Goal: Task Accomplishment & Management: Manage account settings

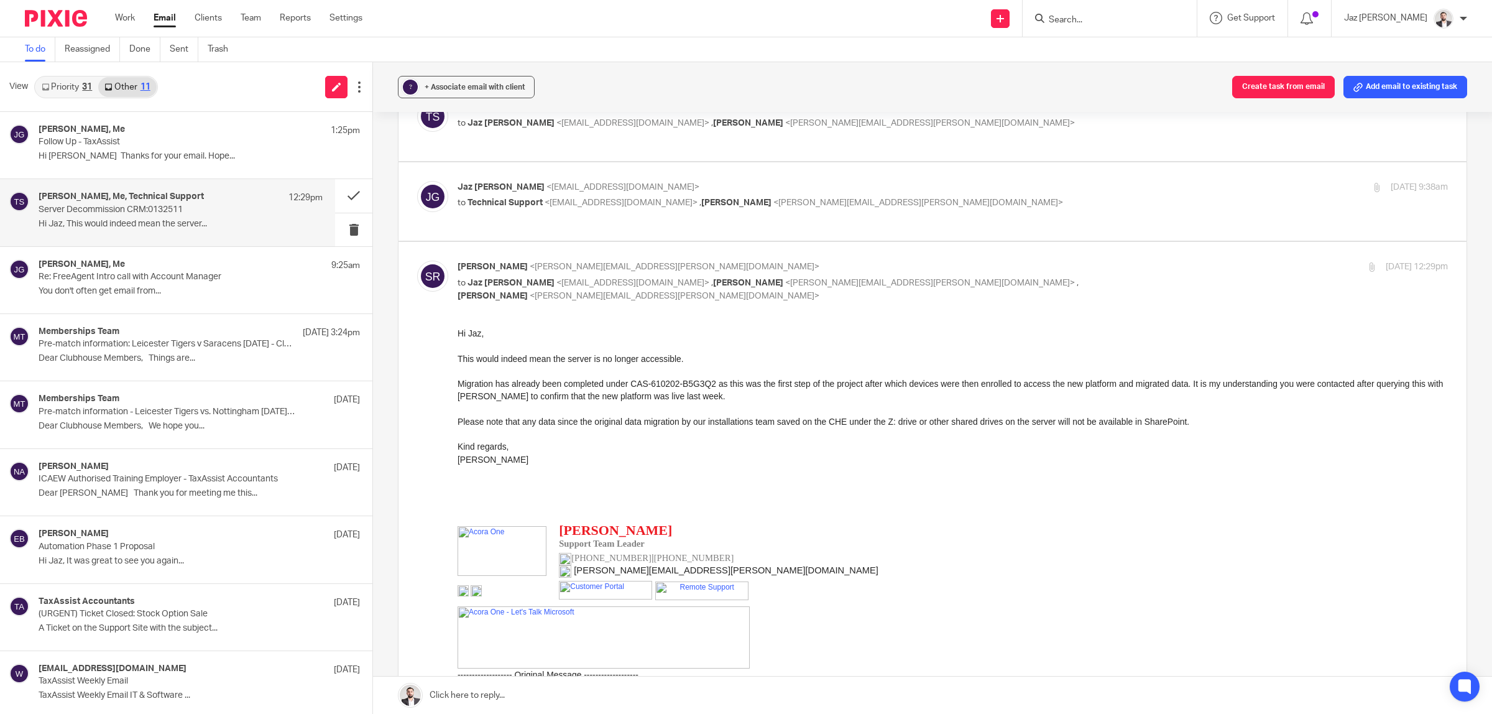
click at [81, 84] on link "Priority 31" at bounding box center [66, 87] width 63 height 20
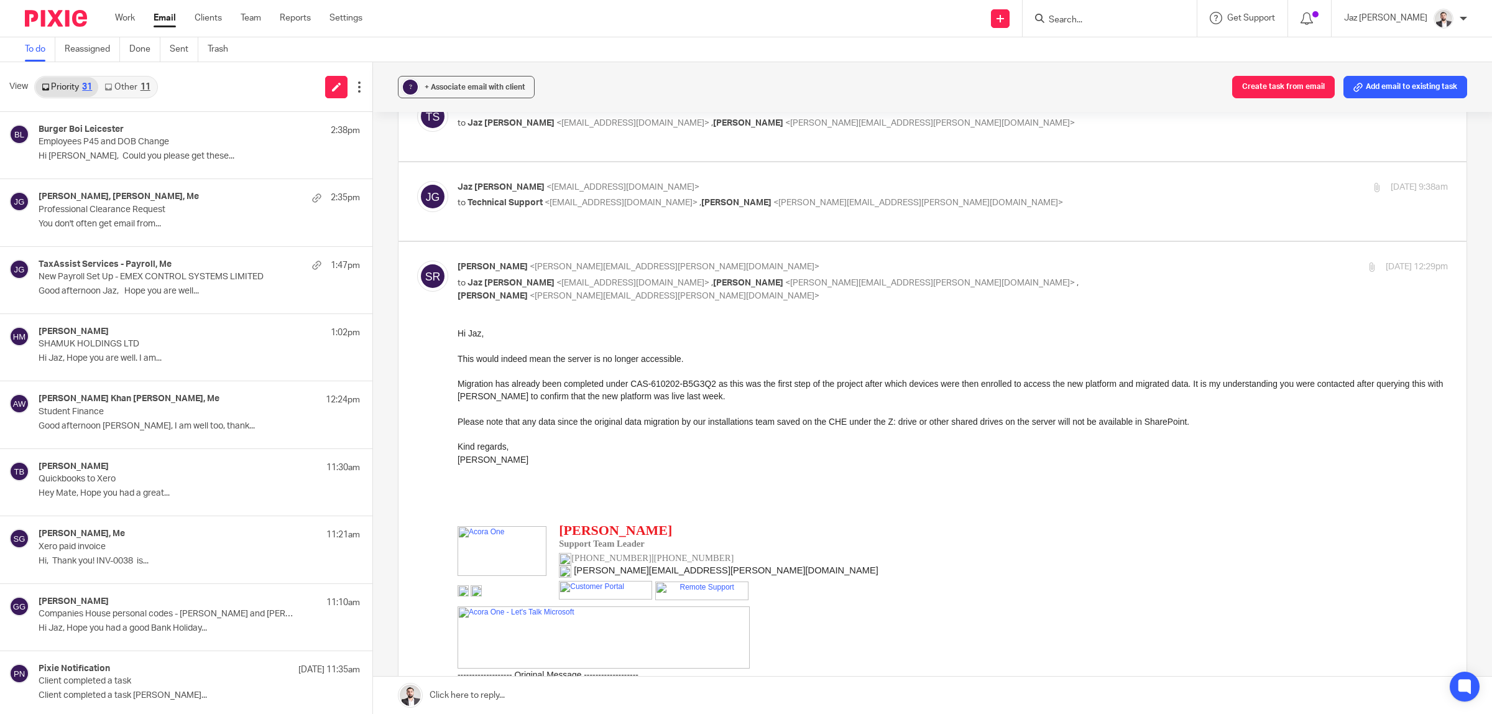
click at [1122, 16] on input "Search" at bounding box center [1103, 20] width 112 height 11
type input "da guang"
click at [1134, 60] on link at bounding box center [1165, 53] width 241 height 29
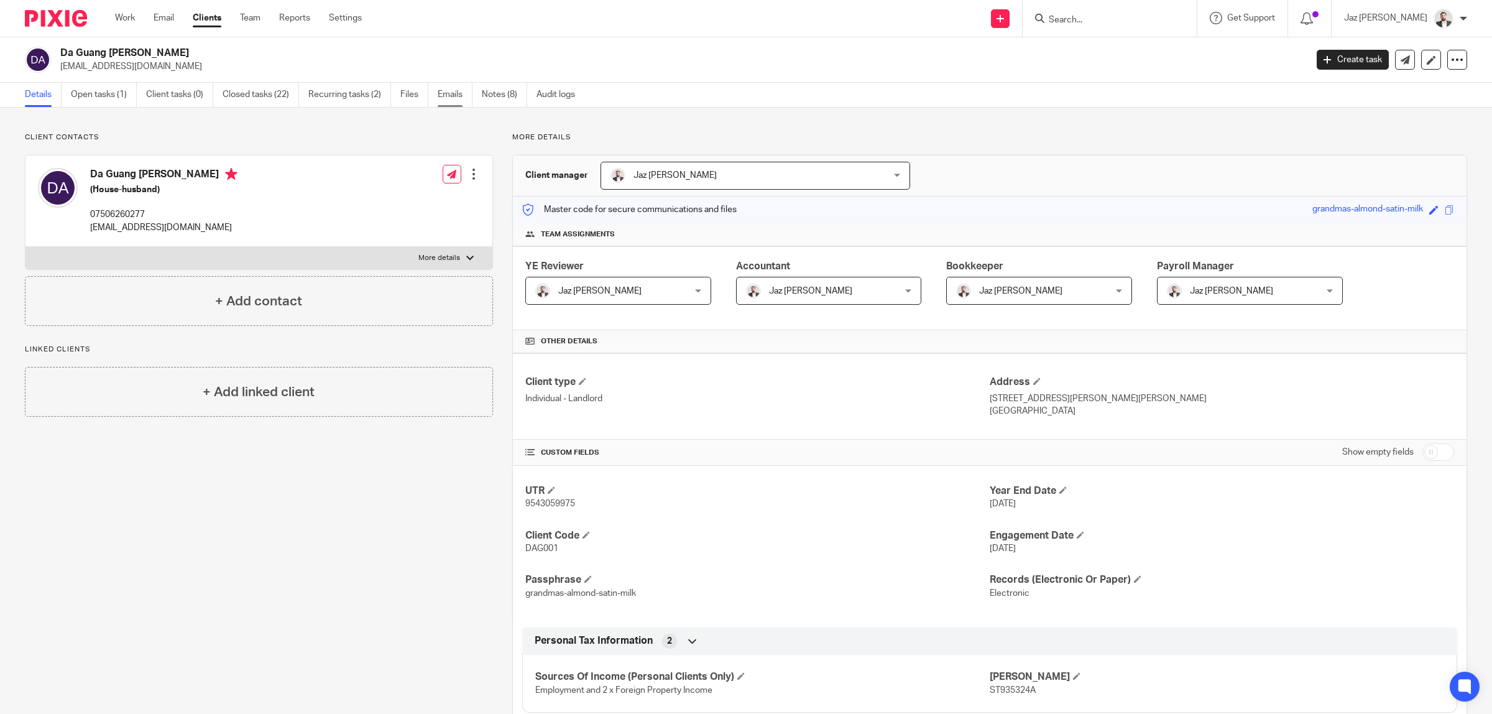
click at [451, 103] on link "Emails" at bounding box center [455, 95] width 35 height 24
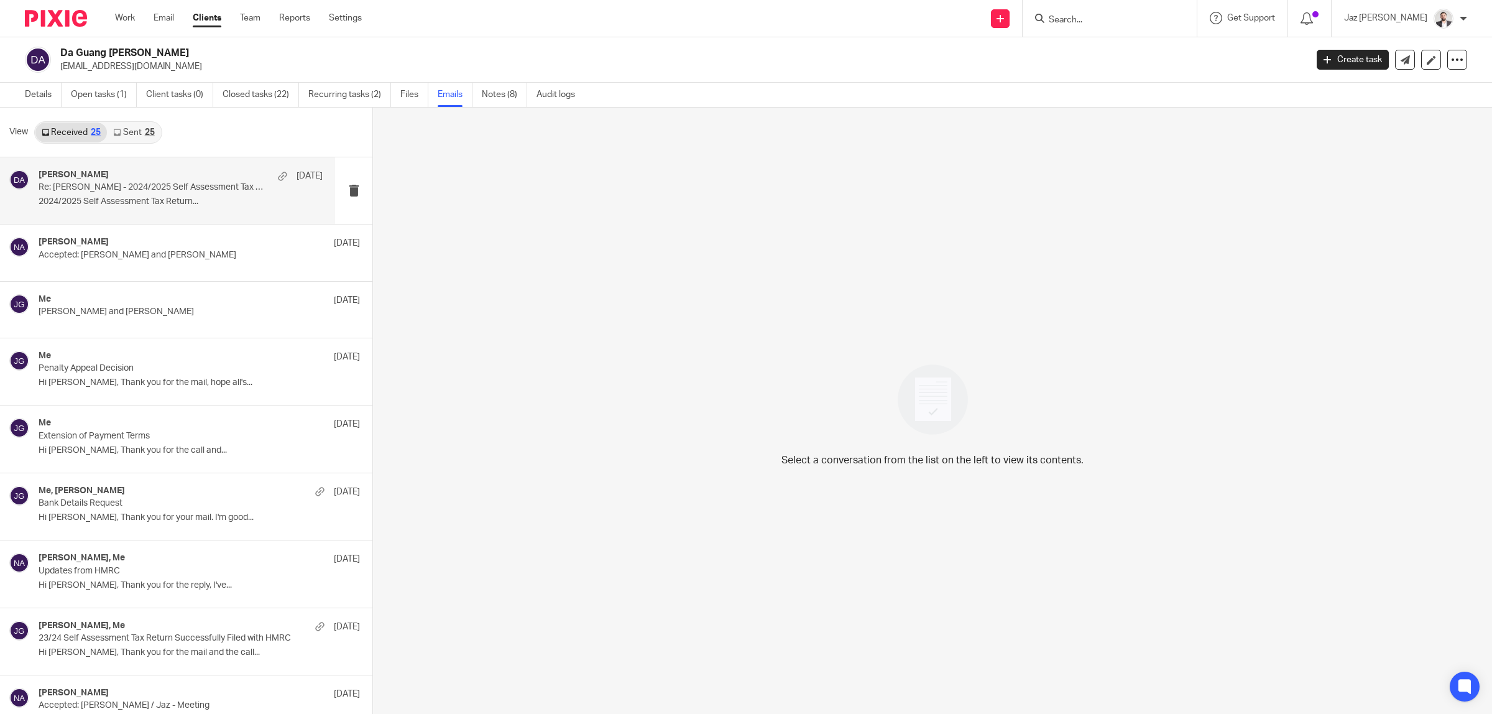
click at [181, 200] on p "2024/2025 Self Assessment Tax Return..." at bounding box center [181, 201] width 284 height 11
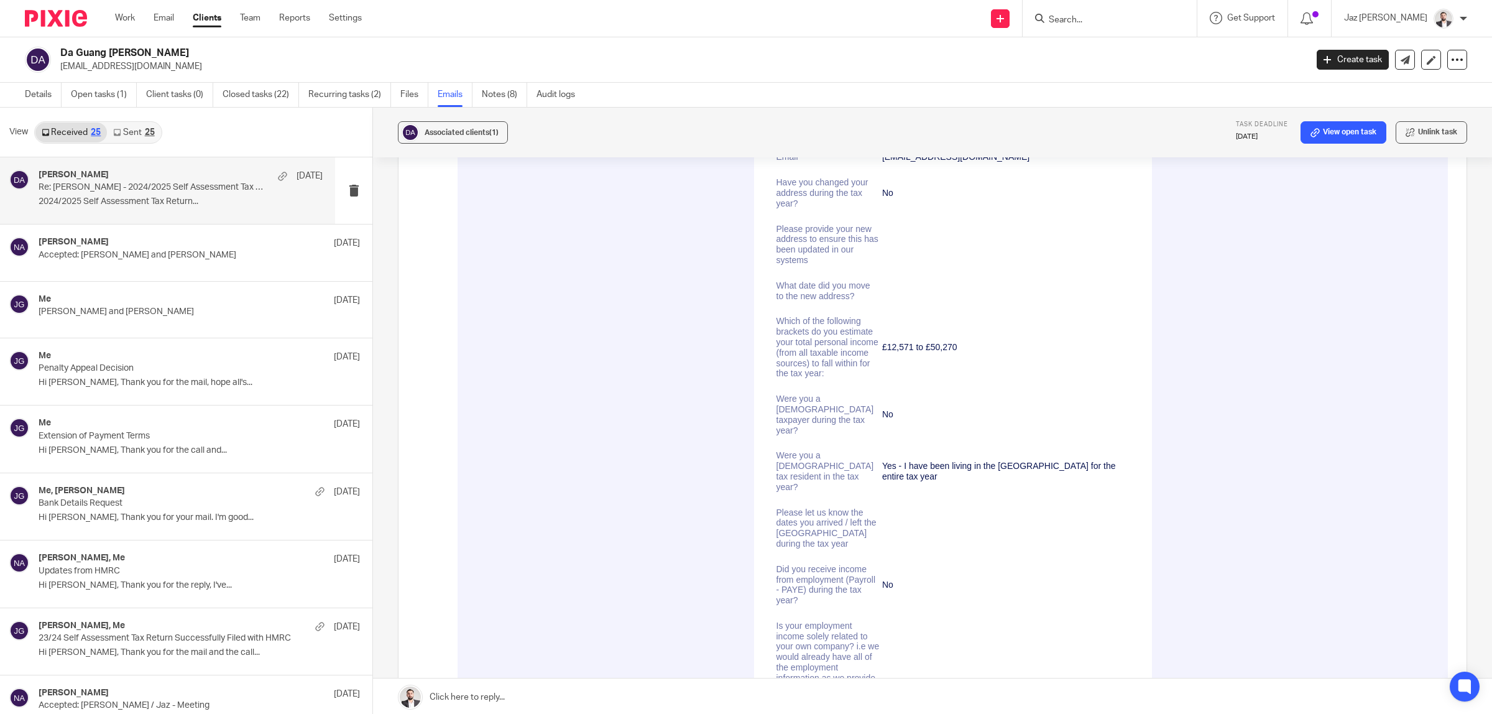
scroll to position [155, 0]
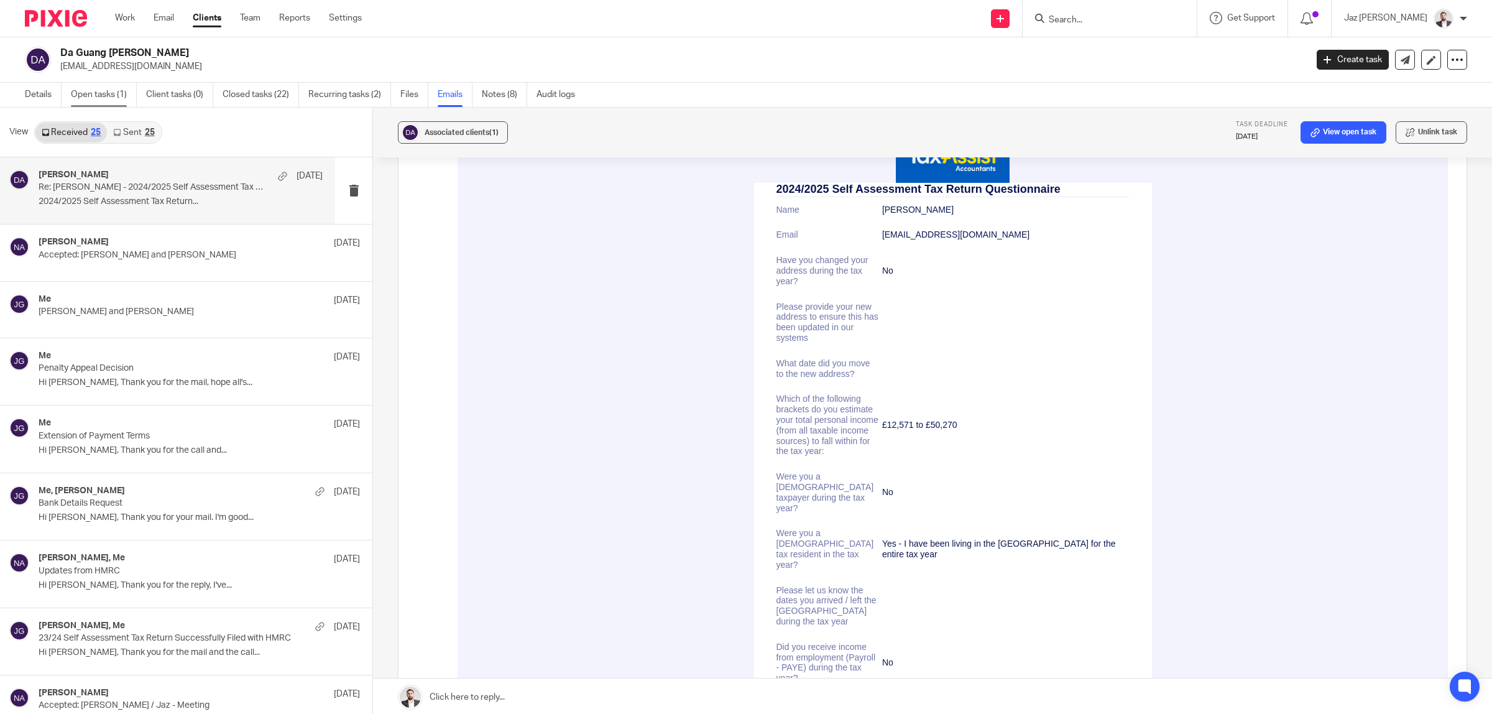
click at [93, 95] on link "Open tasks (1)" at bounding box center [104, 95] width 66 height 24
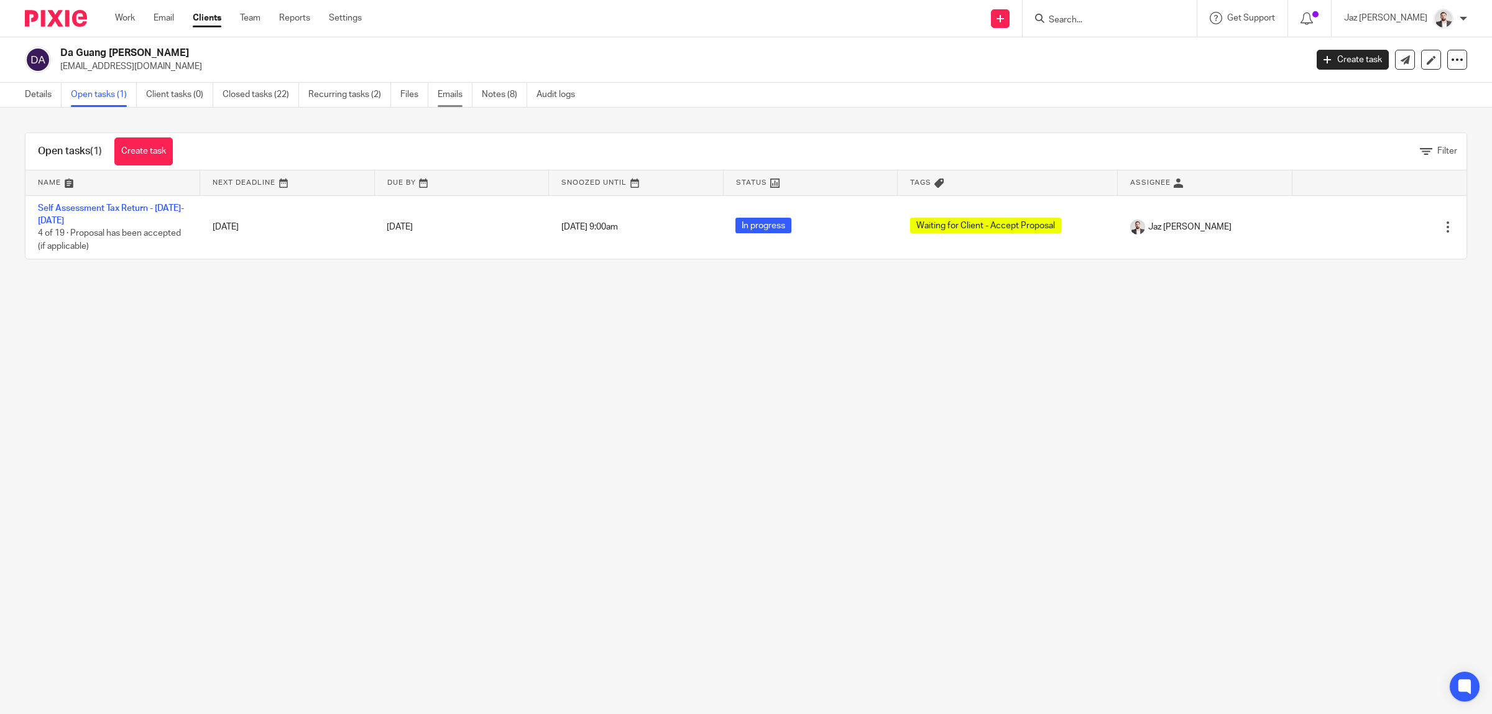
click at [457, 95] on link "Emails" at bounding box center [455, 95] width 35 height 24
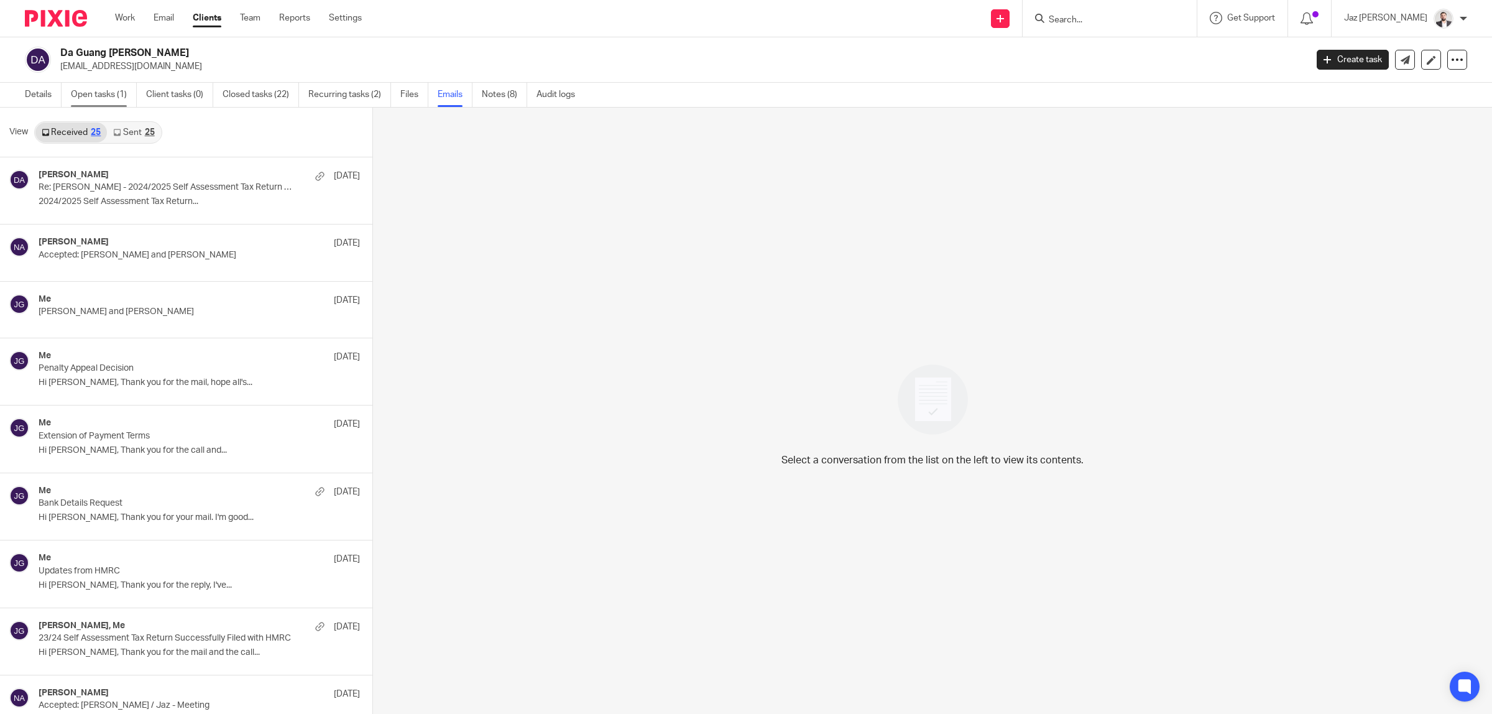
click at [111, 94] on link "Open tasks (1)" at bounding box center [104, 95] width 66 height 24
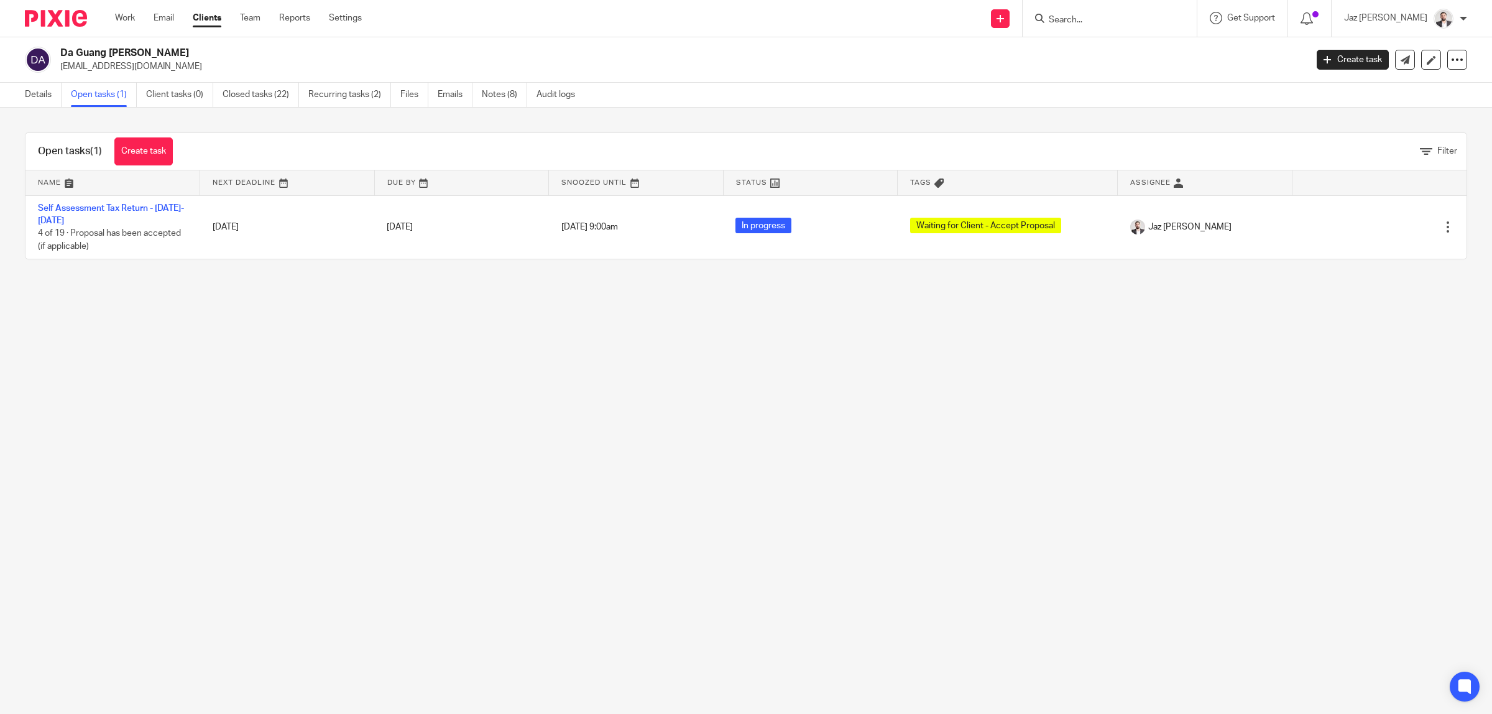
click at [528, 424] on main "Da Guang Nigel Ang nigelang@hotmail.com Create task Update from Companies House…" at bounding box center [746, 357] width 1492 height 714
click at [122, 21] on link "Work" at bounding box center [125, 18] width 20 height 12
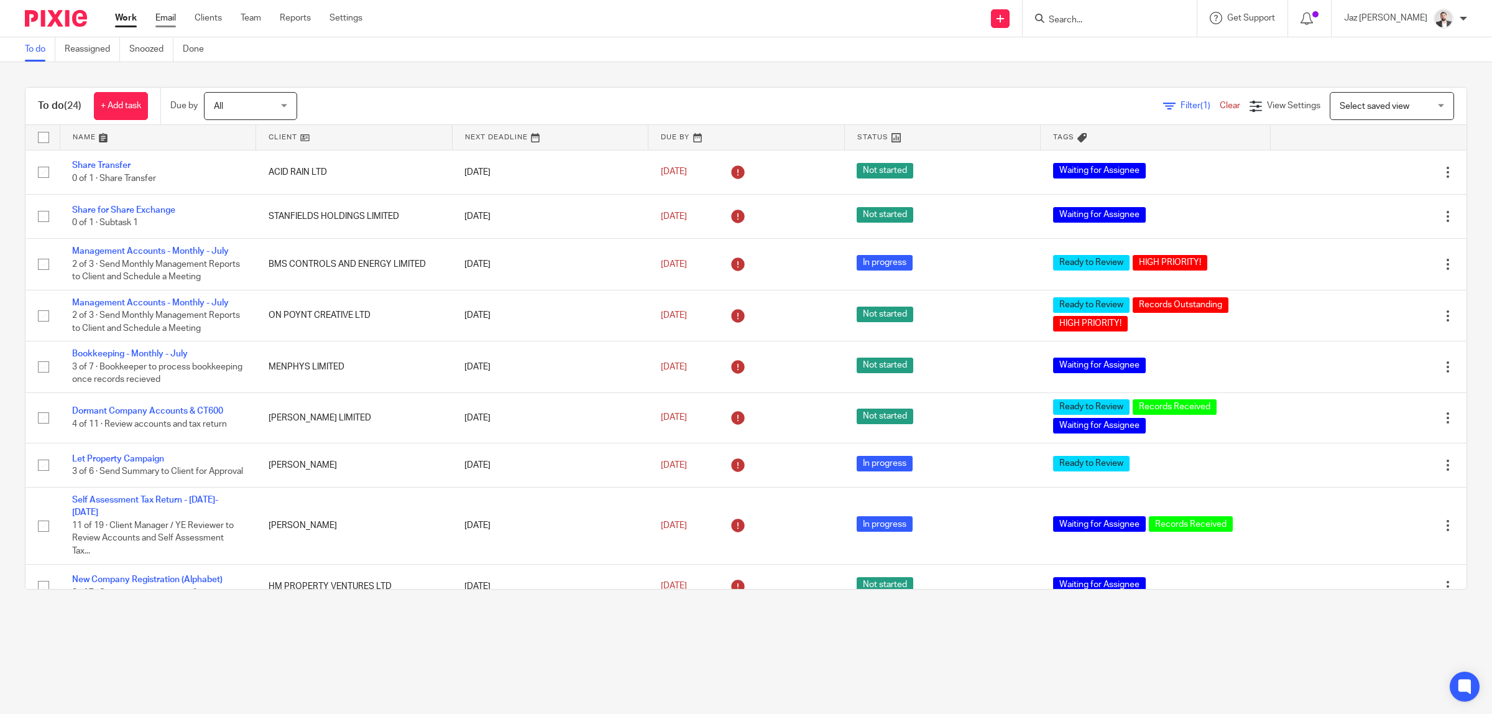
click at [162, 20] on link "Email" at bounding box center [165, 18] width 21 height 12
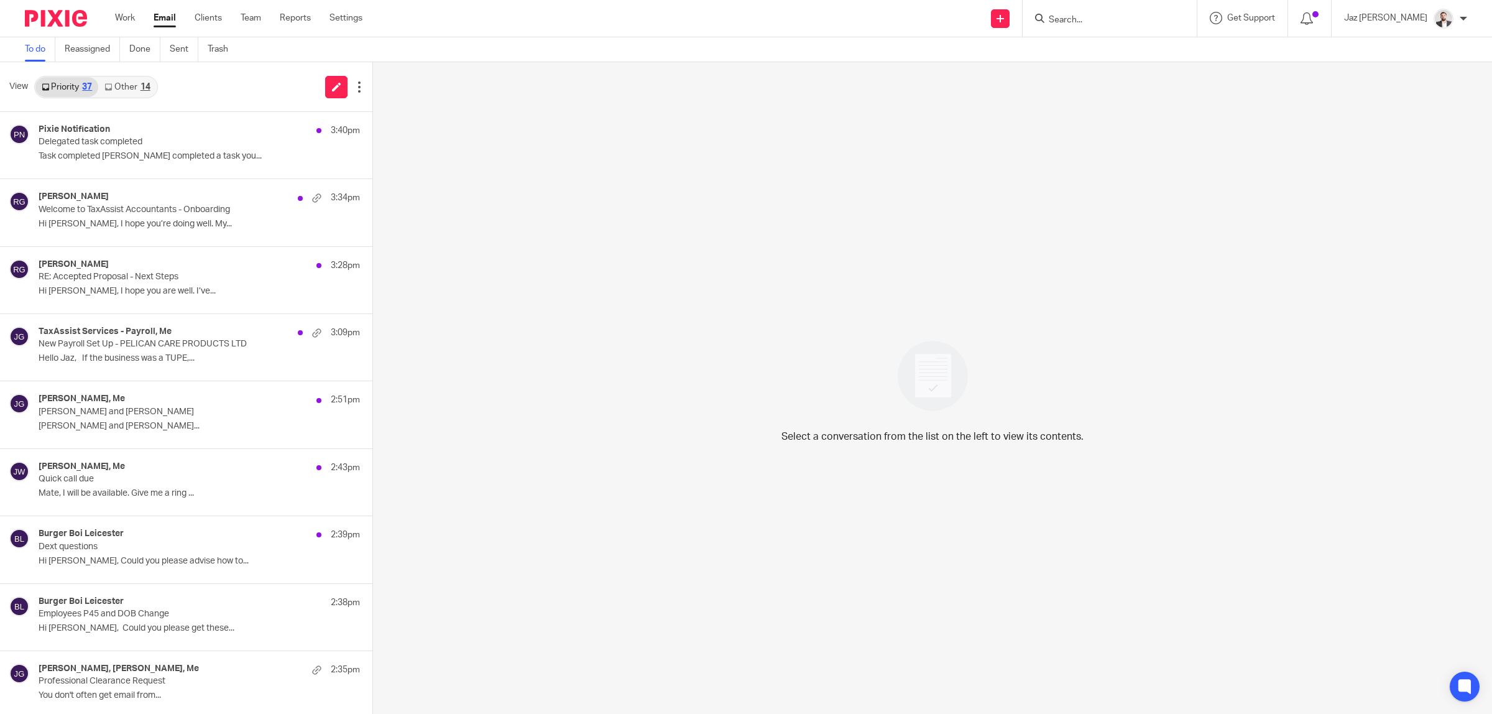
click at [122, 91] on link "Other 14" at bounding box center [127, 87] width 58 height 20
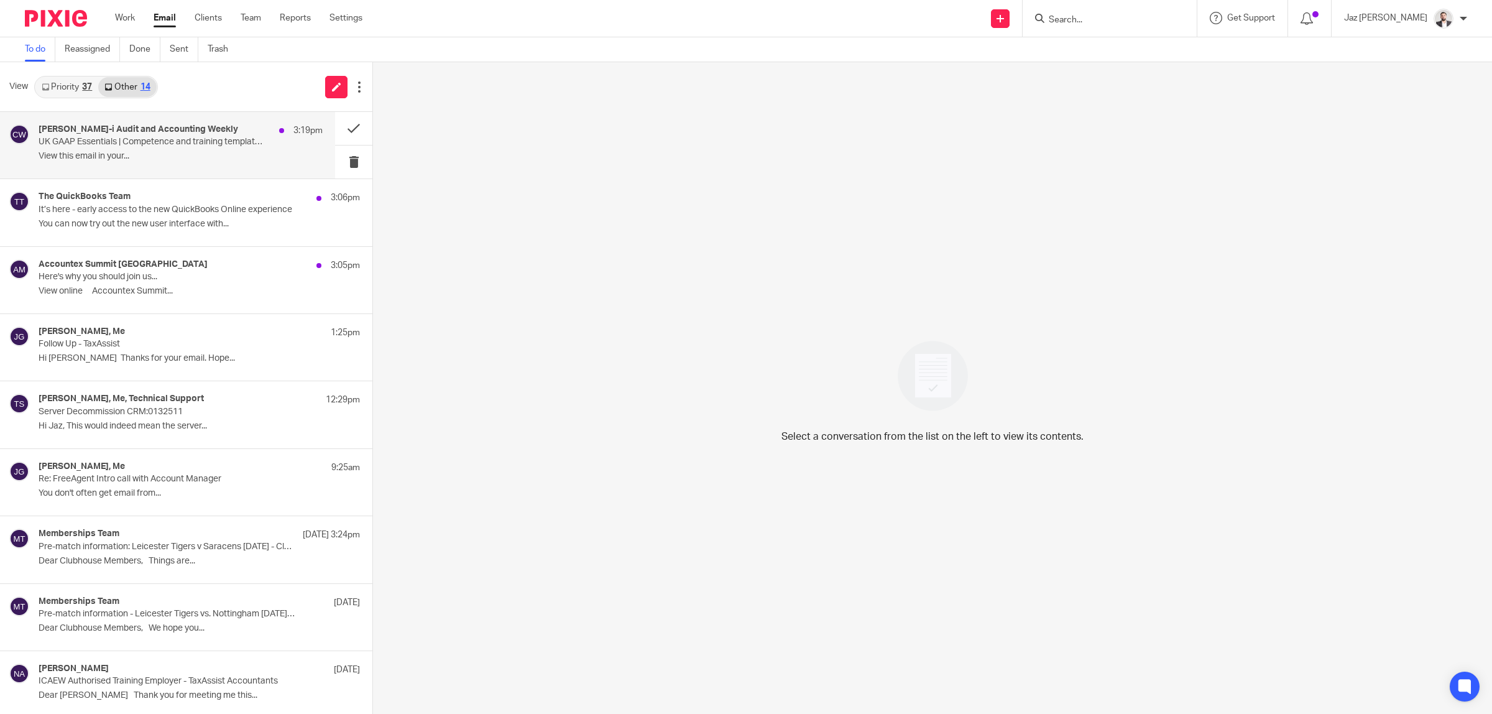
click at [152, 160] on p "View this email in your..." at bounding box center [181, 156] width 284 height 11
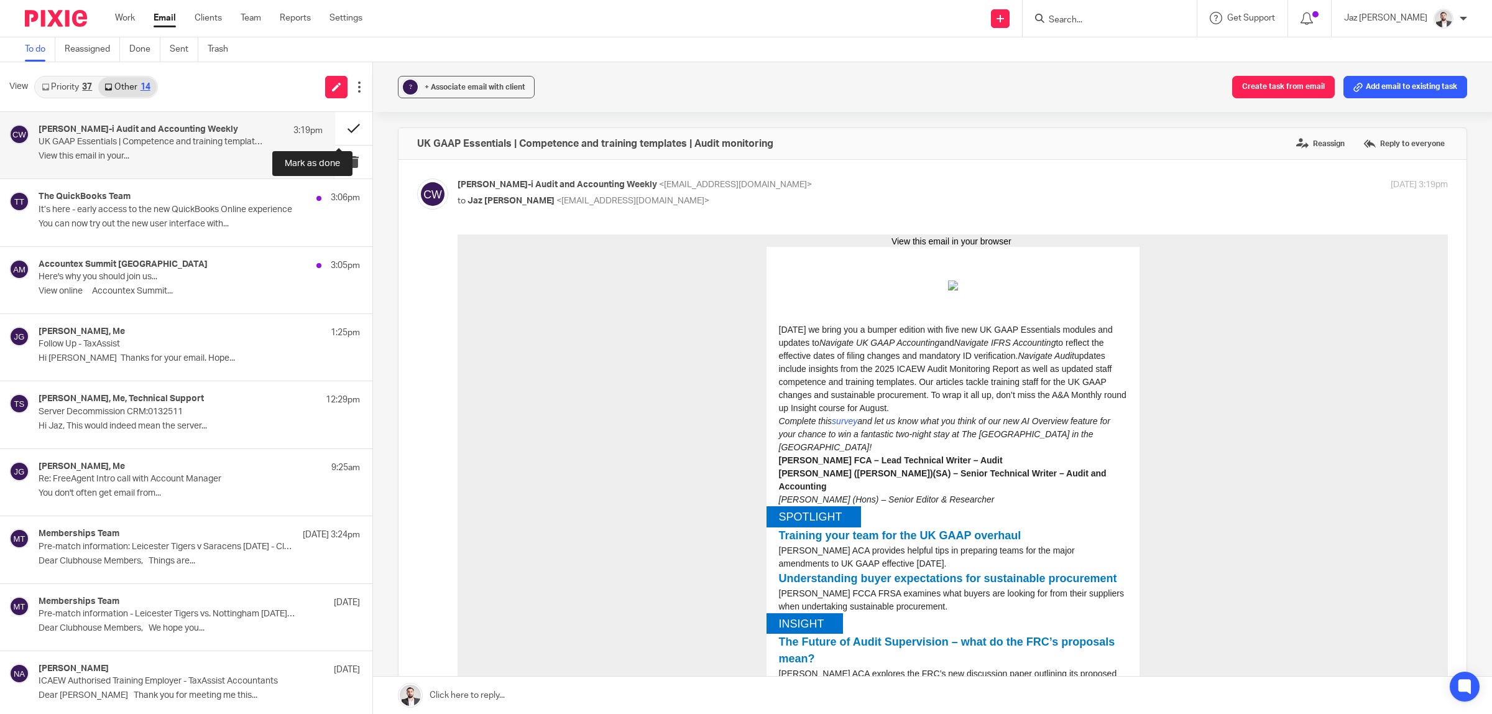
click at [335, 126] on button at bounding box center [353, 128] width 37 height 33
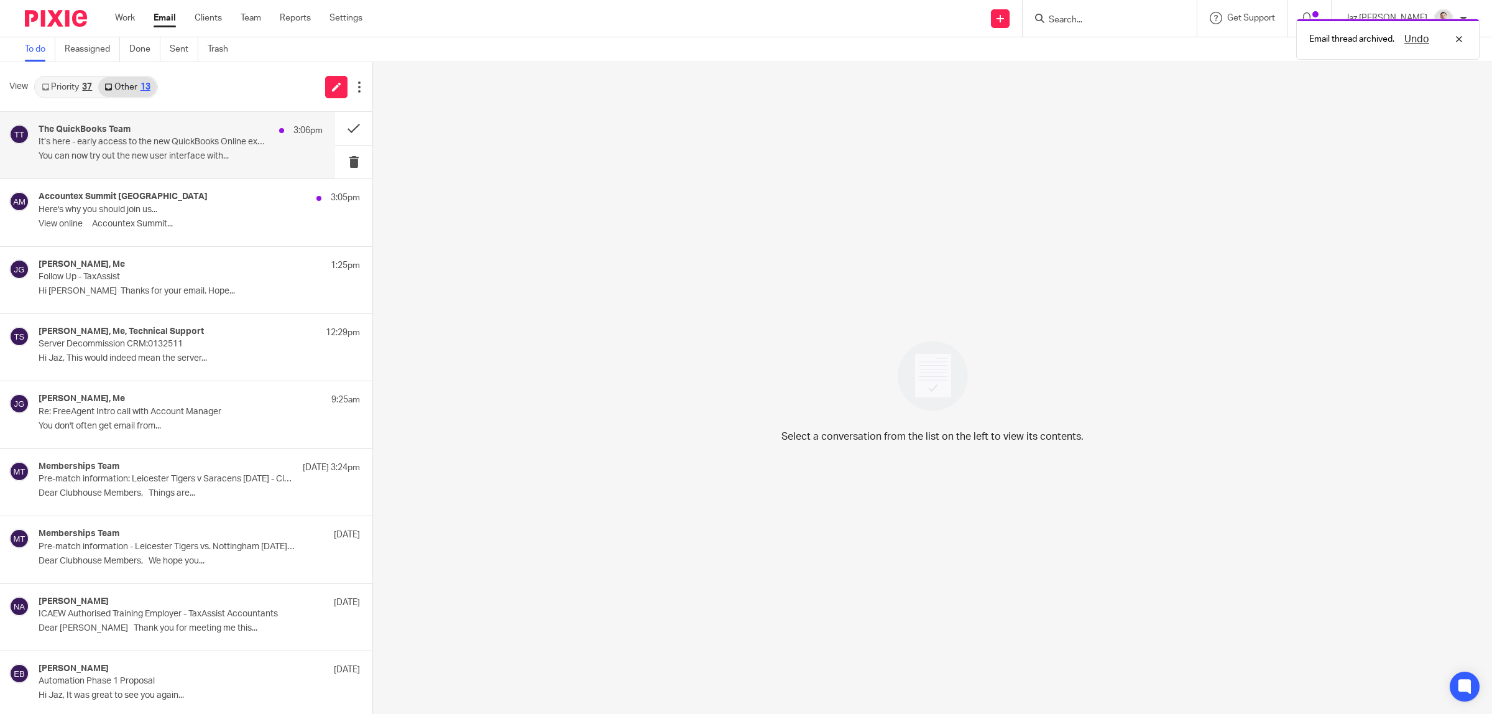
click at [221, 129] on div "The QuickBooks Team 3:06pm" at bounding box center [181, 130] width 284 height 12
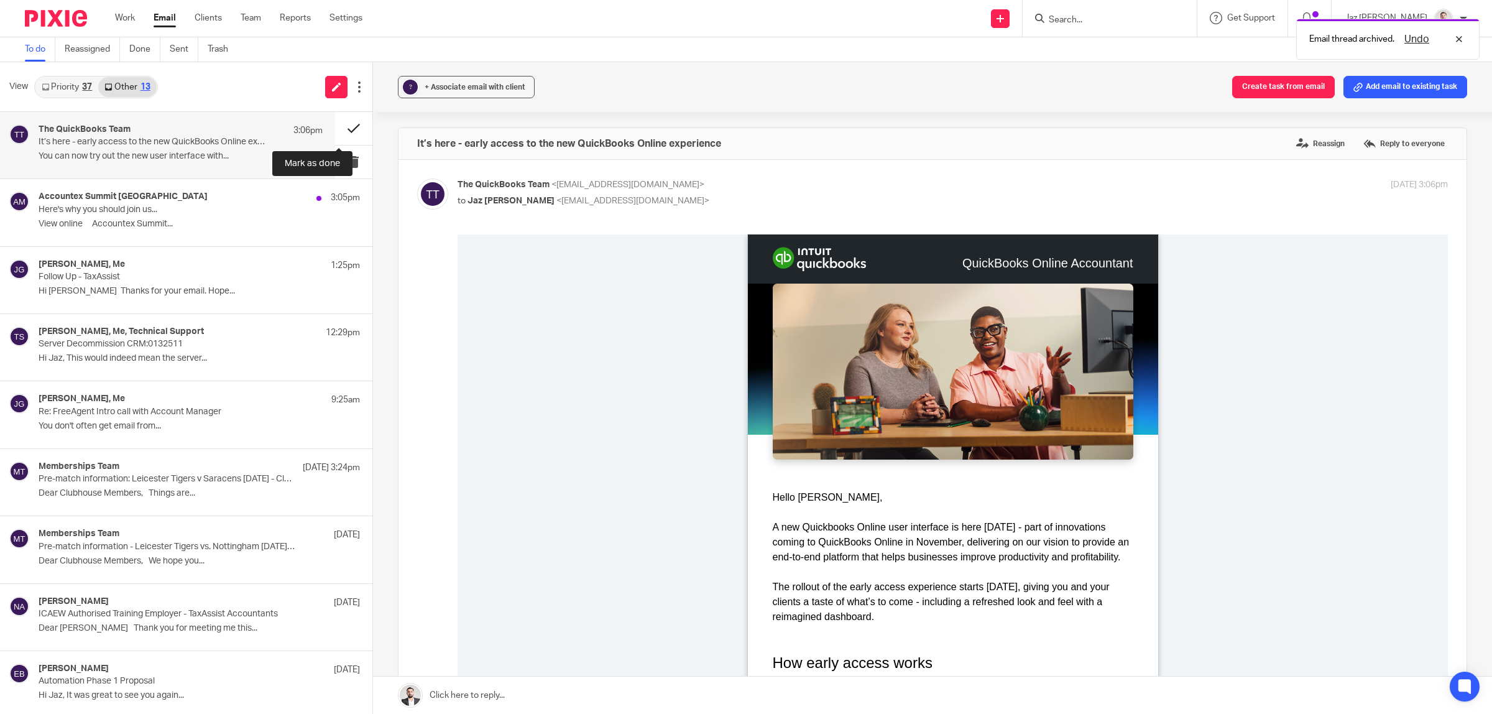
click at [335, 123] on button at bounding box center [353, 128] width 37 height 33
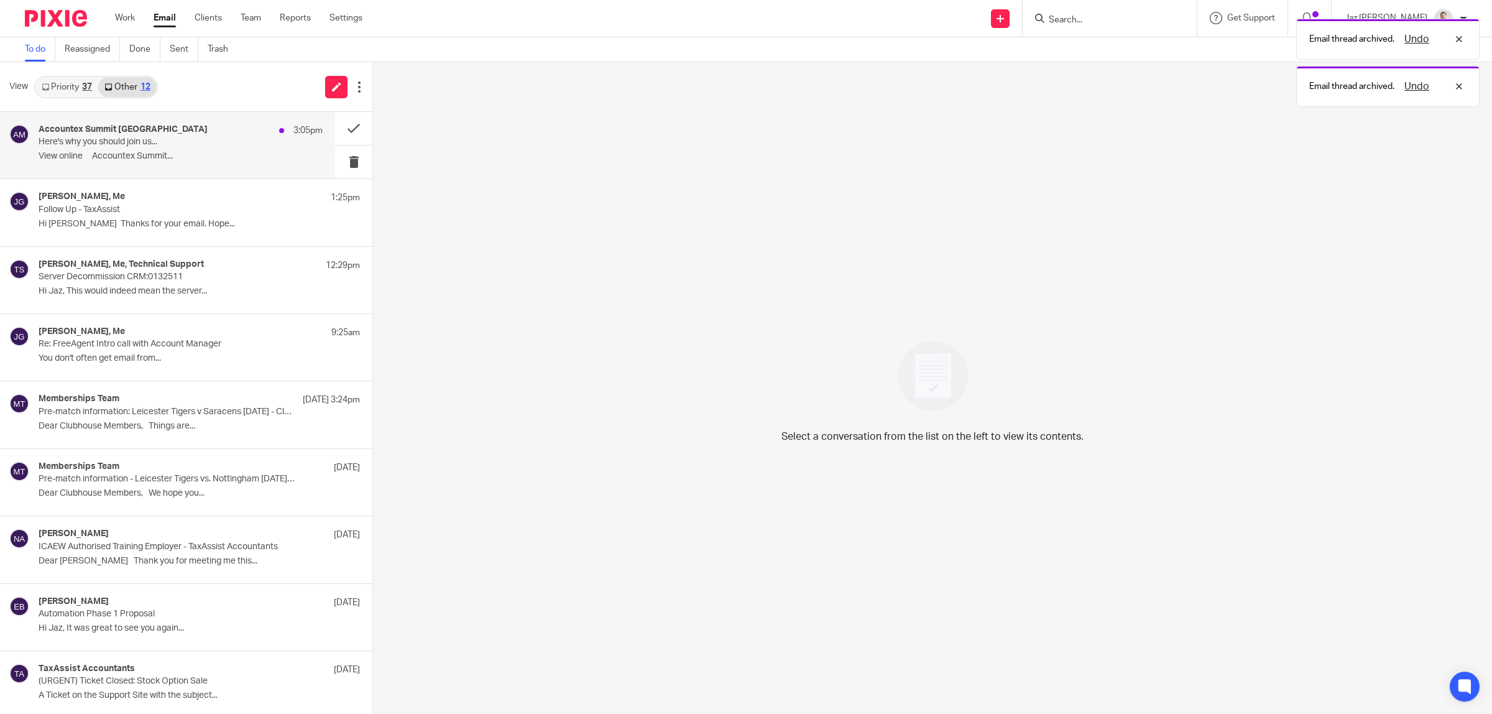
click at [184, 129] on div "Accountex Summit Manchester 3:05pm" at bounding box center [181, 130] width 284 height 12
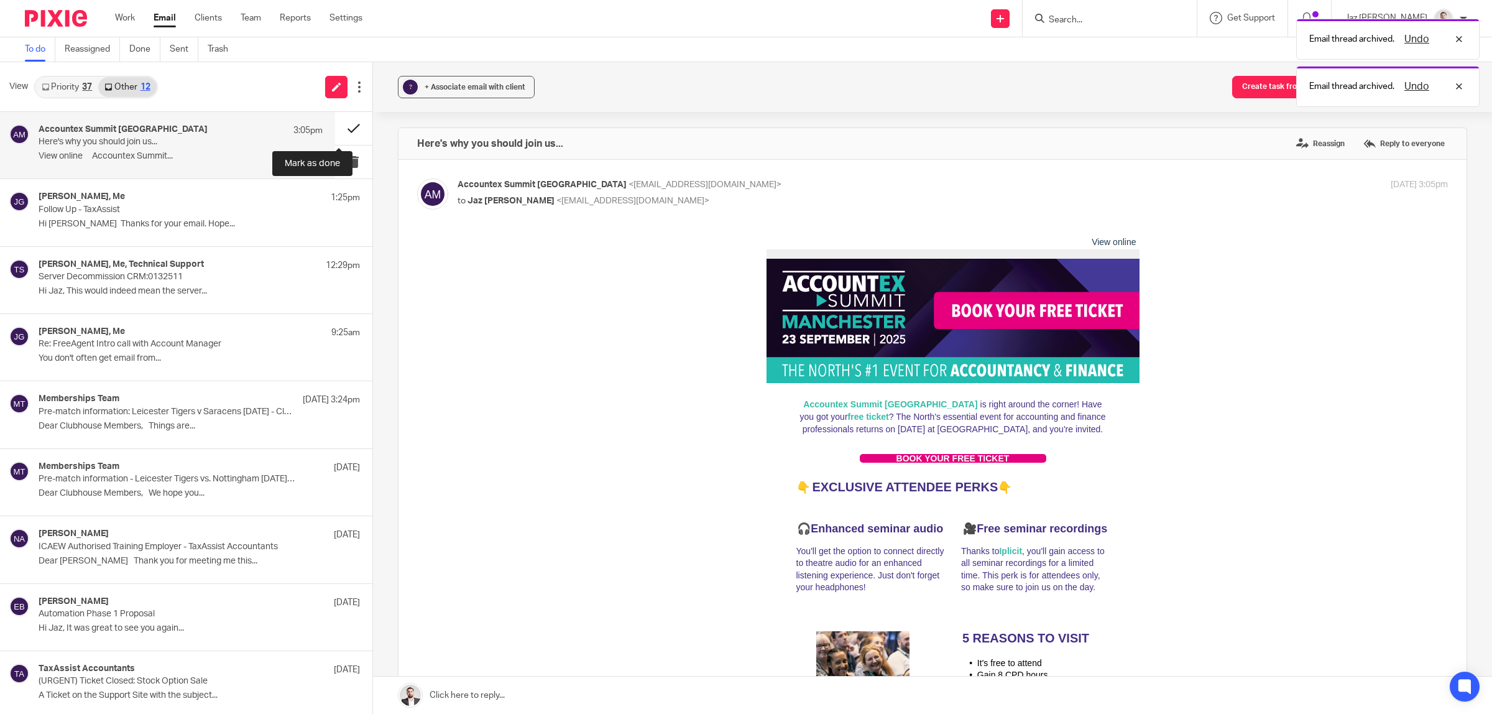
click at [341, 120] on button at bounding box center [353, 128] width 37 height 33
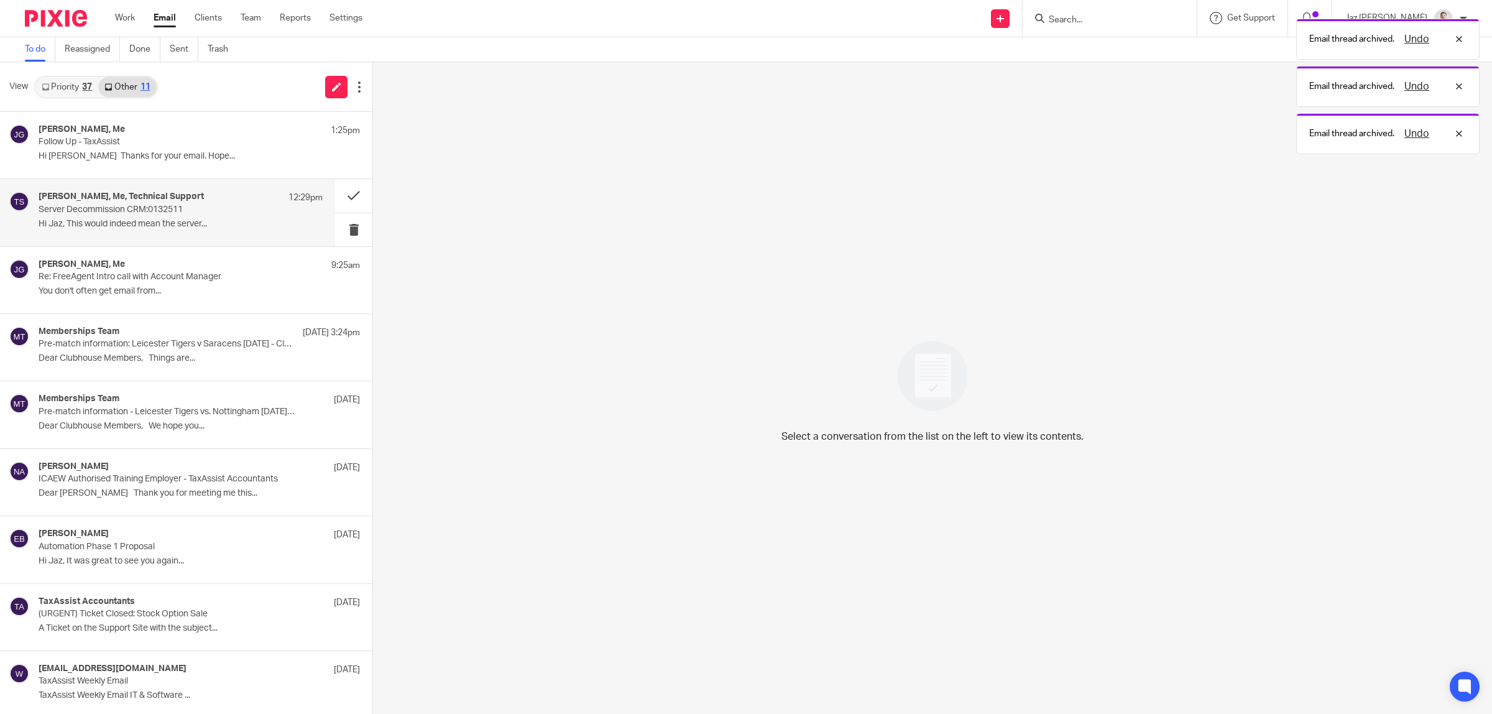
click at [119, 207] on p "Server Decommission CRM:0132511" at bounding box center [152, 209] width 227 height 11
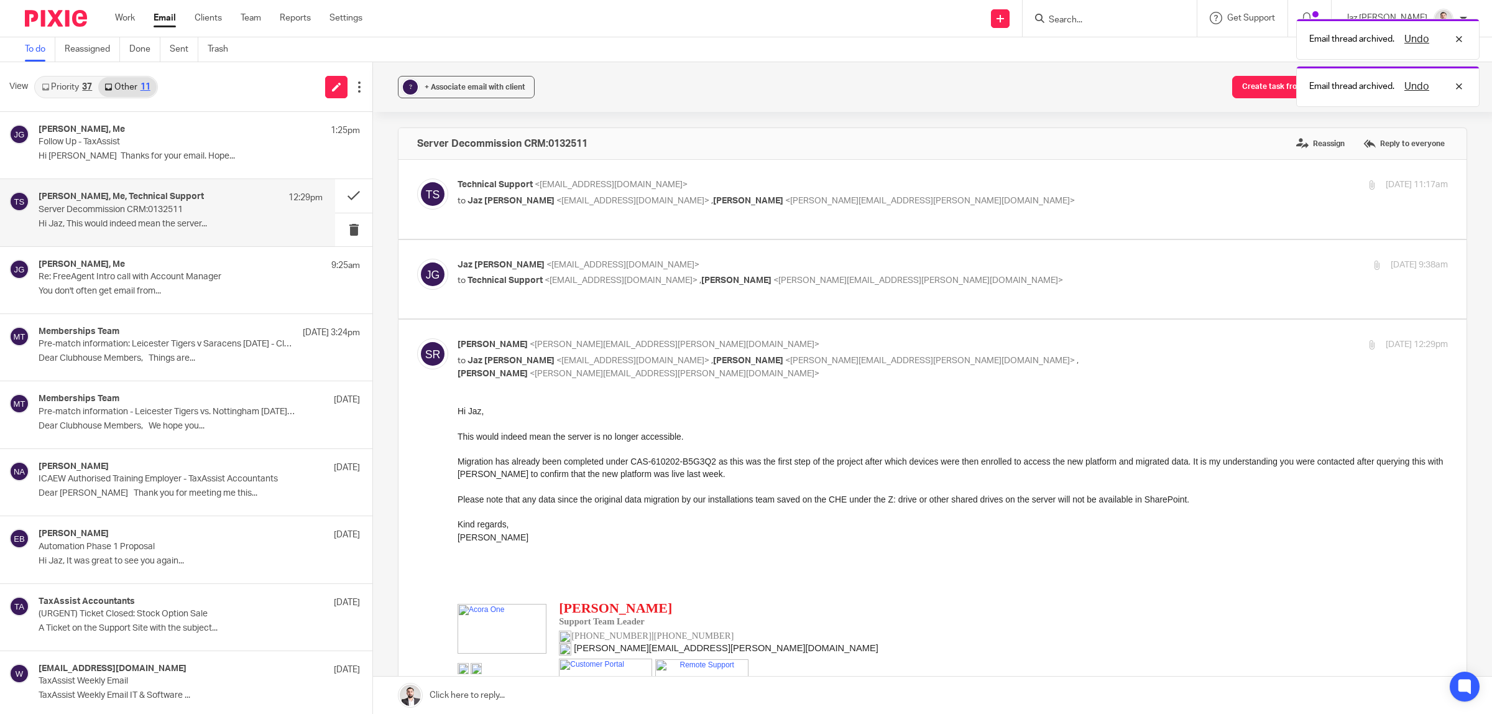
scroll to position [78, 0]
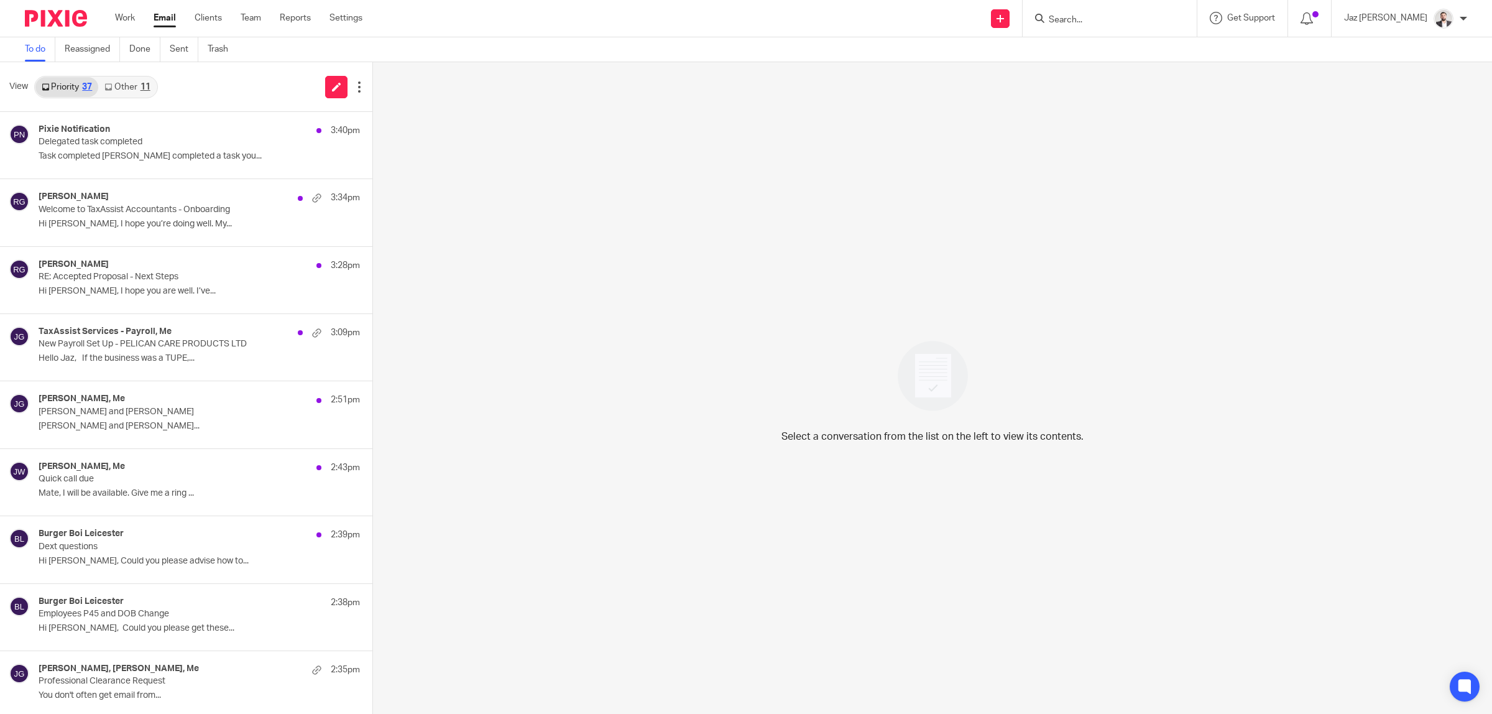
click at [143, 87] on div "11" at bounding box center [145, 87] width 10 height 9
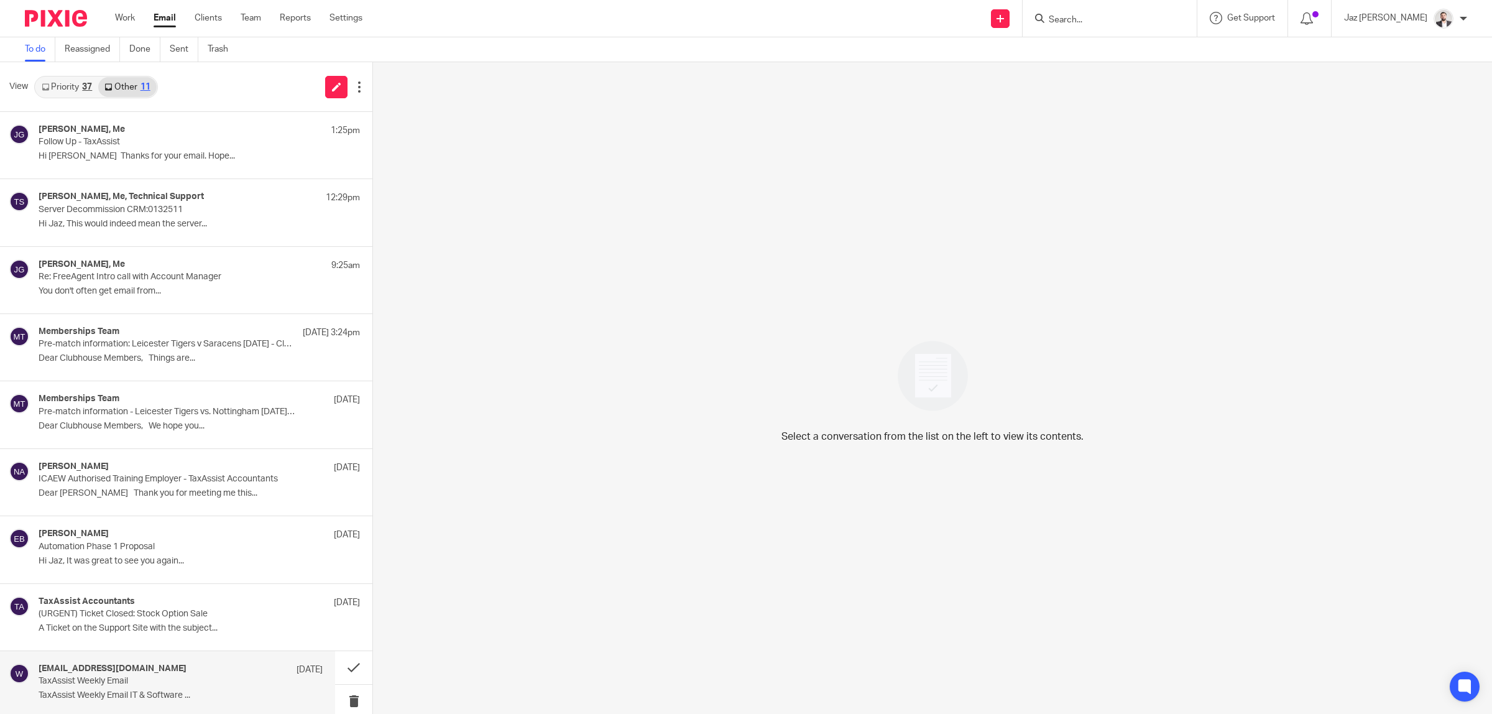
scroll to position [140, 0]
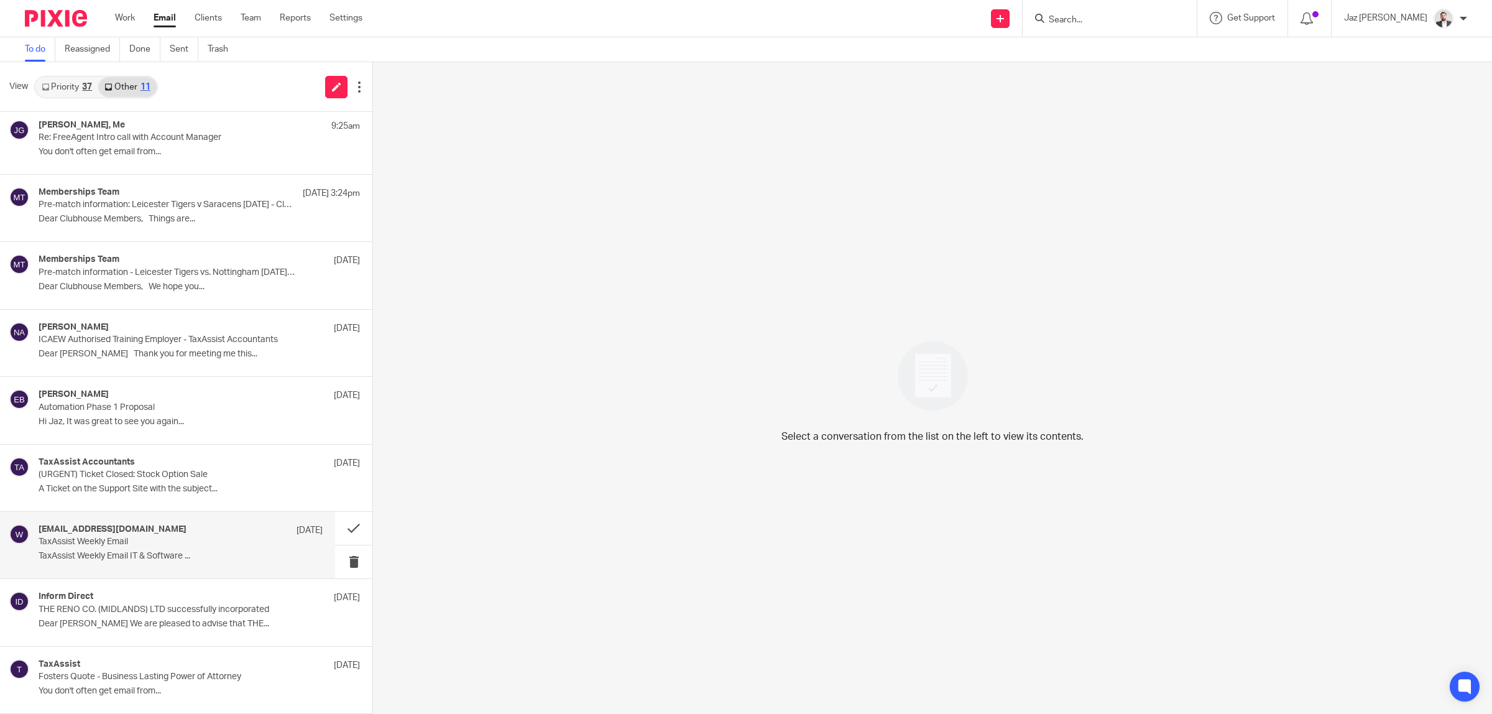
click at [176, 544] on p "TaxAssist Weekly Email" at bounding box center [152, 541] width 227 height 11
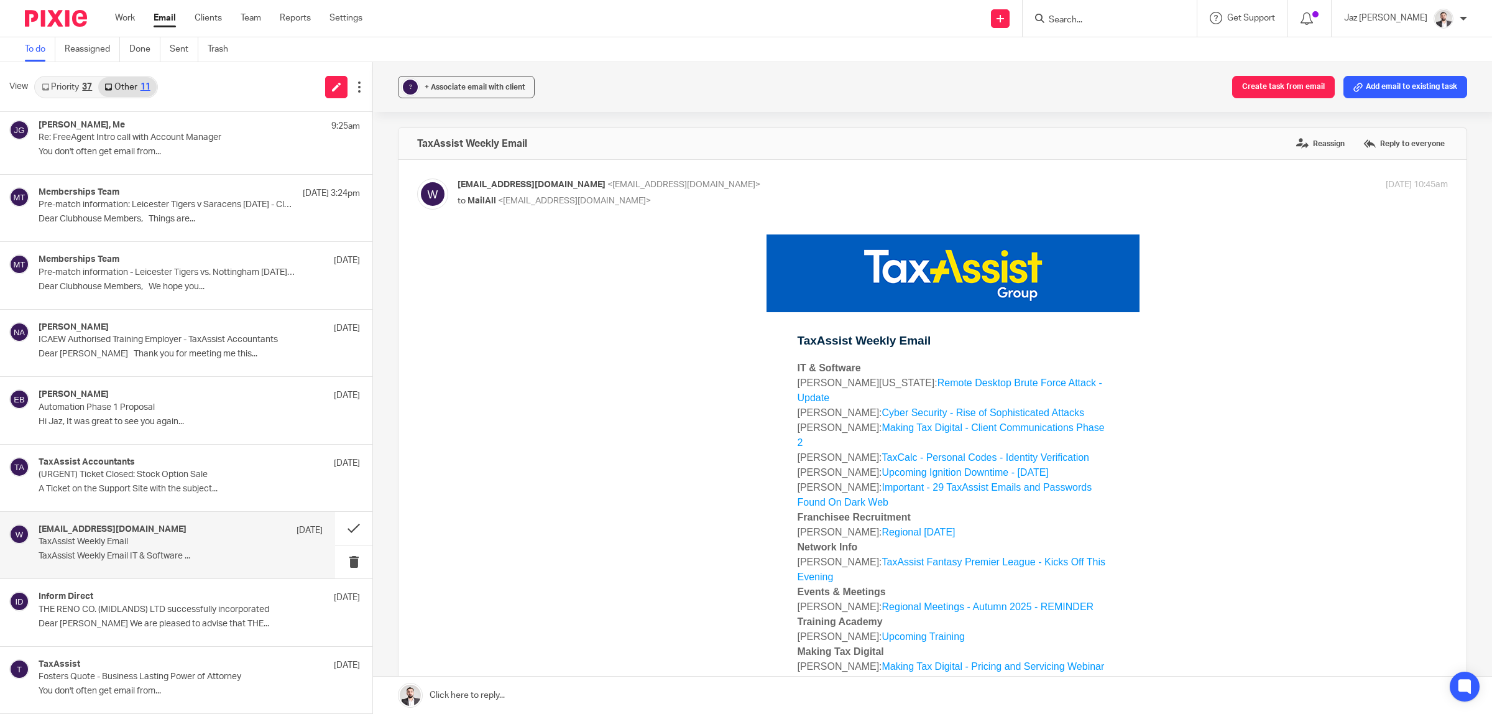
scroll to position [78, 0]
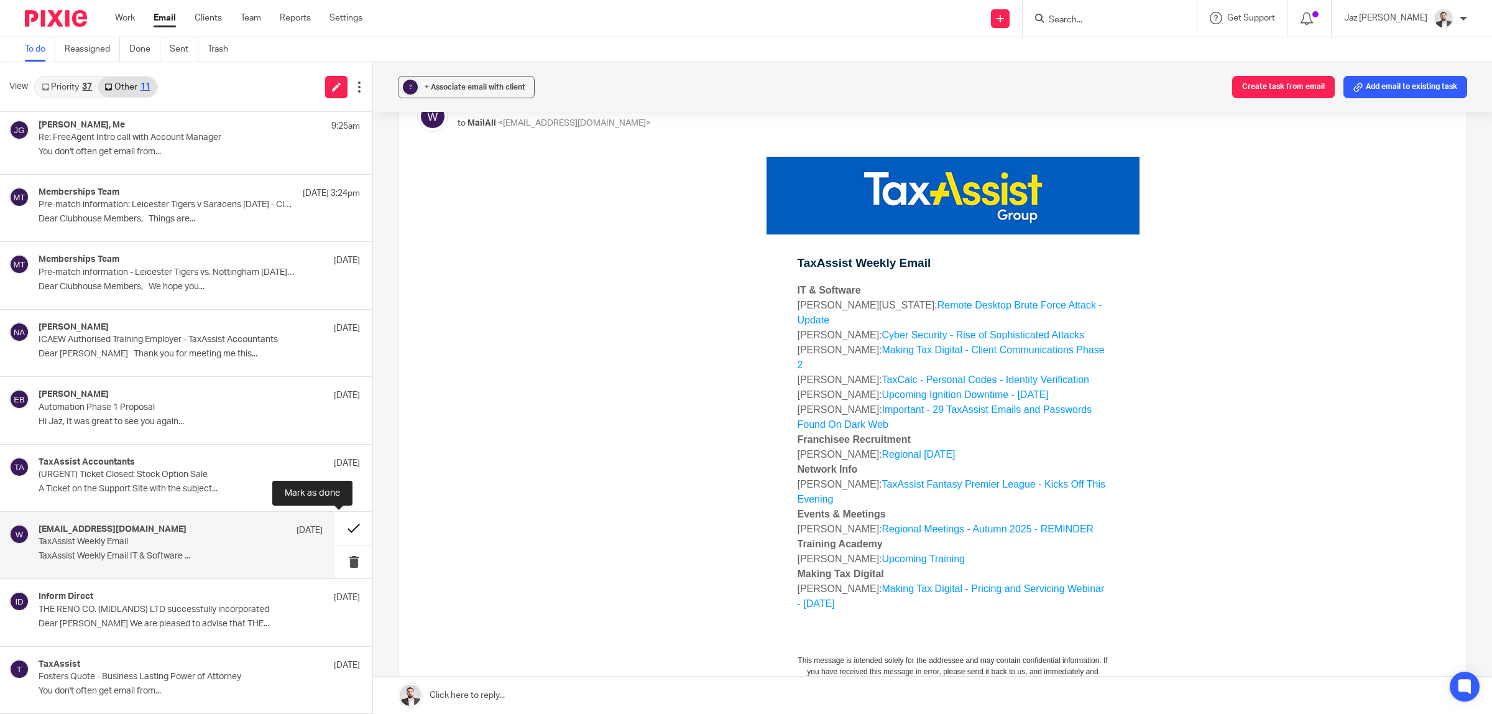
click at [335, 523] on button at bounding box center [353, 528] width 37 height 33
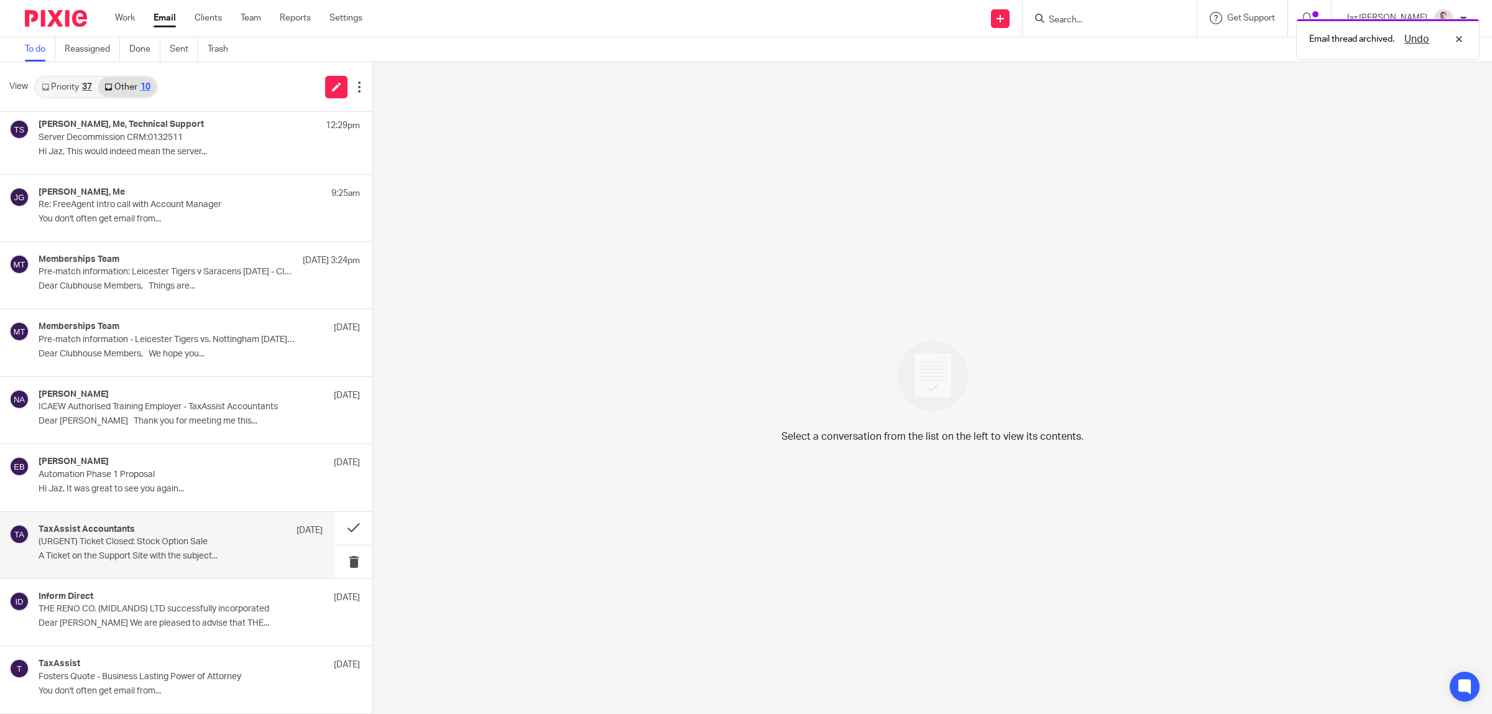
scroll to position [73, 0]
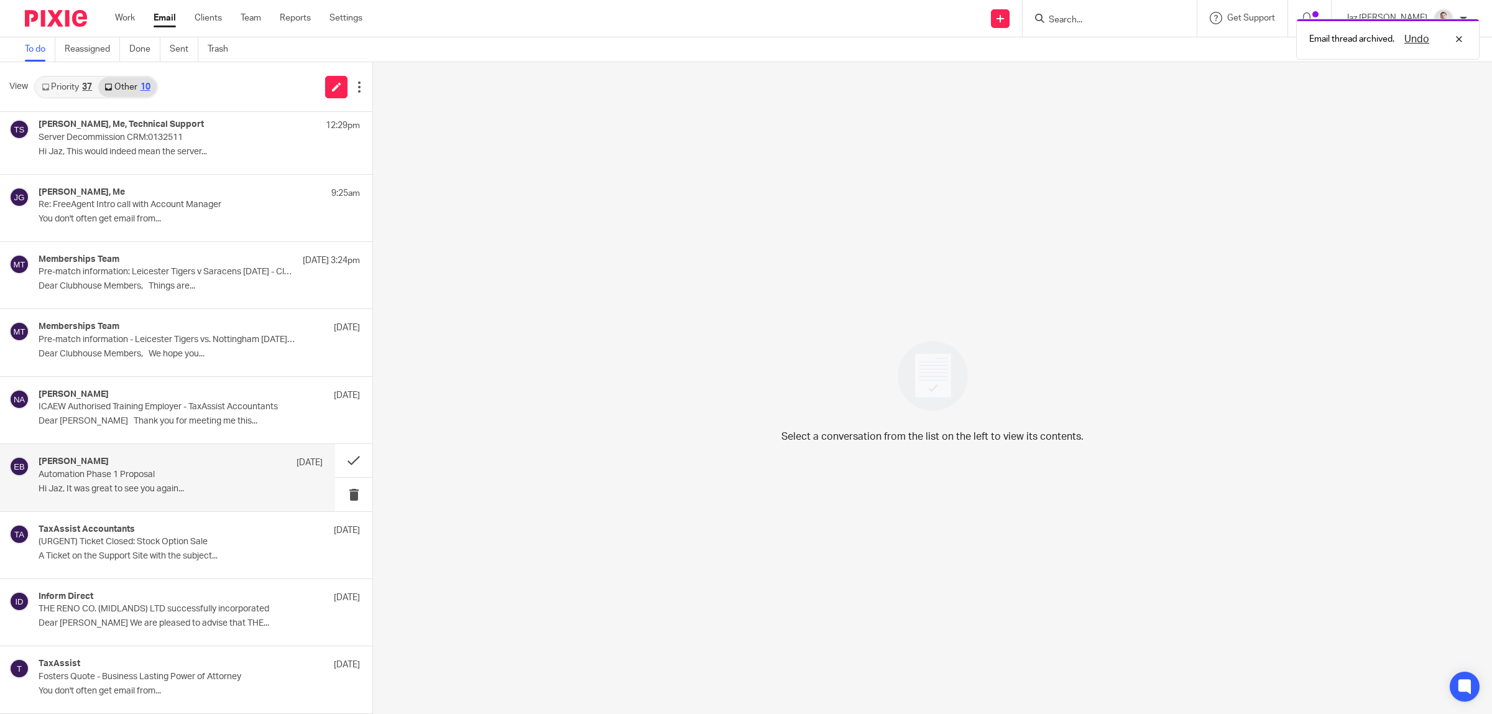
click at [188, 479] on p "Automation Phase 1 Proposal" at bounding box center [152, 474] width 227 height 11
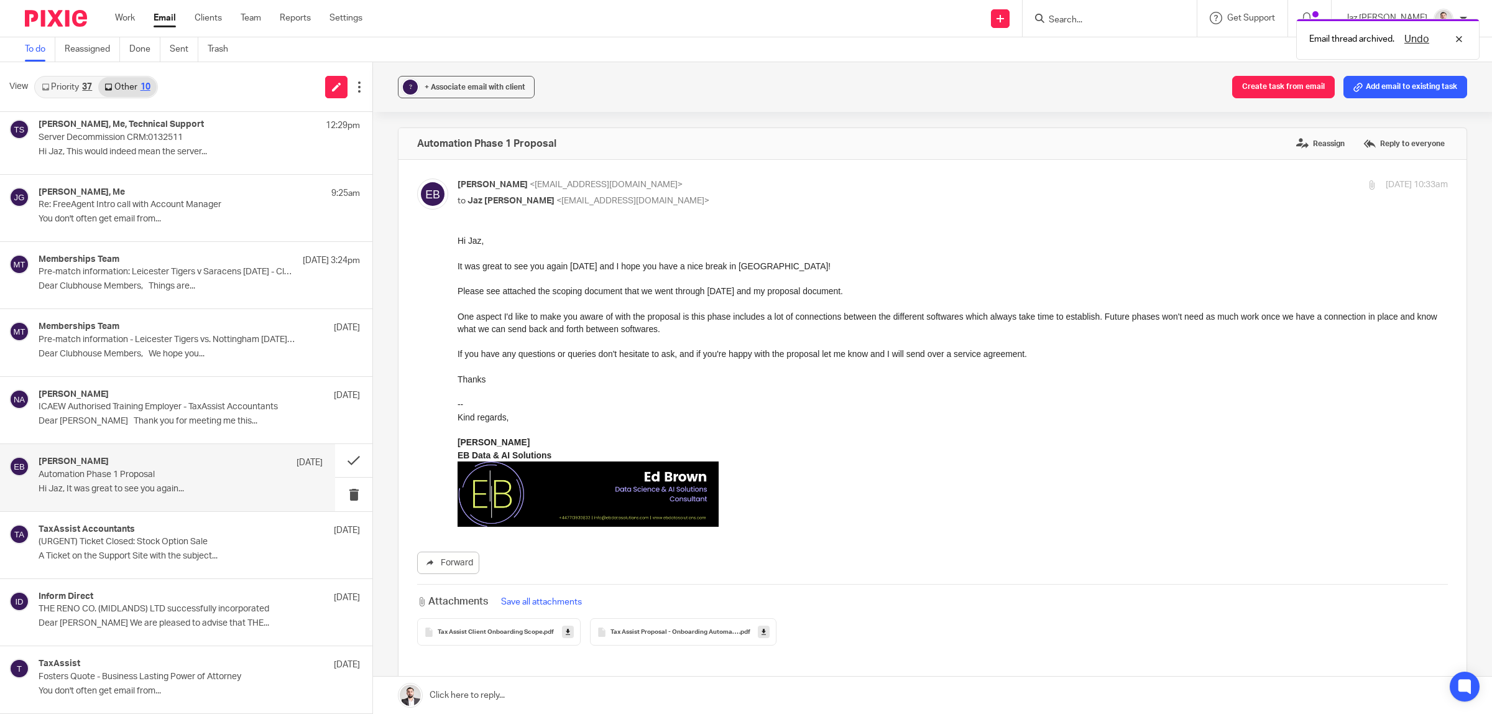
scroll to position [0, 0]
click at [200, 417] on p "Dear Jaz Thank you for meeting me this..." at bounding box center [181, 421] width 284 height 11
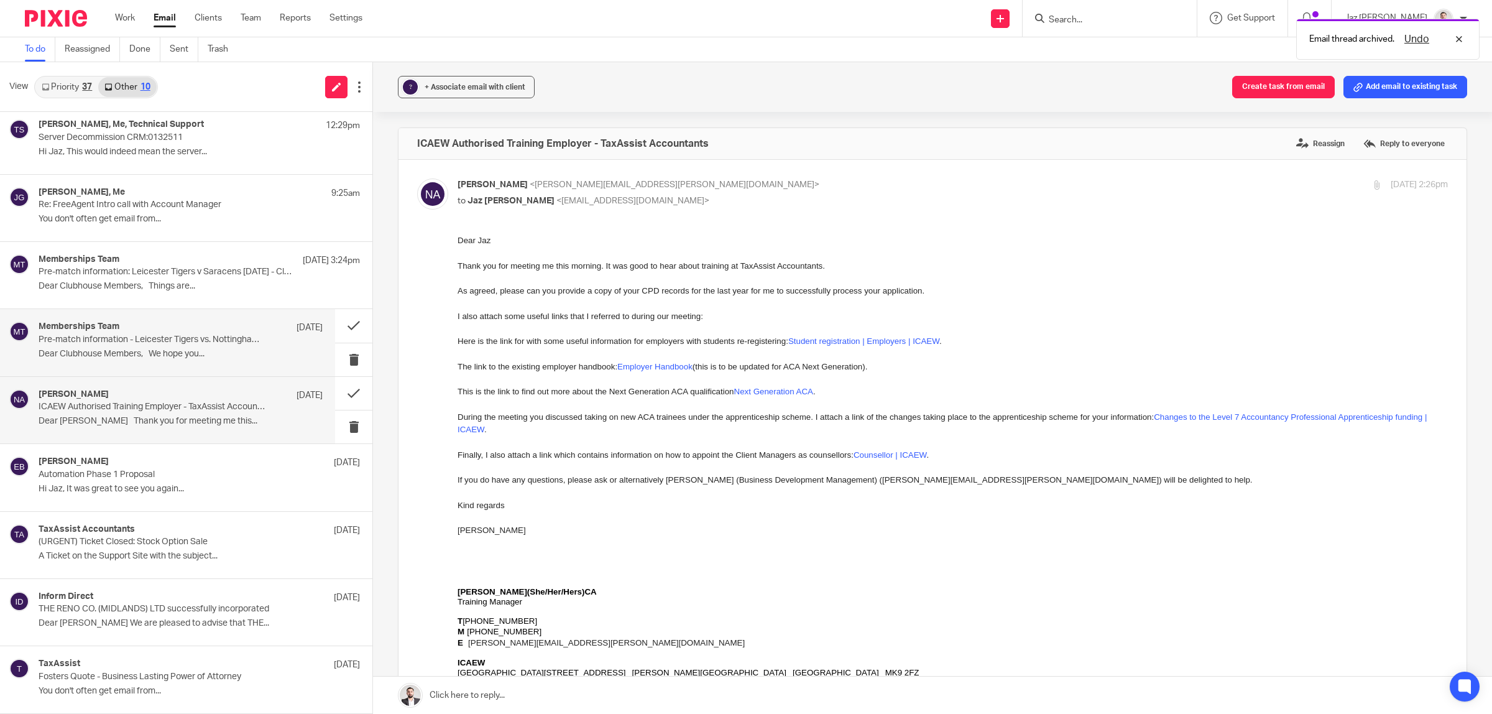
click at [200, 352] on p "Dear Clubhouse Members, We hope you..." at bounding box center [181, 354] width 284 height 11
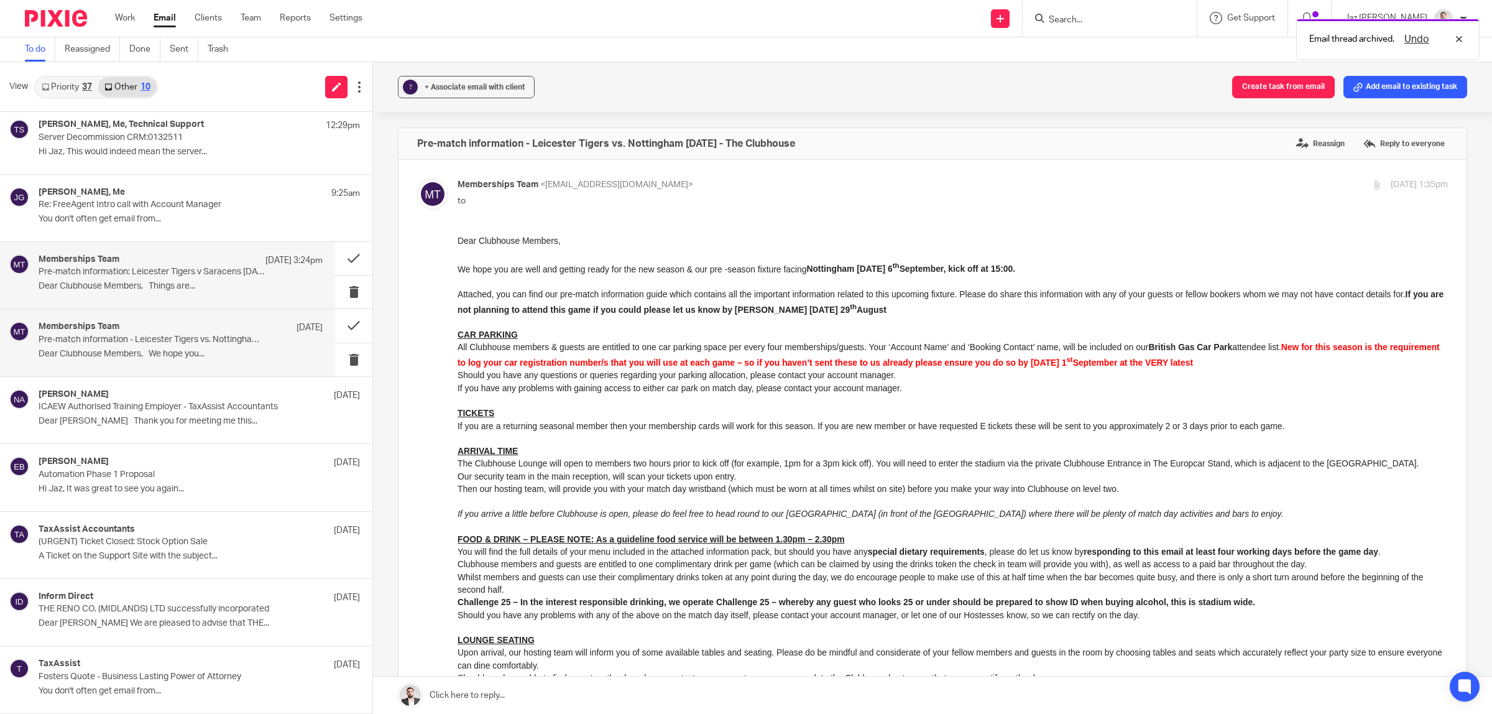
click at [183, 281] on p "Dear Clubhouse Members, Things are..." at bounding box center [181, 286] width 284 height 11
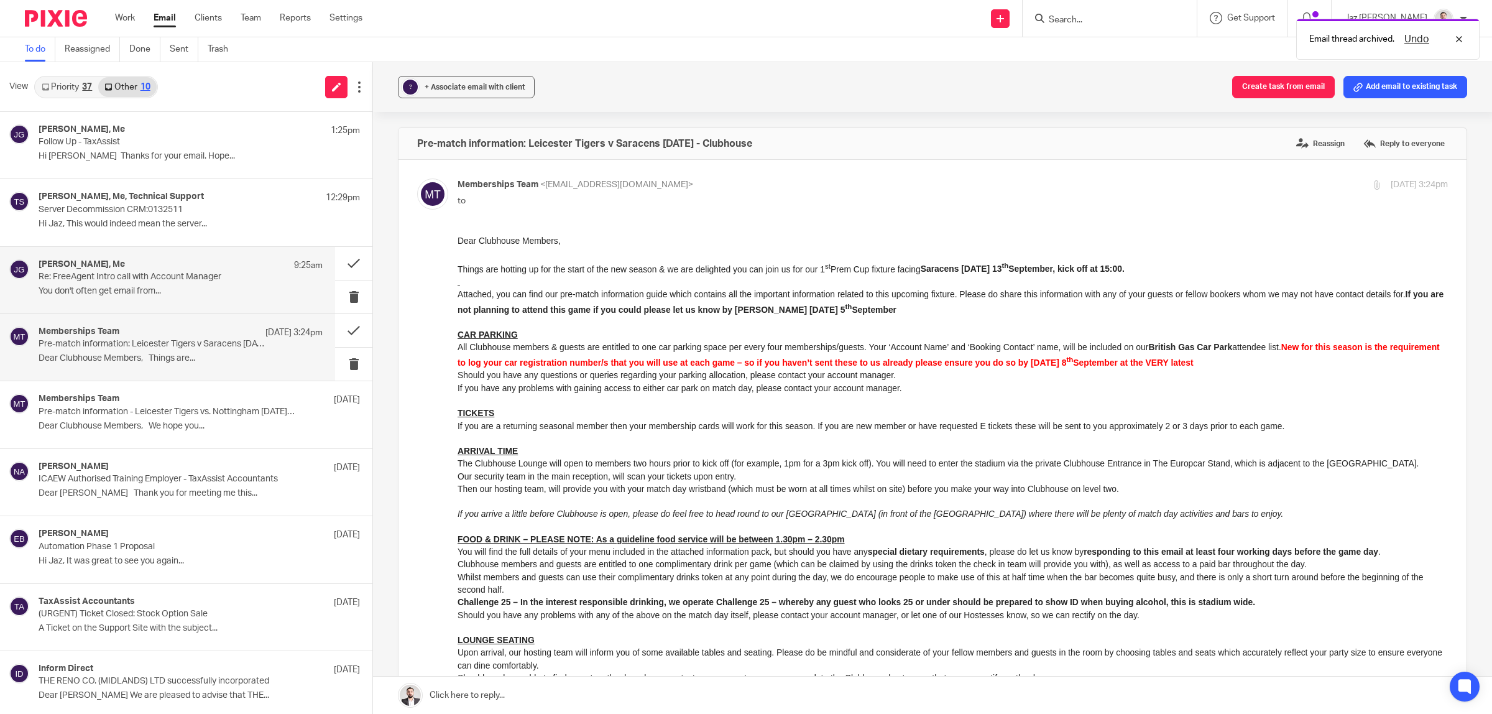
click at [178, 271] on div "Dougie Macmillan, Me 9:25am" at bounding box center [181, 265] width 284 height 12
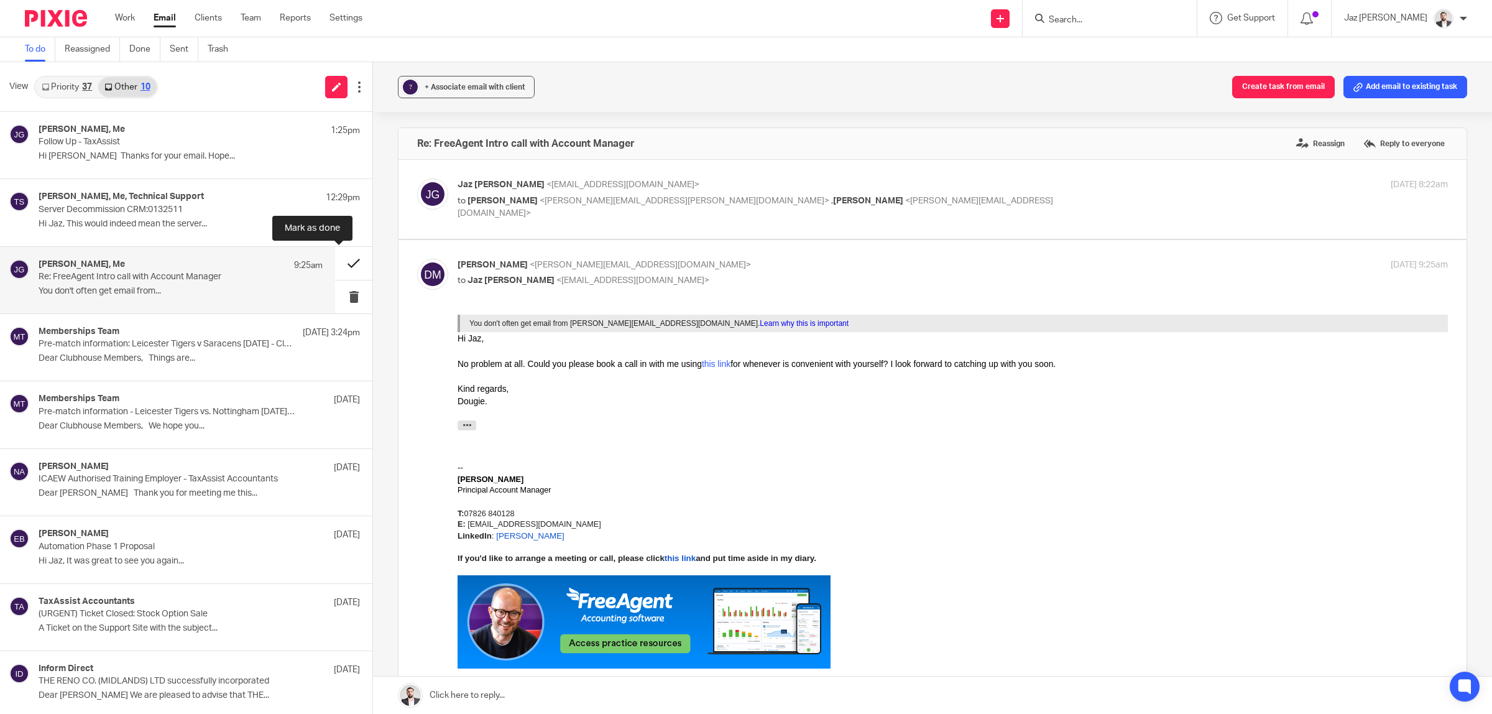
click at [349, 262] on button at bounding box center [353, 263] width 37 height 33
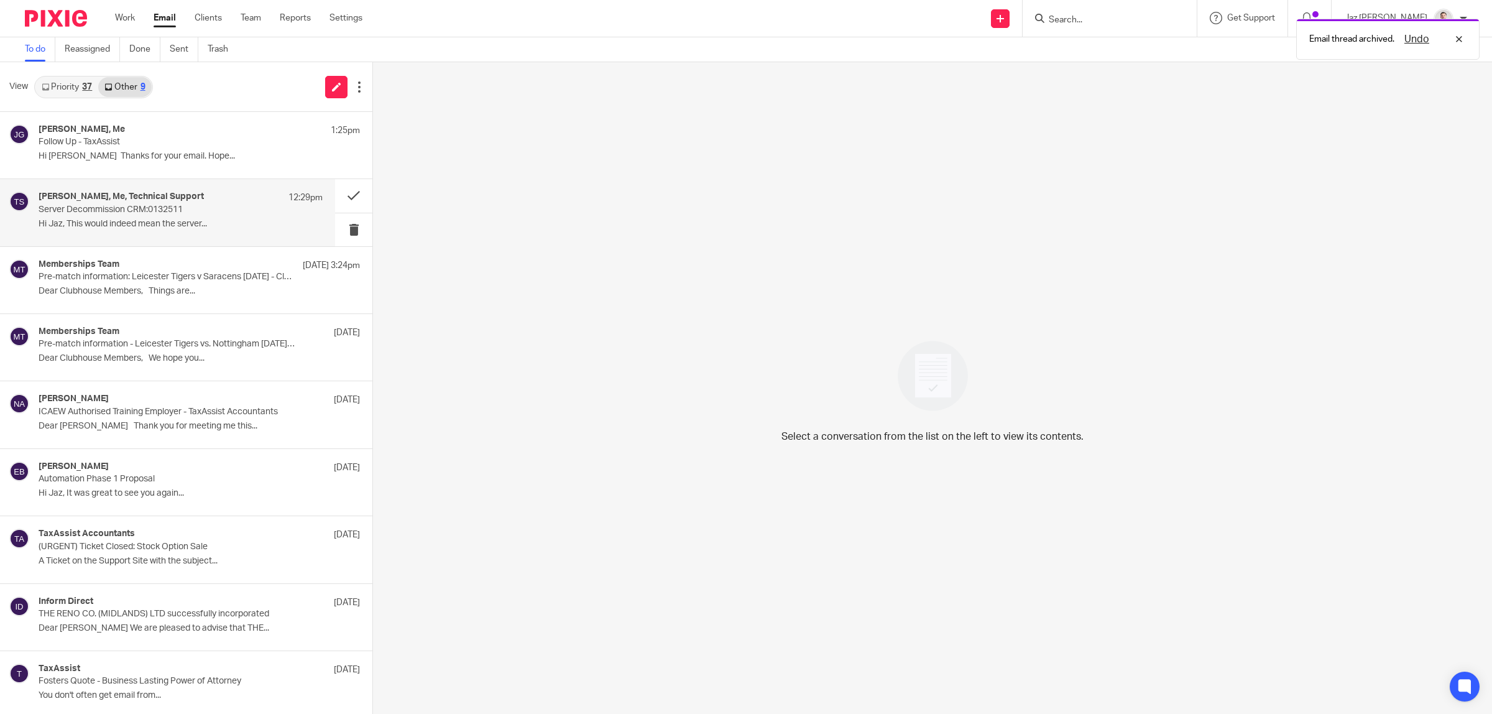
click at [197, 224] on p "Hi Jaz, This would indeed mean the server..." at bounding box center [181, 224] width 284 height 11
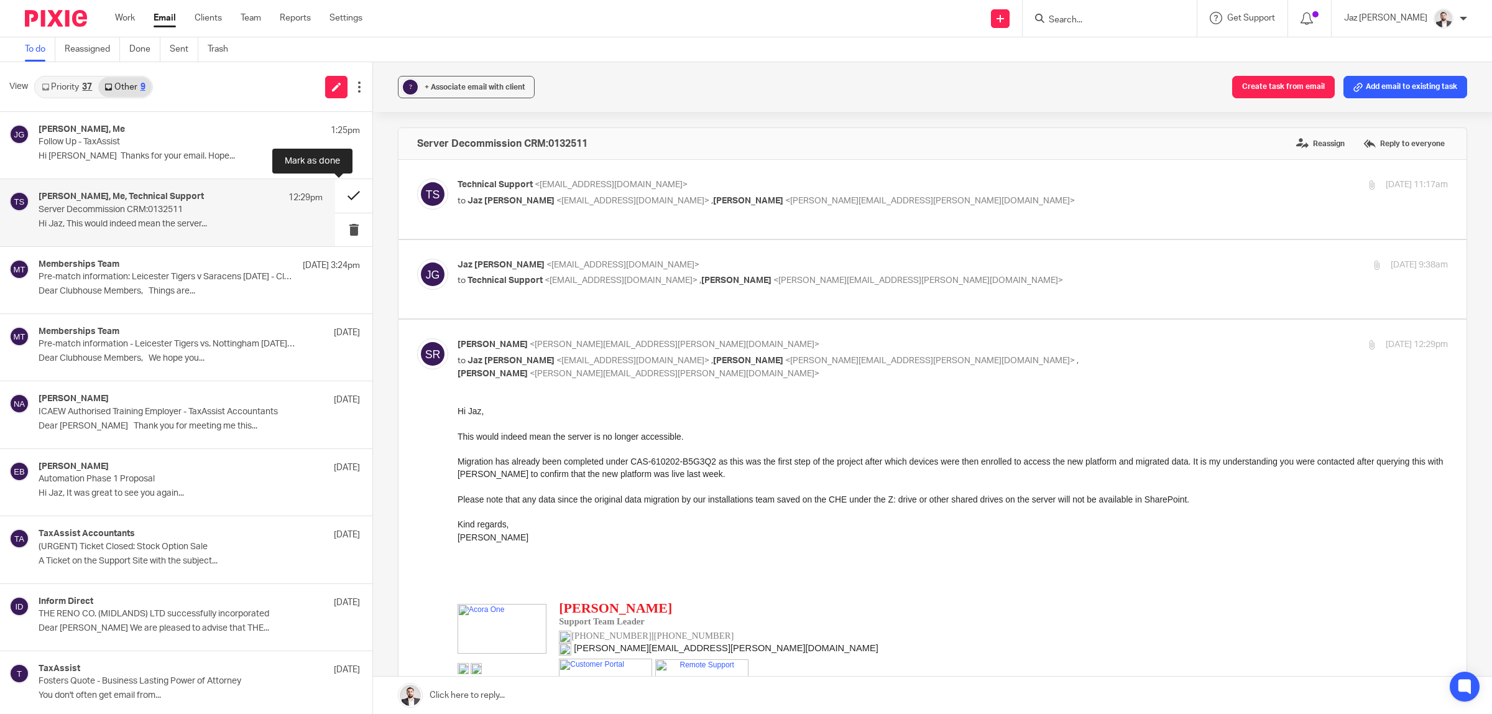
click at [338, 190] on button at bounding box center [353, 195] width 37 height 33
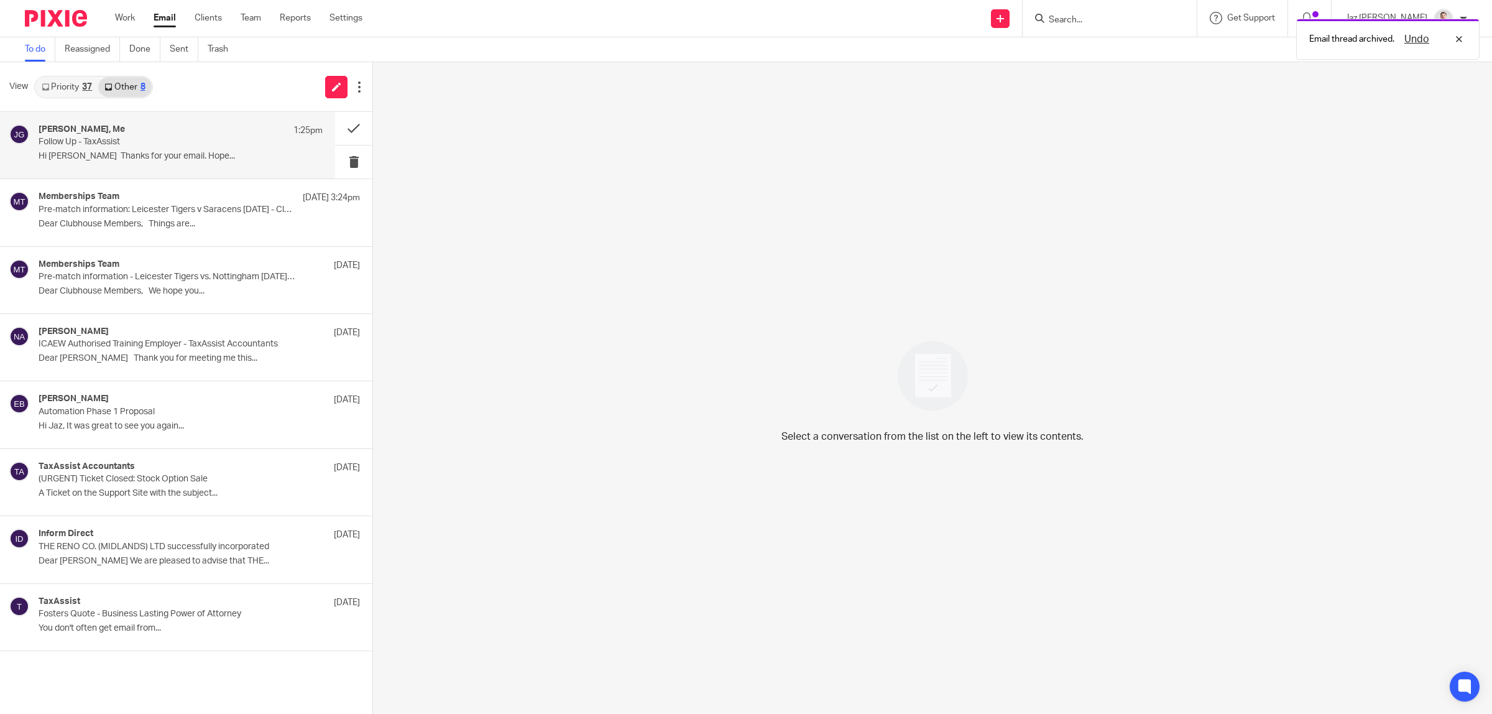
click at [114, 144] on p "Follow Up - TaxAssist" at bounding box center [152, 142] width 227 height 11
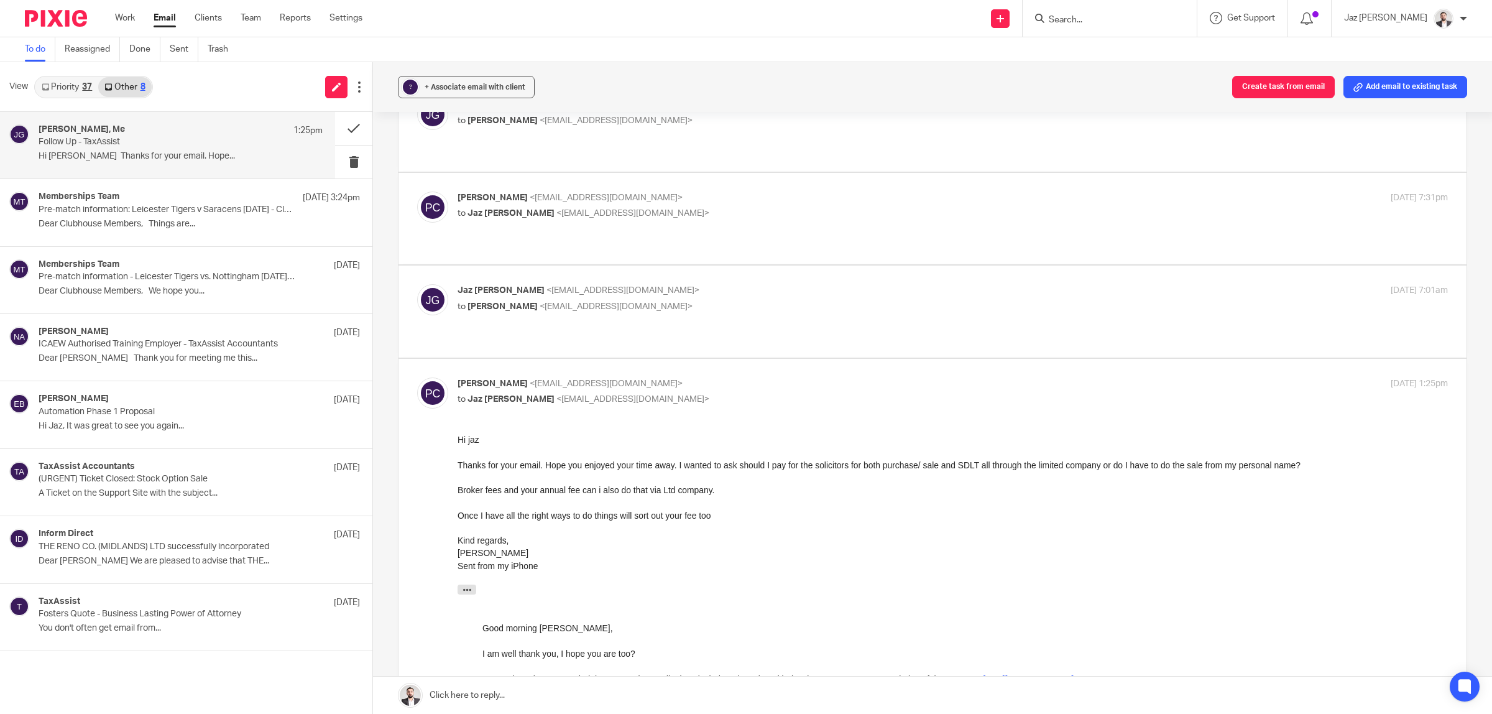
scroll to position [622, 0]
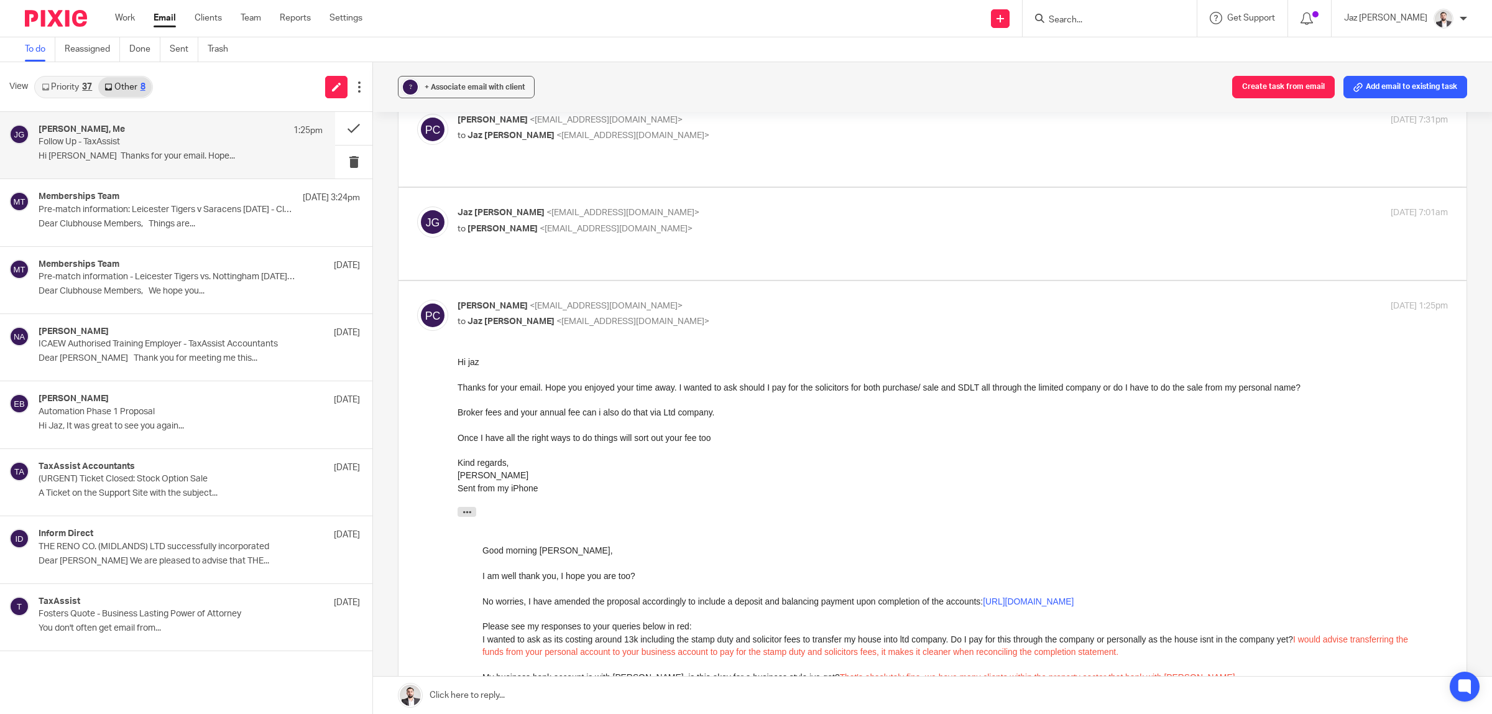
click at [579, 694] on link at bounding box center [932, 694] width 1119 height 37
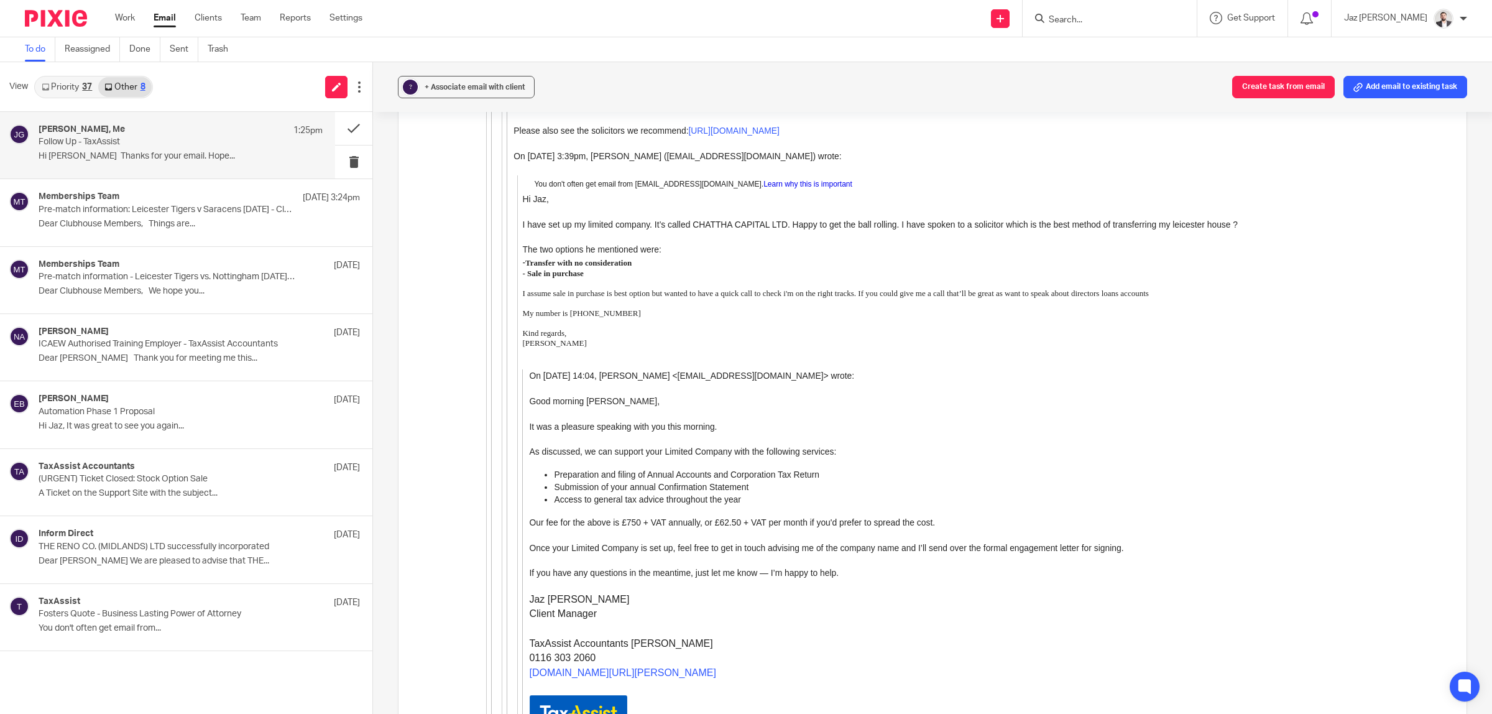
scroll to position [2704, 0]
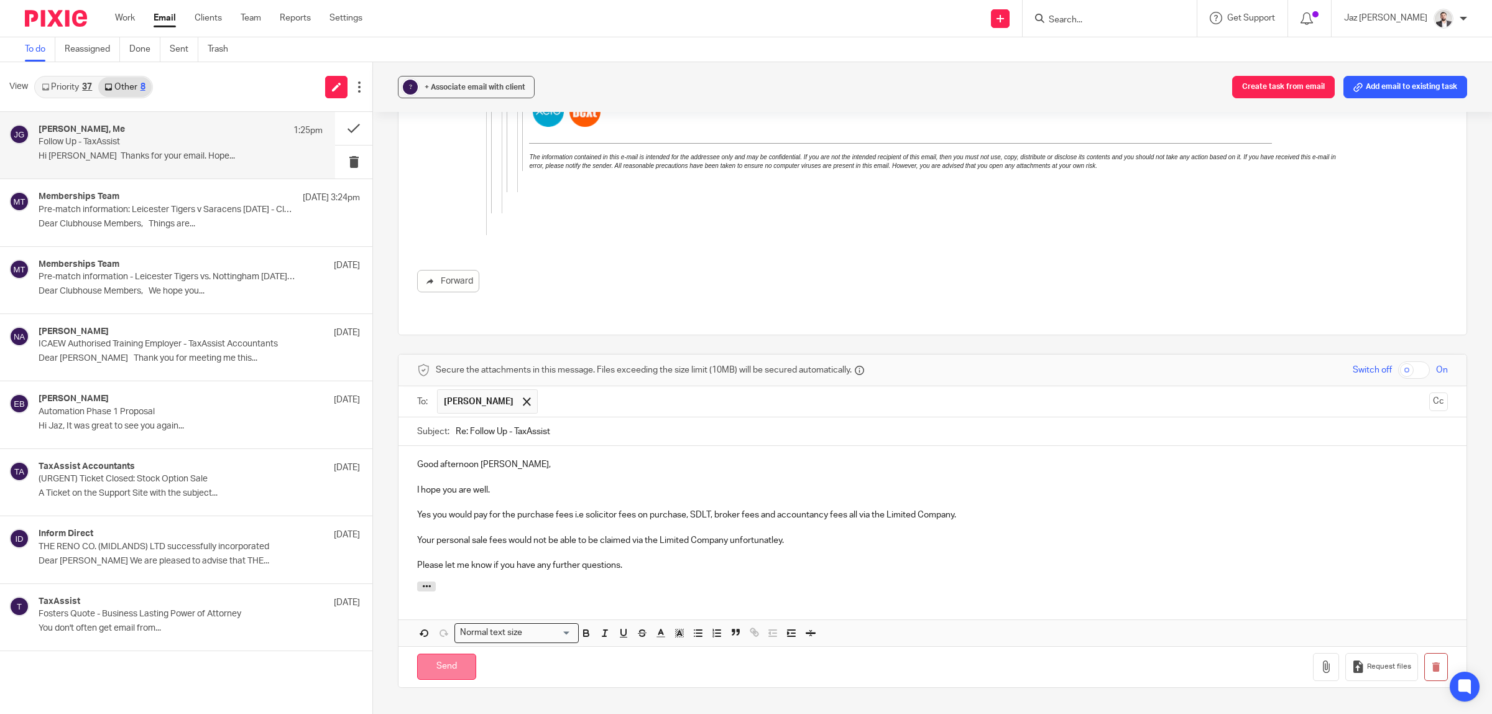
click at [451, 653] on input "Send" at bounding box center [446, 666] width 59 height 27
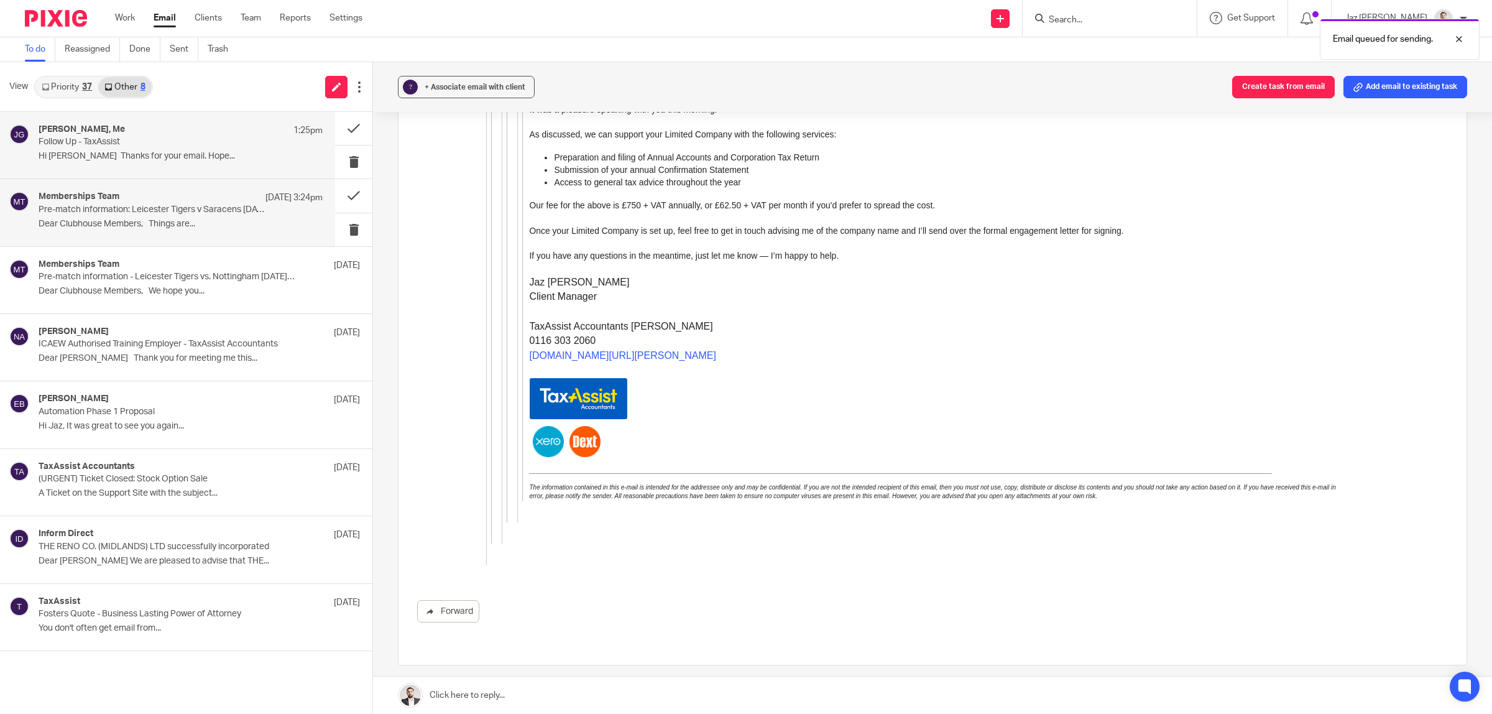
click at [137, 210] on p "Pre-match information: Leicester Tigers v Saracens [DATE] - Clubhouse" at bounding box center [152, 209] width 227 height 11
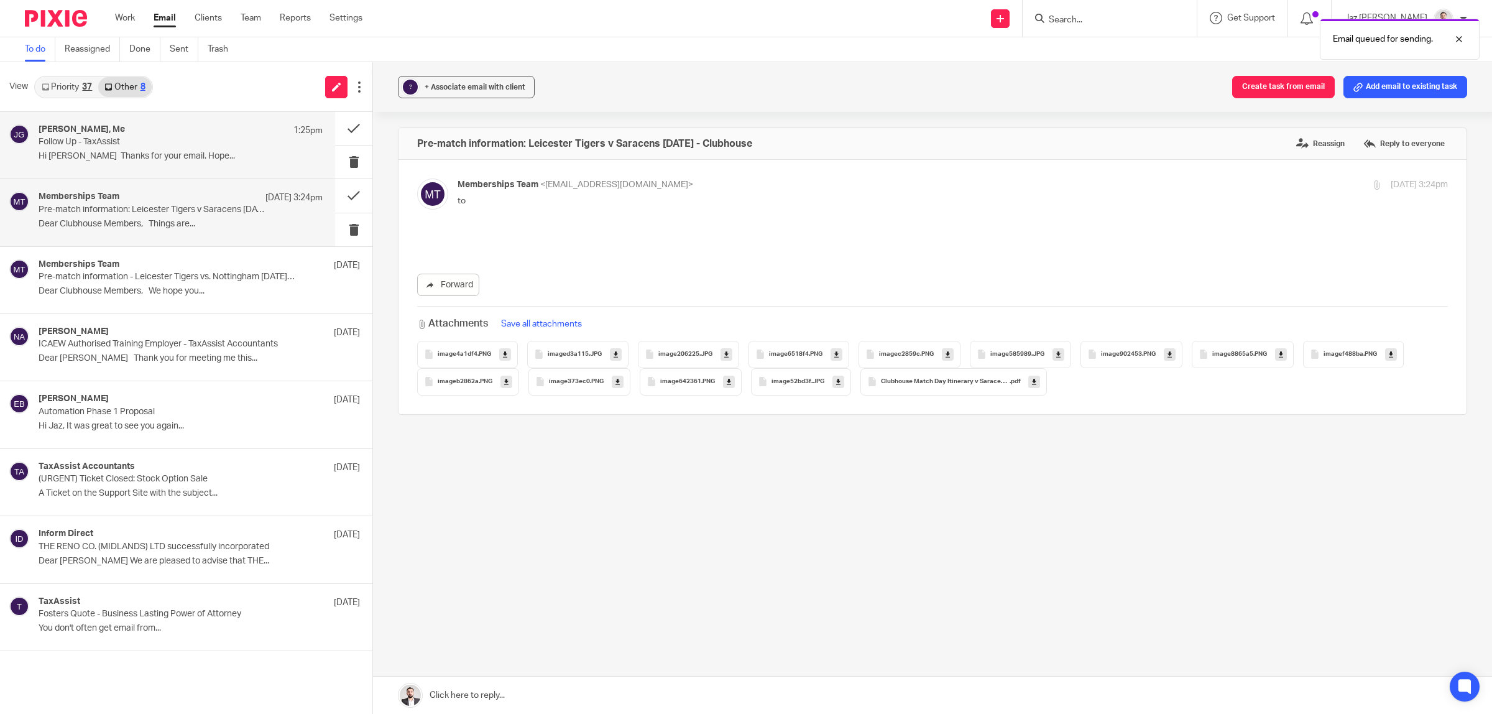
click at [120, 150] on div "Parmjeet Chattha, Me 1:25pm Follow Up - TaxAssist Hi jaz Thanks for your email.…" at bounding box center [181, 145] width 284 height 42
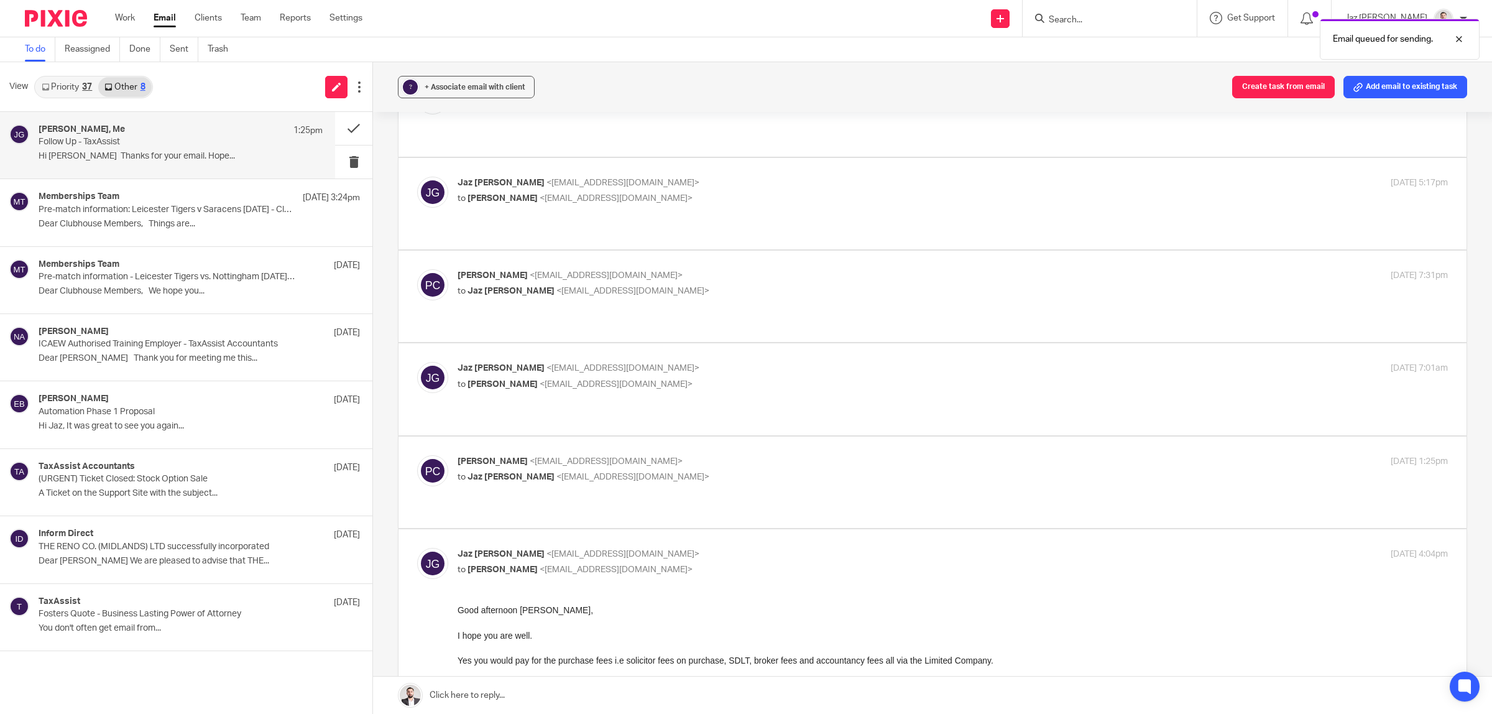
scroll to position [544, 0]
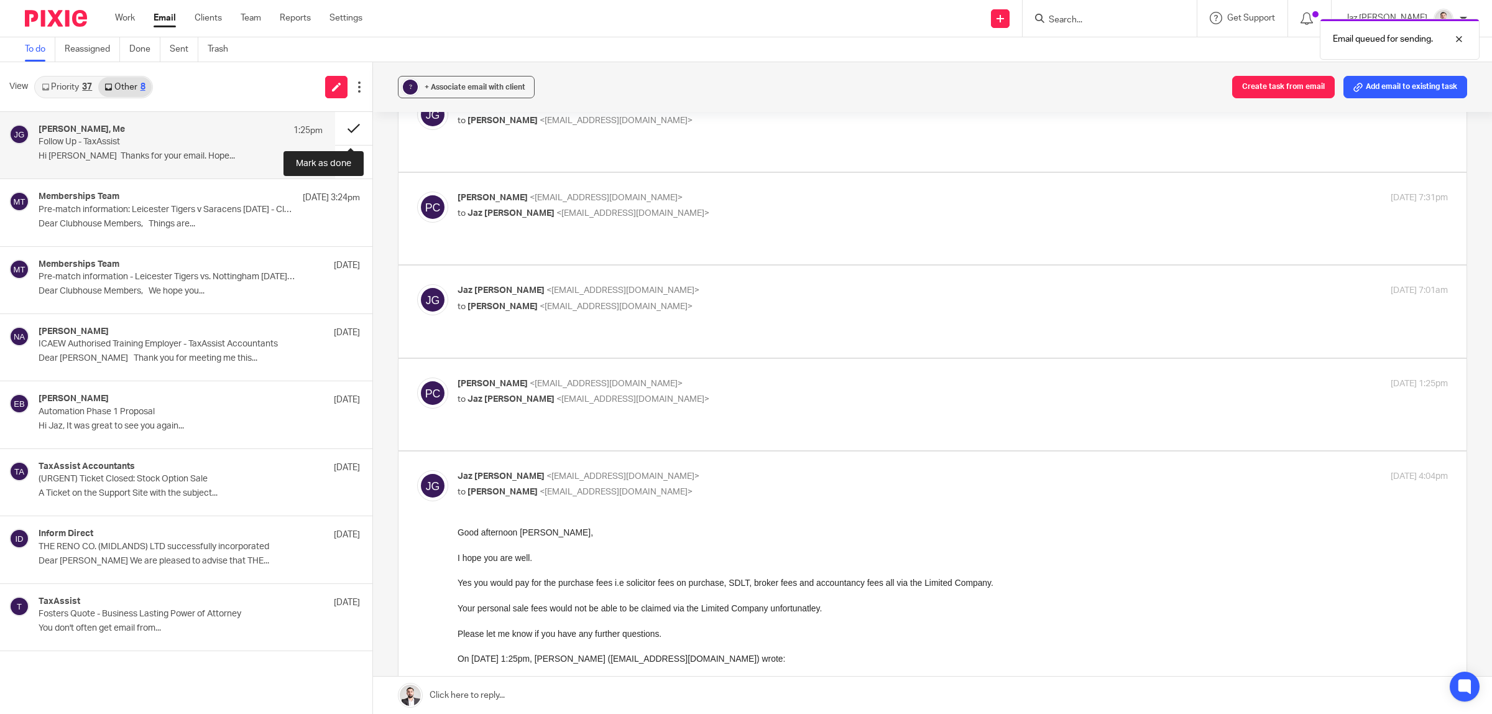
click at [347, 128] on button at bounding box center [353, 128] width 37 height 33
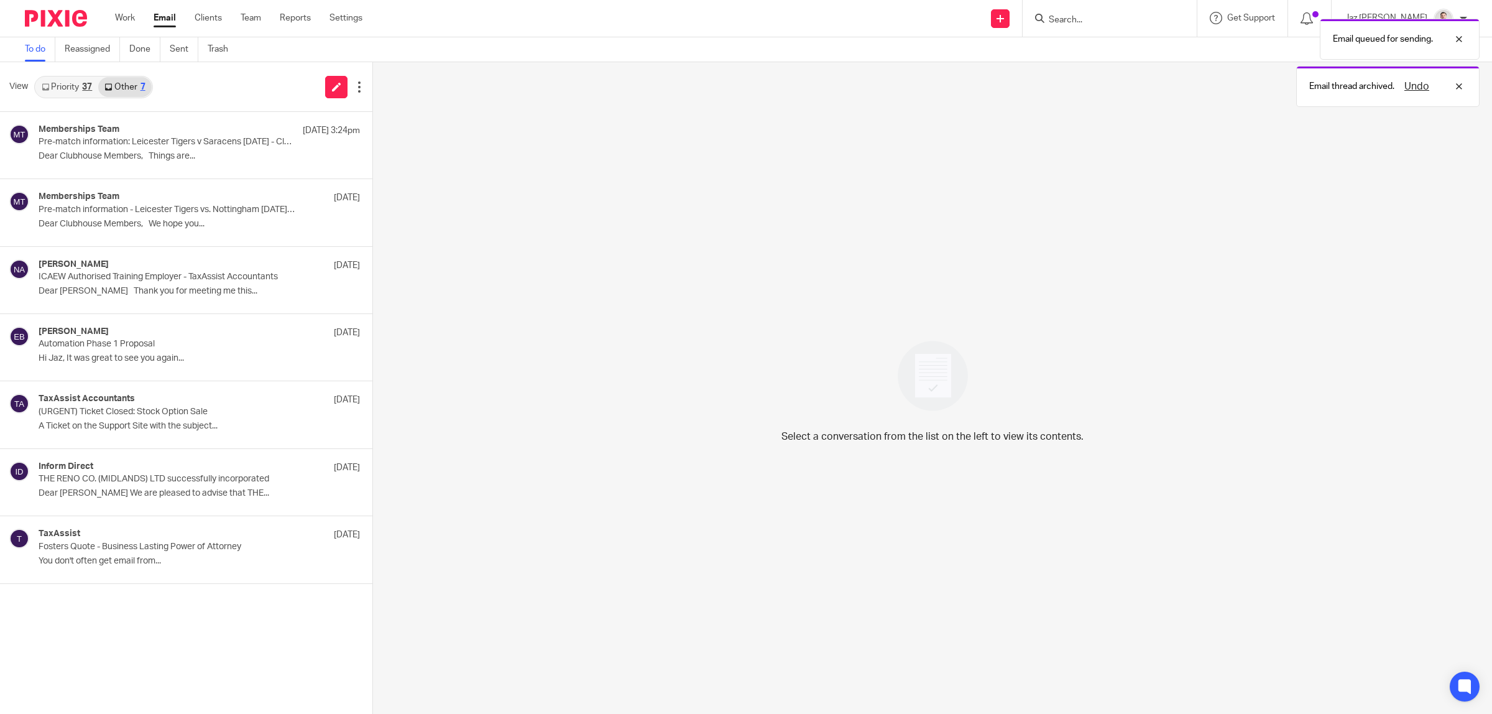
click at [76, 90] on link "Priority 37" at bounding box center [66, 87] width 63 height 20
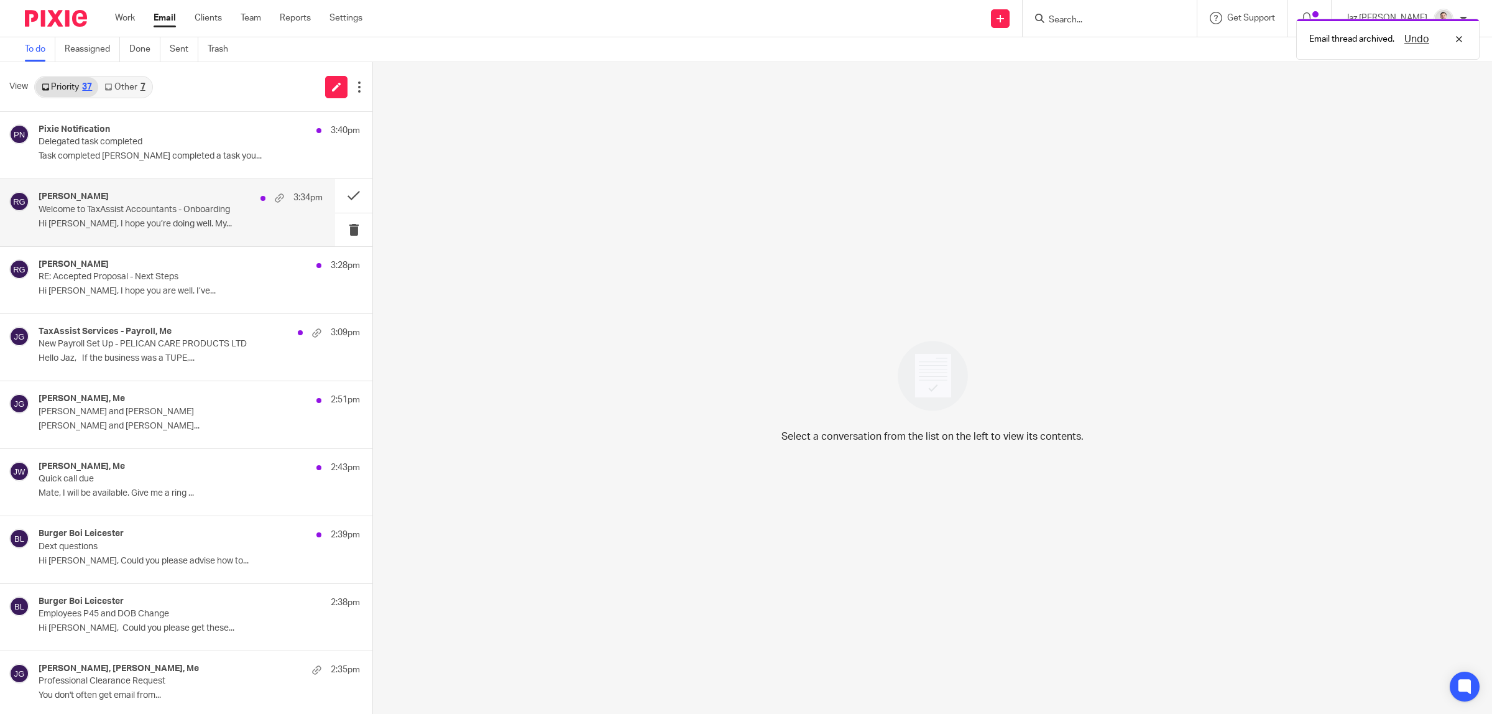
click at [150, 221] on p "Hi Soner, I hope you’re doing well. My..." at bounding box center [181, 224] width 284 height 11
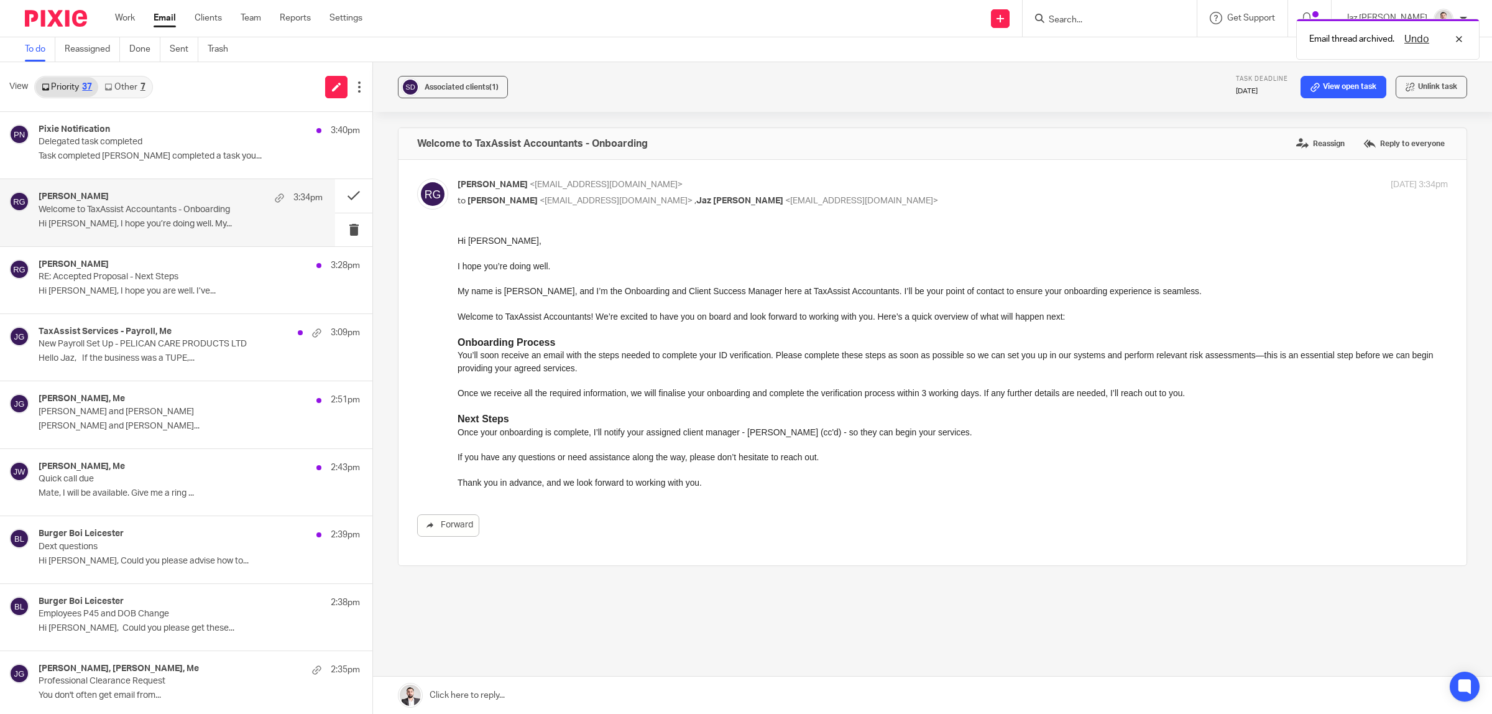
scroll to position [0, 0]
click at [339, 194] on button at bounding box center [353, 195] width 37 height 33
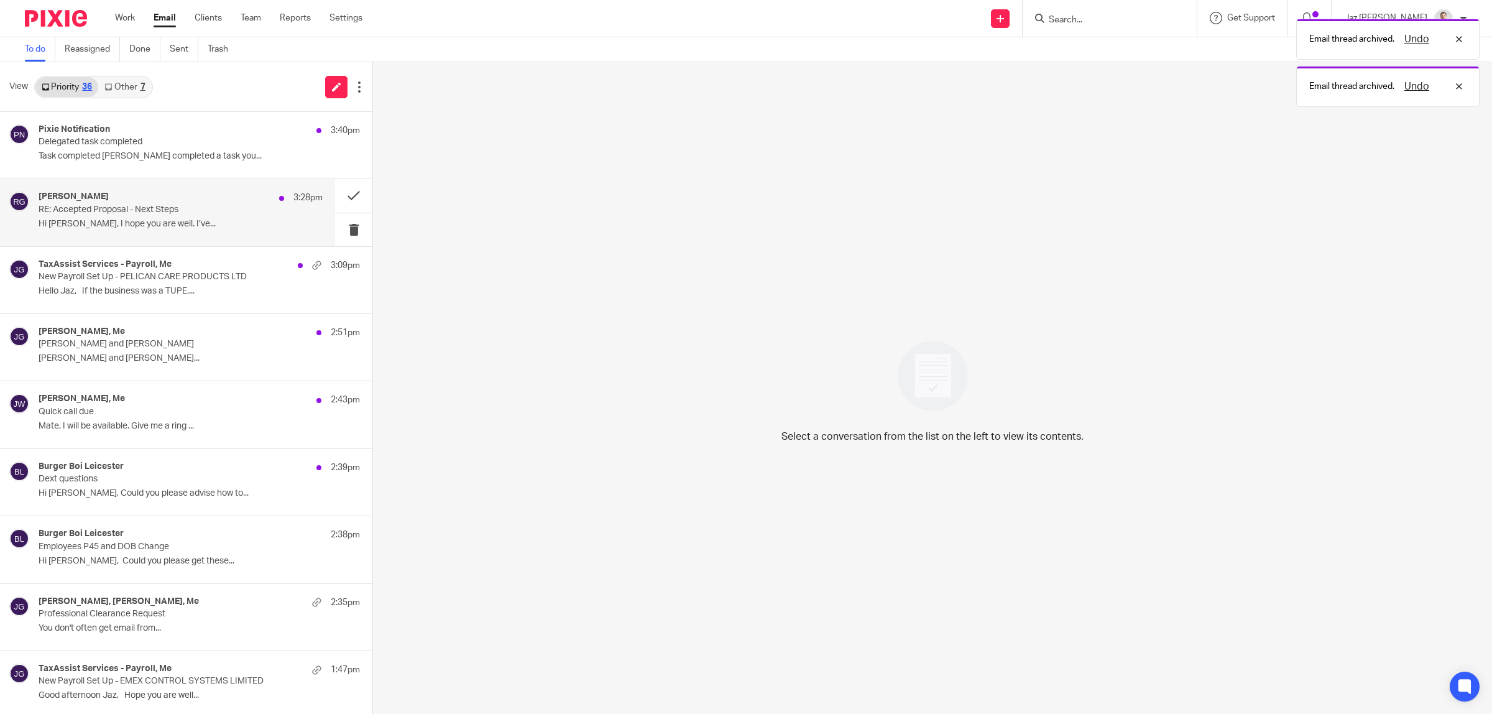
click at [216, 212] on p "RE: Accepted Proposal - Next Steps" at bounding box center [152, 209] width 227 height 11
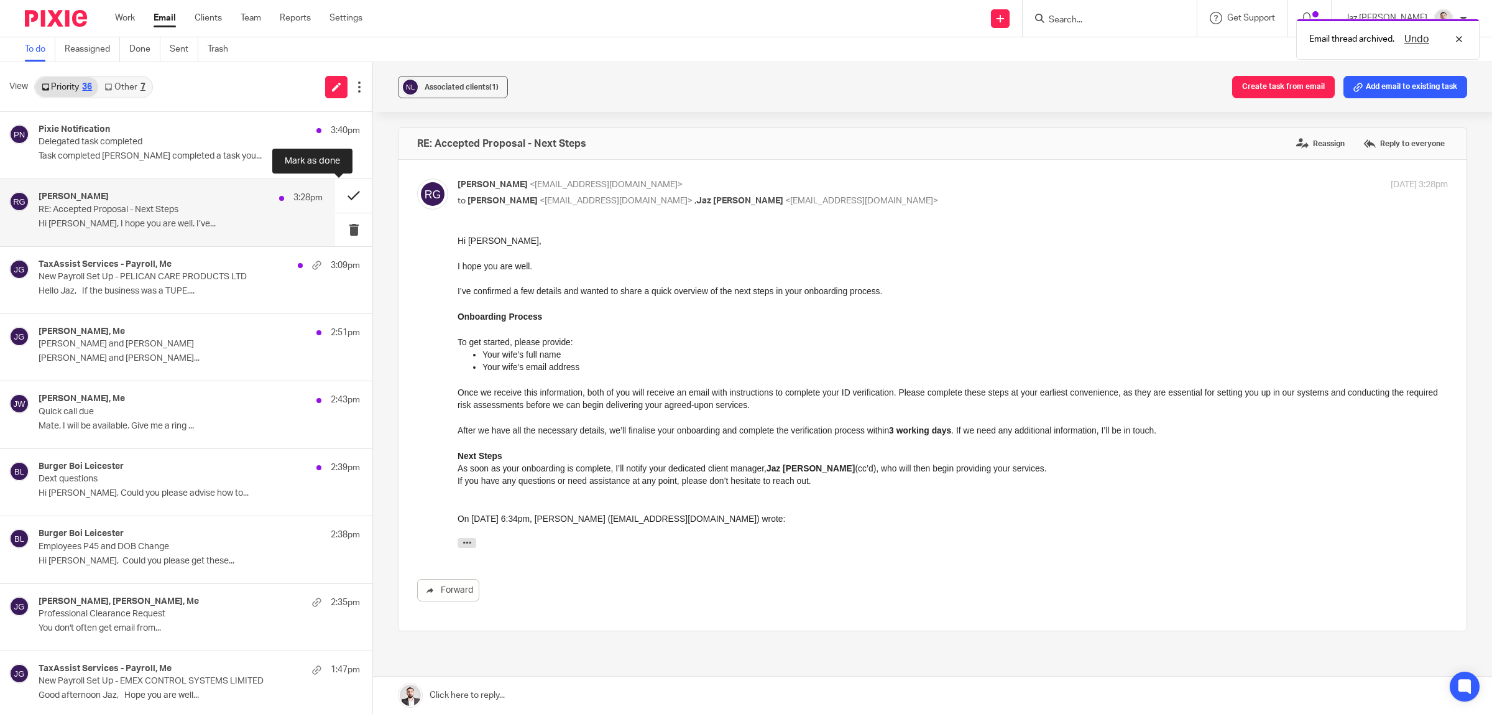
click at [349, 194] on button at bounding box center [353, 195] width 37 height 33
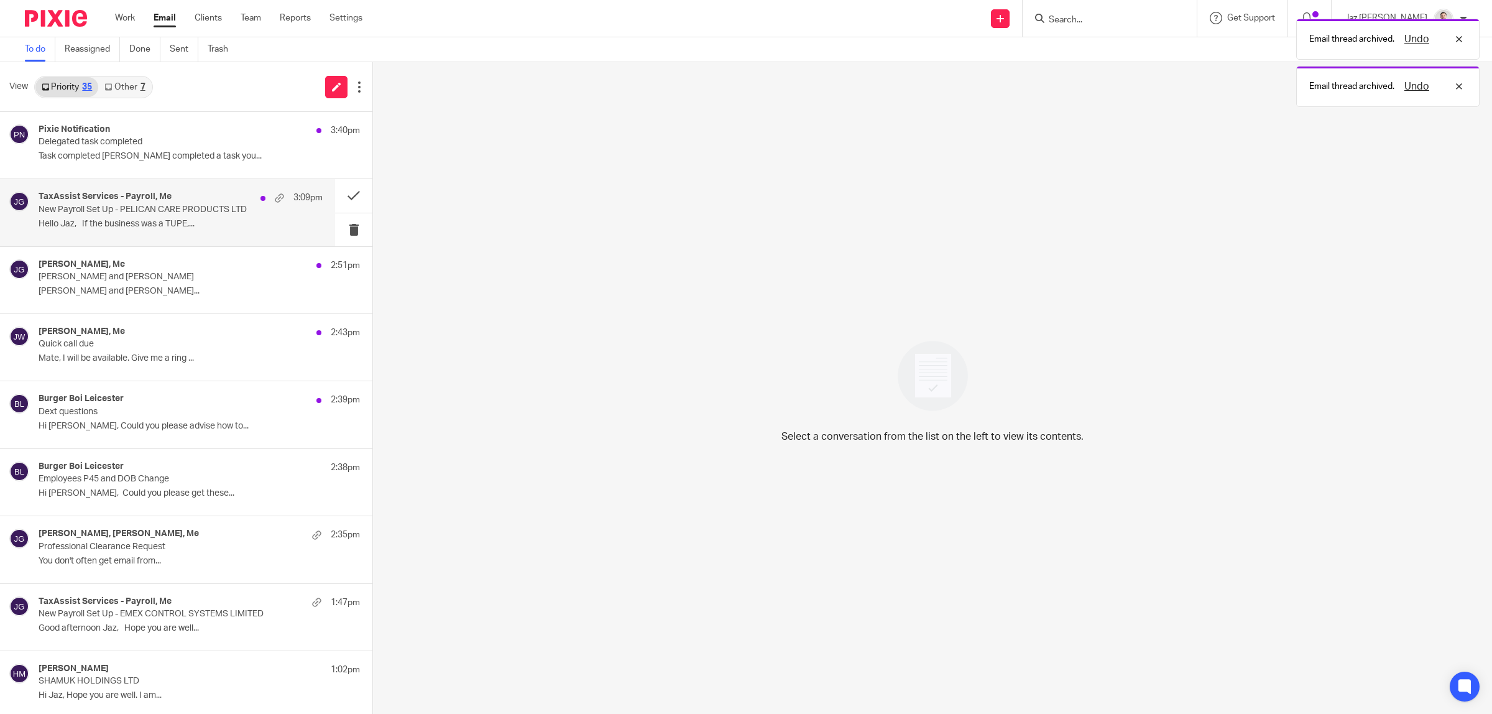
click at [206, 215] on div "TaxAssist Services - Payroll, Me 3:09pm New Payroll Set Up - PELICAN CARE PRODU…" at bounding box center [181, 212] width 284 height 42
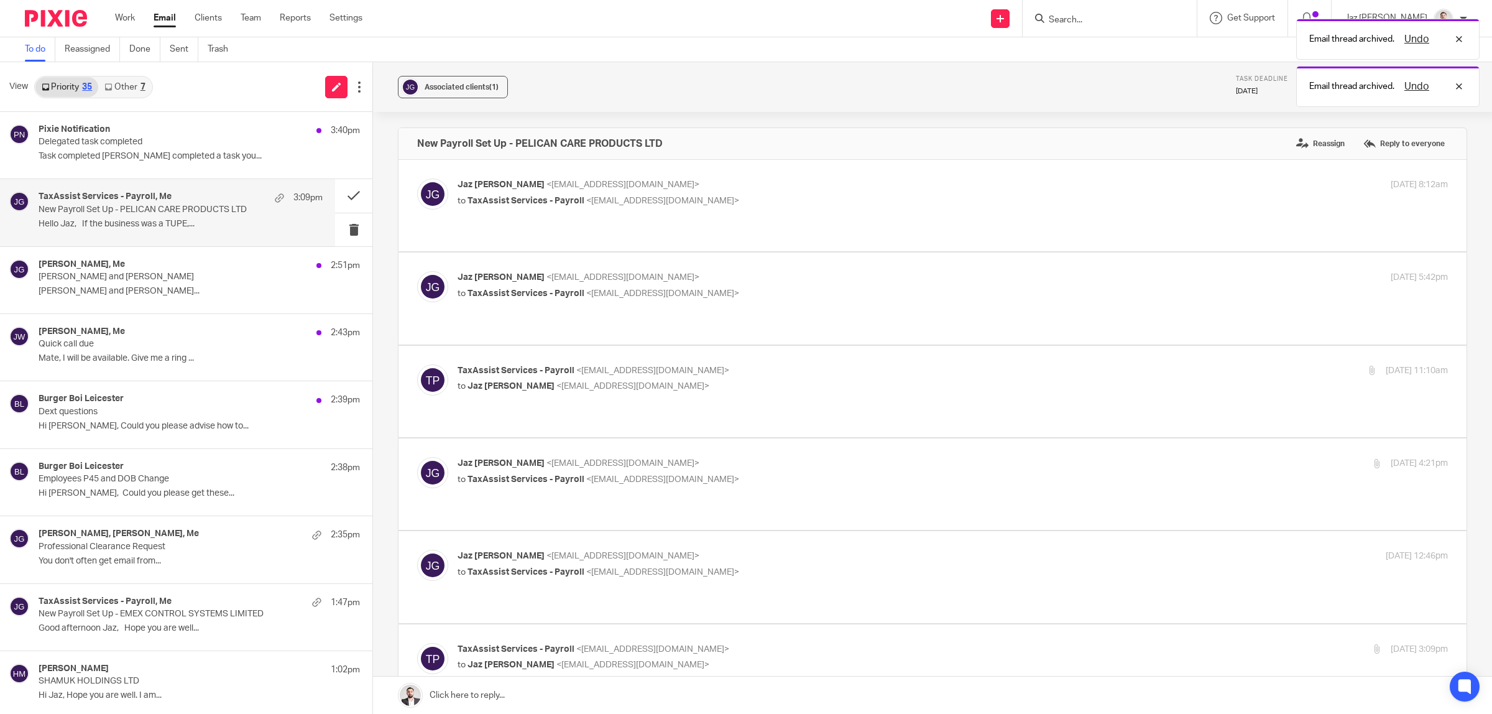
scroll to position [311, 0]
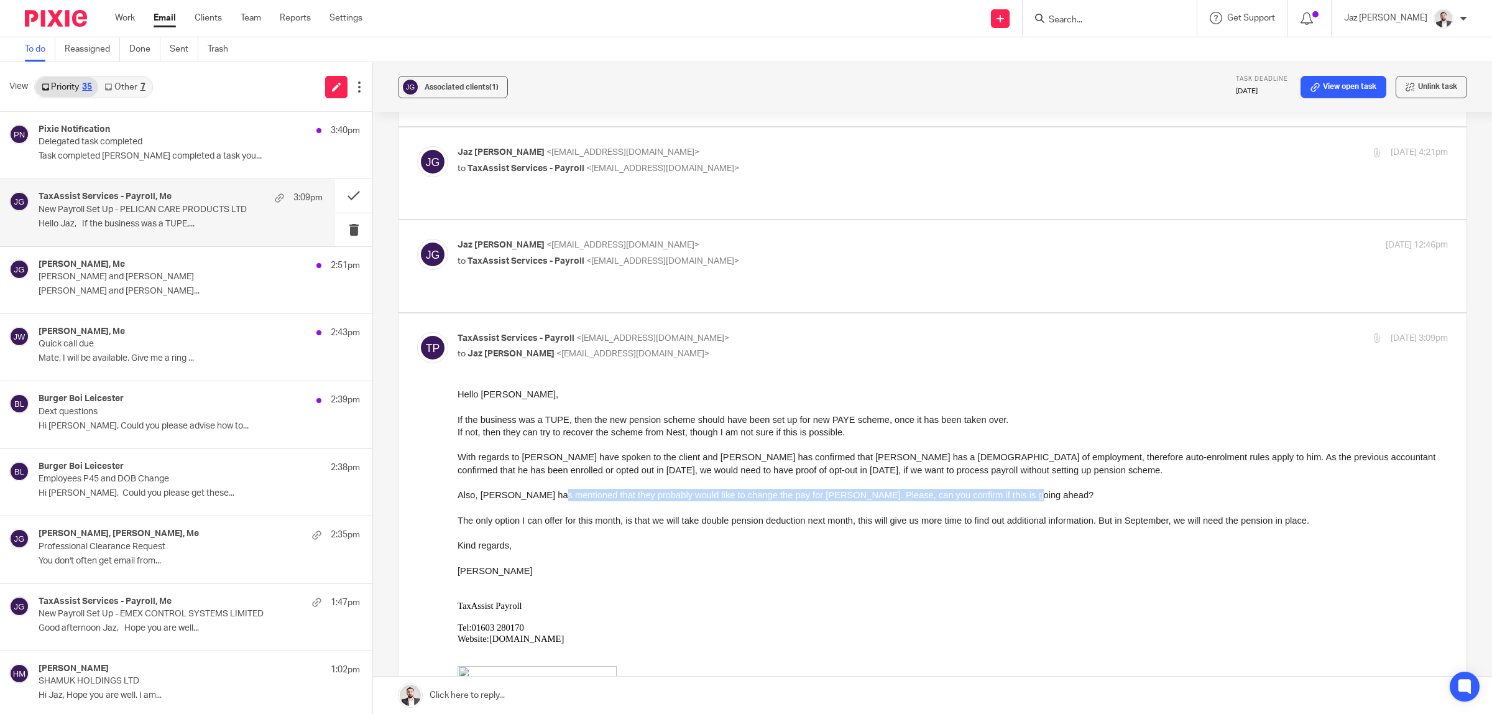
drag, startPoint x: 553, startPoint y: 491, endPoint x: 1031, endPoint y: 491, distance: 477.4
click at [1031, 491] on p "Also, Lakhvinder has mentioned that they probably would like to change the pay …" at bounding box center [952, 494] width 990 height 12
click at [905, 515] on span "The only option I can offer for this month, is that we will take double pension…" at bounding box center [883, 520] width 852 height 10
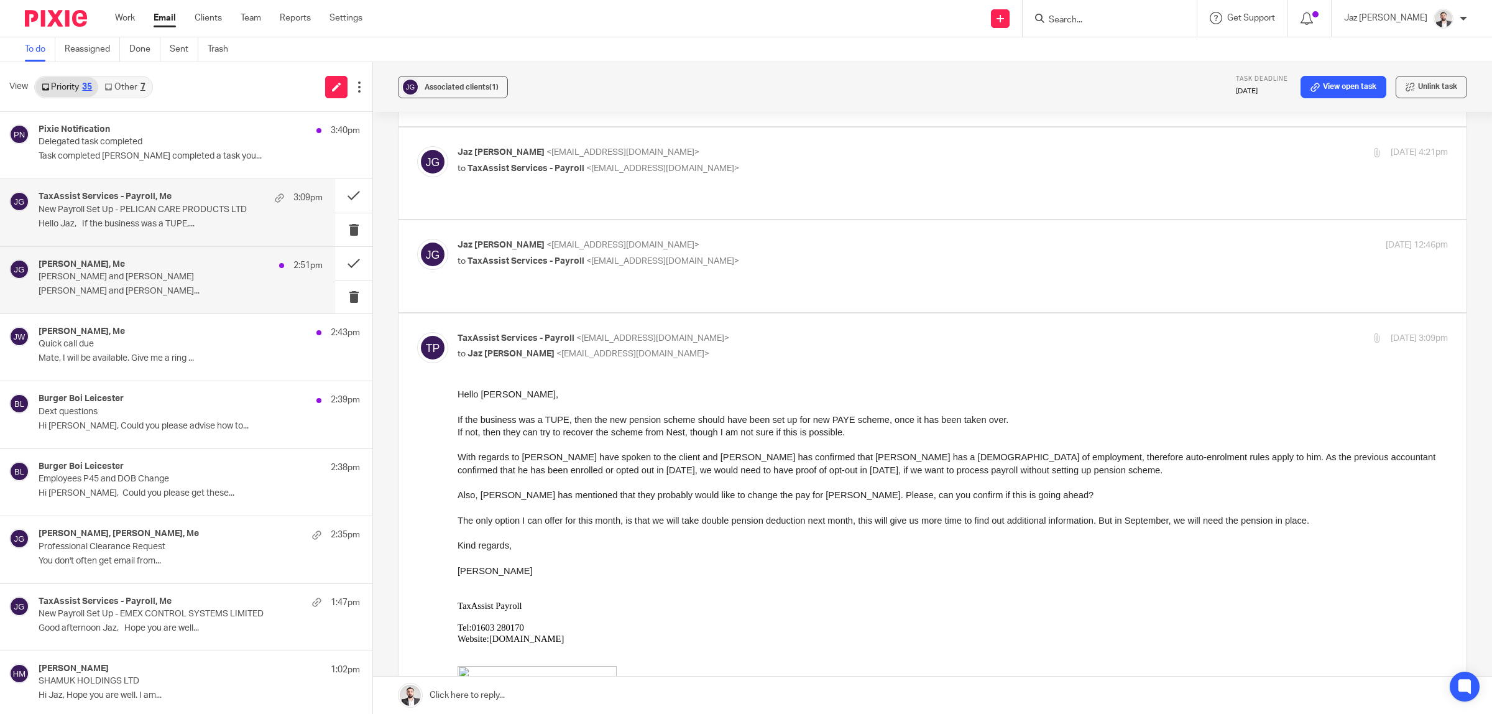
click at [163, 292] on p "Ludwig Paillier and Jaz Grewal Ludwig..." at bounding box center [181, 291] width 284 height 11
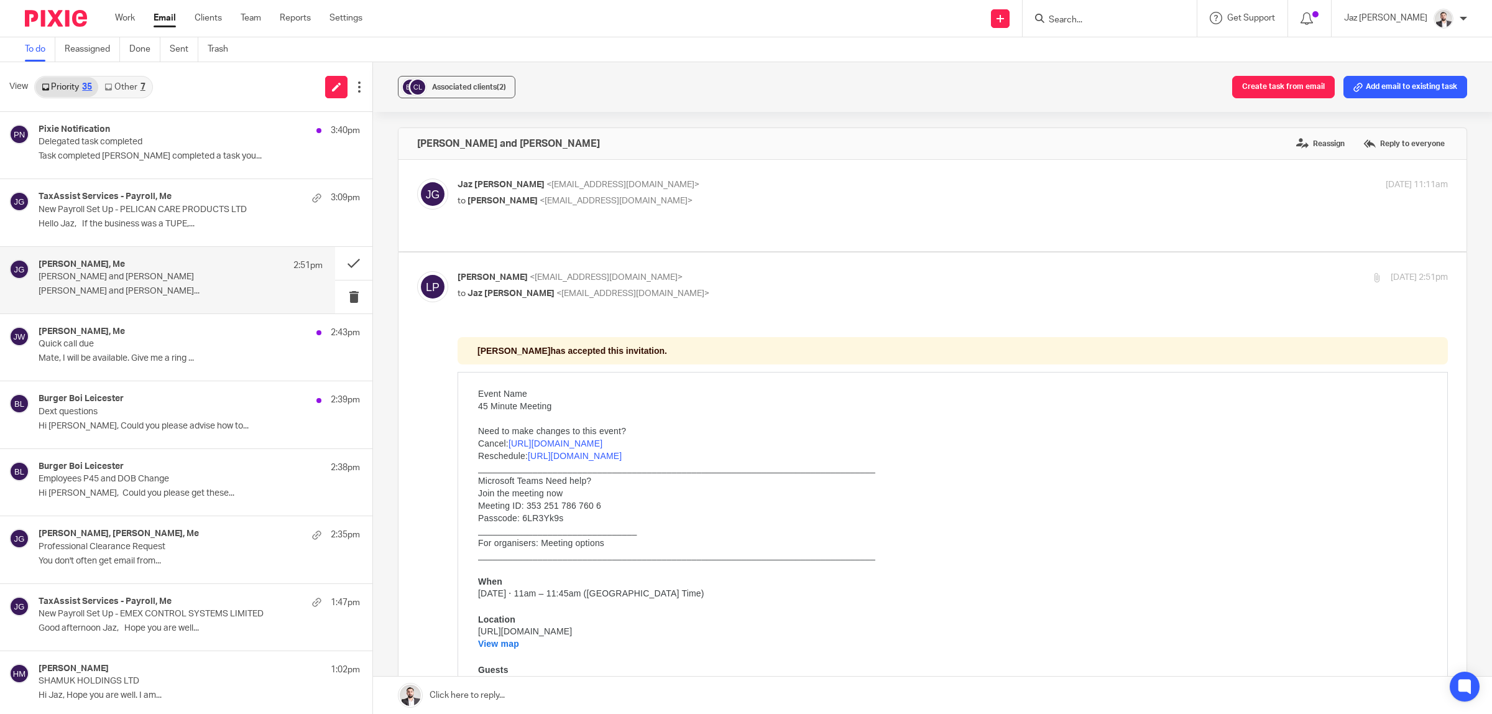
scroll to position [0, 0]
click at [342, 262] on button at bounding box center [353, 263] width 37 height 33
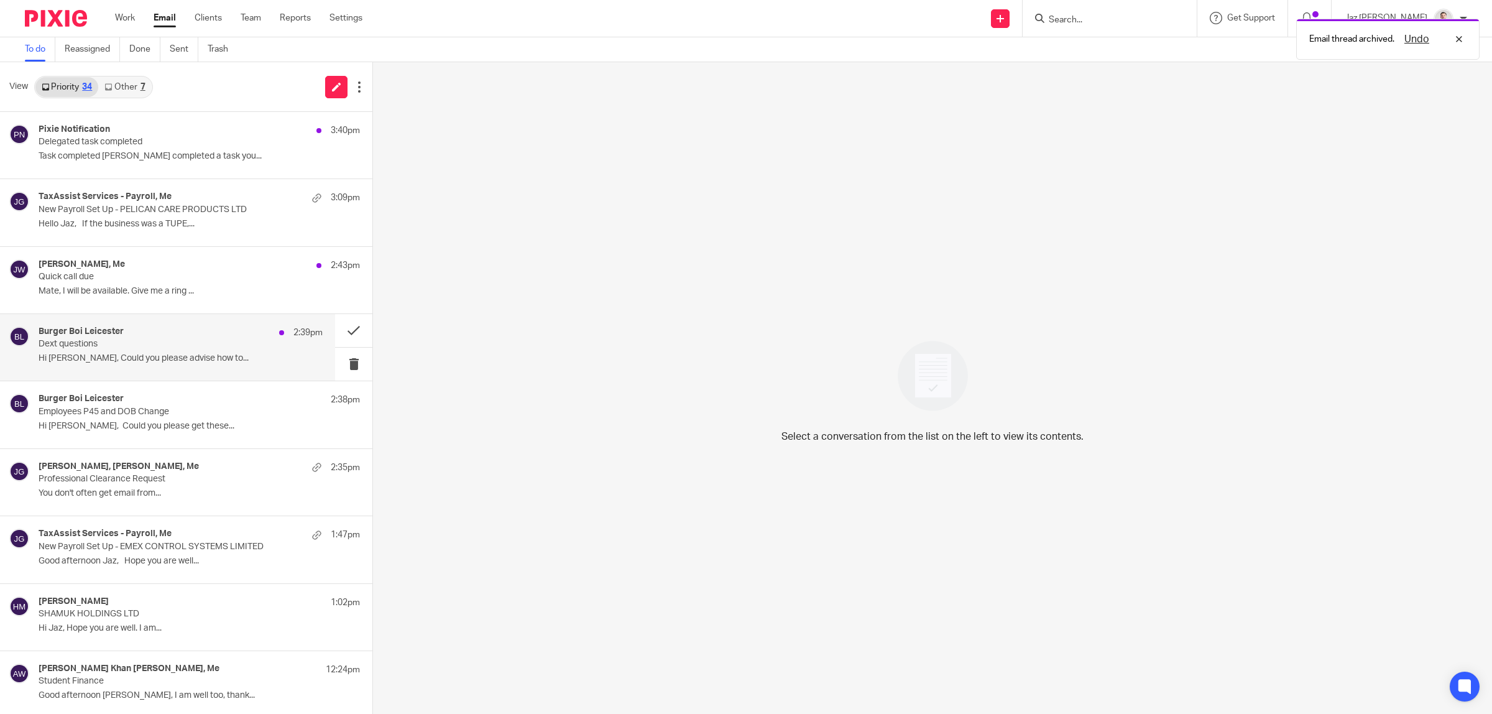
click at [196, 354] on p "Hi [PERSON_NAME], Could you please advise how to..." at bounding box center [181, 358] width 284 height 11
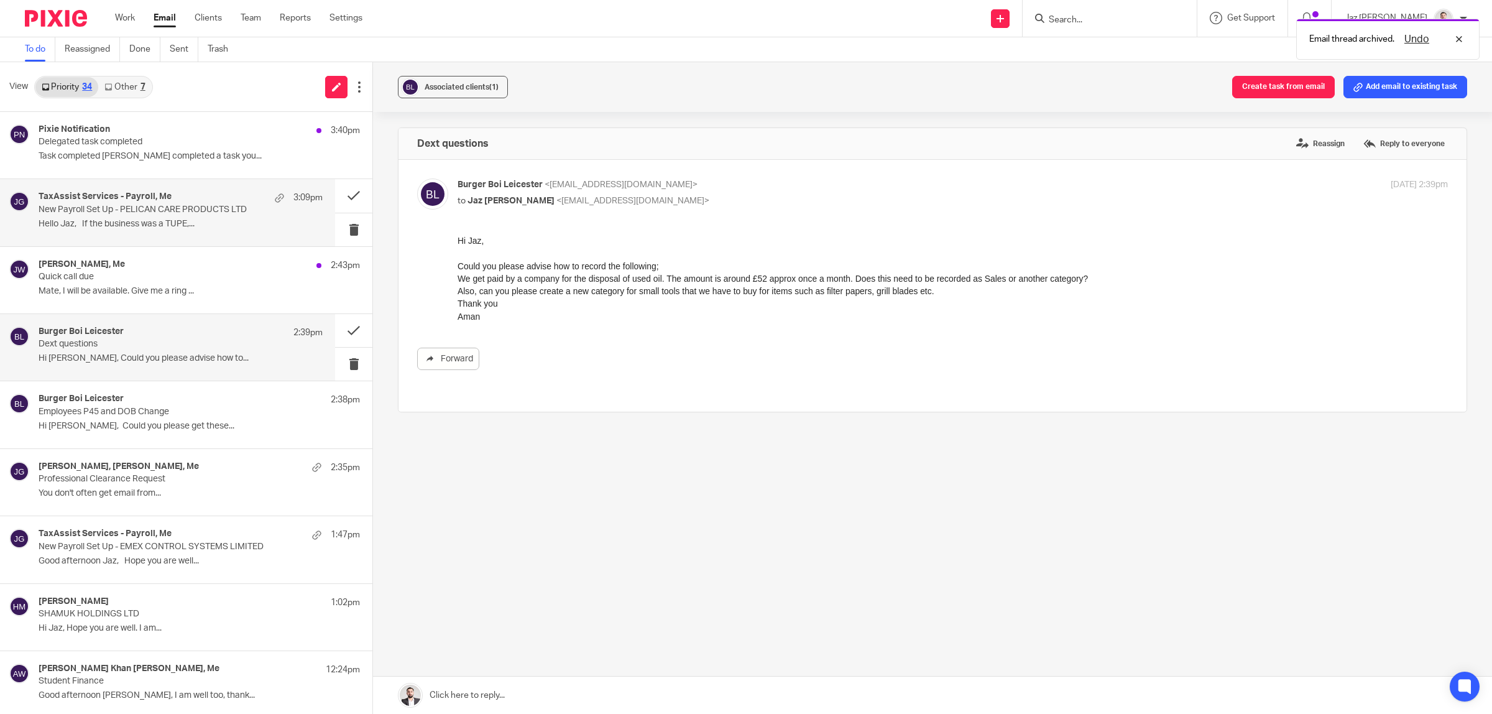
click at [165, 198] on h4 "TaxAssist Services - Payroll, Me" at bounding box center [105, 196] width 133 height 11
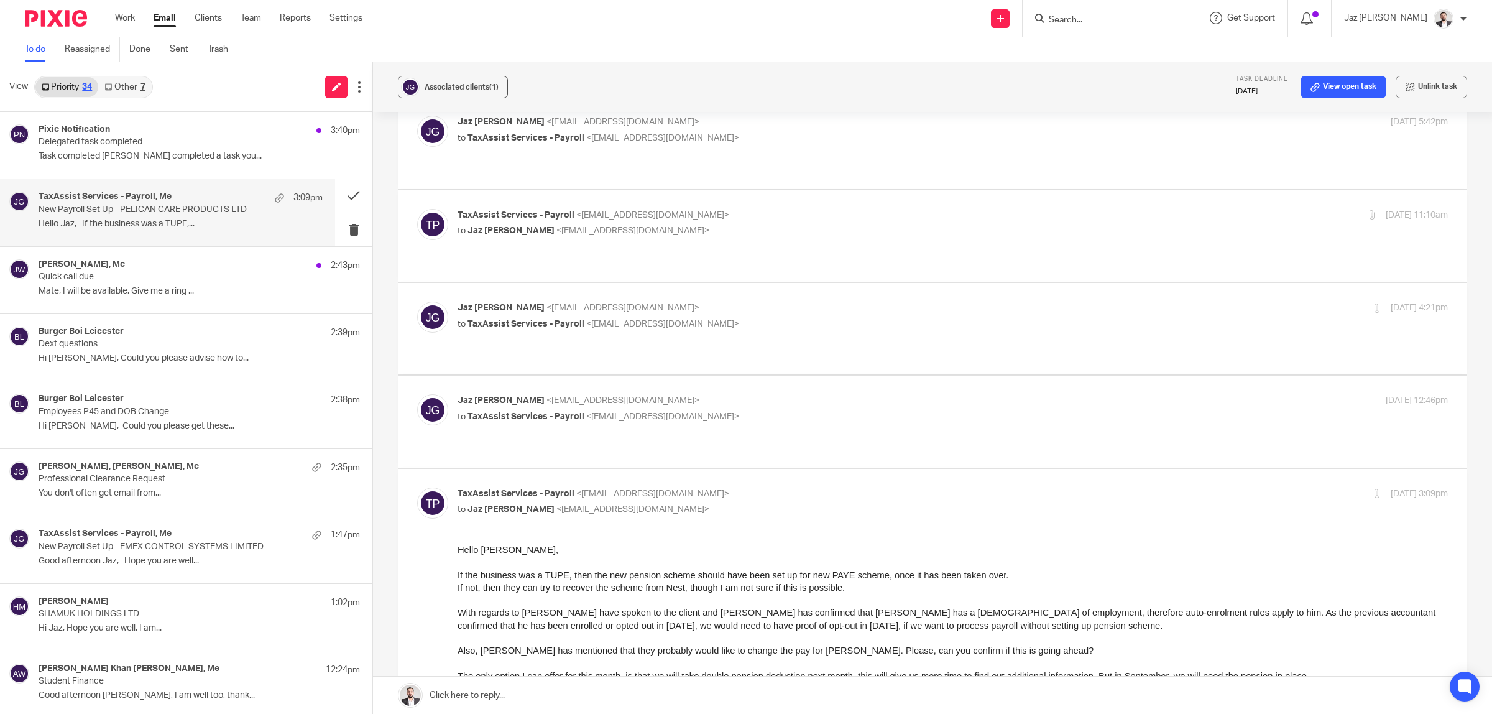
scroll to position [311, 0]
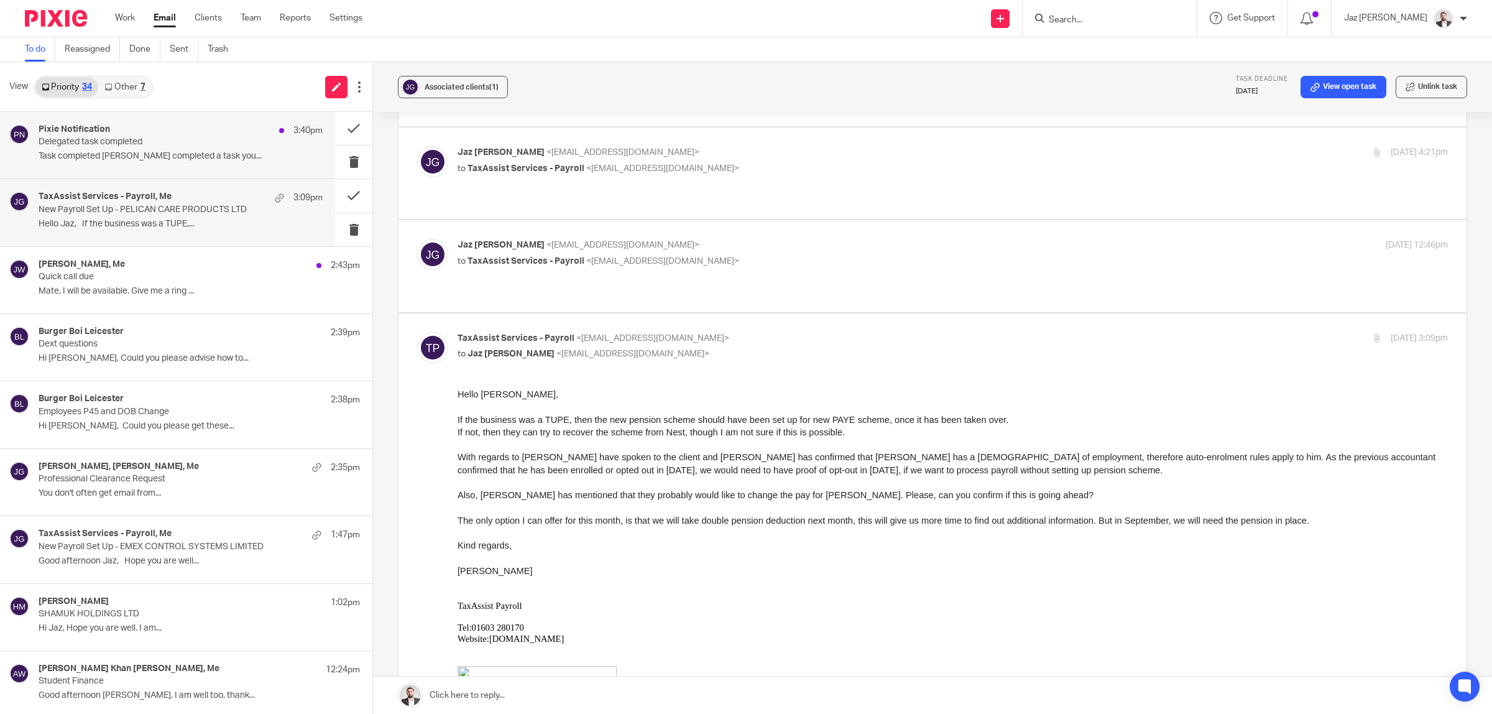
click at [156, 153] on p "Task completed Raj Kaur completed a task you..." at bounding box center [181, 156] width 284 height 11
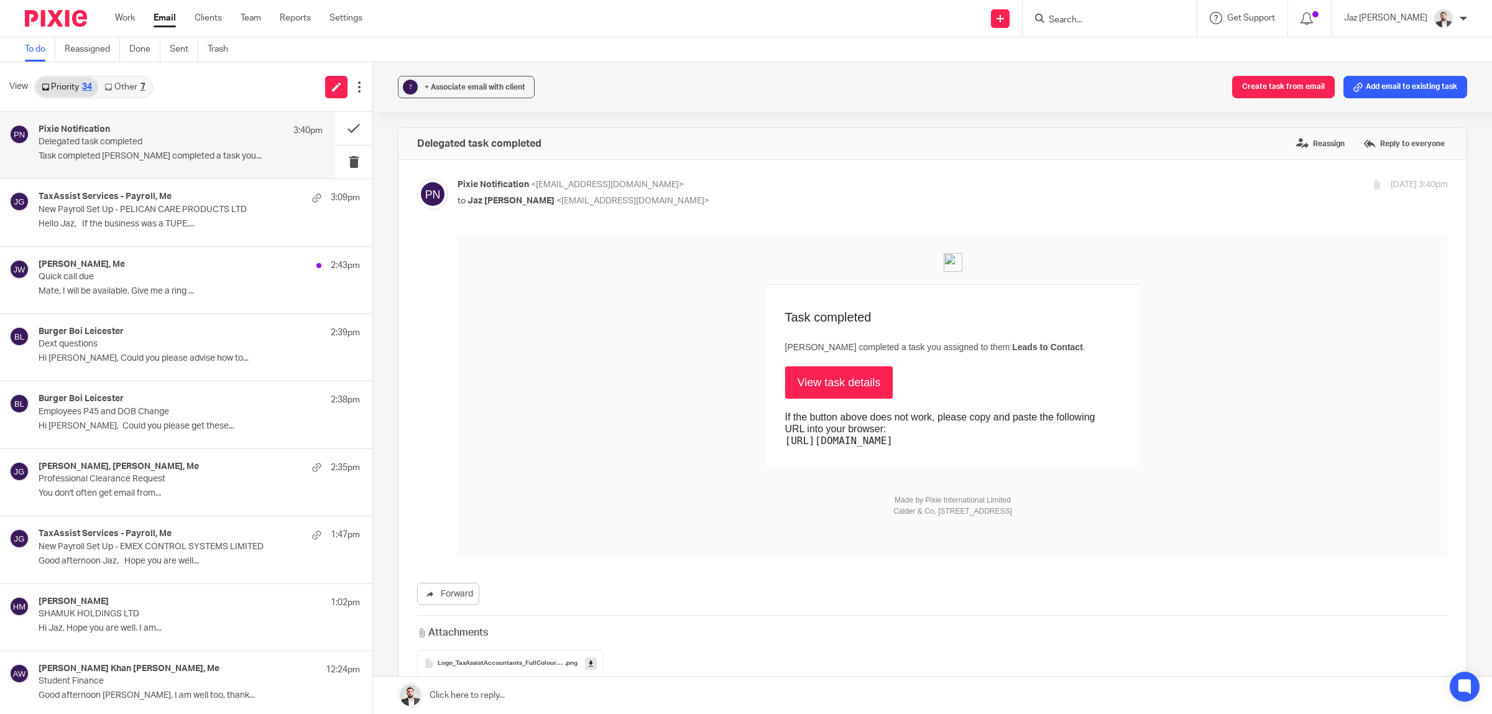
scroll to position [0, 0]
click at [150, 219] on p "Hello Jaz, If the business was a TUPE,..." at bounding box center [181, 224] width 284 height 11
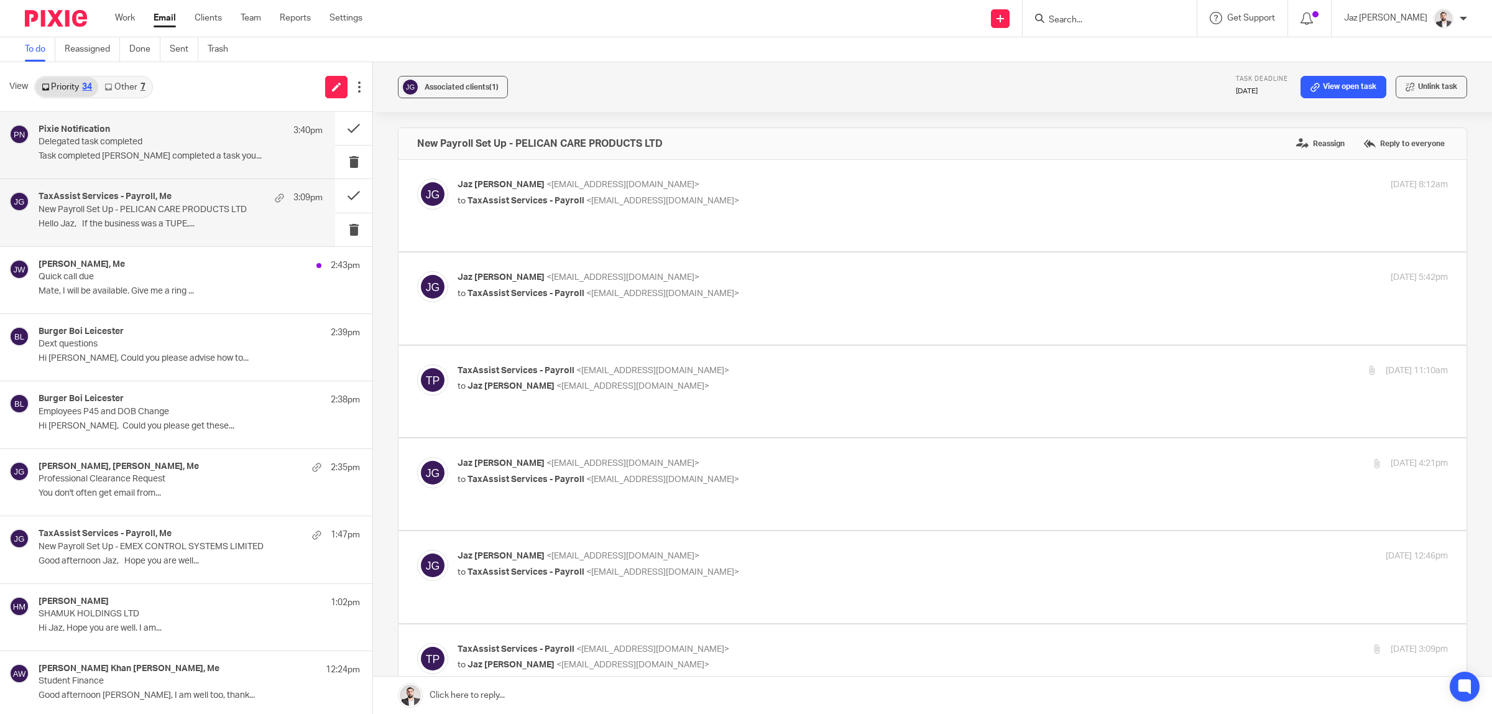
click at [144, 148] on div "Pixie Notification 3:40pm Delegated task completed Task completed Raj Kaur comp…" at bounding box center [181, 145] width 284 height 42
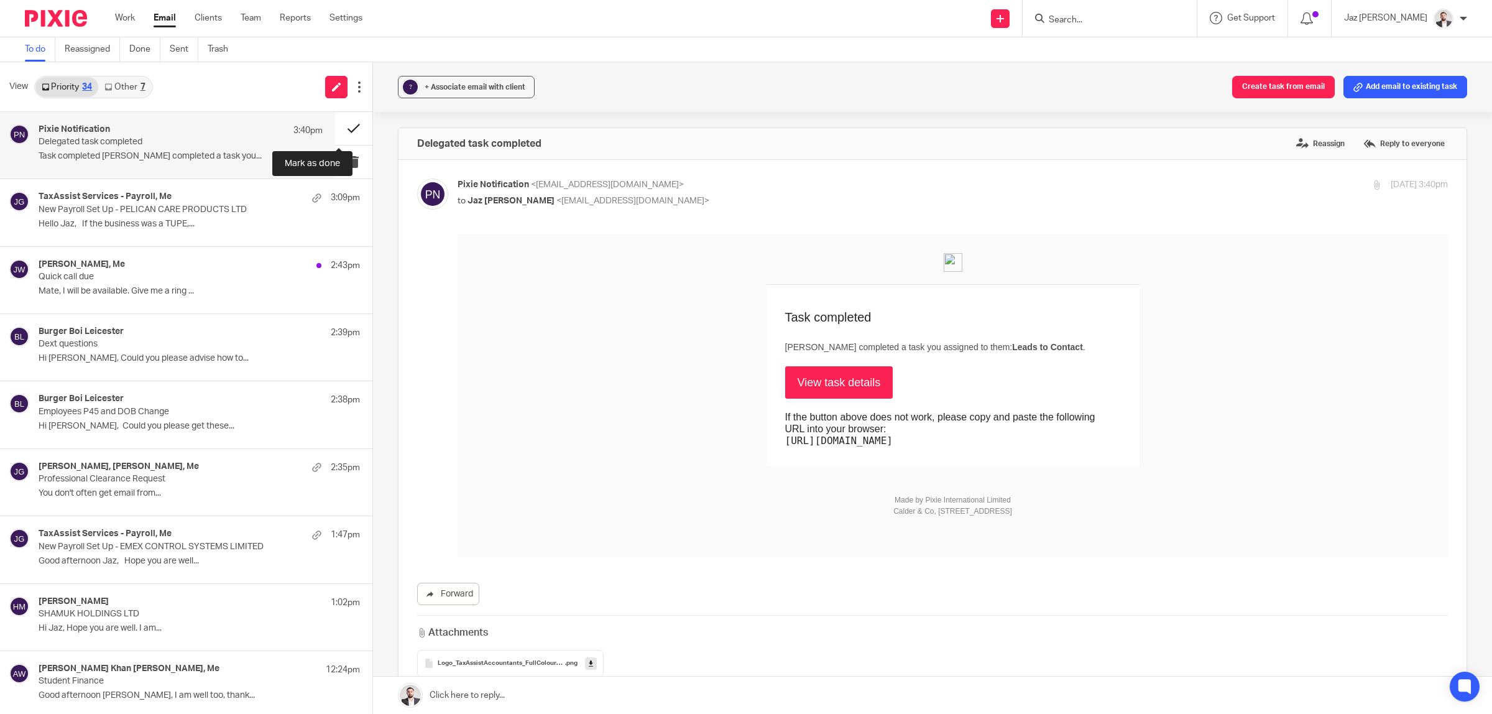
click at [336, 126] on button at bounding box center [353, 128] width 37 height 33
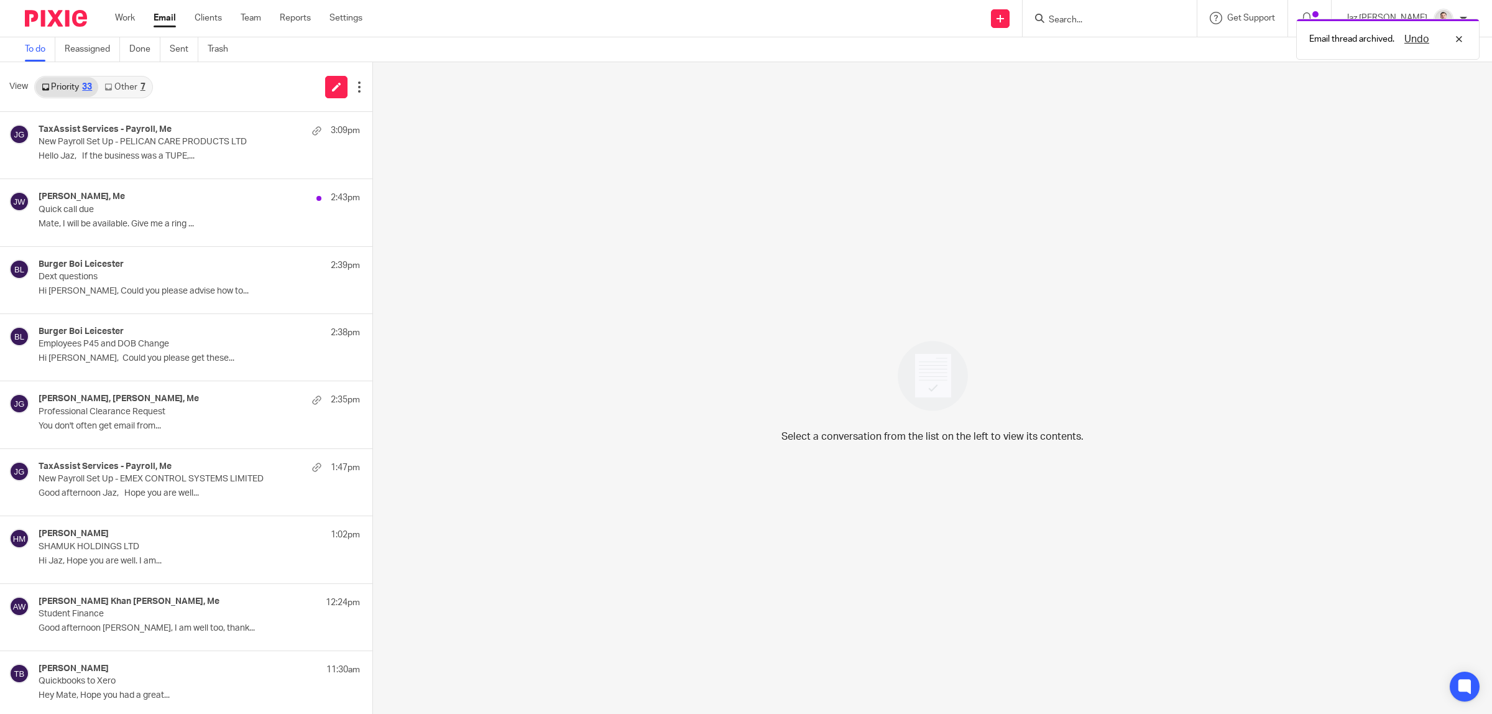
click at [134, 88] on link "Other 7" at bounding box center [124, 87] width 53 height 20
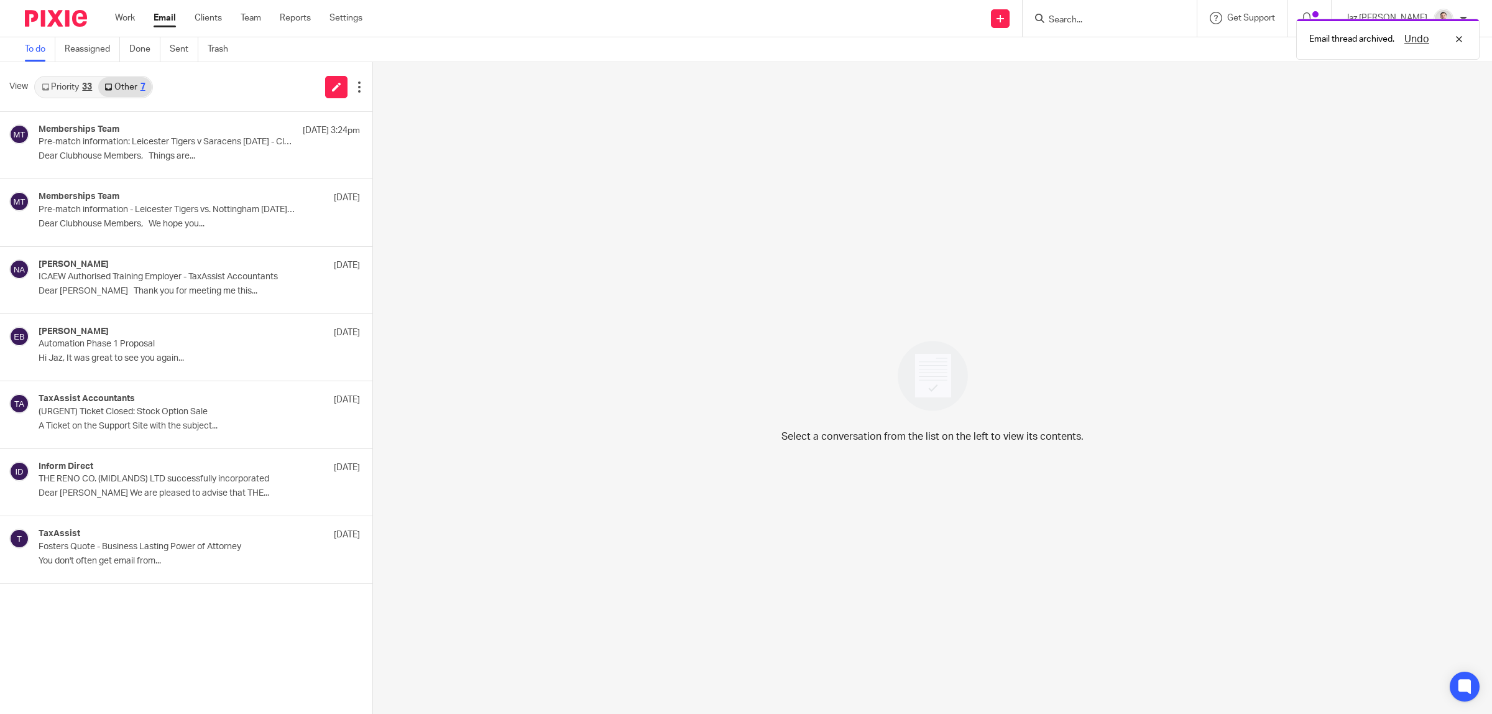
click at [81, 88] on link "Priority 33" at bounding box center [66, 87] width 63 height 20
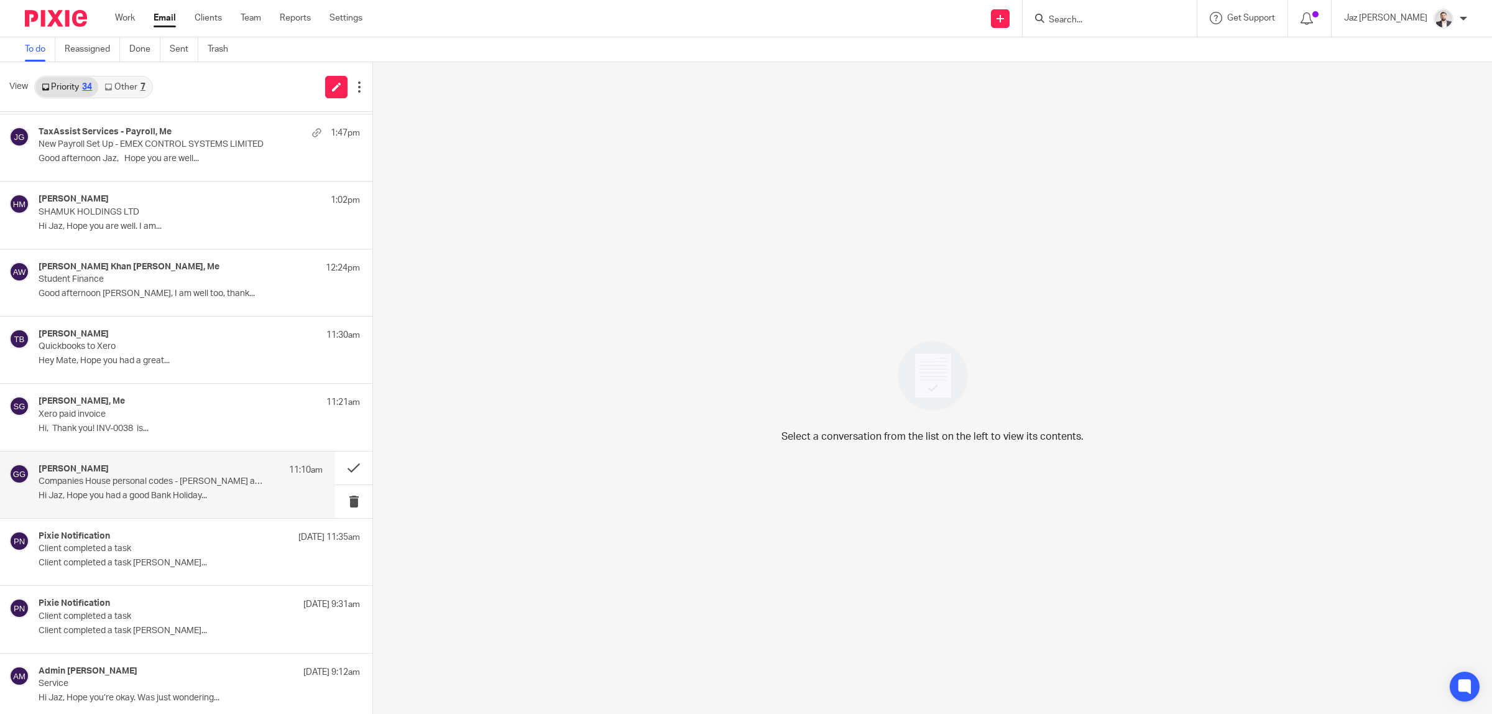
scroll to position [257, 0]
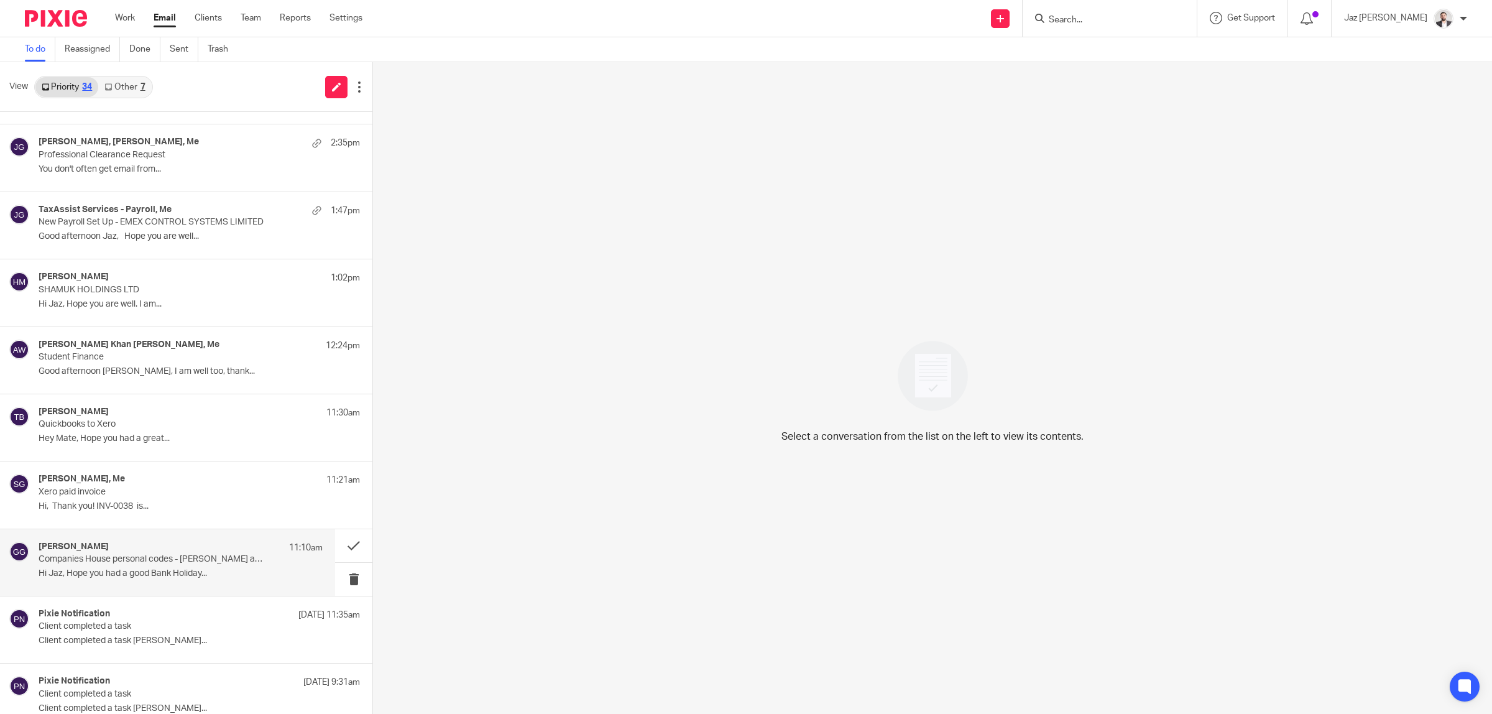
click at [166, 558] on p "Companies House personal codes - [PERSON_NAME] and [PERSON_NAME]" at bounding box center [152, 559] width 227 height 11
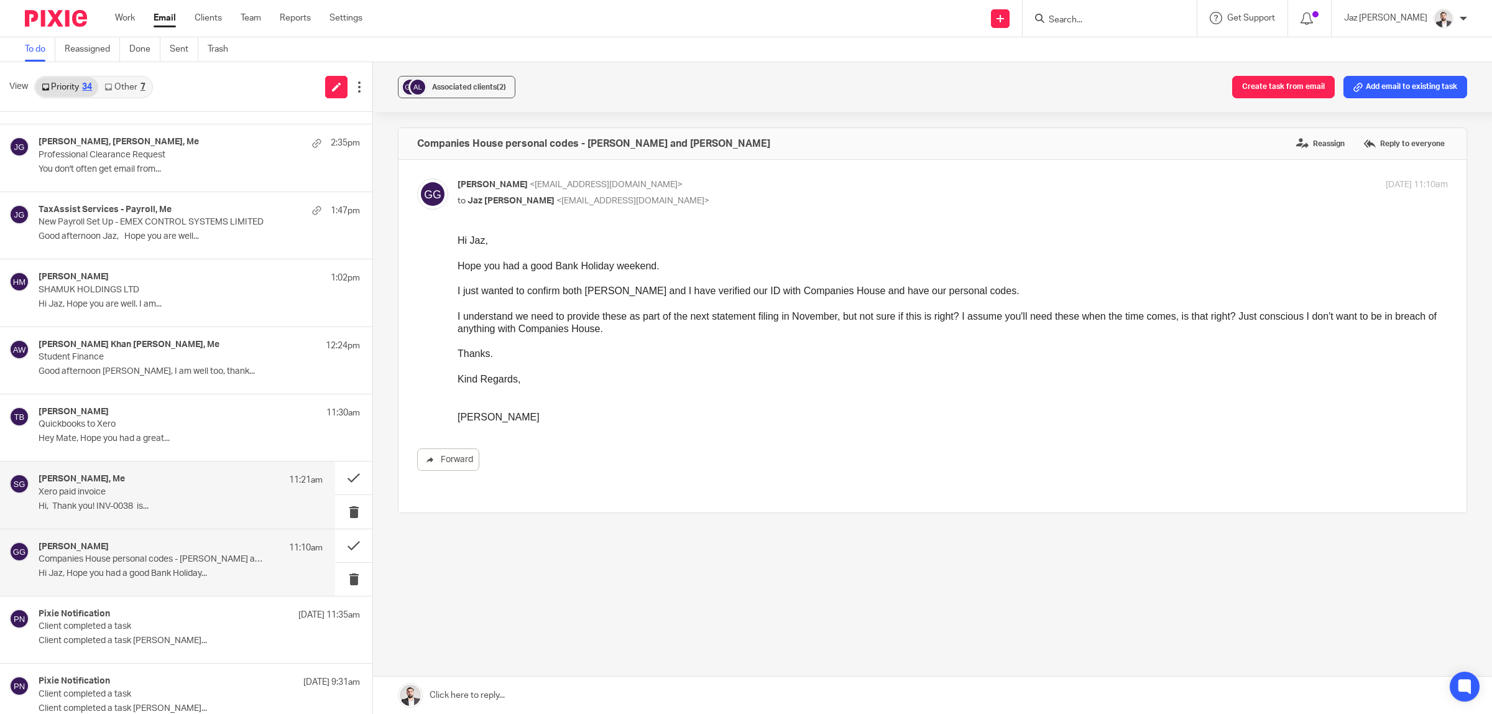
scroll to position [0, 0]
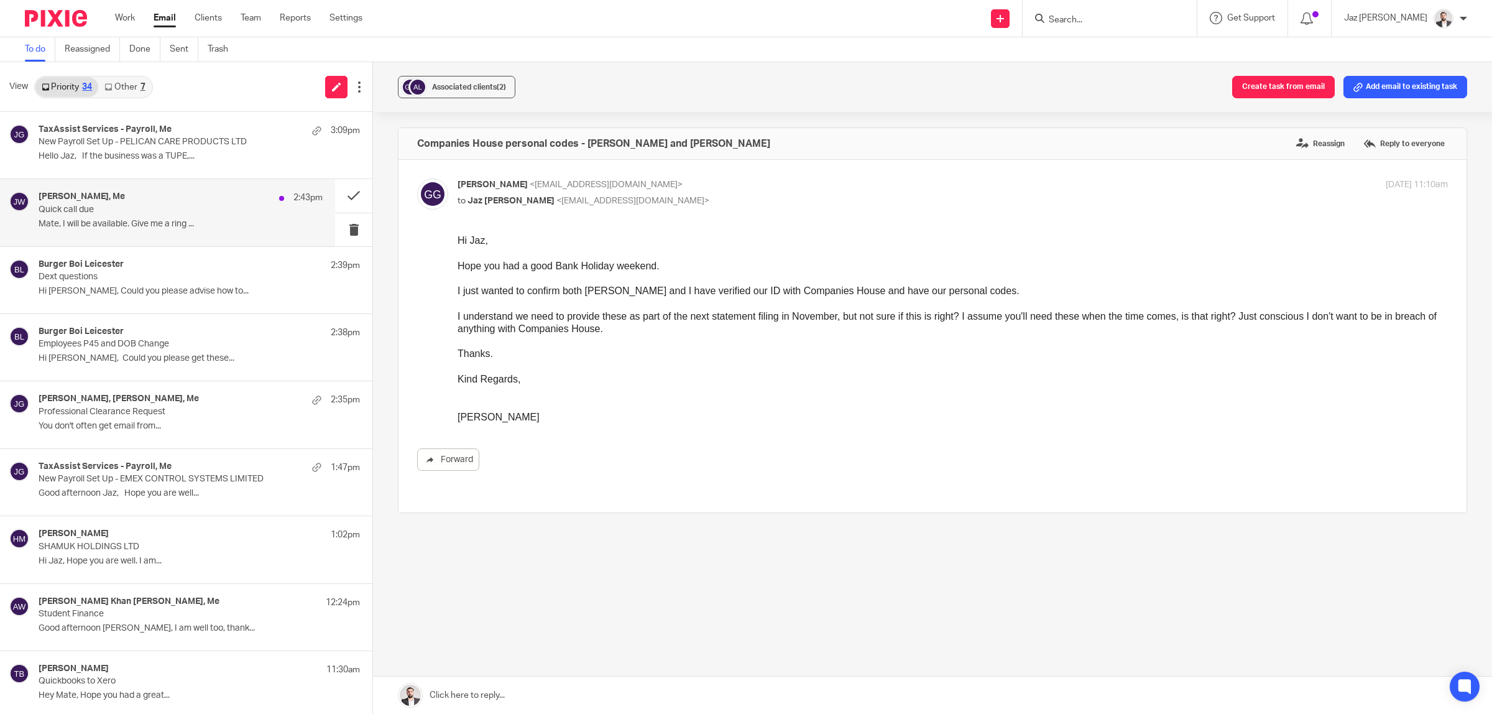
click at [162, 221] on p "Mate, I will be available. Give me a ring ..." at bounding box center [181, 224] width 284 height 11
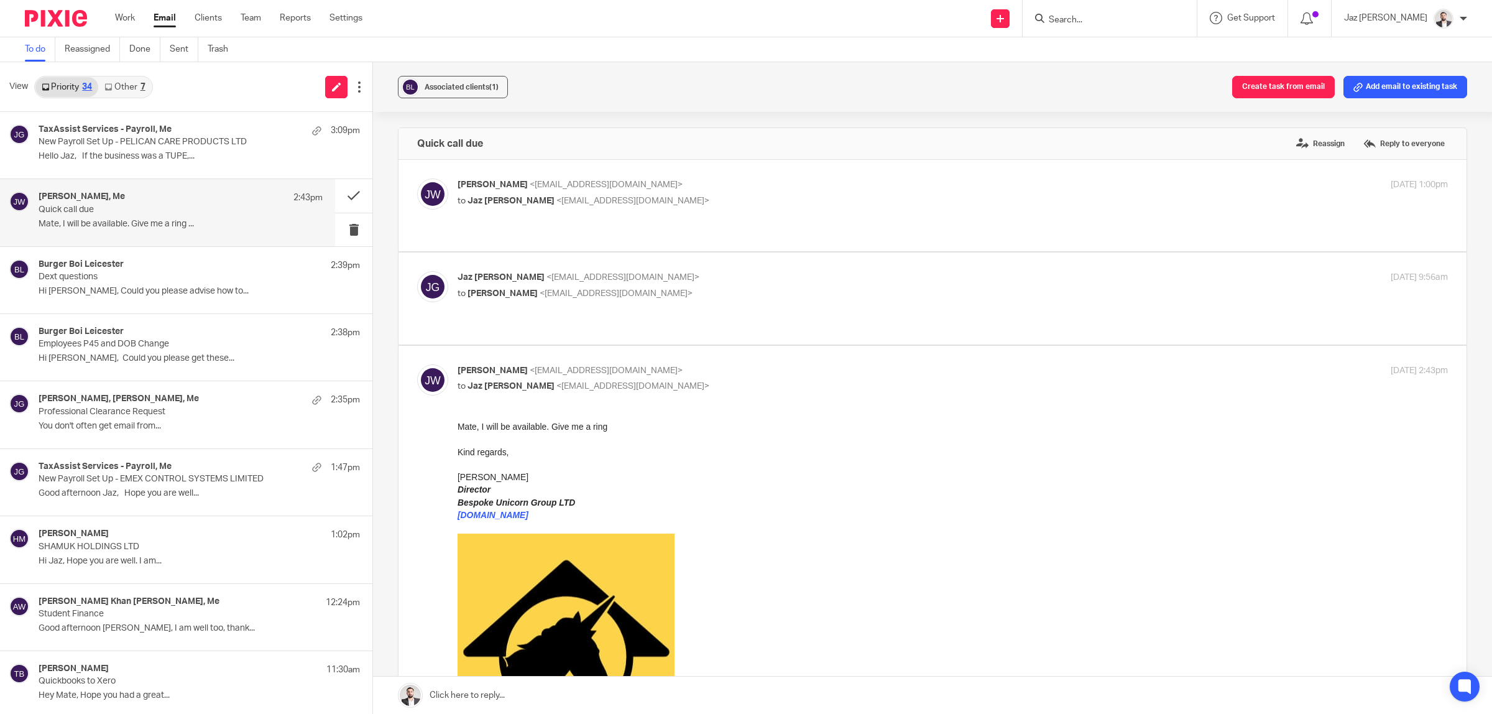
click at [625, 388] on div "Jack Whelbourne <jack.whelbourne@bespoke-unicorn.co.uk> to Jaz Grewal <jazgrewa…" at bounding box center [932, 613] width 1031 height 499
click at [497, 699] on link at bounding box center [932, 694] width 1119 height 37
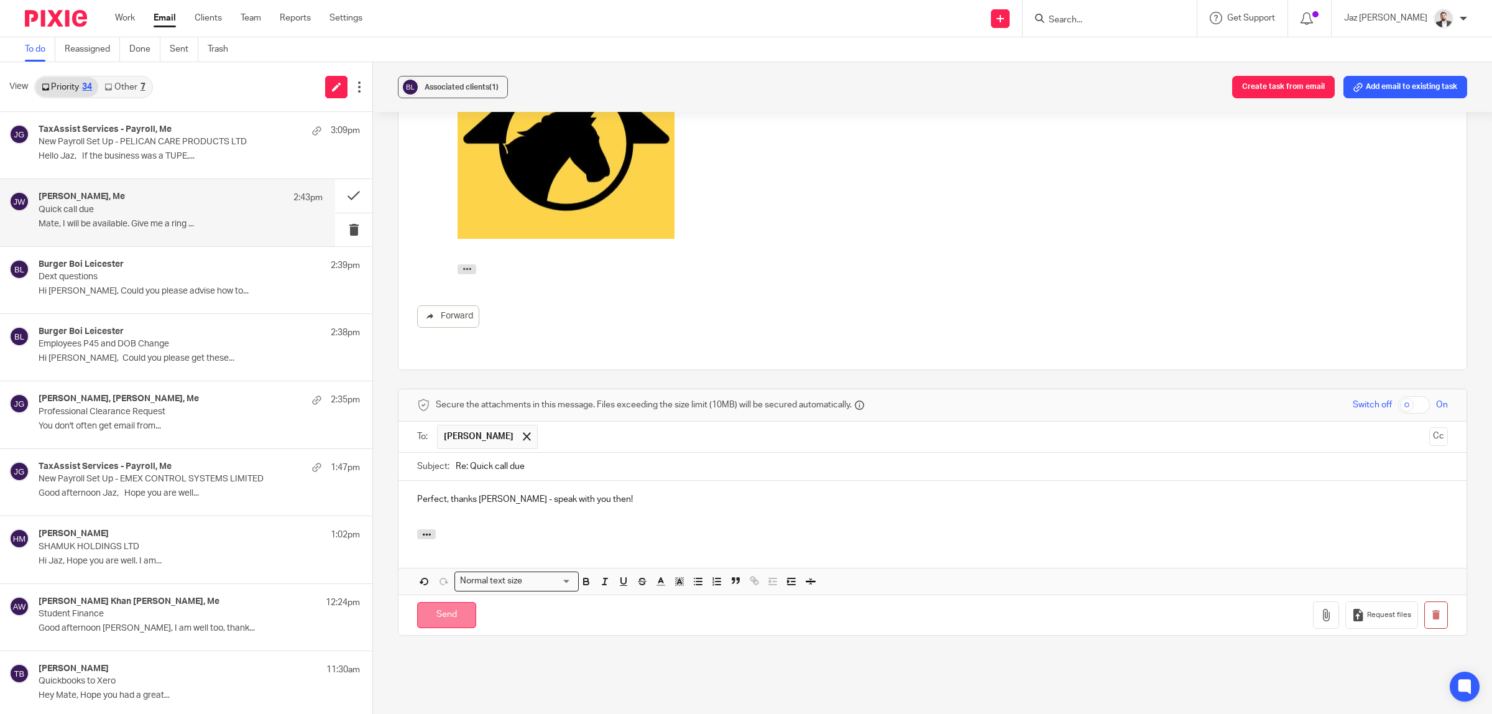
click at [440, 602] on input "Send" at bounding box center [446, 615] width 59 height 27
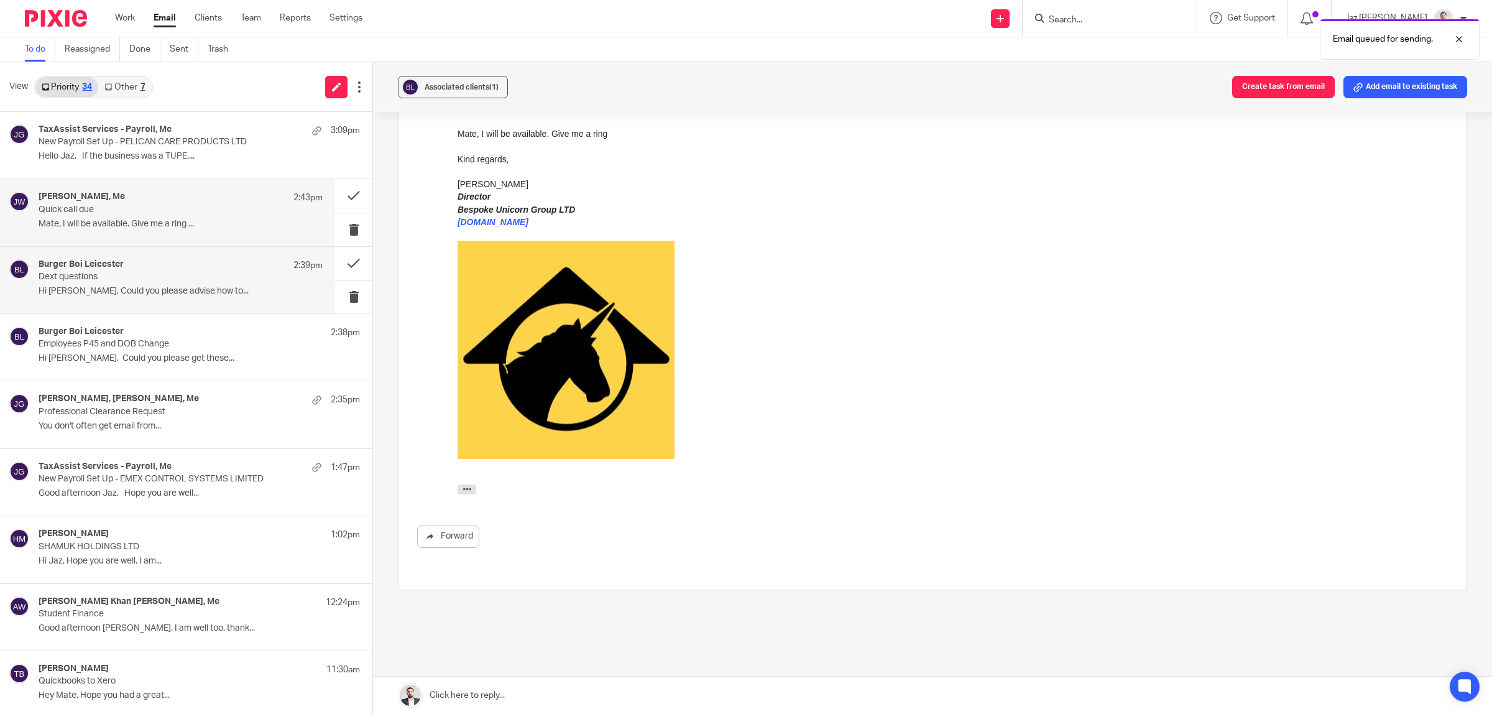
click at [208, 283] on div "Burger Boi Leicester 2:39pm Dext questions Hi Jaz, Could you please advise how …" at bounding box center [181, 280] width 284 height 42
click at [201, 233] on div "Jack Whelbourne, Me 2:43pm Quick call due Mate, I will be available. Give me a …" at bounding box center [181, 212] width 284 height 42
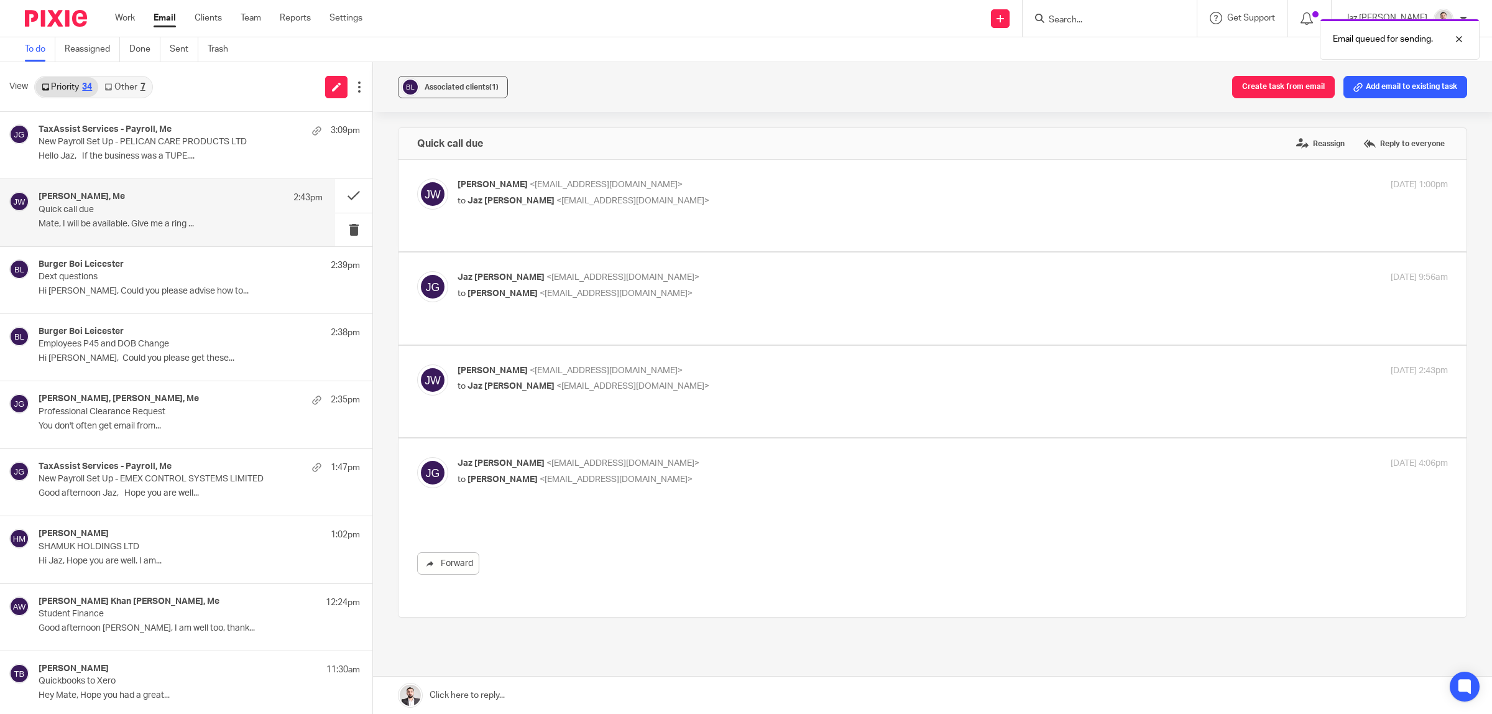
scroll to position [0, 0]
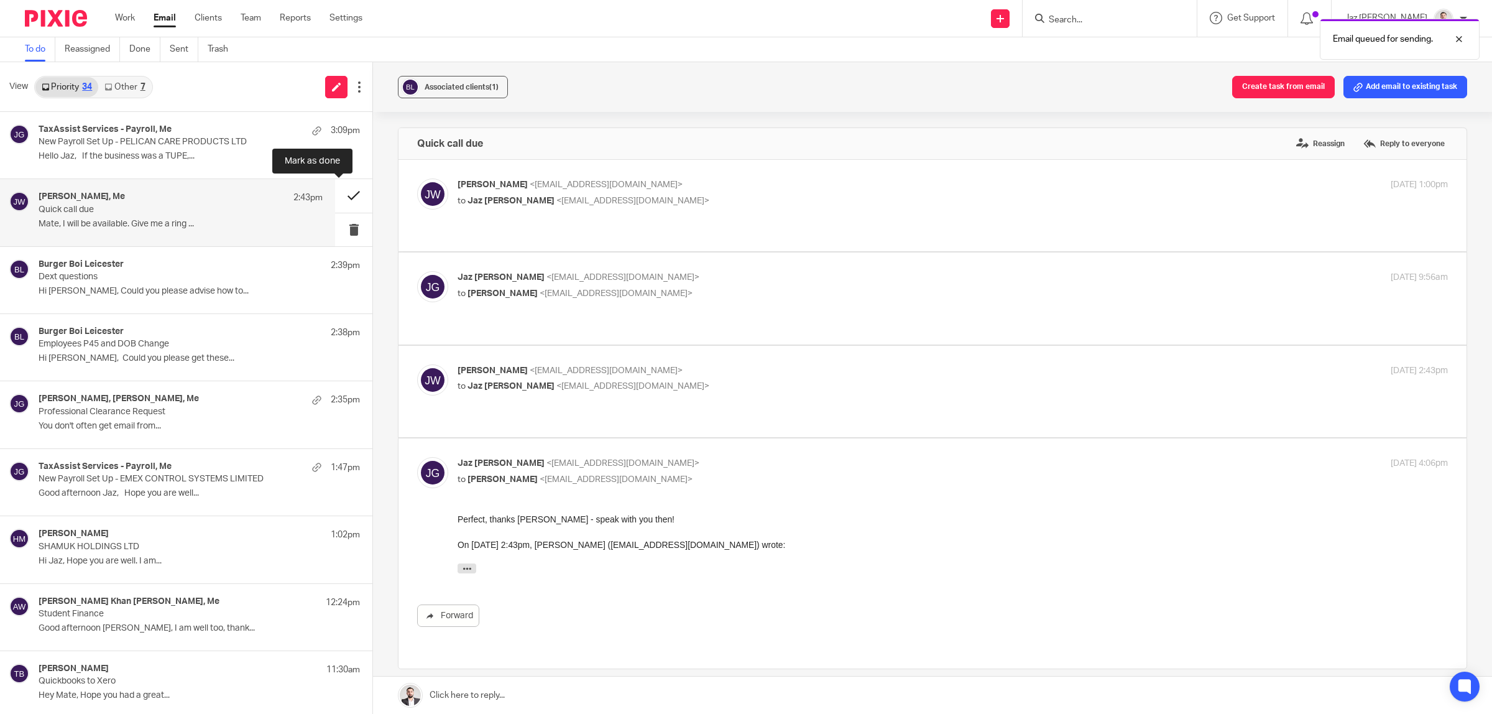
click at [335, 196] on button at bounding box center [353, 195] width 37 height 33
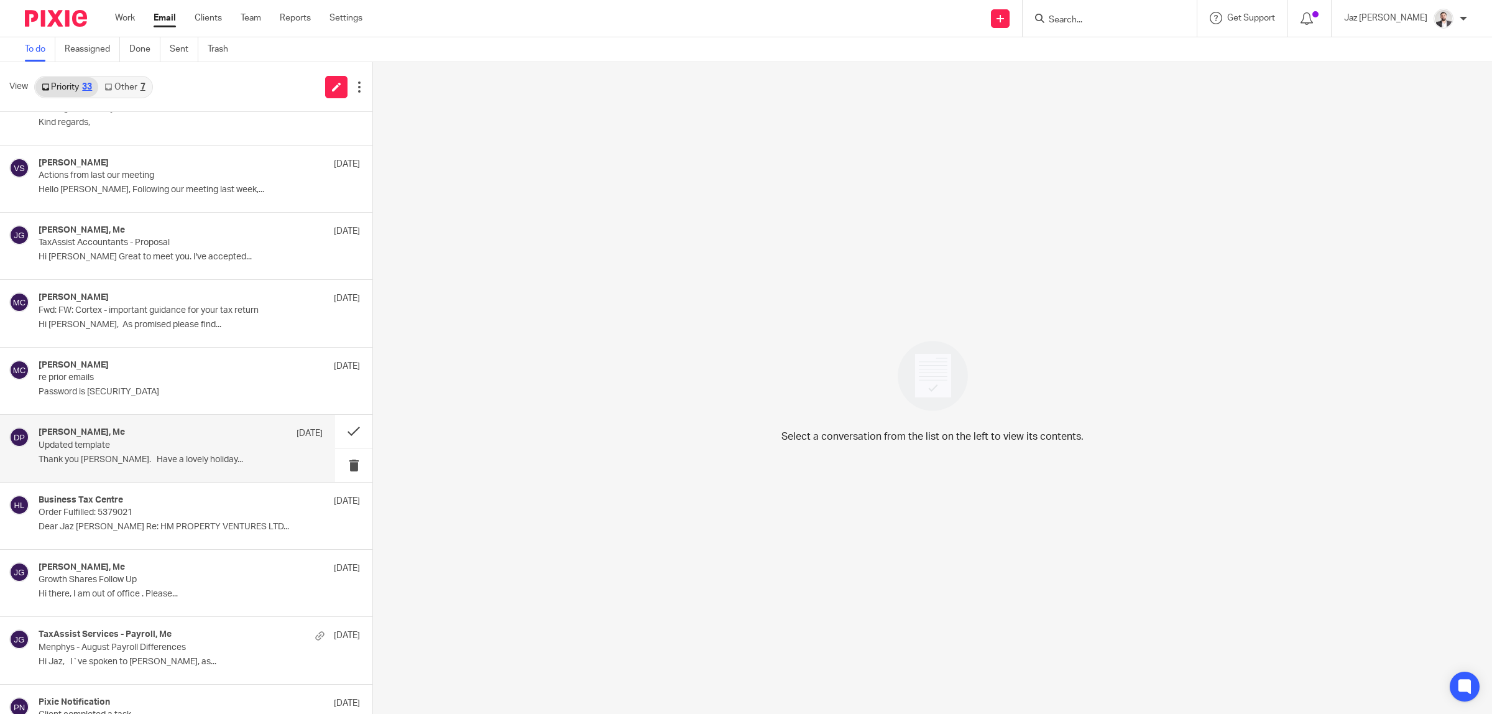
scroll to position [967, 0]
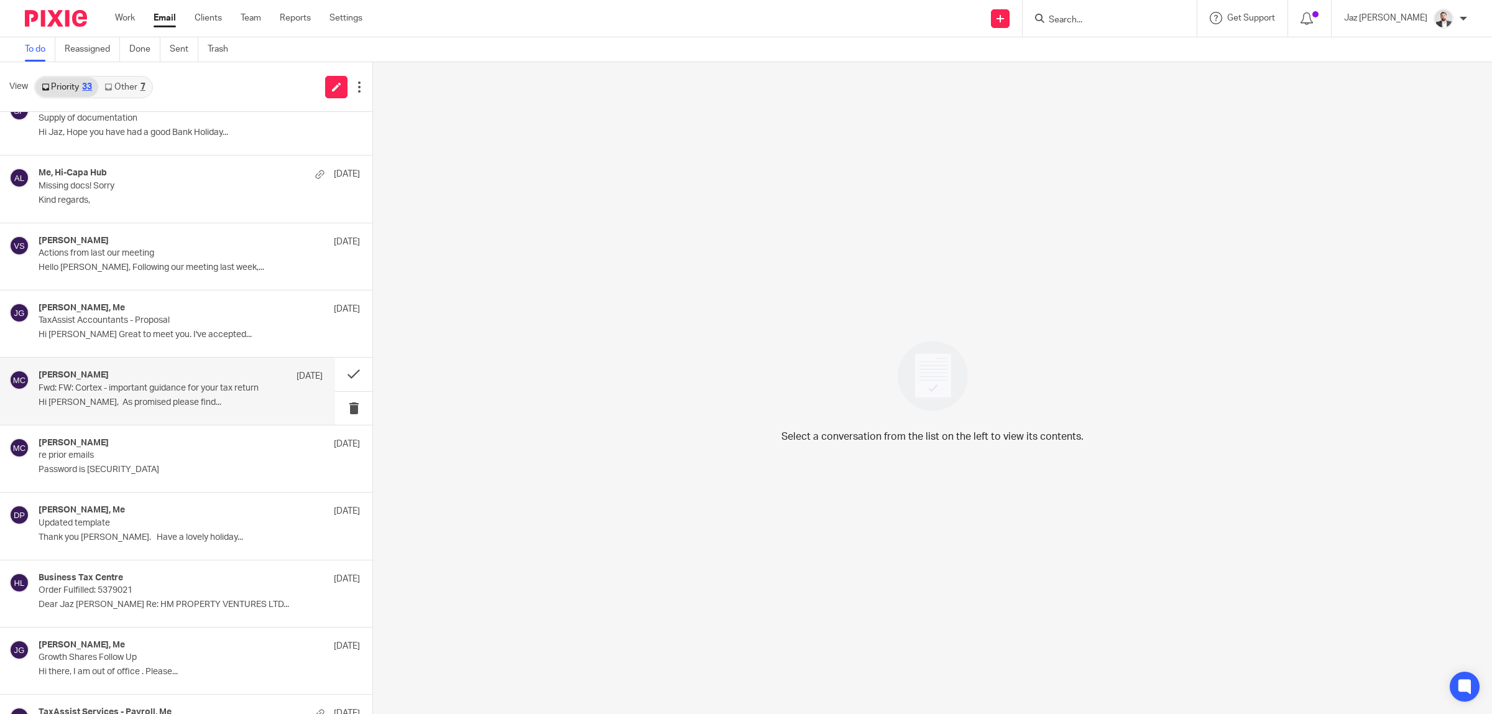
click at [172, 402] on p "Hi [PERSON_NAME], As promised please find..." at bounding box center [181, 402] width 284 height 11
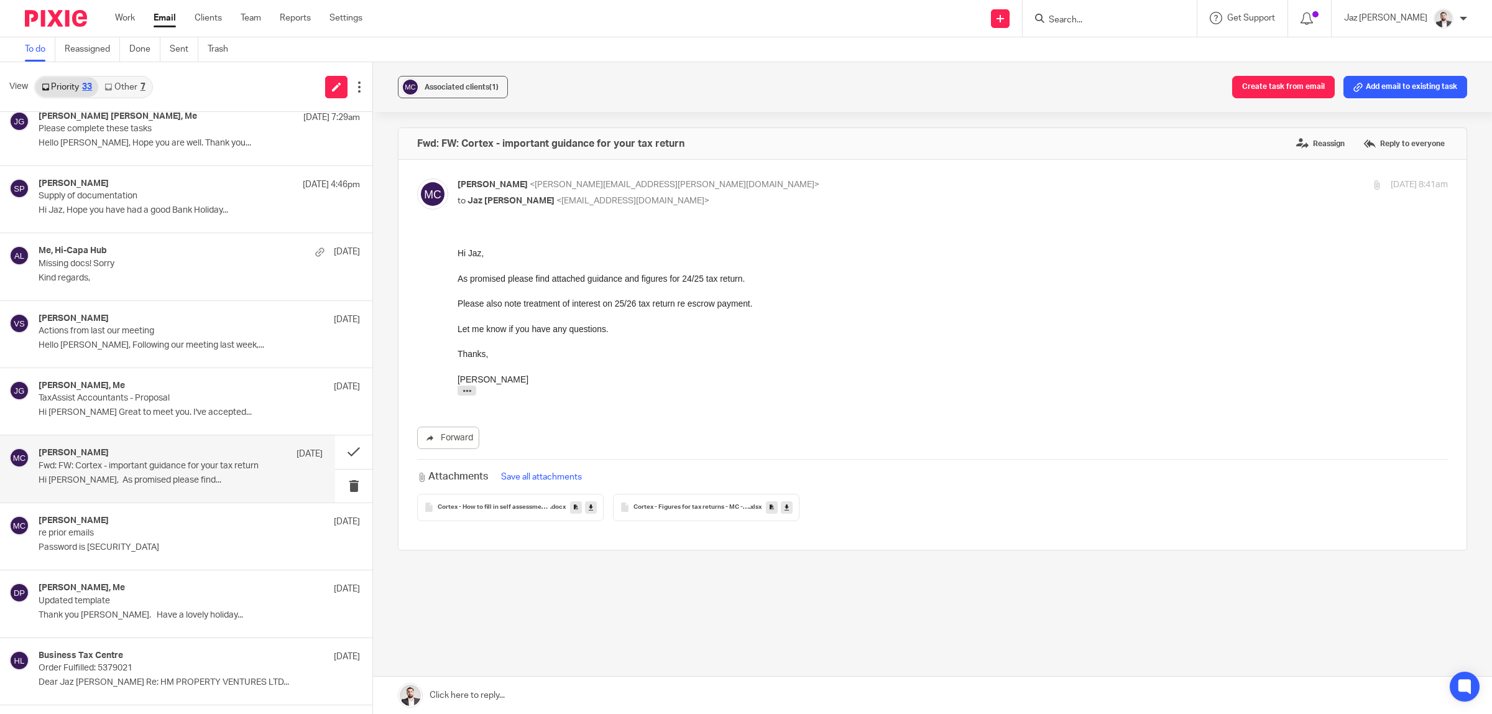
scroll to position [0, 0]
click at [168, 402] on p "TaxAssist Accountants - Proposal" at bounding box center [152, 398] width 227 height 11
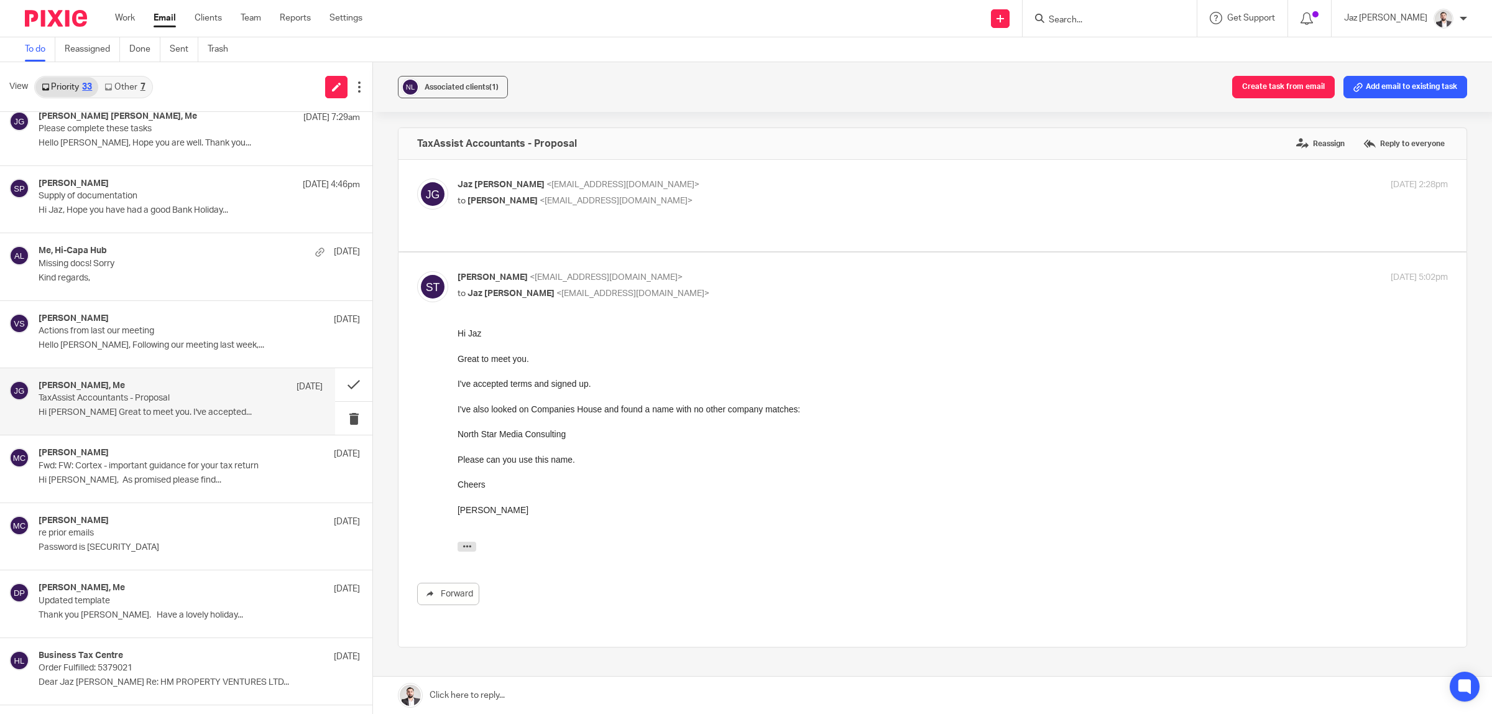
click at [550, 698] on link at bounding box center [932, 694] width 1119 height 37
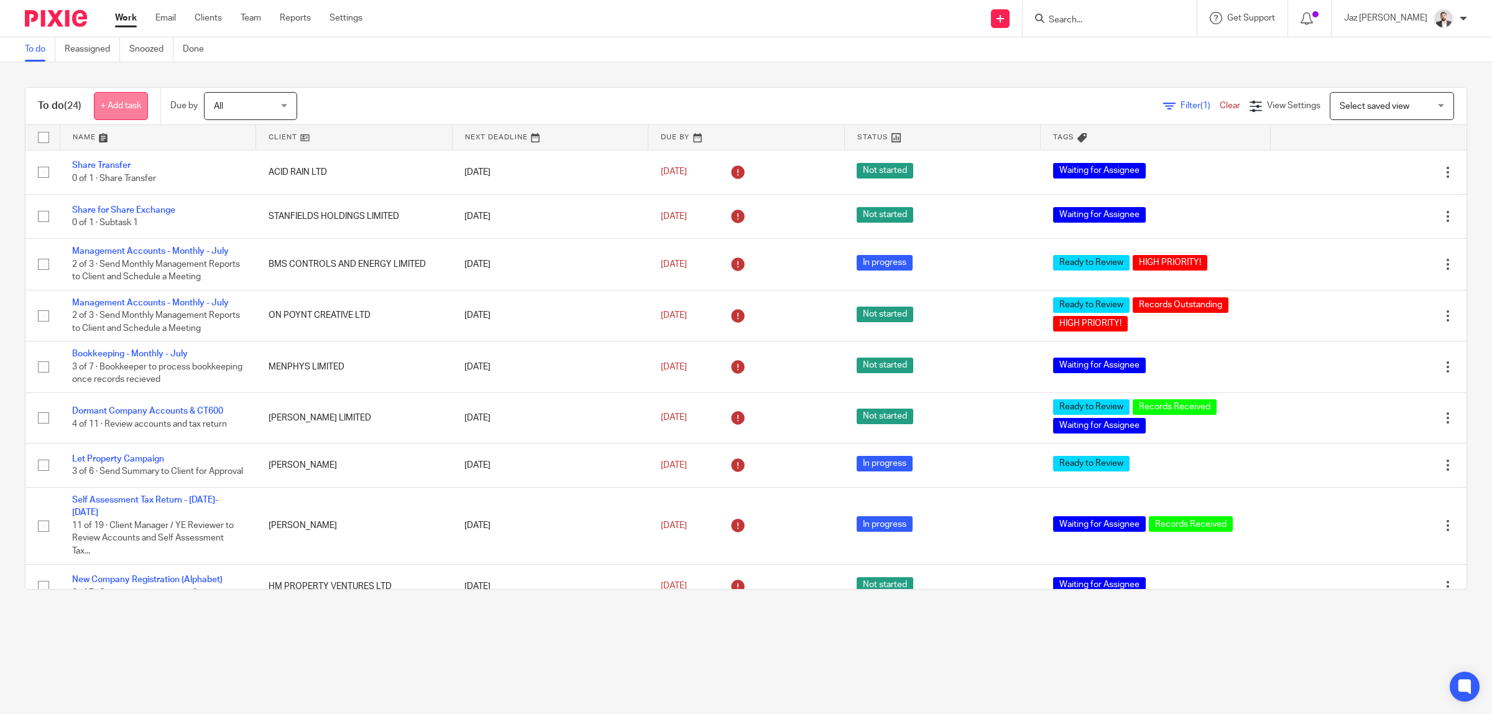
click at [116, 104] on link "+ Add task" at bounding box center [121, 106] width 54 height 28
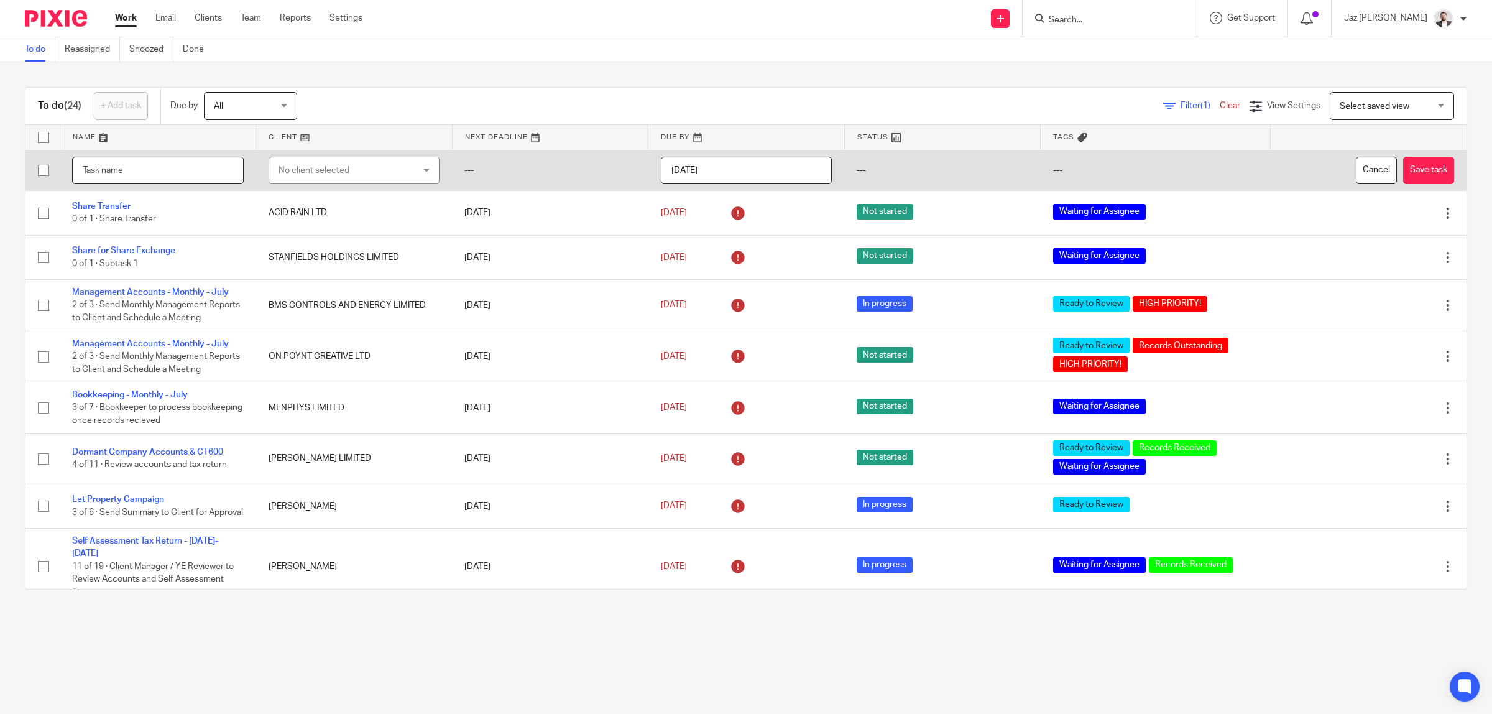
click at [187, 168] on input "text" at bounding box center [158, 171] width 172 height 28
type input "UTR and Authentication Code"
click at [318, 167] on div "No client selected" at bounding box center [342, 170] width 129 height 26
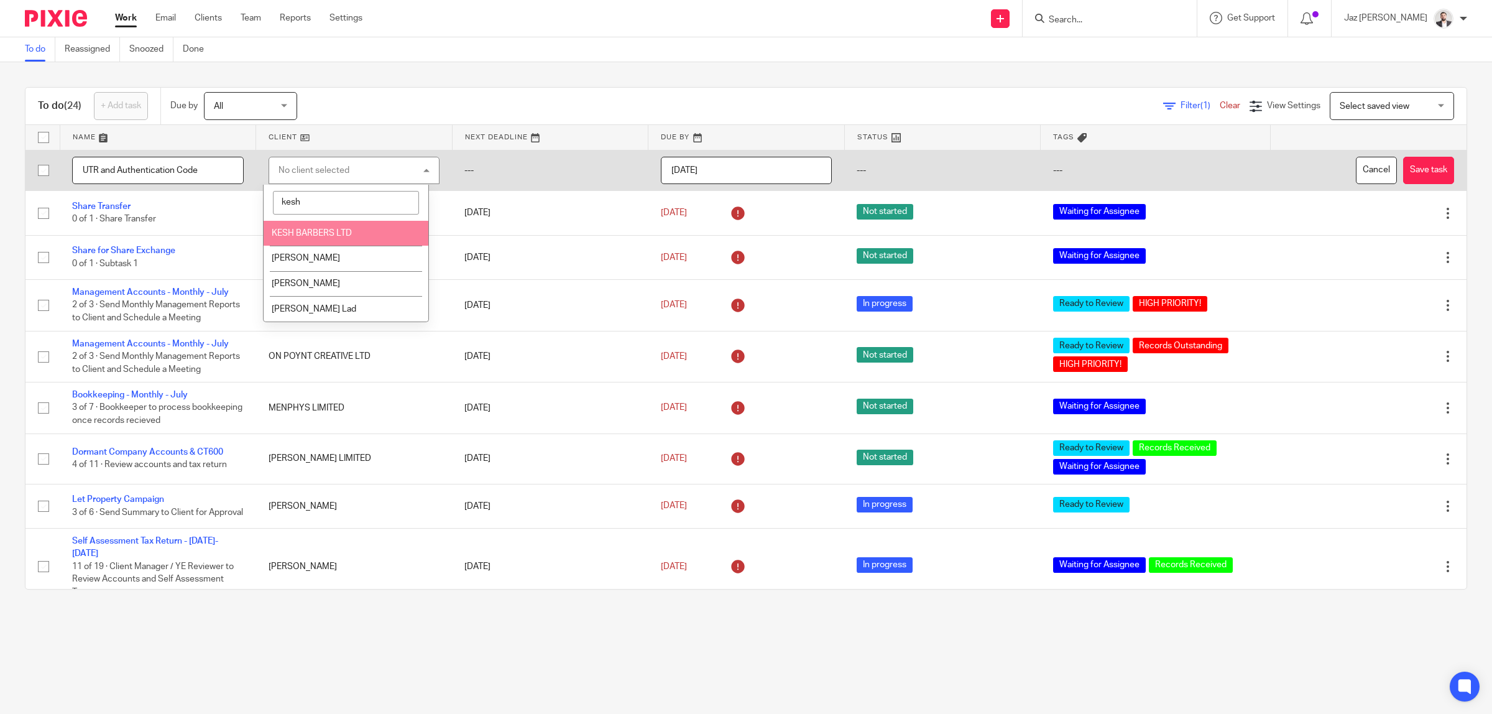
type input "kesh"
click at [334, 231] on span "KESH BARBERS LTD" at bounding box center [312, 233] width 80 height 9
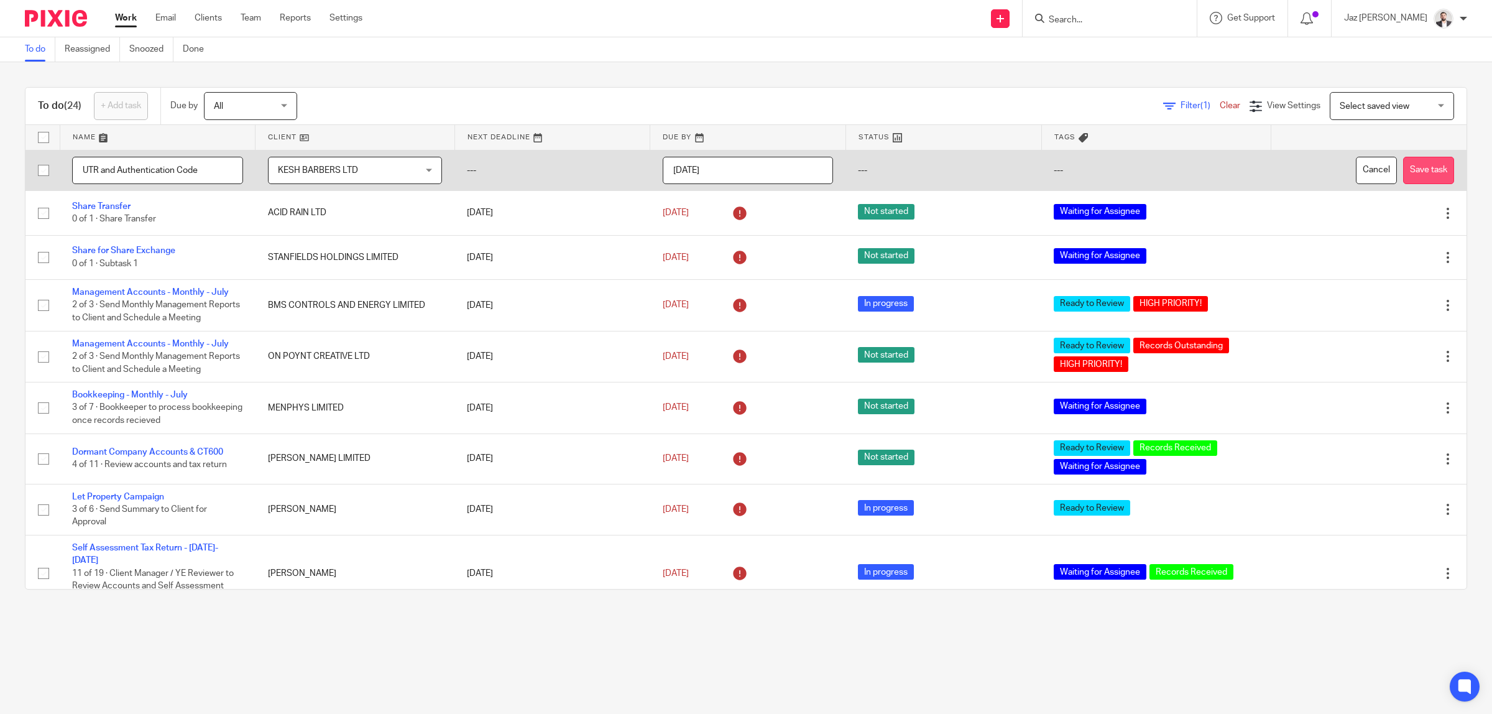
click at [1403, 168] on button "Save task" at bounding box center [1428, 171] width 51 height 28
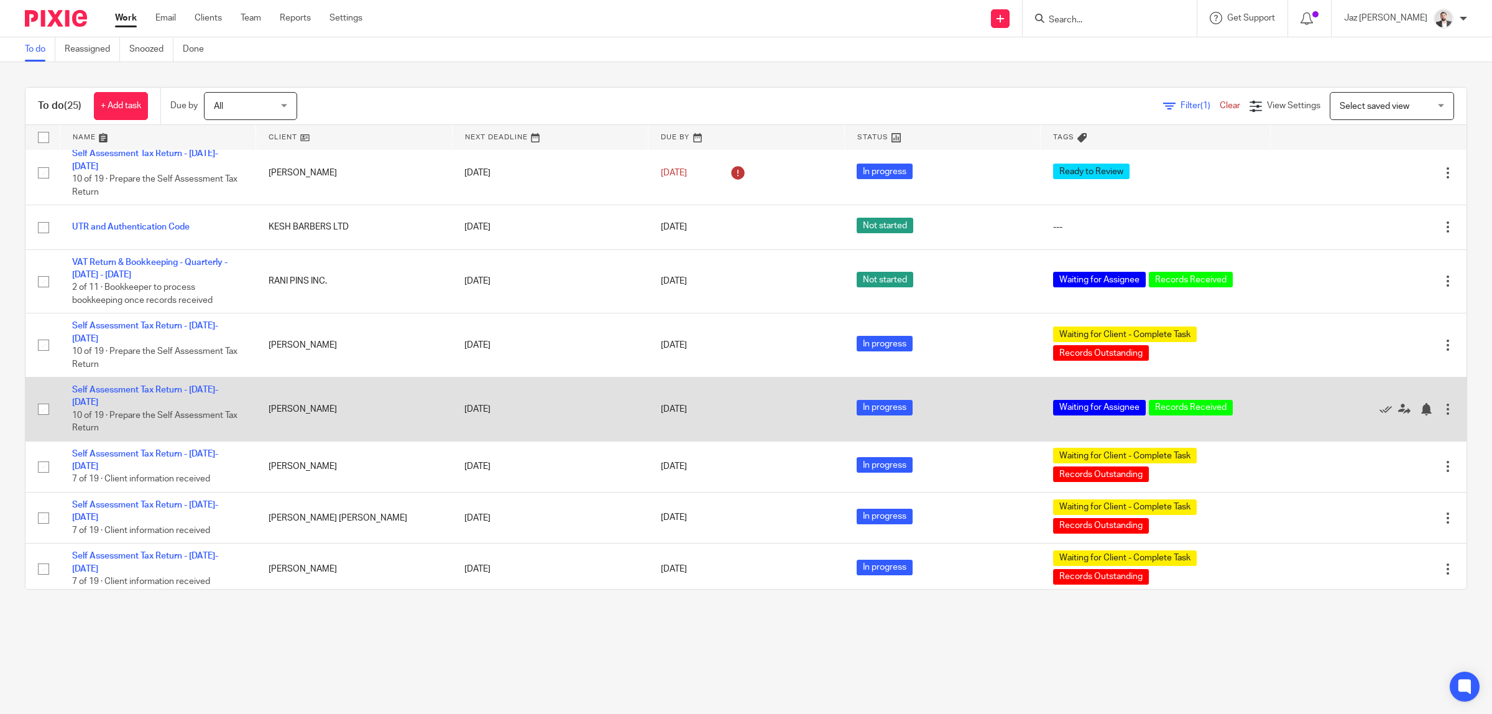
scroll to position [466, 0]
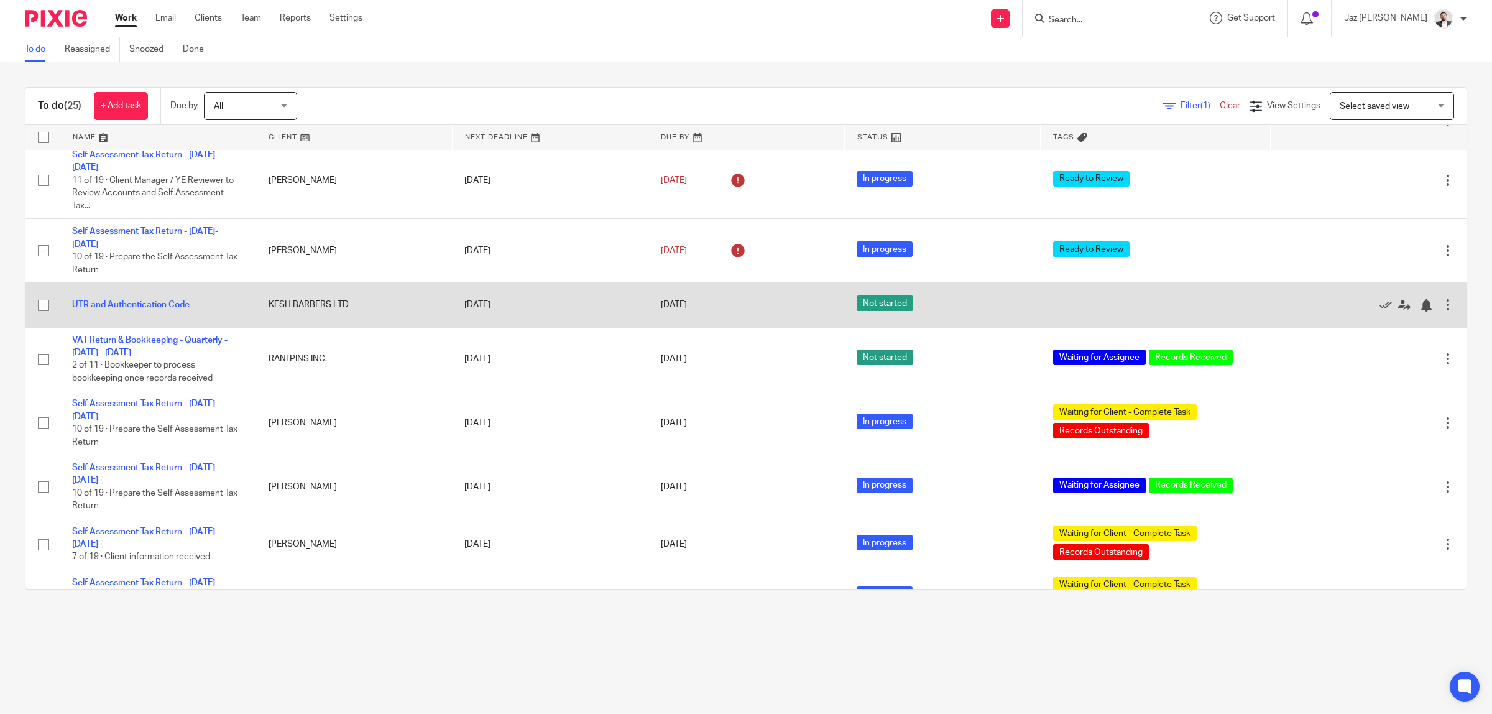
click at [155, 300] on link "UTR and Authentication Code" at bounding box center [130, 304] width 117 height 9
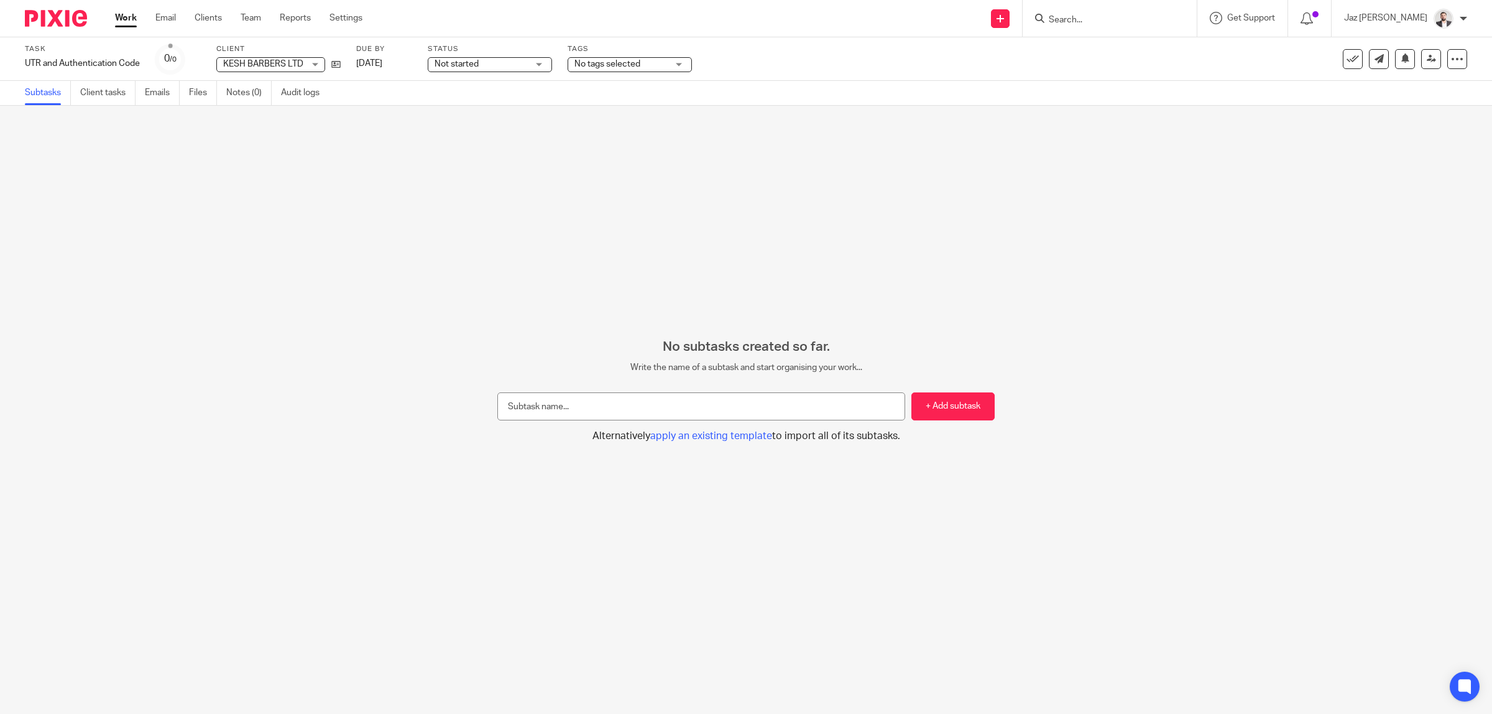
click at [813, 398] on input "text" at bounding box center [701, 406] width 408 height 28
type input "UTR and Authentication Code"
click at [942, 411] on button "+ Add subtask" at bounding box center [952, 406] width 83 height 28
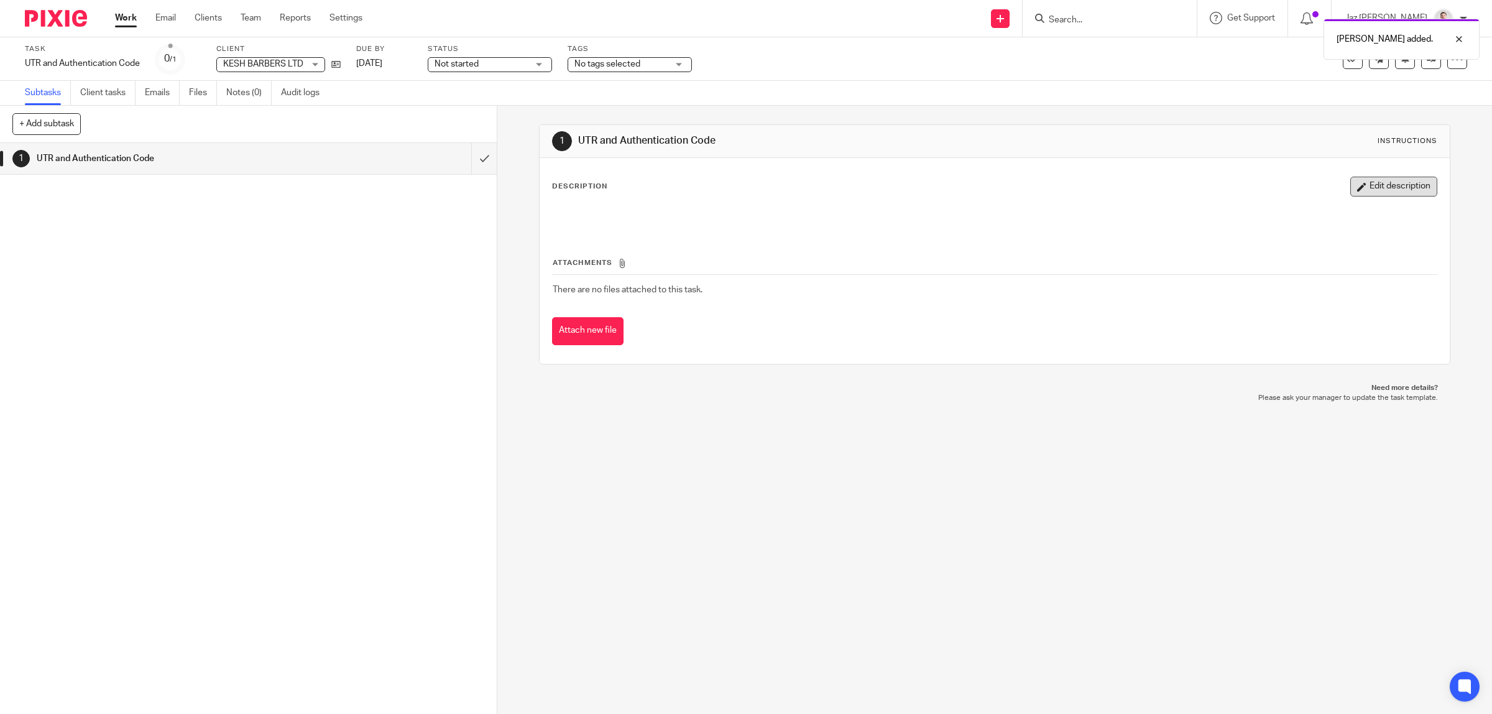
click at [1362, 194] on button "Edit description" at bounding box center [1393, 187] width 87 height 20
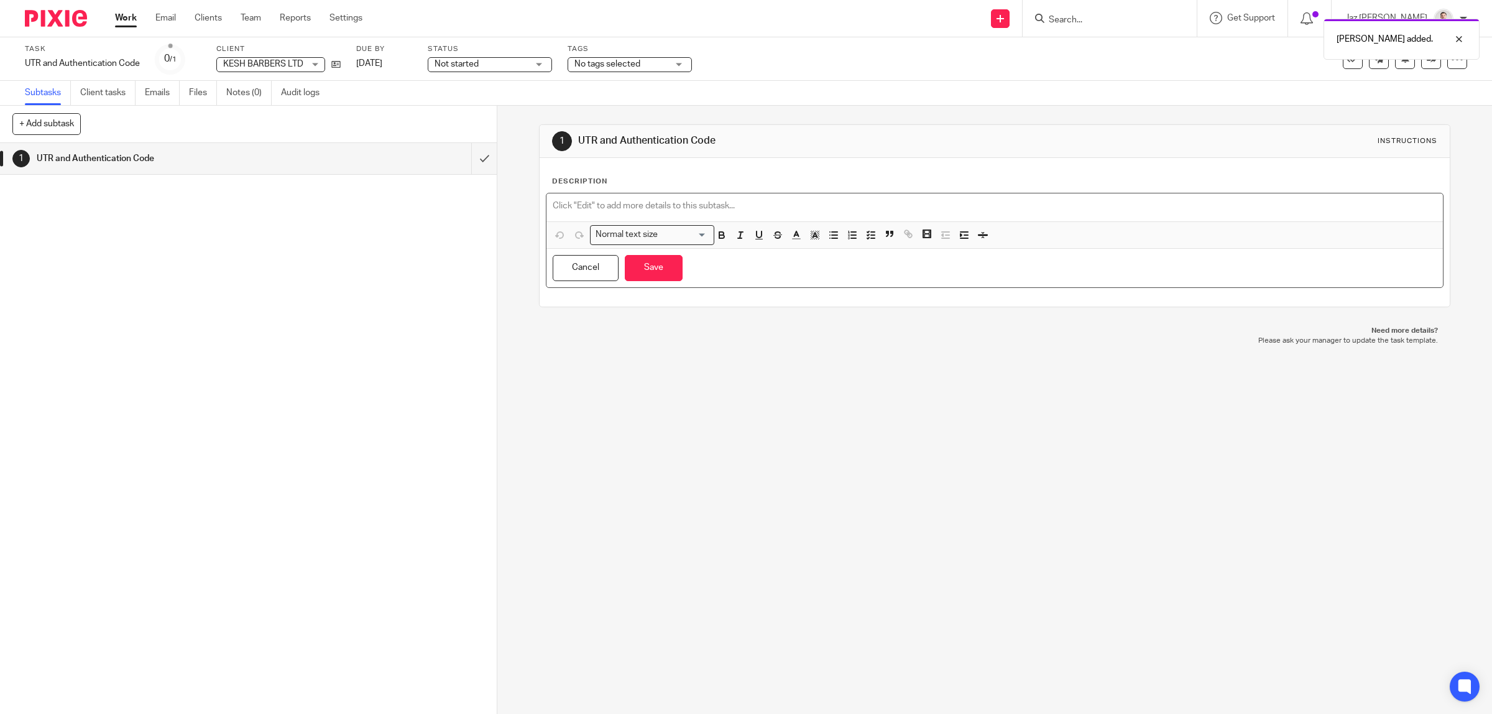
drag, startPoint x: 699, startPoint y: 206, endPoint x: 756, endPoint y: 204, distance: 57.2
click at [700, 206] on p at bounding box center [995, 206] width 884 height 12
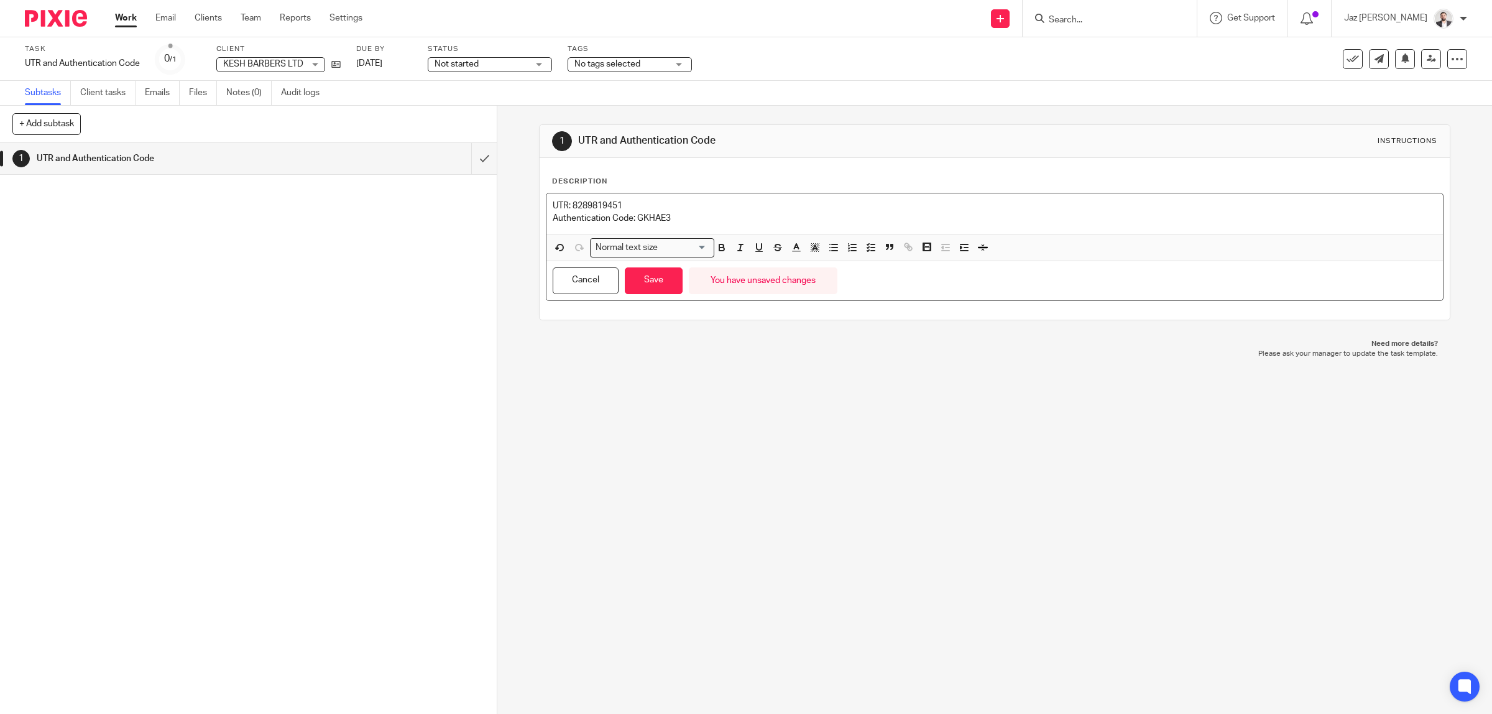
click at [651, 221] on p "Authentication Code: GKHAE3" at bounding box center [995, 218] width 884 height 12
click at [687, 219] on p "Authentication Code: GKHAE3" at bounding box center [995, 218] width 884 height 12
click at [662, 278] on button "Save" at bounding box center [654, 280] width 58 height 27
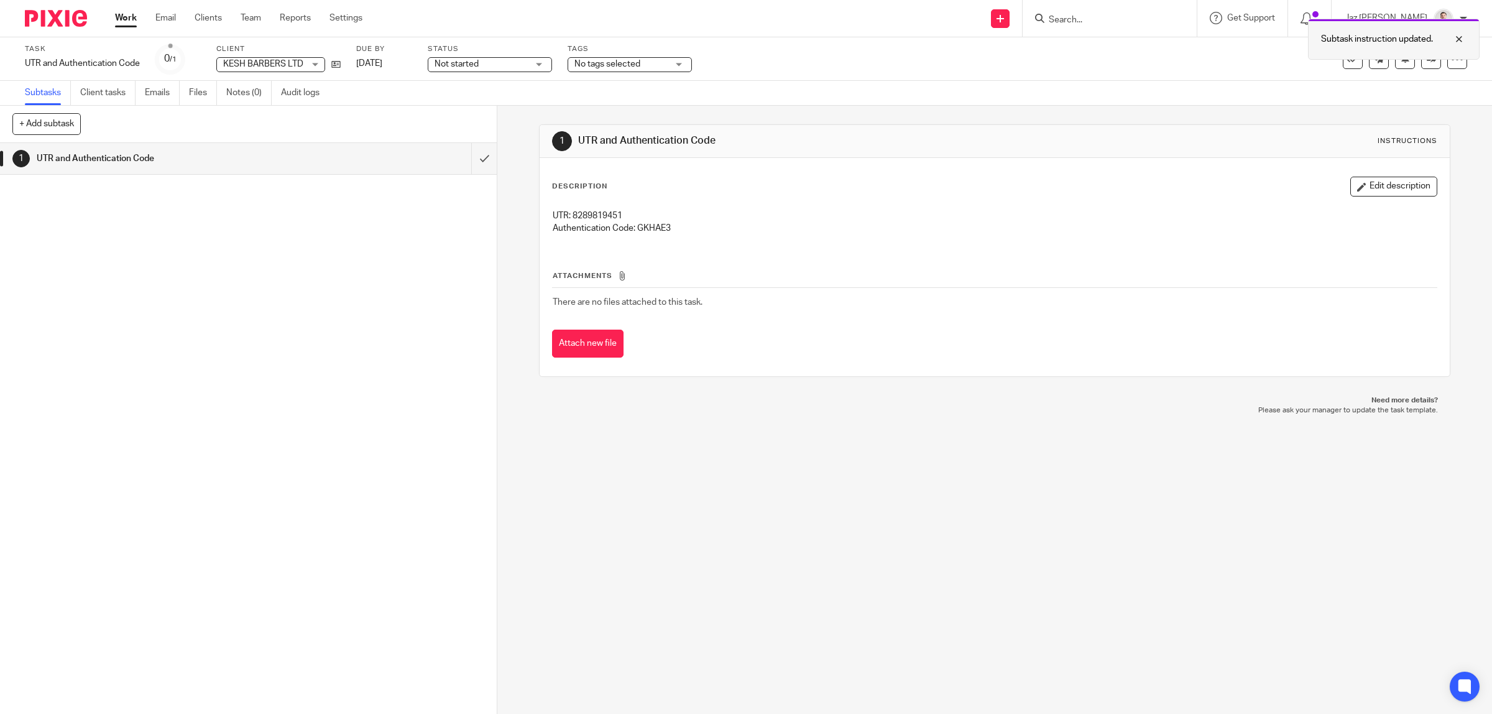
click at [1461, 38] on div at bounding box center [1450, 39] width 34 height 15
click at [1421, 63] on link at bounding box center [1431, 59] width 20 height 20
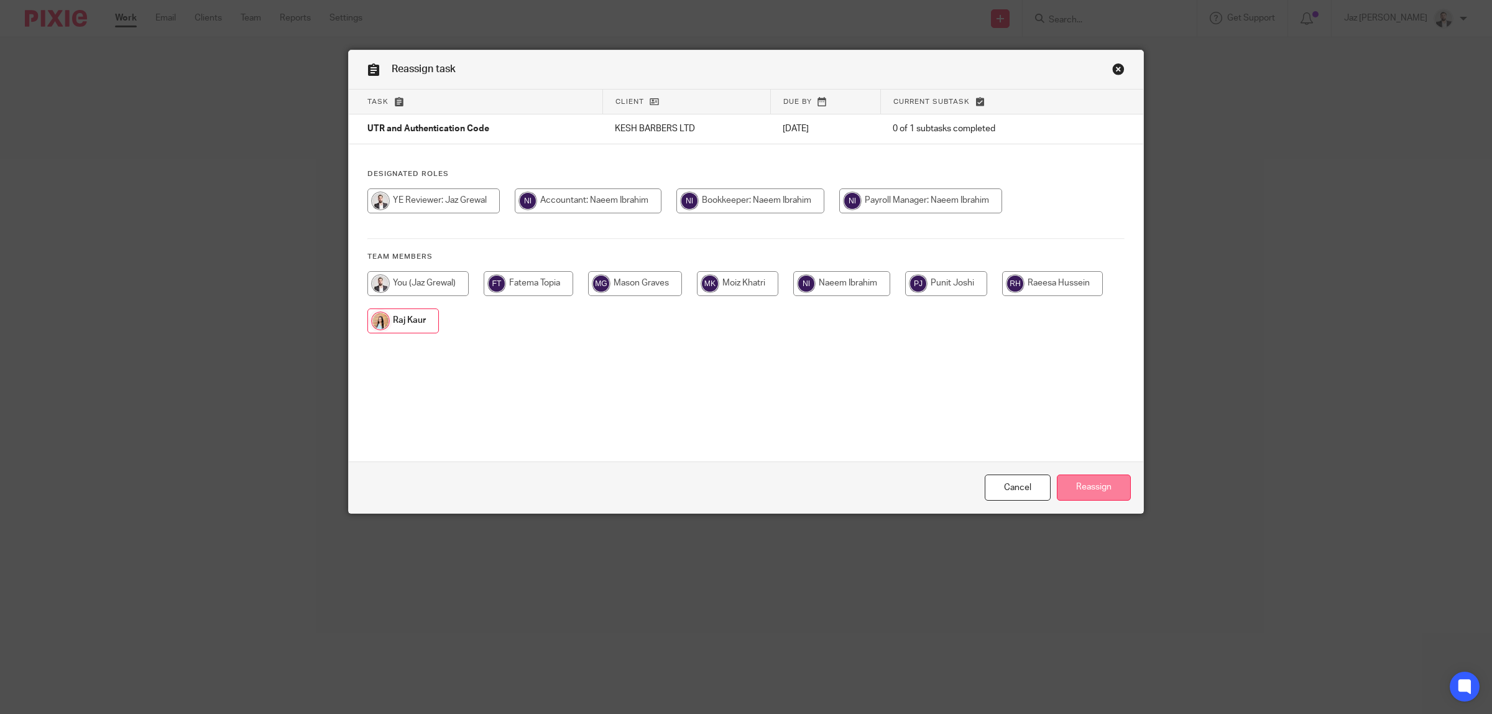
click at [1079, 494] on input "Reassign" at bounding box center [1094, 487] width 74 height 27
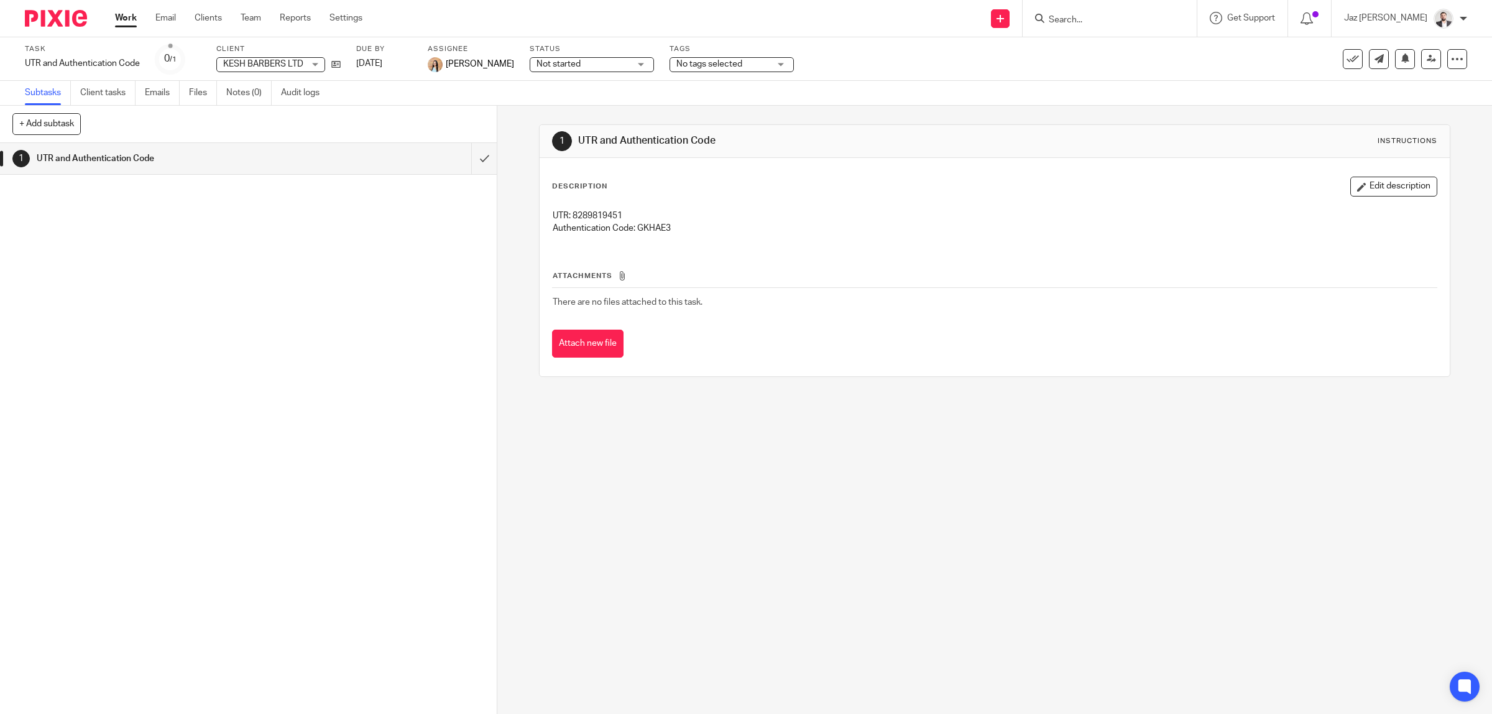
click at [134, 22] on link "Work" at bounding box center [126, 18] width 22 height 12
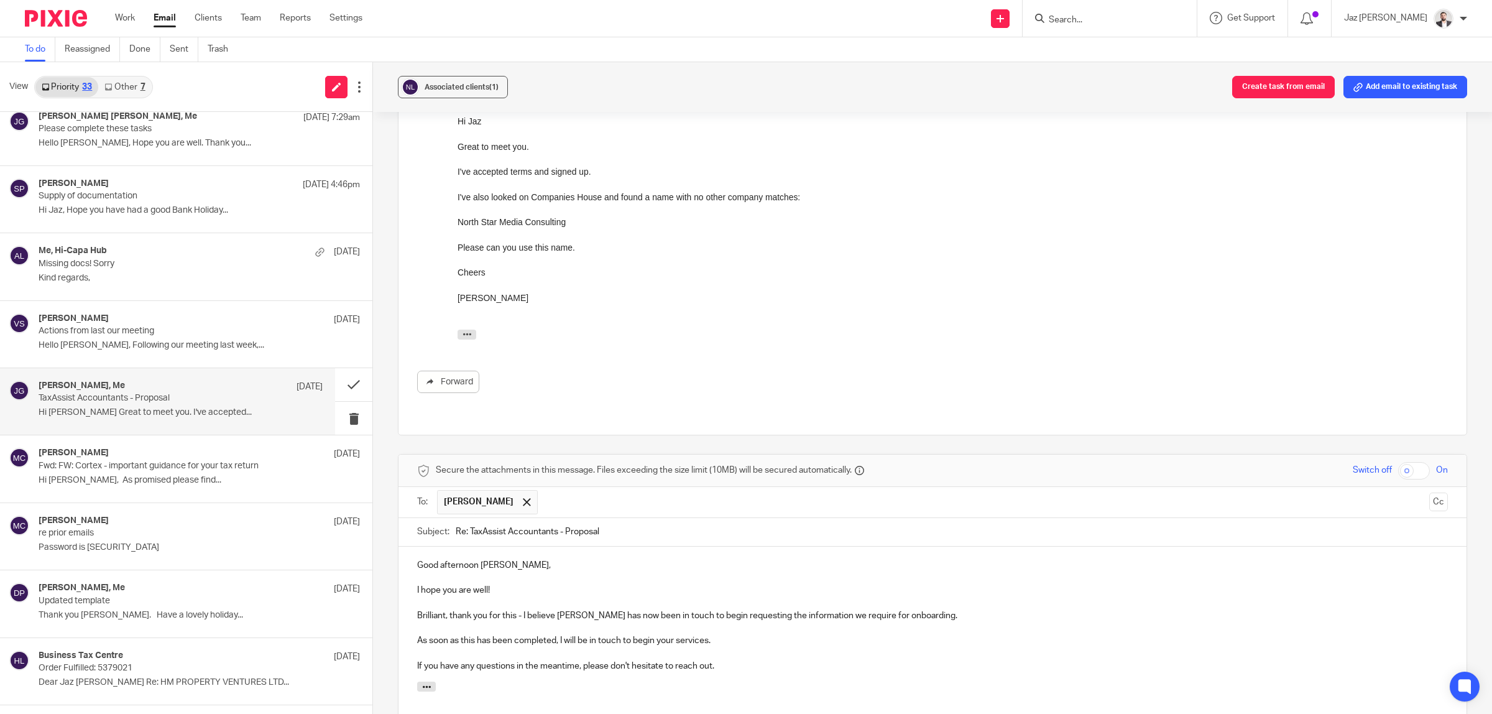
scroll to position [290, 0]
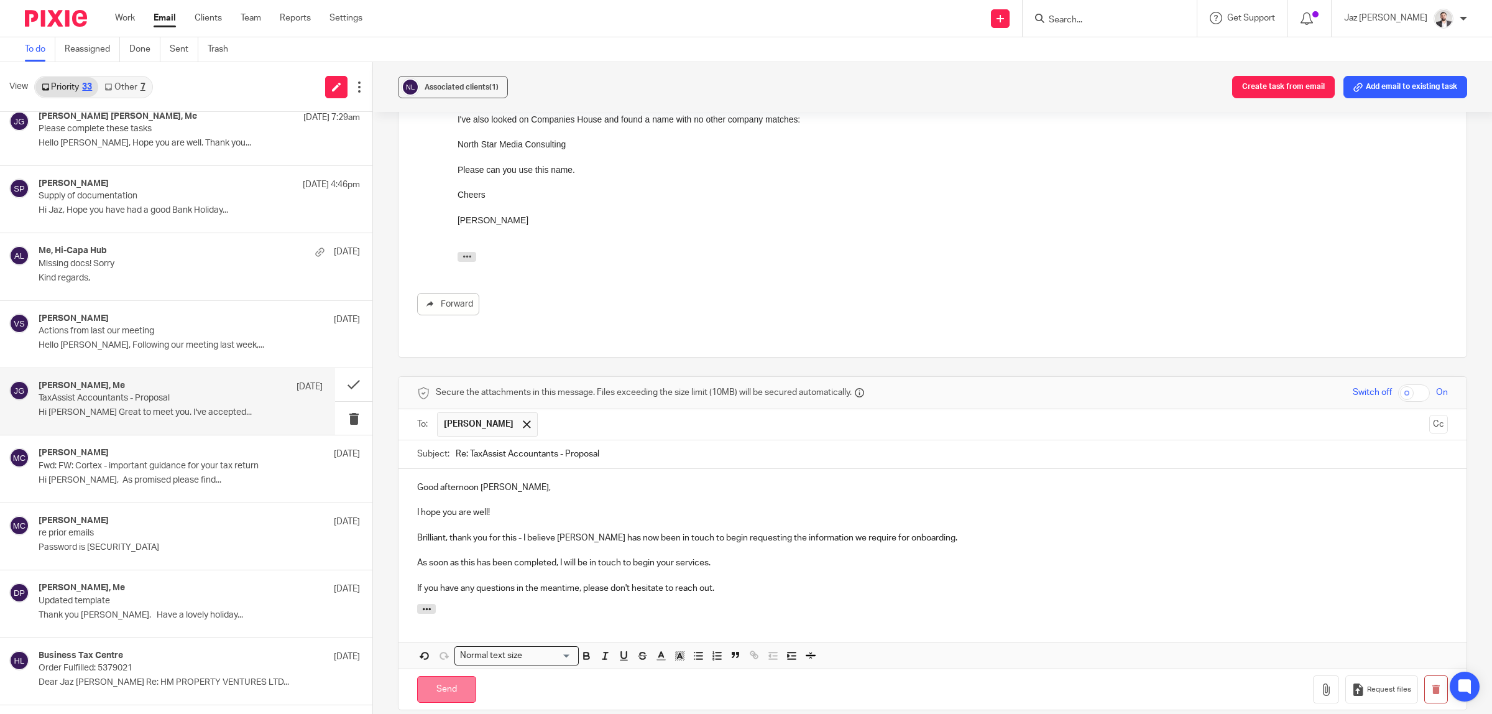
click at [453, 676] on input "Send" at bounding box center [446, 689] width 59 height 27
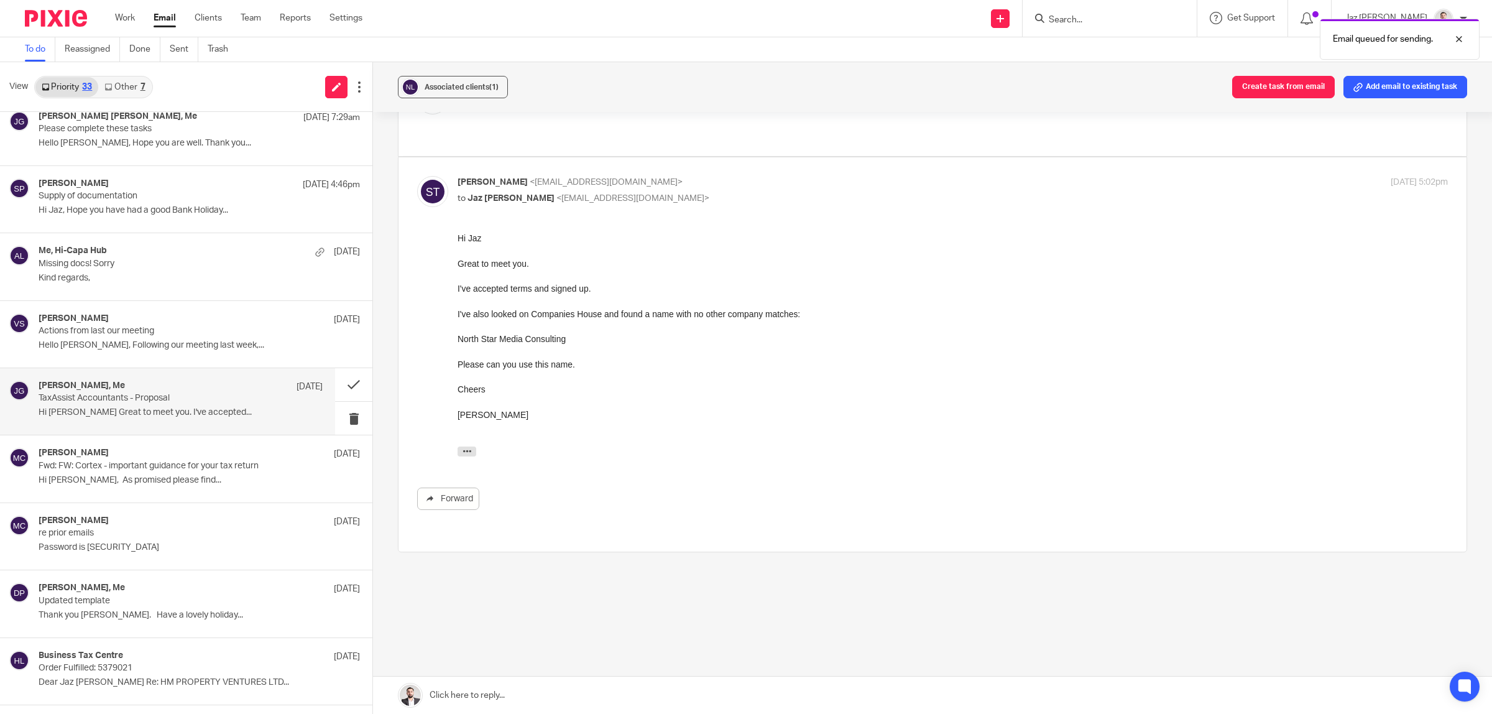
scroll to position [70, 0]
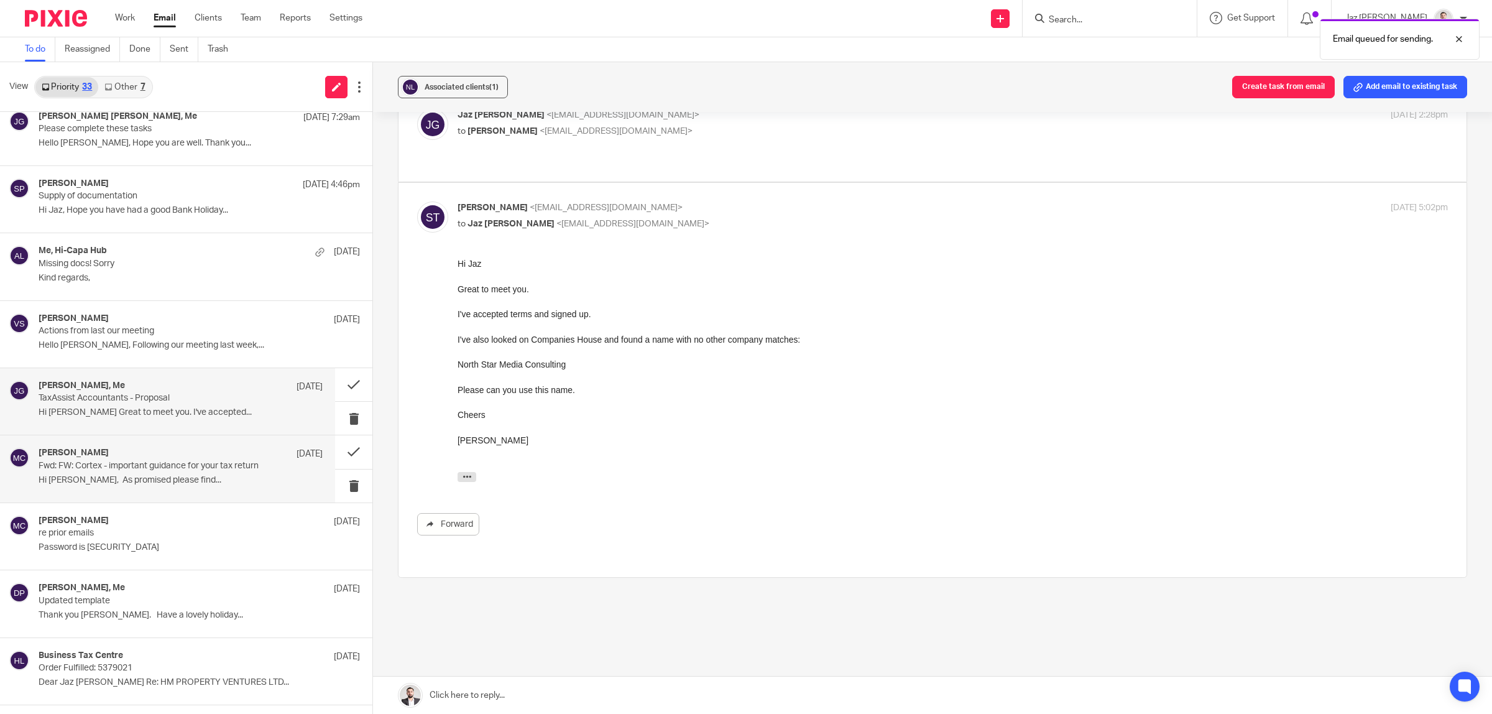
drag, startPoint x: 138, startPoint y: 491, endPoint x: 144, endPoint y: 485, distance: 8.8
click at [139, 489] on div "[PERSON_NAME] [DATE] Fwd: FW: Cortex - important guidance for your tax return H…" at bounding box center [181, 469] width 284 height 42
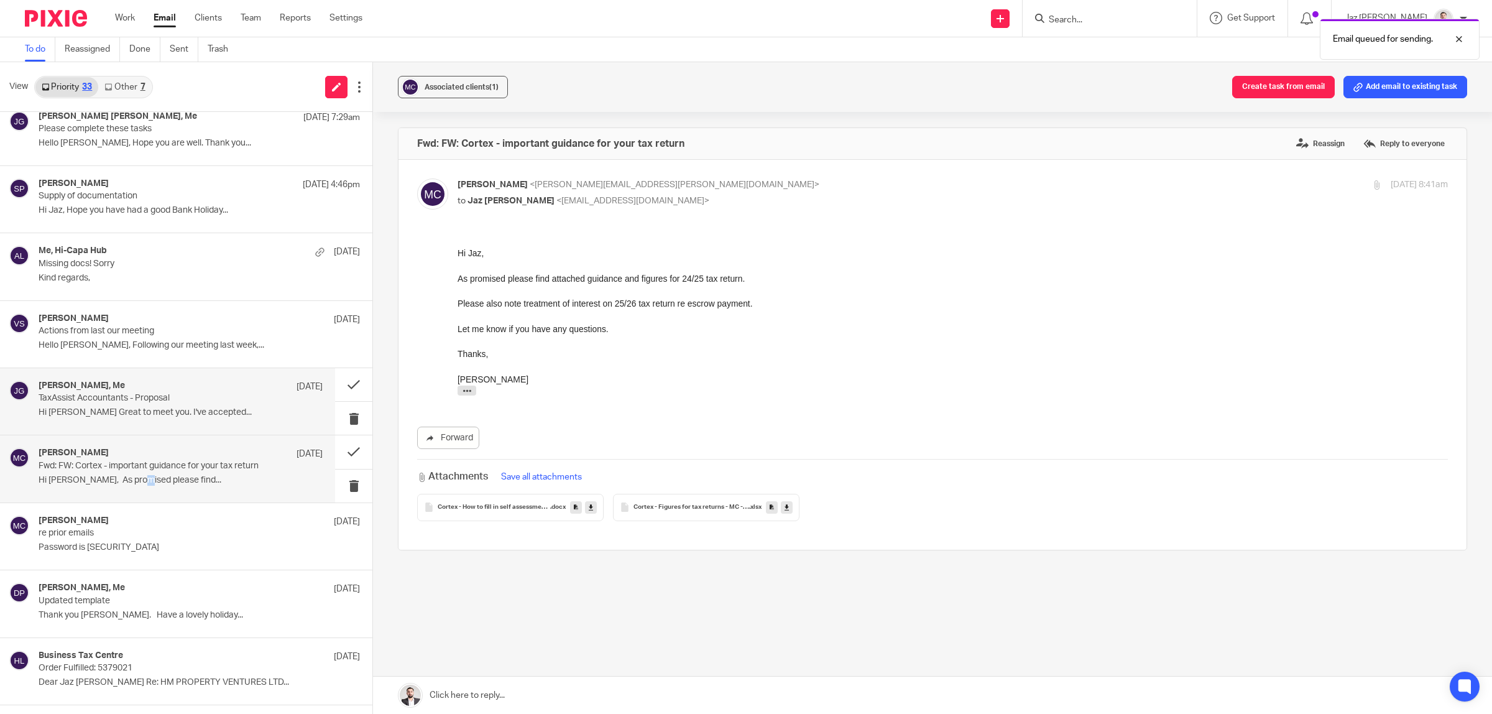
scroll to position [0, 0]
click at [143, 418] on p "Hi [PERSON_NAME] Great to meet you. I've accepted..." at bounding box center [181, 412] width 284 height 11
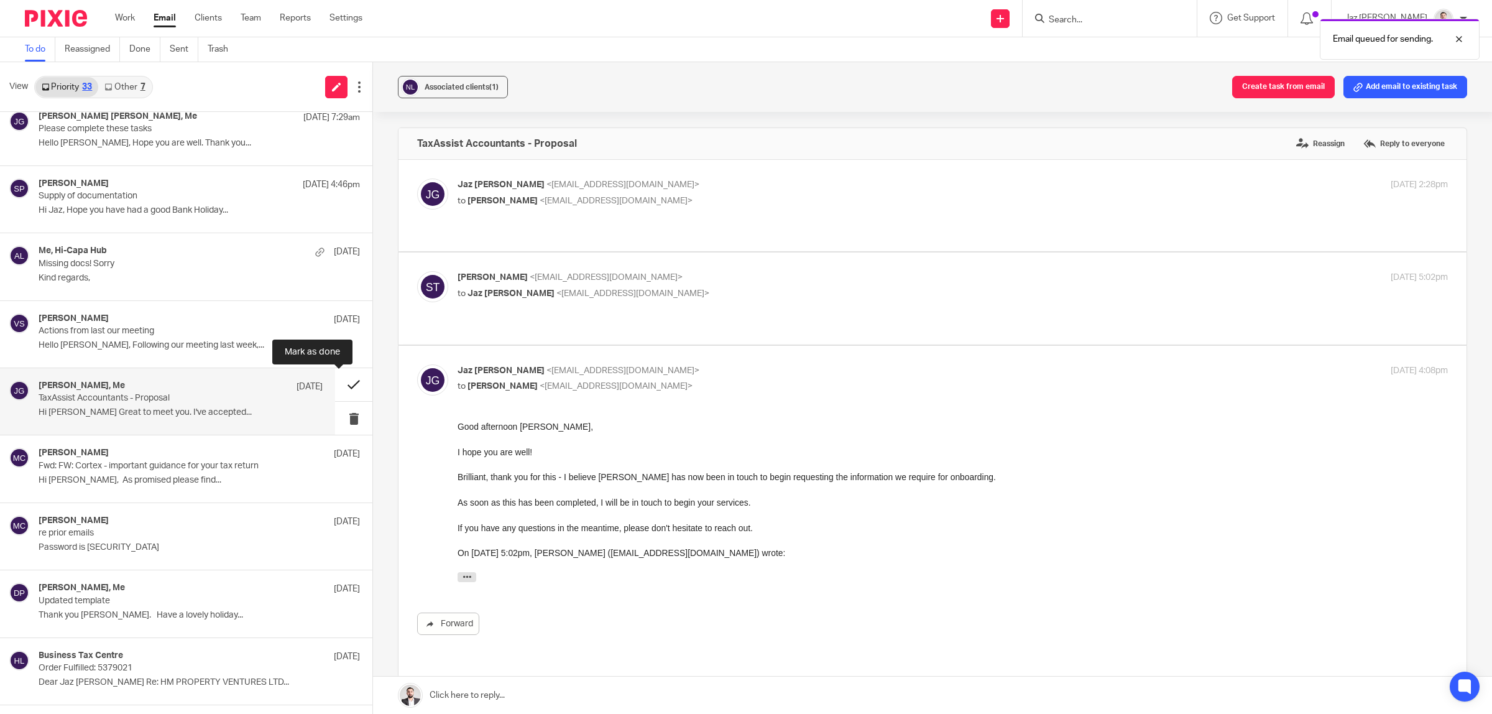
click at [342, 385] on button at bounding box center [353, 384] width 37 height 33
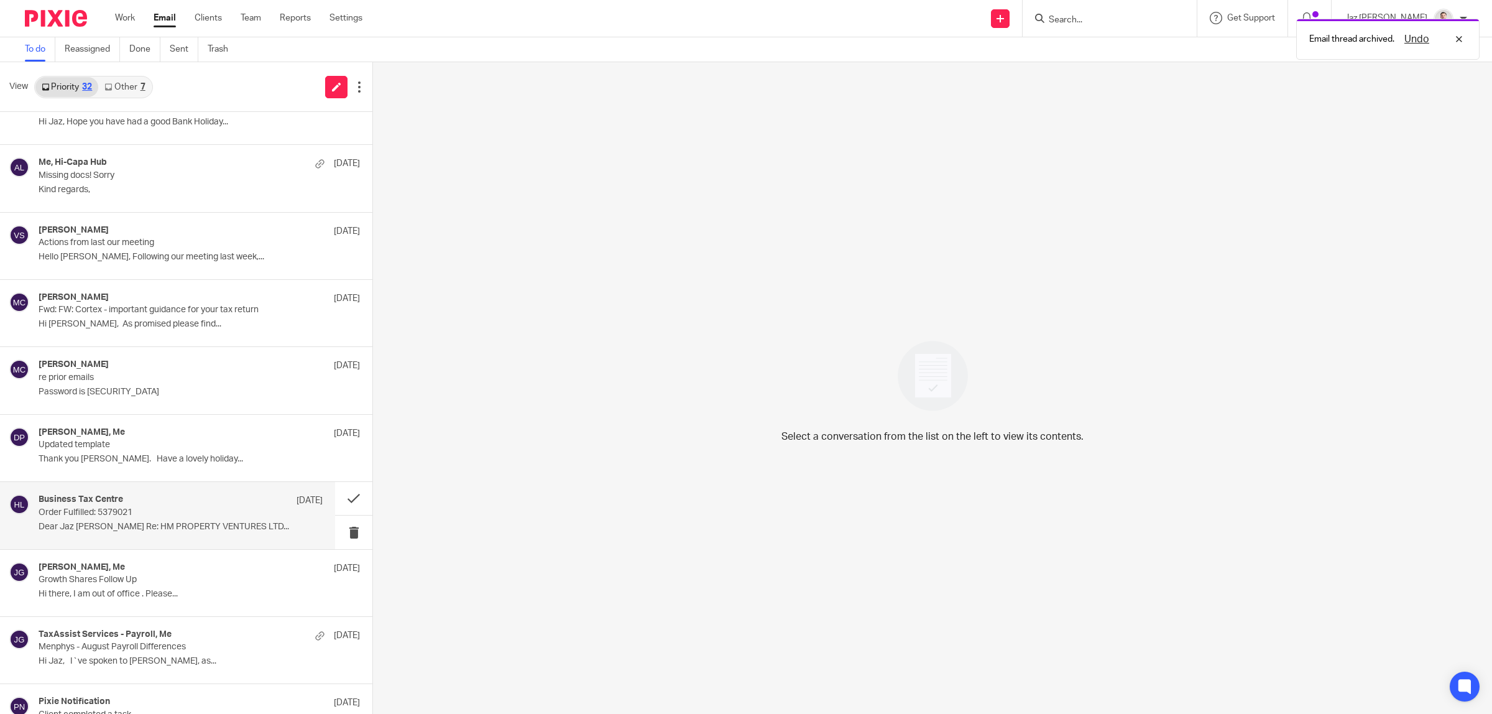
scroll to position [744, 0]
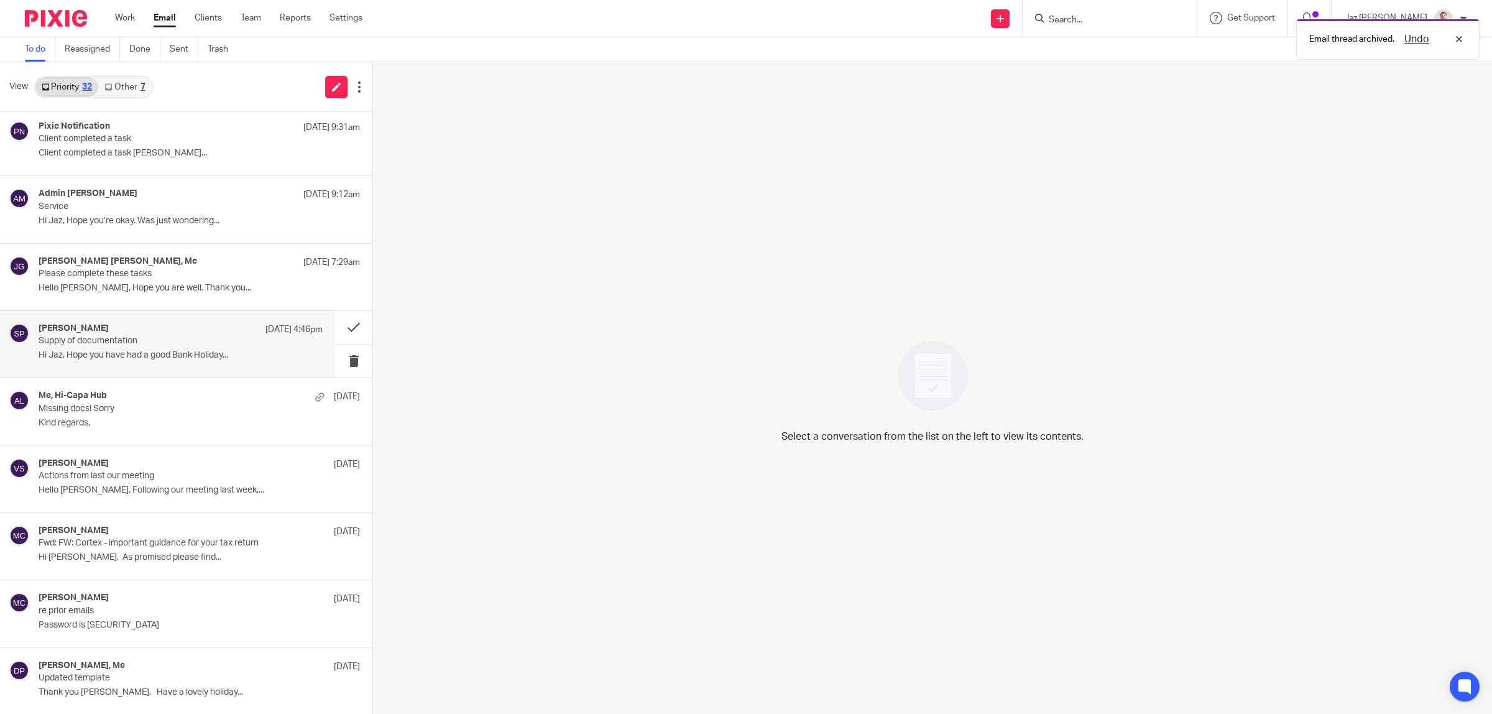
click at [181, 353] on p "Hi Jaz, Hope you have had a good Bank Holiday..." at bounding box center [181, 355] width 284 height 11
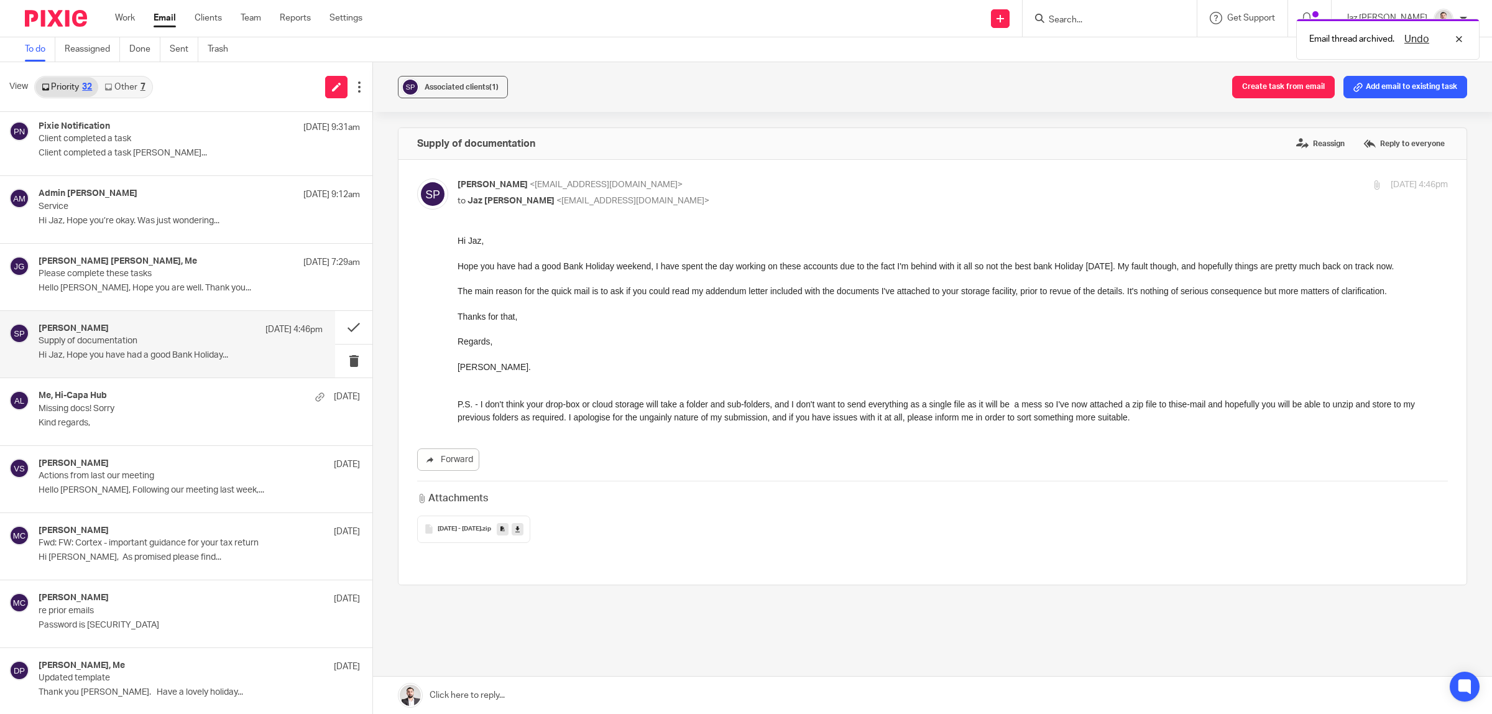
scroll to position [0, 0]
click at [1377, 85] on button "Add email to existing task" at bounding box center [1405, 87] width 124 height 22
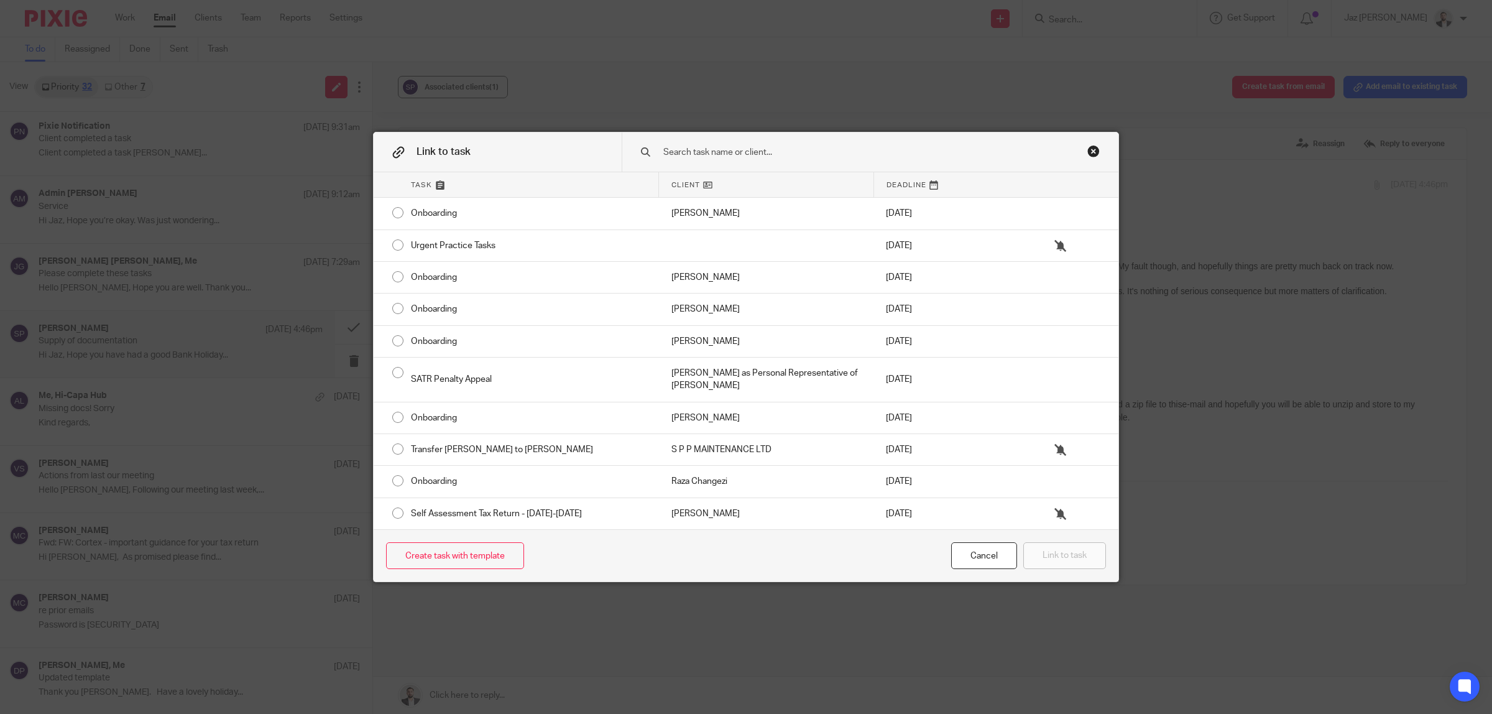
click at [858, 149] on input "text" at bounding box center [853, 152] width 382 height 14
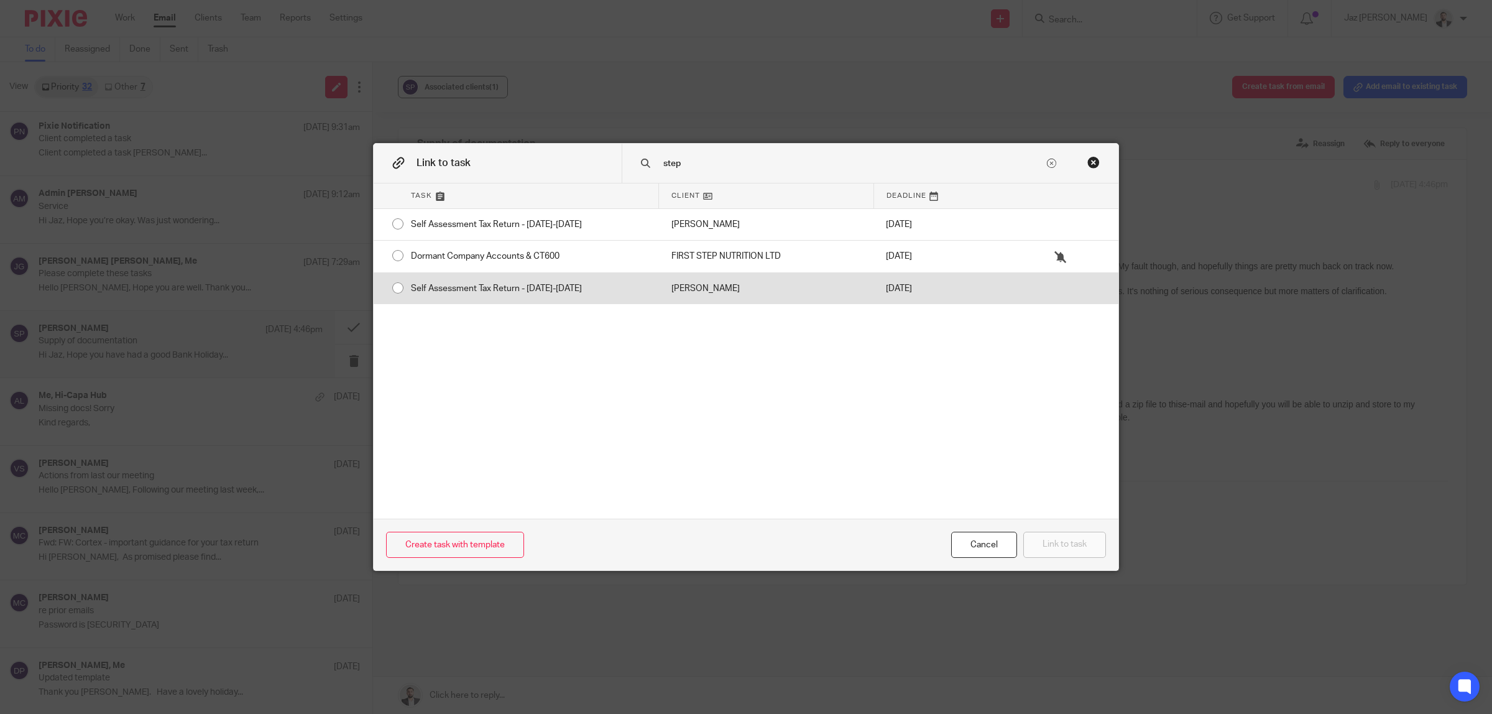
type input "step"
click at [705, 293] on div "[PERSON_NAME]" at bounding box center [766, 288] width 214 height 31
radio input "true"
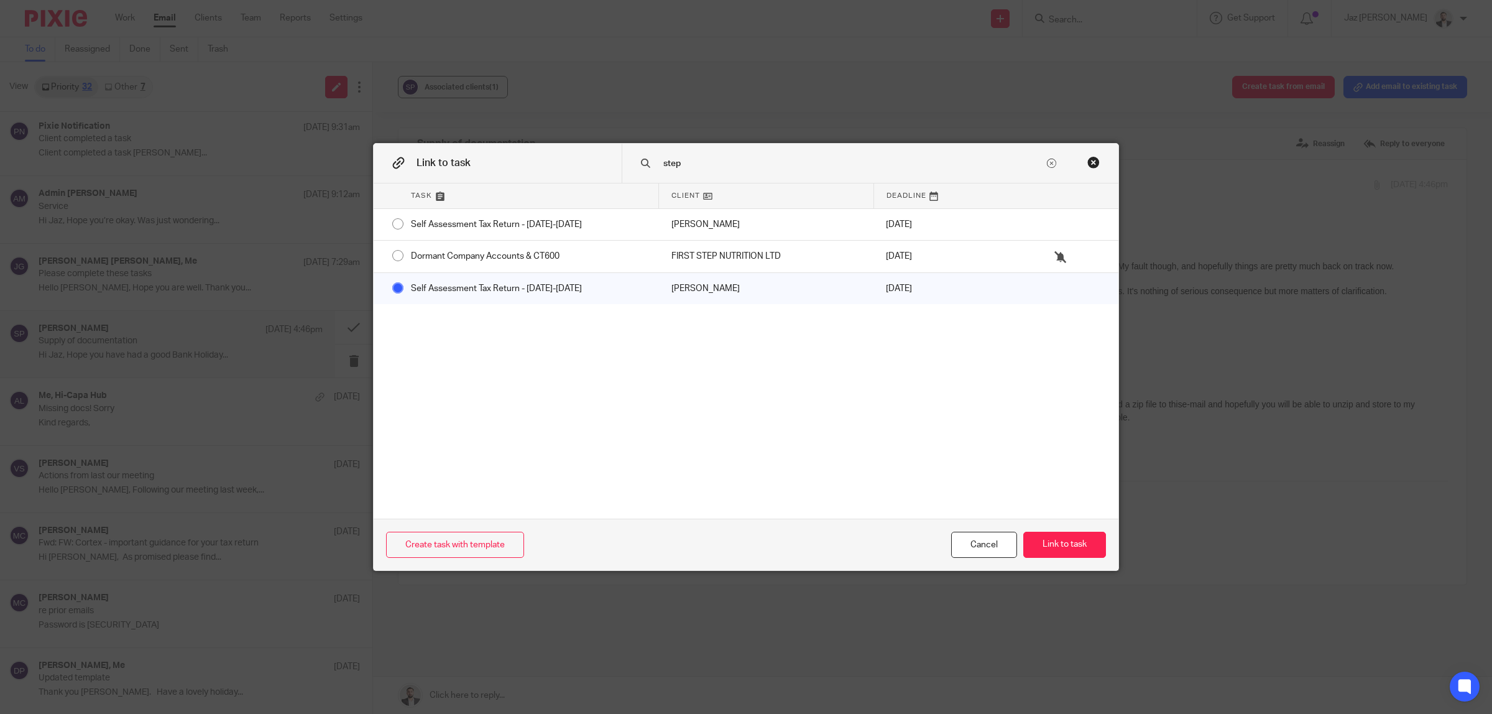
click at [1079, 558] on div "Create task with template Cancel Link to task" at bounding box center [746, 544] width 745 height 52
click at [1073, 547] on button "Link to task" at bounding box center [1064, 544] width 83 height 27
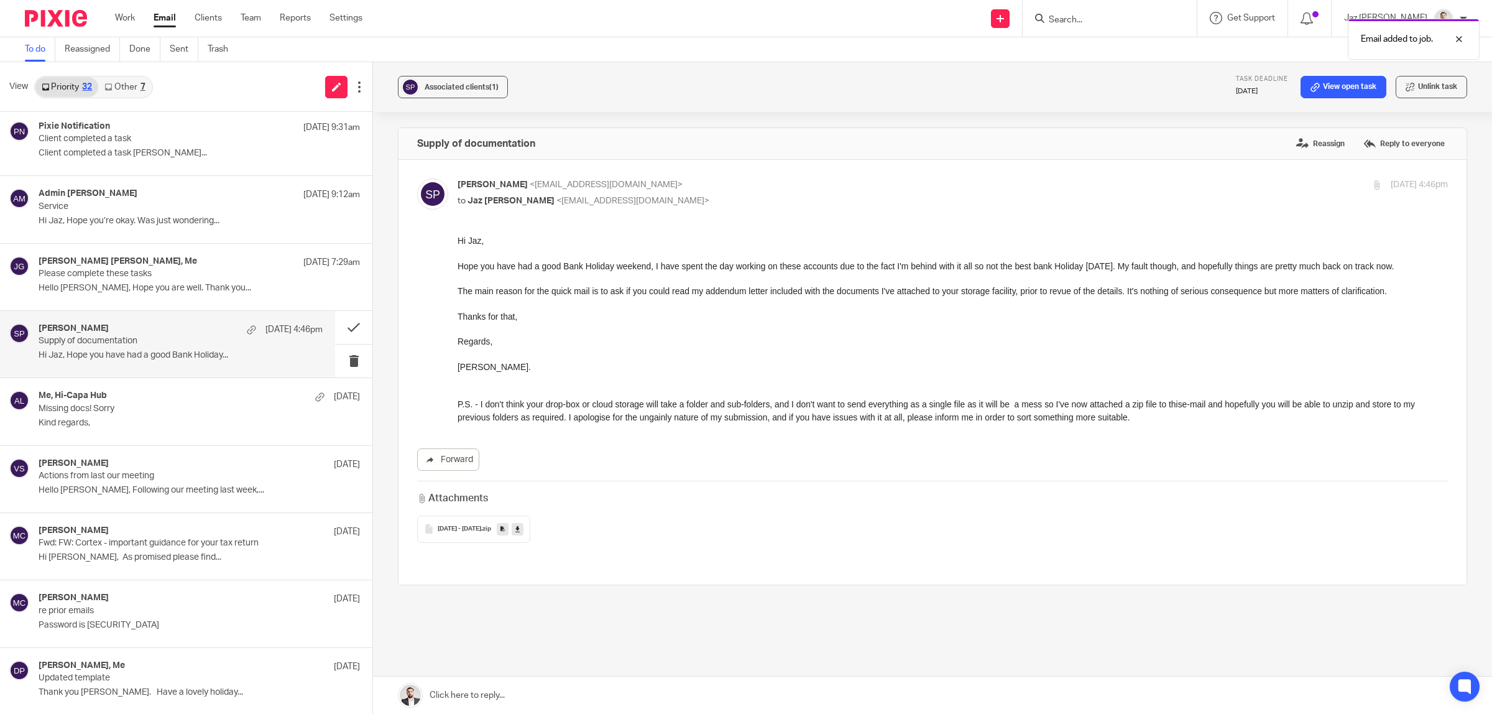
click at [619, 272] on div at bounding box center [952, 278] width 990 height 12
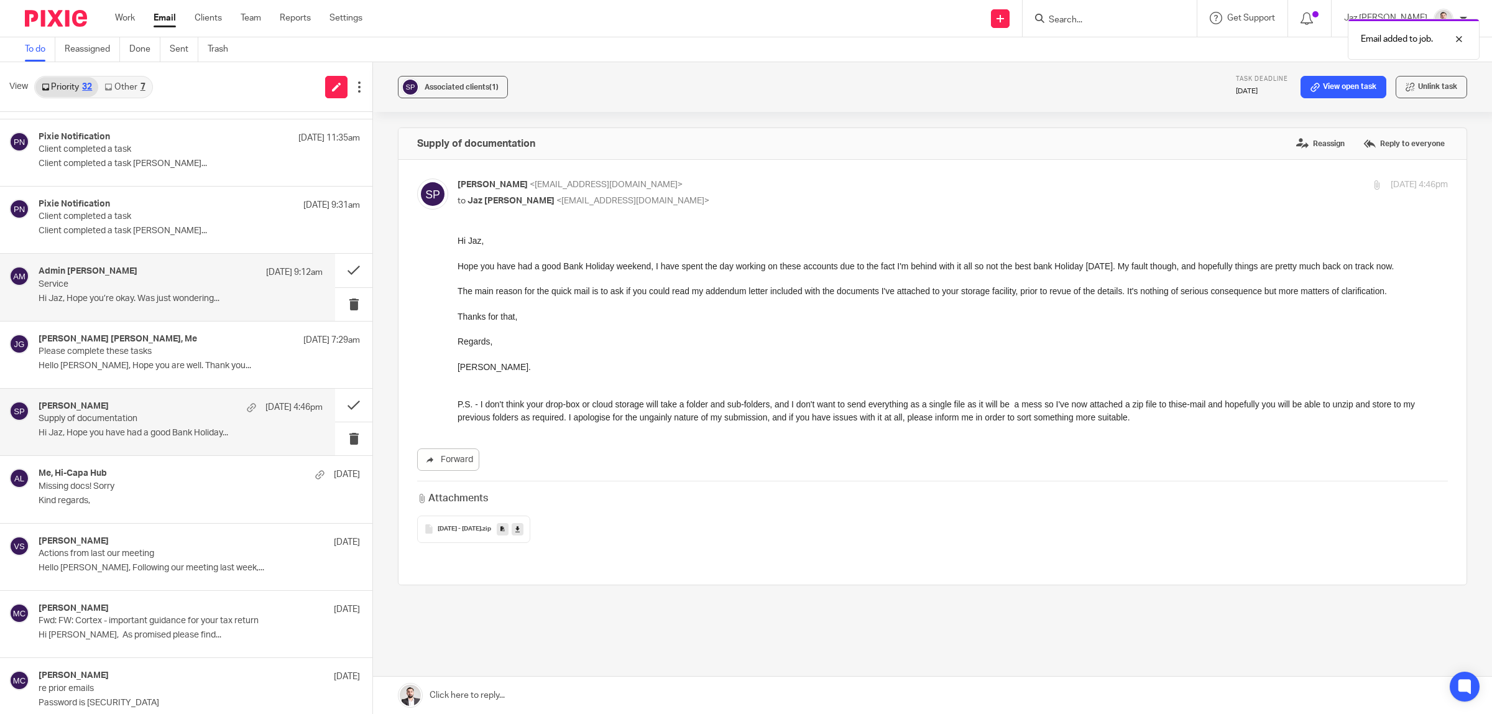
scroll to position [589, 0]
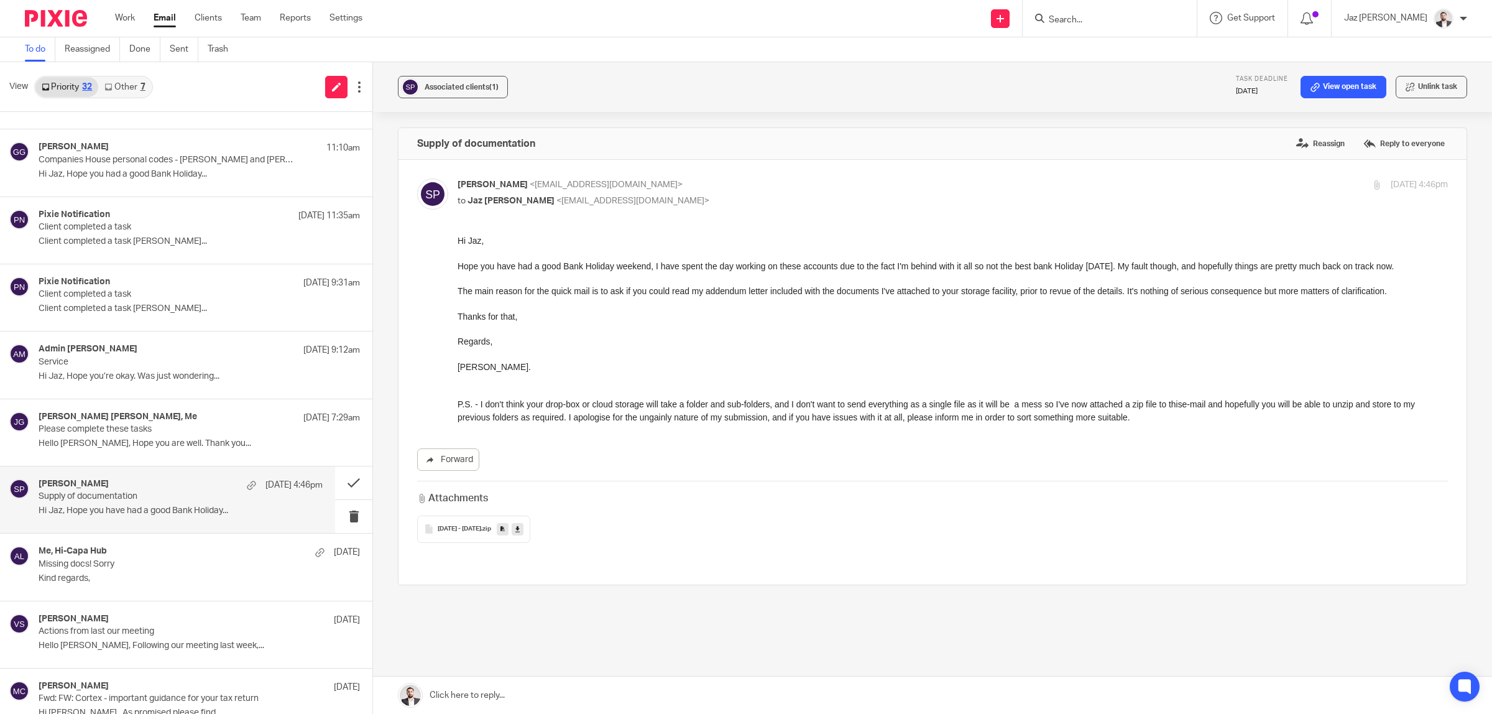
click at [511, 699] on link at bounding box center [932, 694] width 1119 height 37
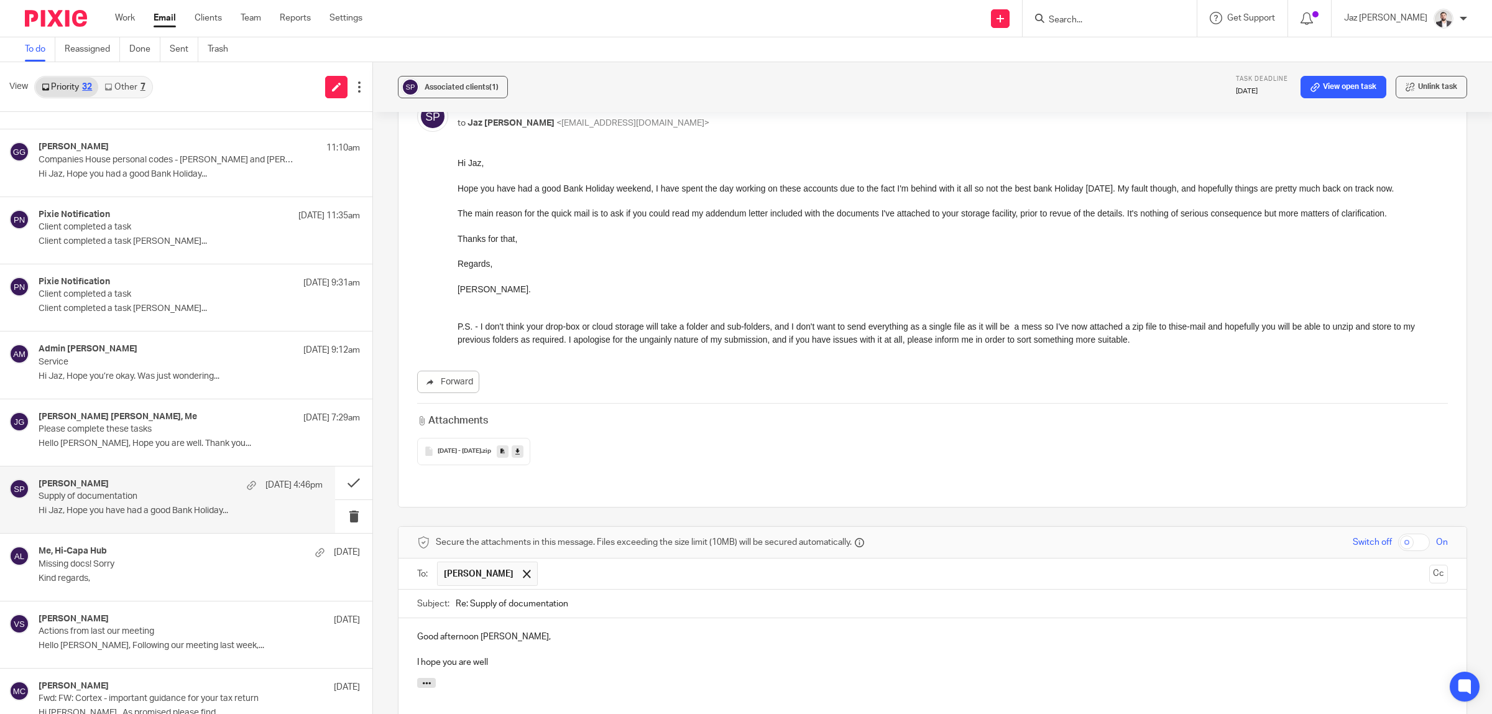
click at [526, 656] on p "I hope you are well" at bounding box center [932, 662] width 1031 height 12
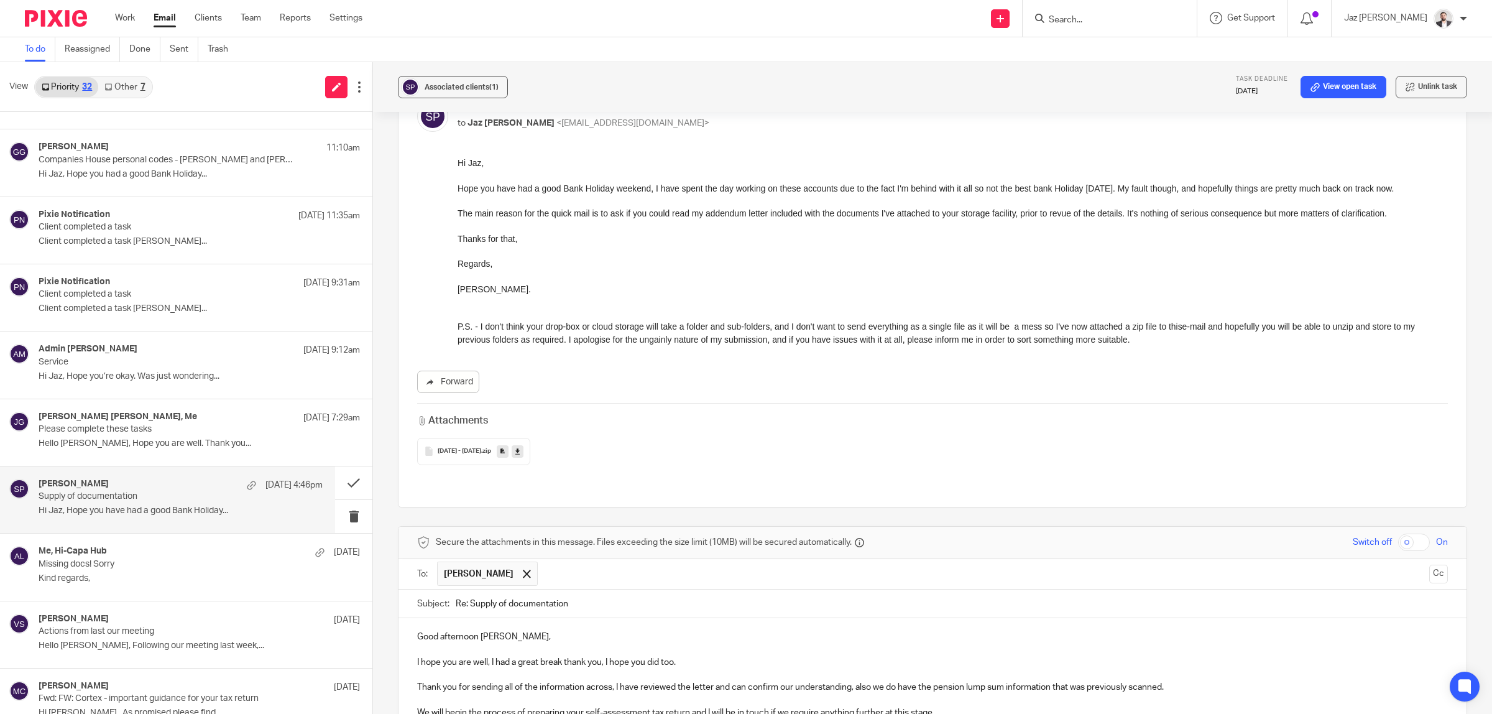
scroll to position [155, 0]
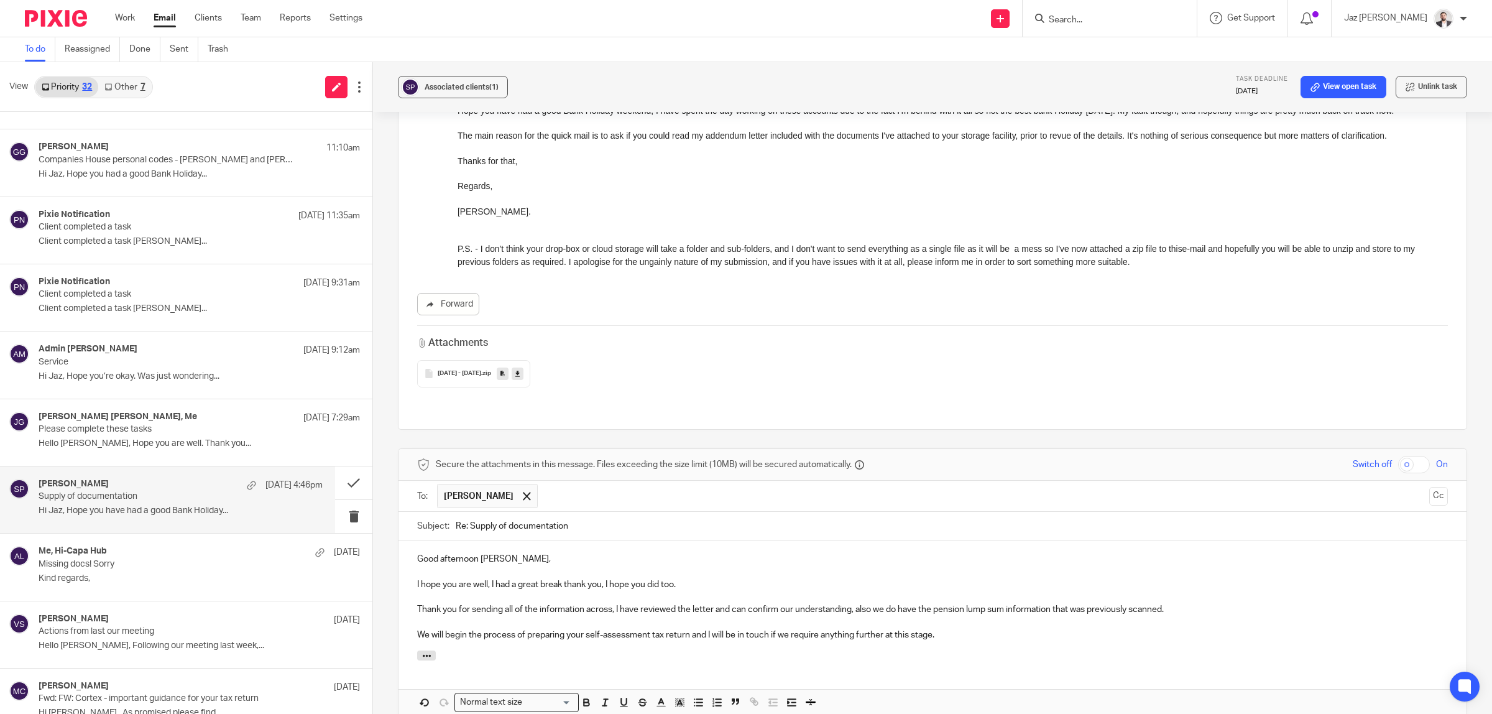
click at [709, 628] on p "We will begin the process of preparing your self-assessment tax return and I wi…" at bounding box center [932, 634] width 1031 height 12
drag, startPoint x: 950, startPoint y: 613, endPoint x: 893, endPoint y: 613, distance: 56.6
click at [893, 628] on p "We will begin the process of preparing your self-assessment tax return and we w…" at bounding box center [932, 634] width 1031 height 12
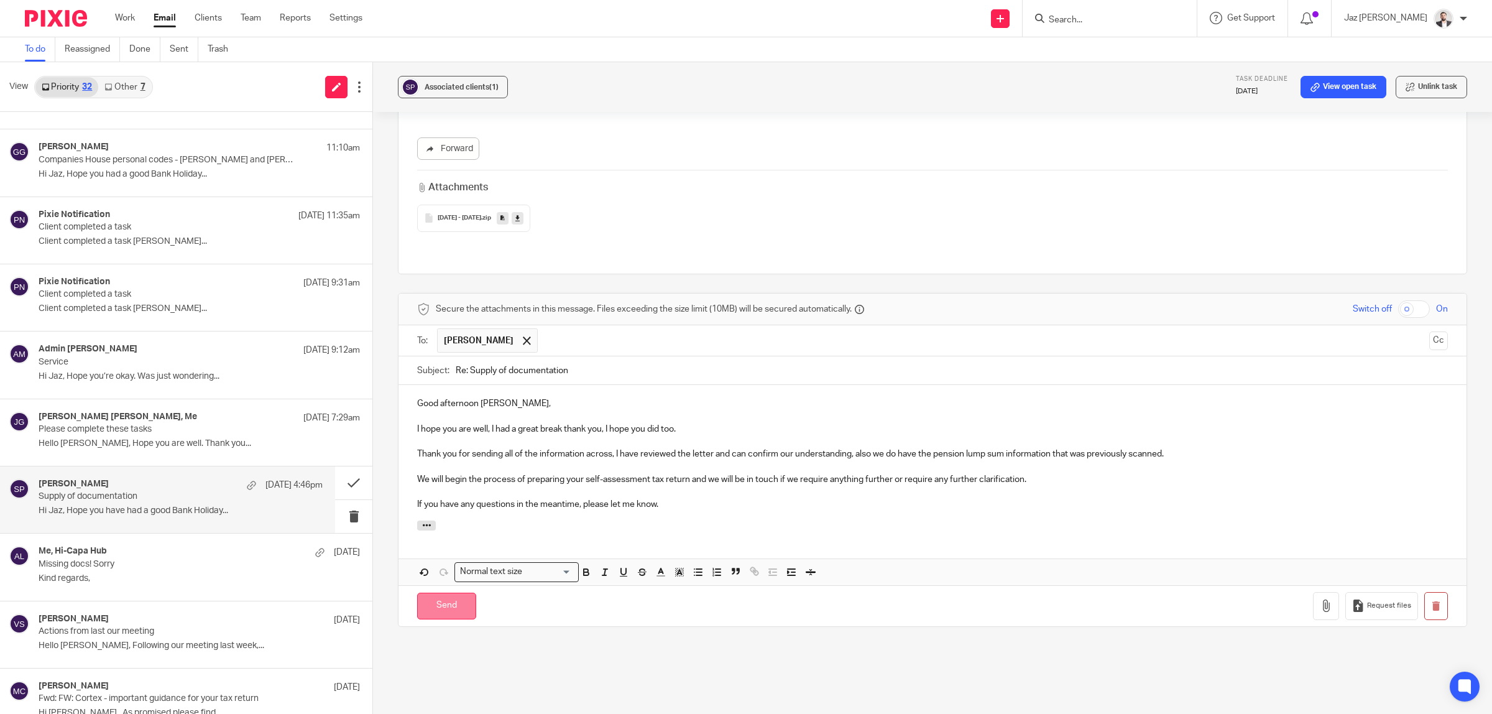
click at [436, 592] on input "Send" at bounding box center [446, 605] width 59 height 27
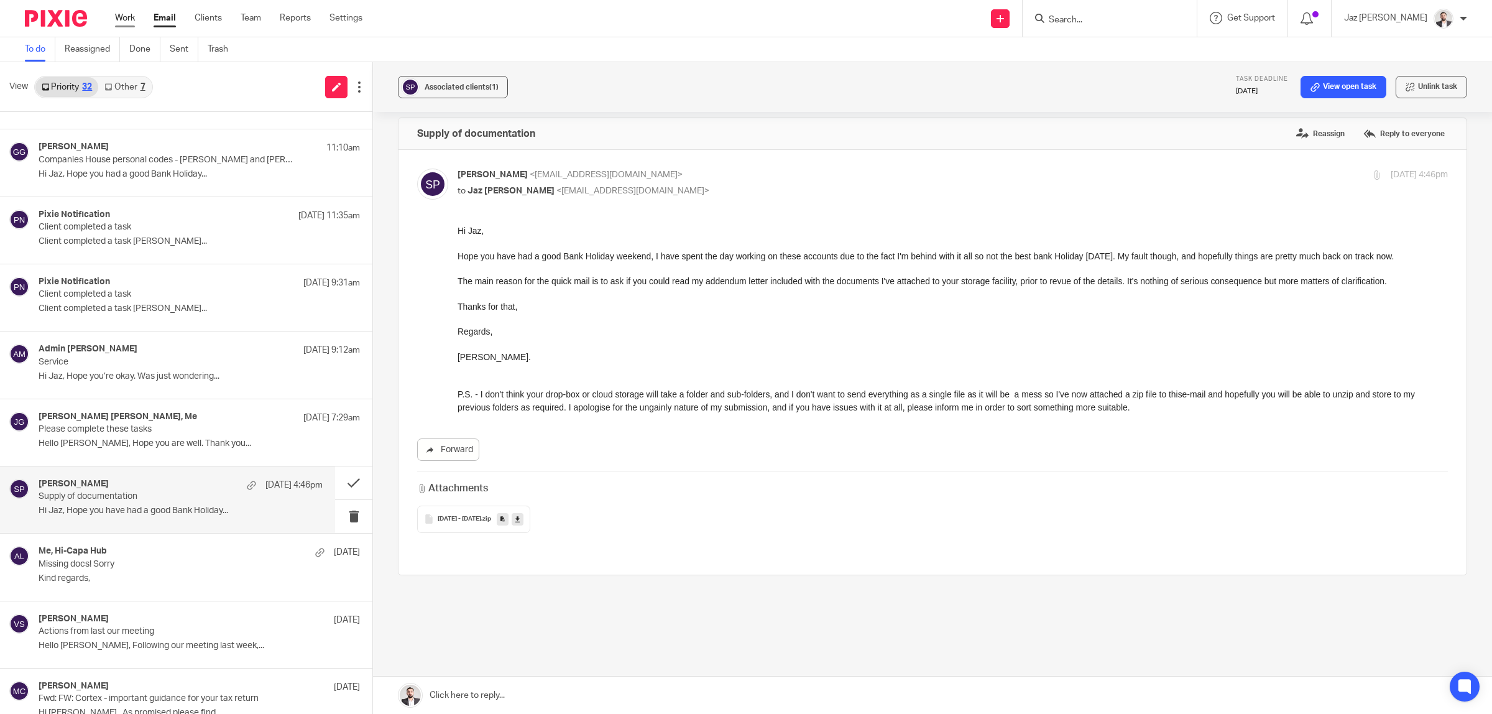
click at [122, 14] on link "Work" at bounding box center [125, 18] width 20 height 12
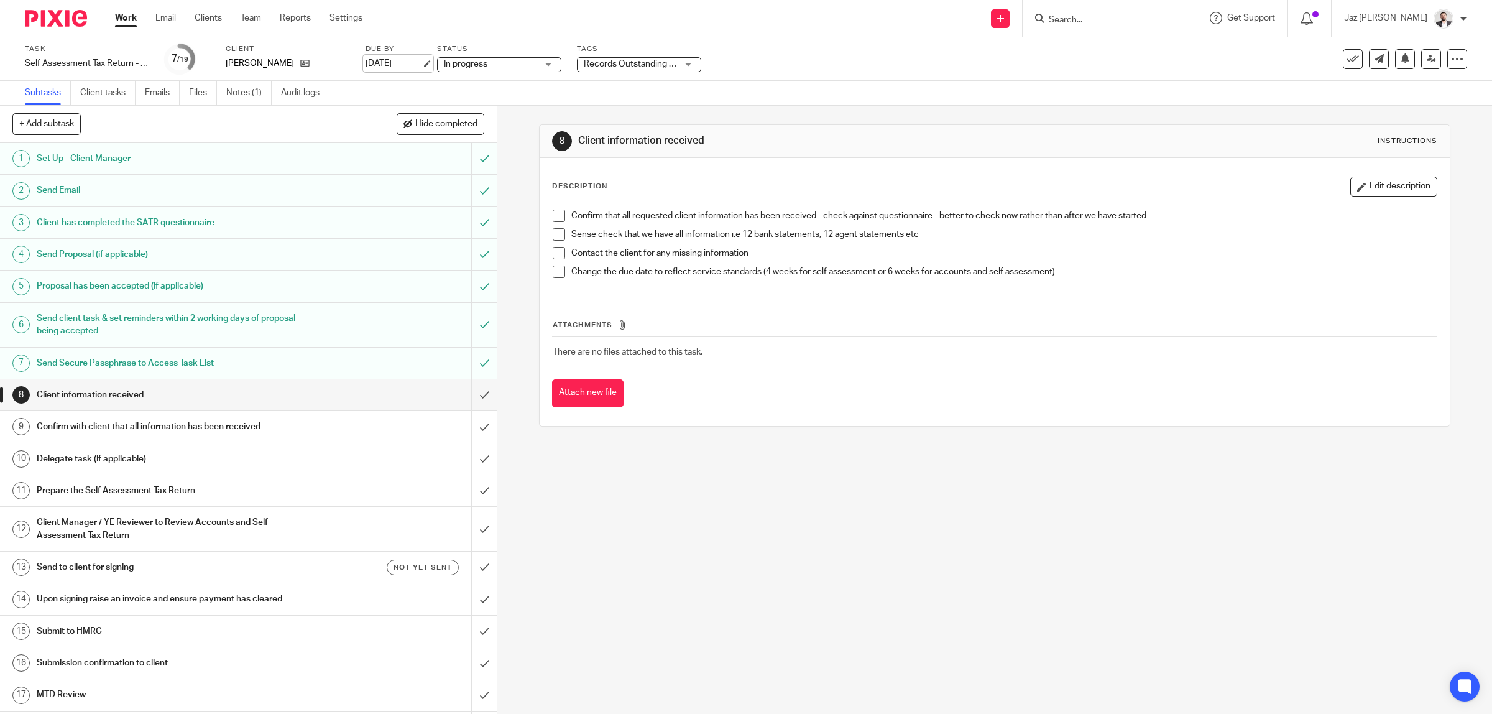
click at [385, 62] on link "[DATE]" at bounding box center [393, 63] width 56 height 13
click at [553, 218] on span at bounding box center [559, 215] width 12 height 12
click at [553, 235] on span at bounding box center [559, 234] width 12 height 12
click at [553, 250] on span at bounding box center [559, 253] width 12 height 12
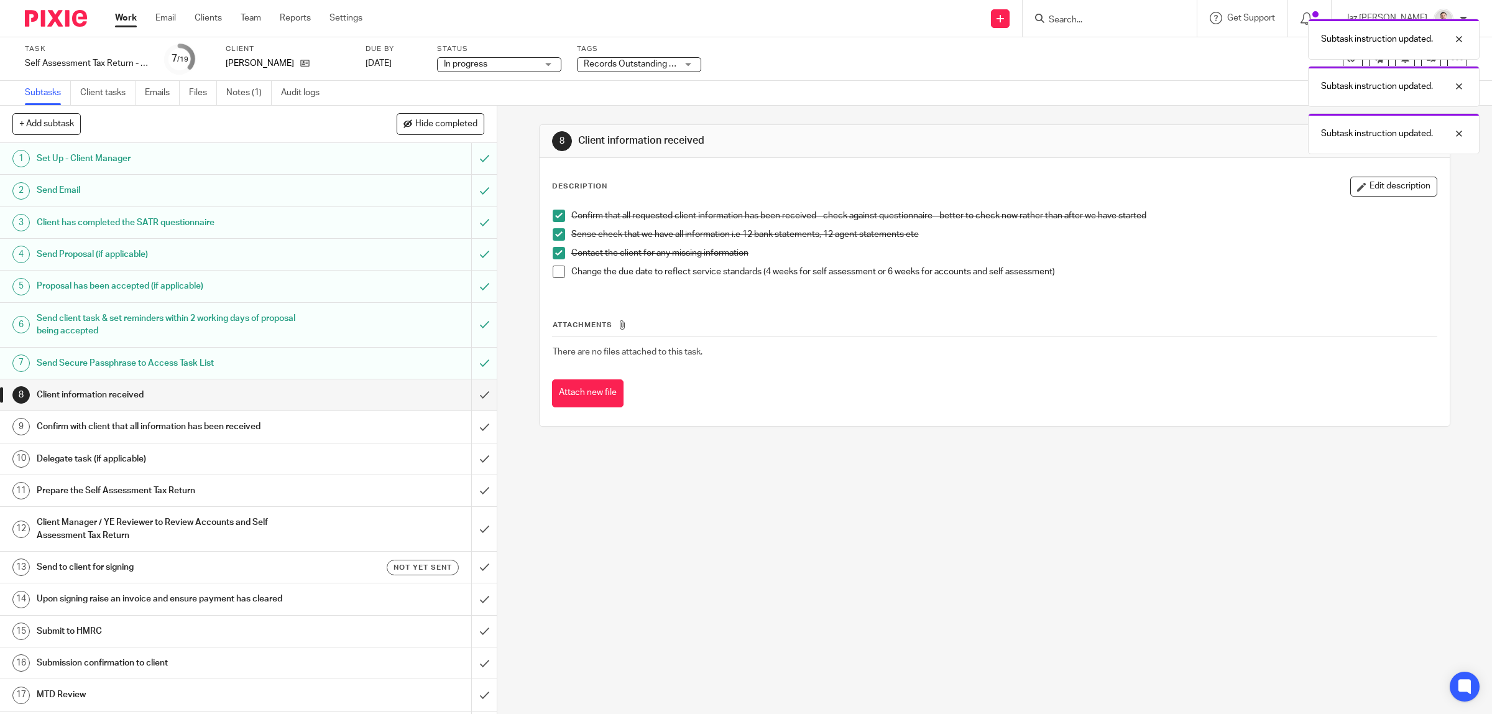
click at [556, 271] on span at bounding box center [559, 271] width 12 height 12
click at [397, 63] on link "[DATE]" at bounding box center [393, 63] width 56 height 13
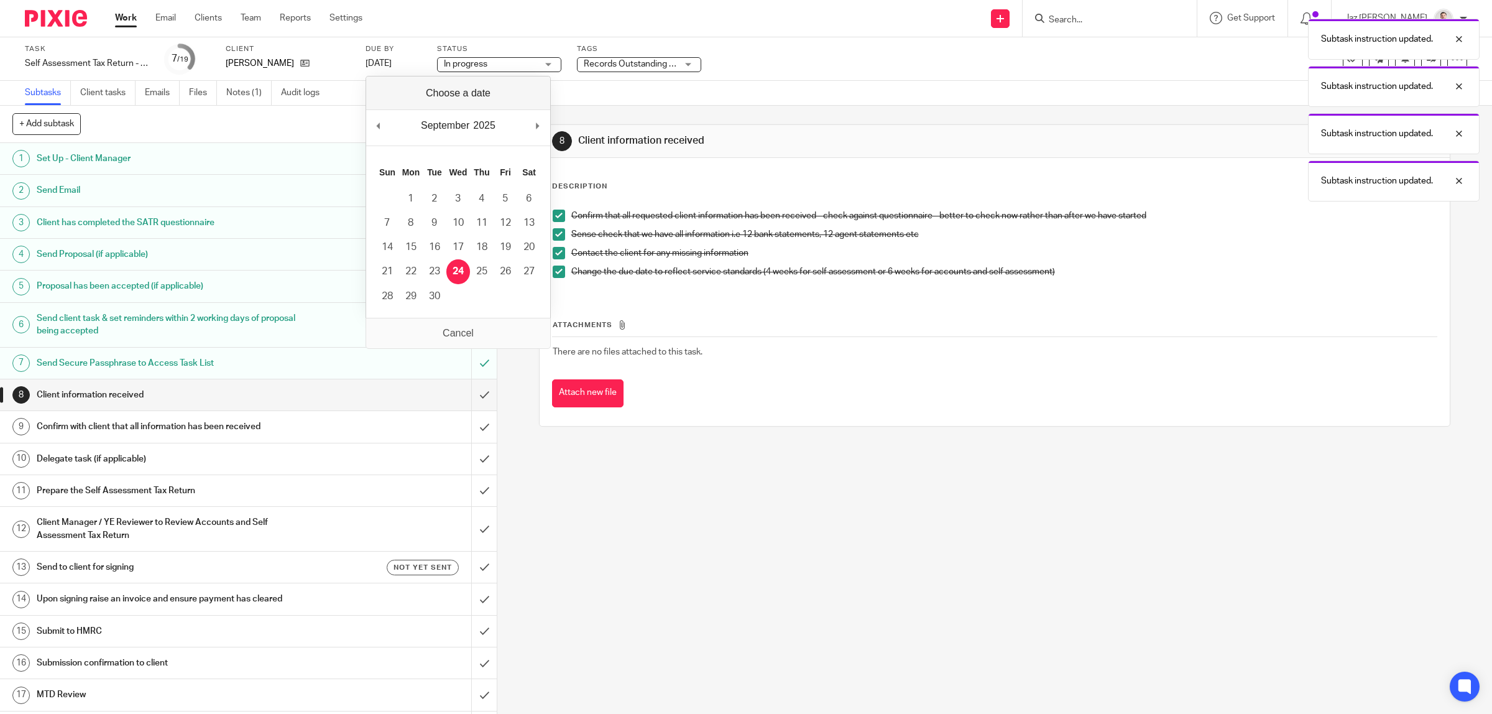
click at [799, 75] on div "Subtask instruction updated. Subtask instruction updated. Subtask instruction u…" at bounding box center [1112, 106] width 733 height 189
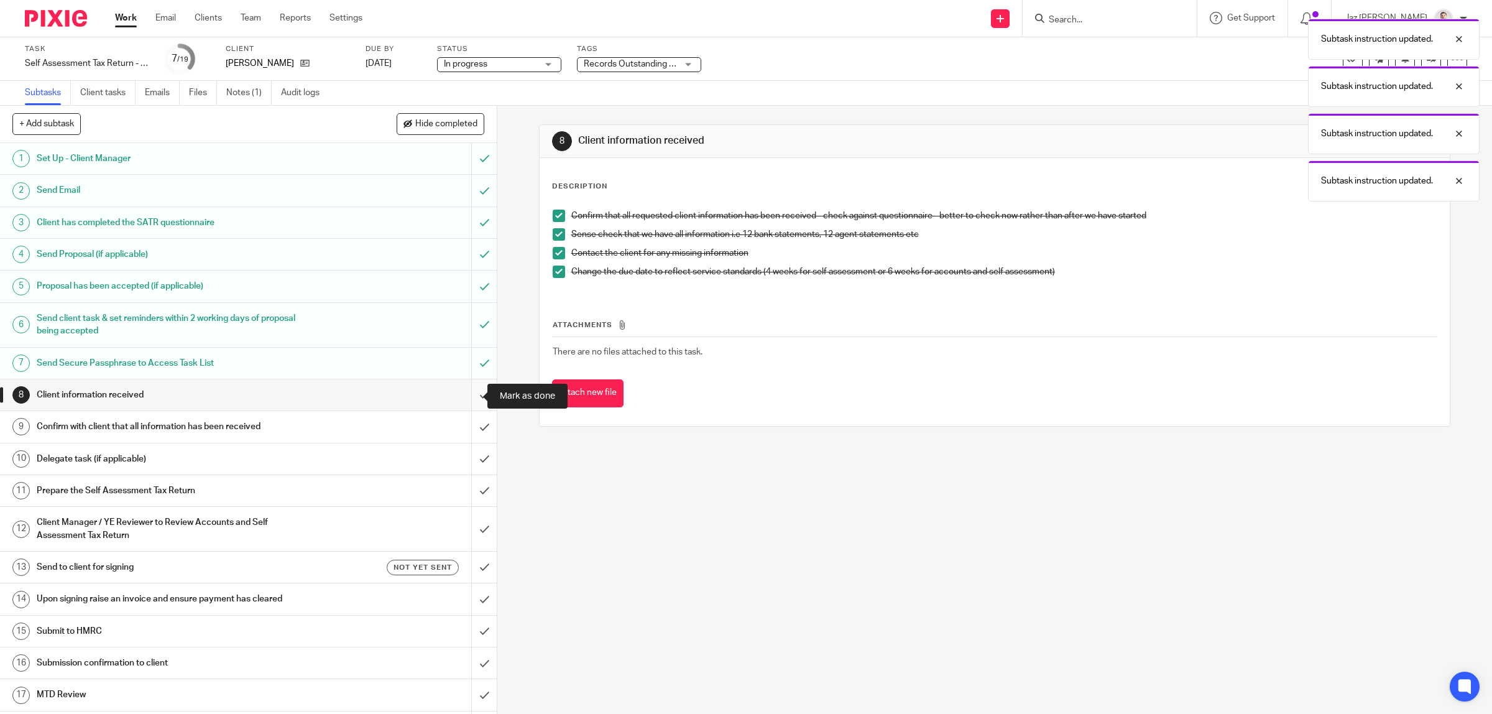
click at [465, 390] on input "submit" at bounding box center [248, 394] width 497 height 31
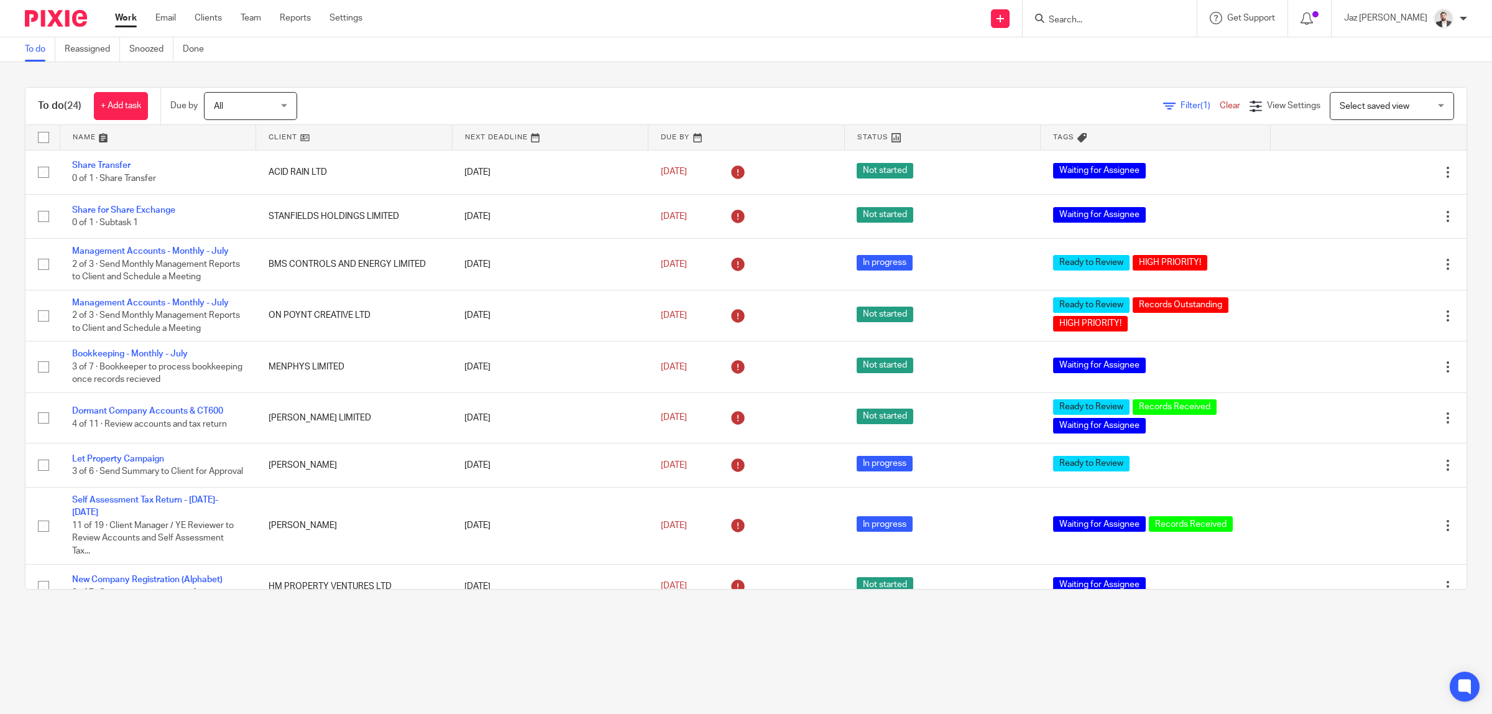
click at [1124, 12] on form at bounding box center [1113, 19] width 132 height 16
click at [1118, 19] on input "Search" at bounding box center [1103, 20] width 112 height 11
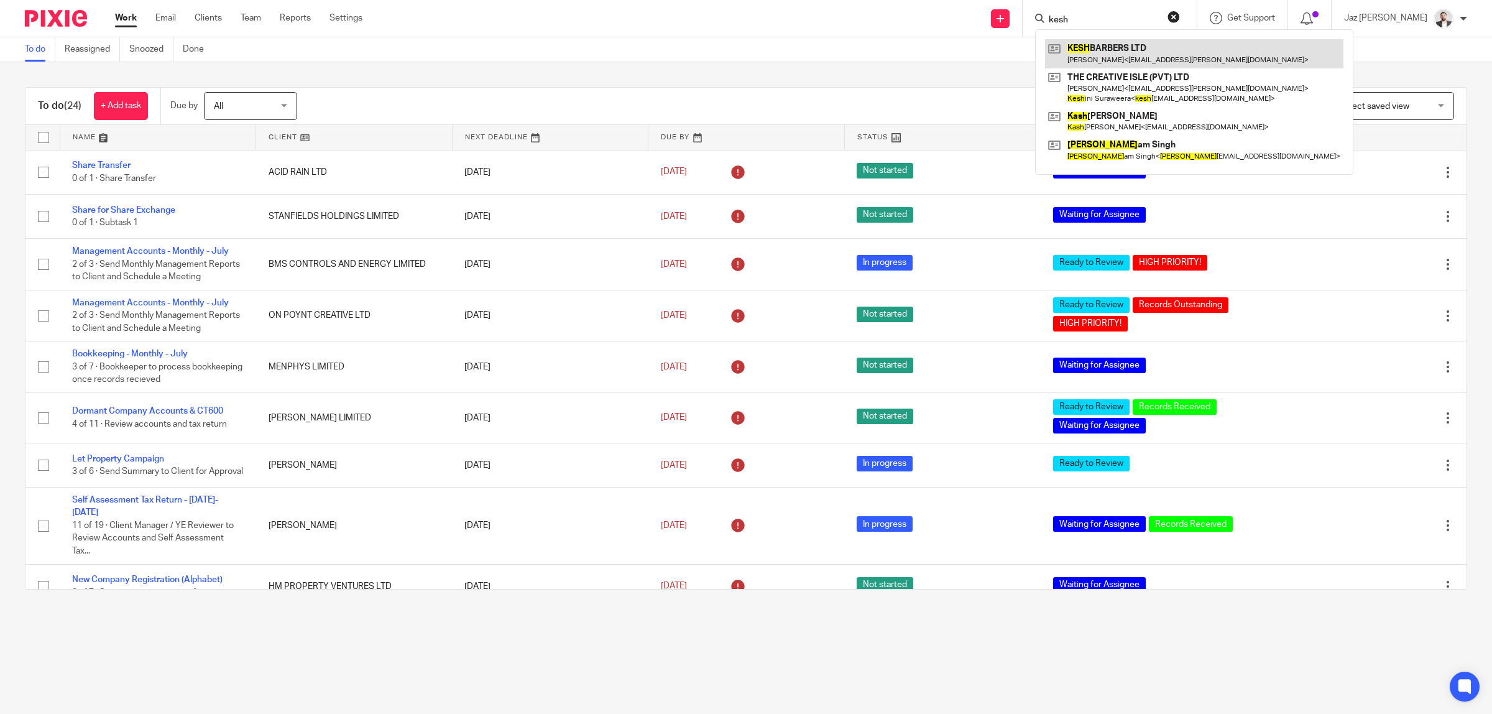
type input "kesh"
click at [1138, 48] on link at bounding box center [1194, 53] width 298 height 29
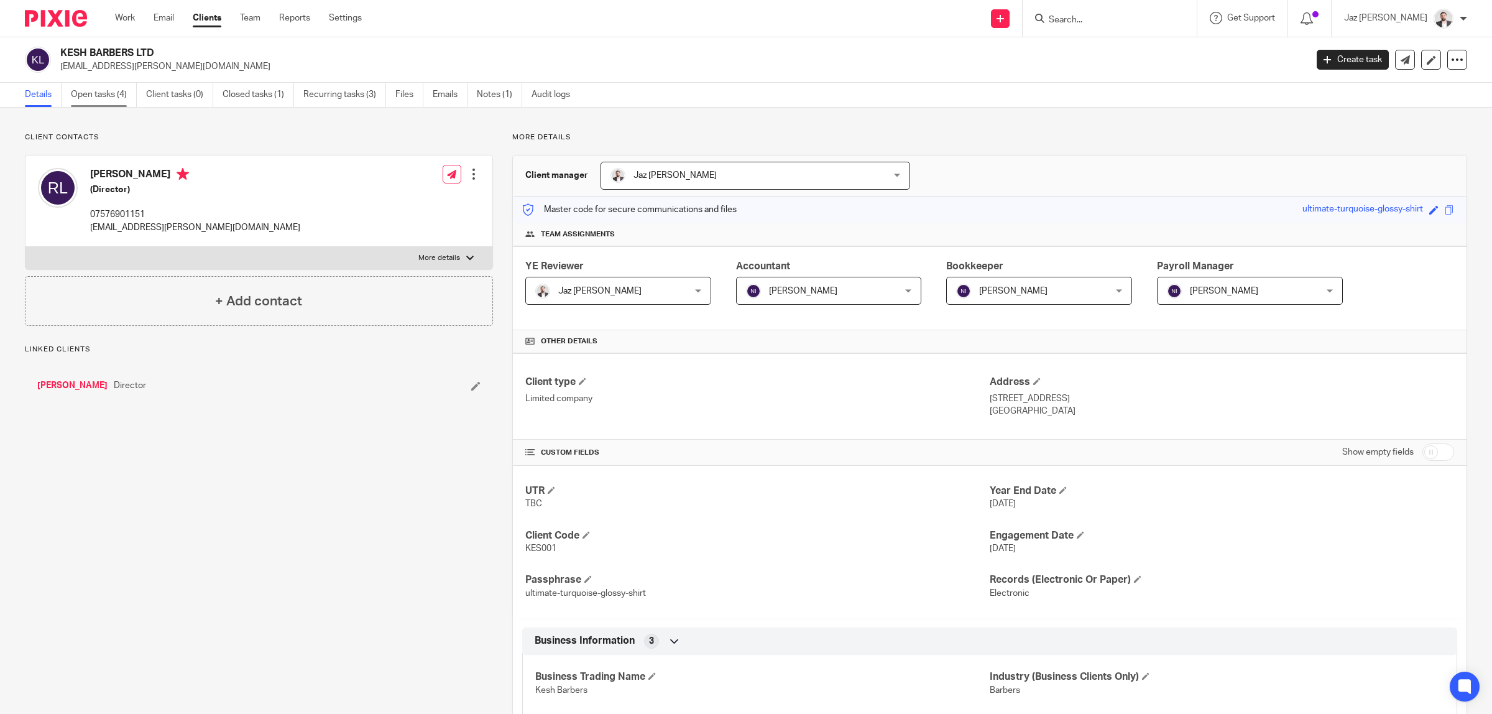
click at [103, 101] on link "Open tasks (4)" at bounding box center [104, 95] width 66 height 24
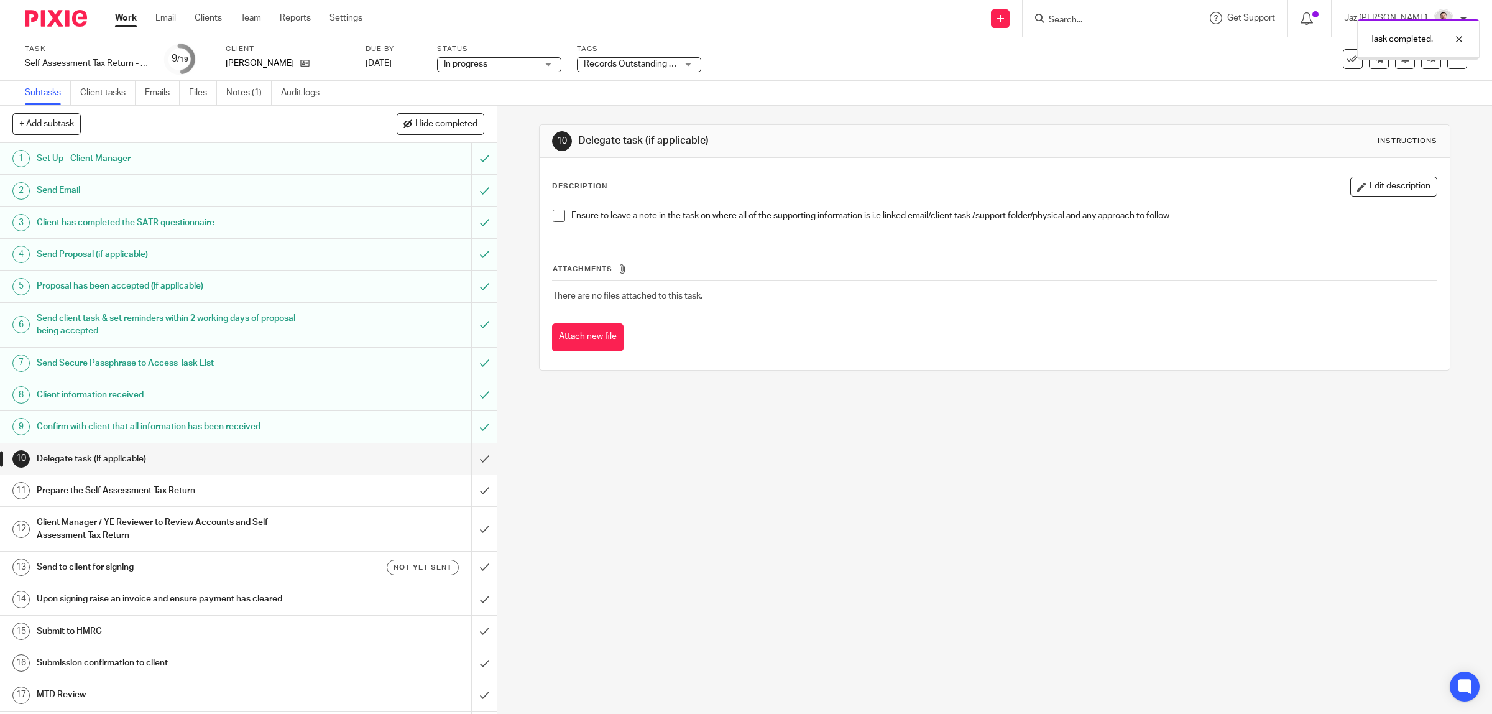
click at [554, 214] on span at bounding box center [559, 215] width 12 height 12
click at [473, 454] on input "submit" at bounding box center [248, 458] width 497 height 31
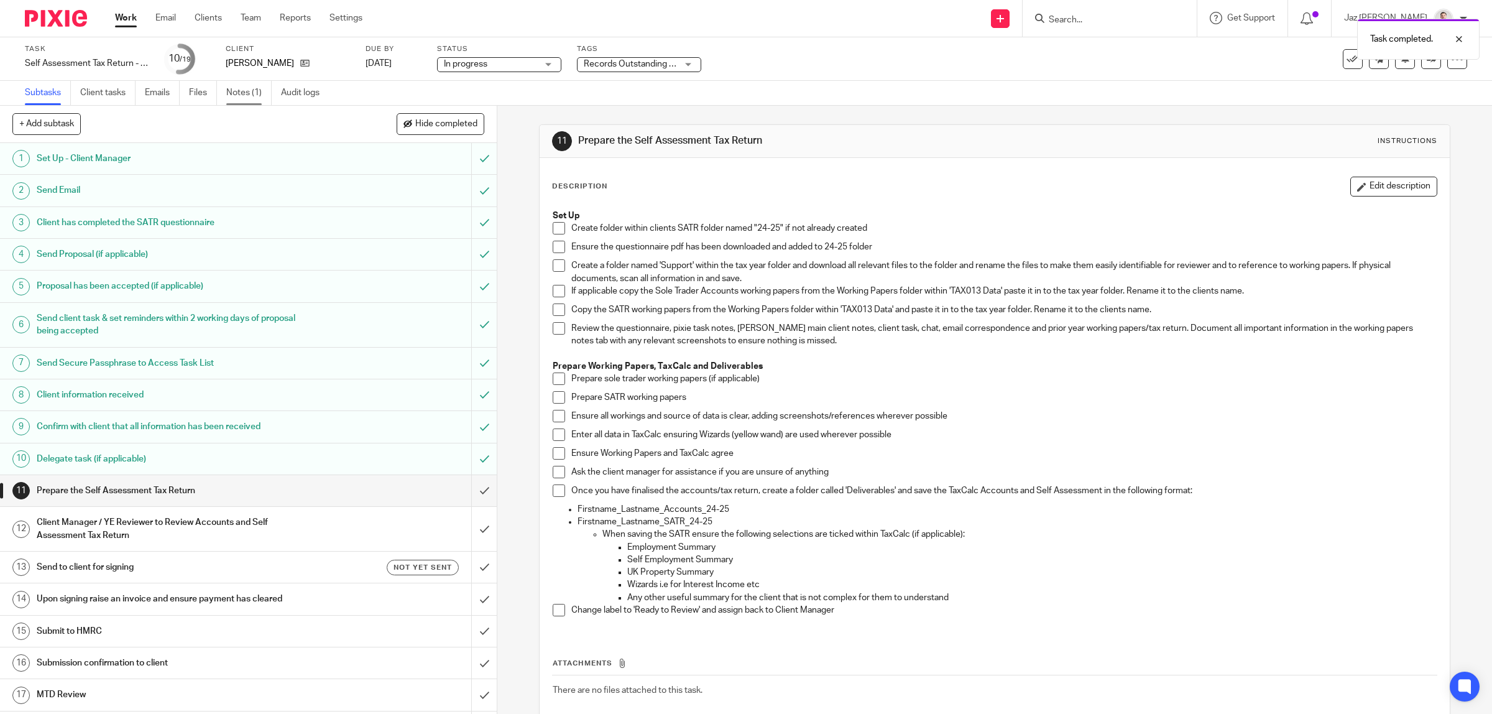
click at [252, 94] on link "Notes (1)" at bounding box center [248, 93] width 45 height 24
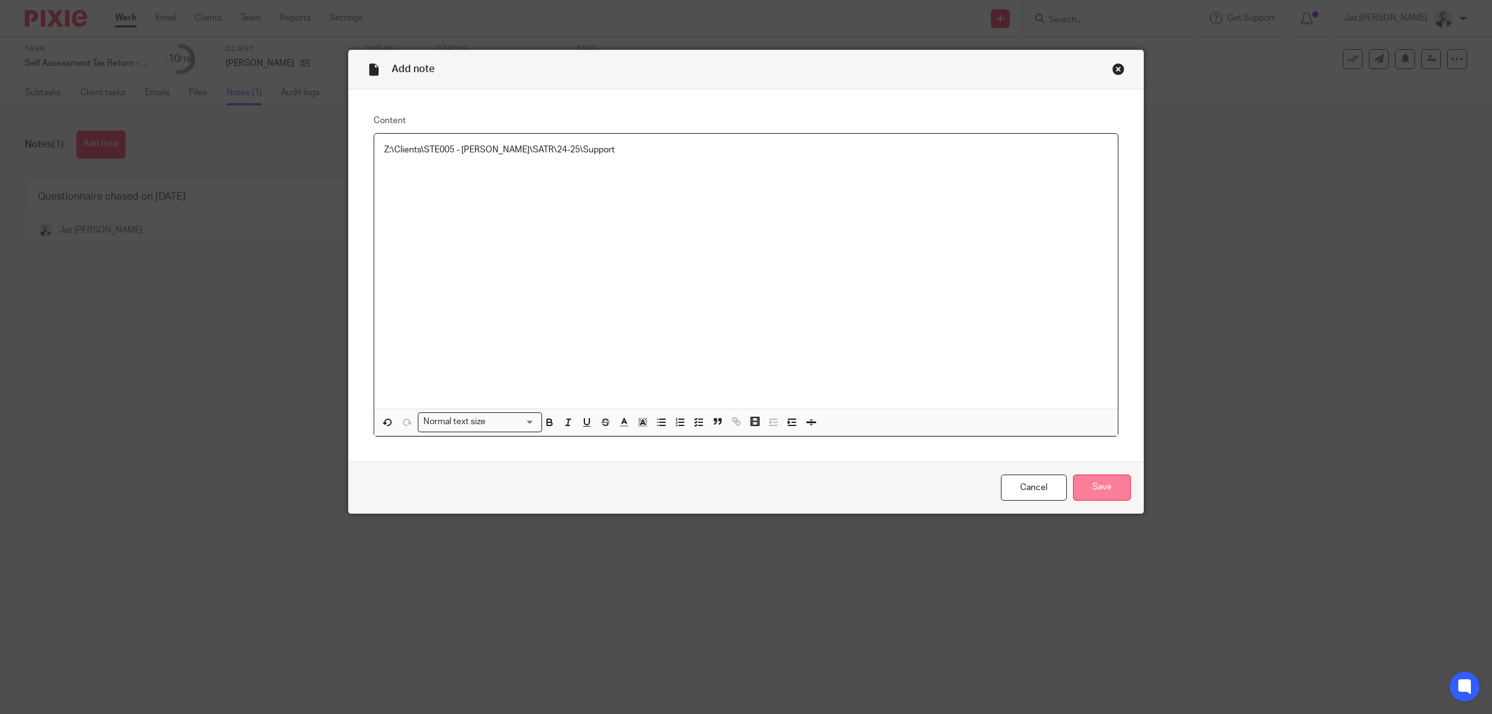
click at [1103, 496] on input "Save" at bounding box center [1102, 487] width 58 height 27
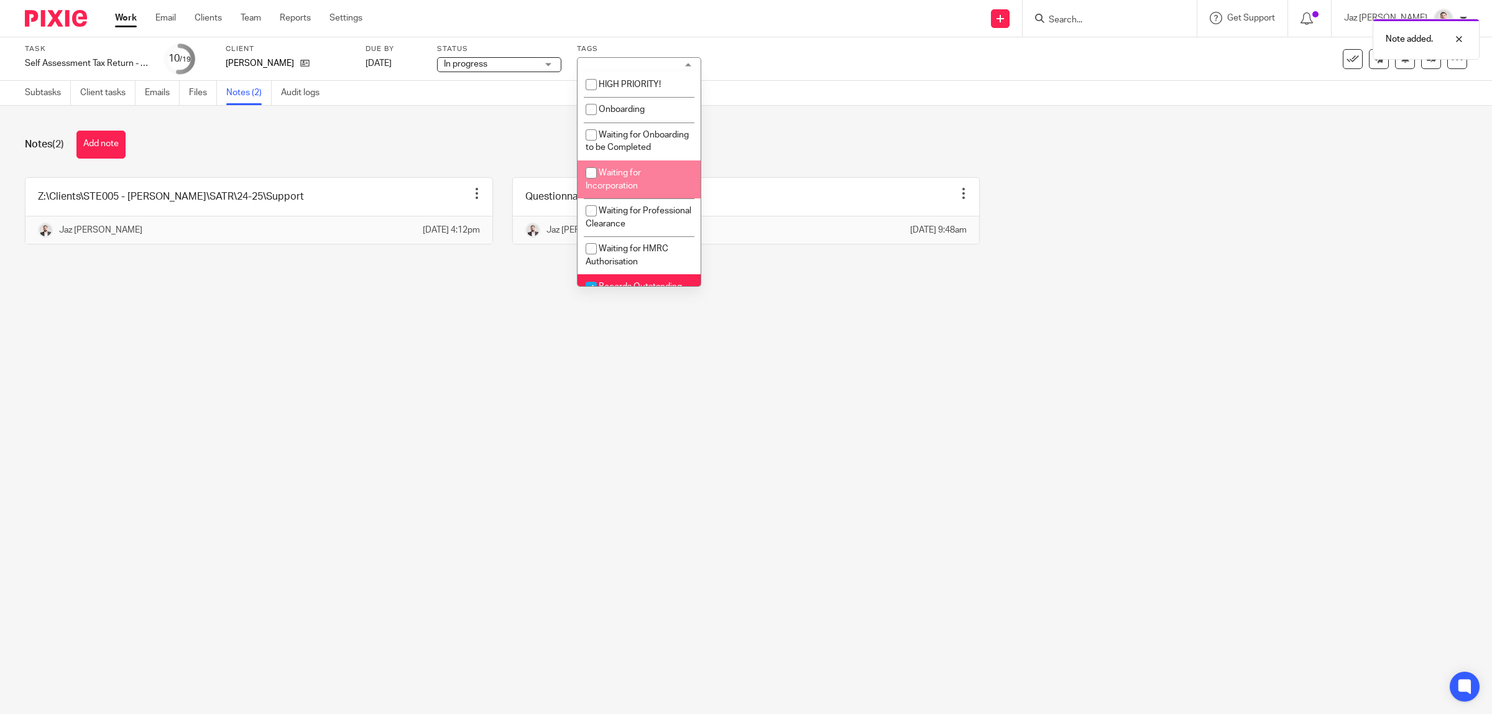
scroll to position [78, 0]
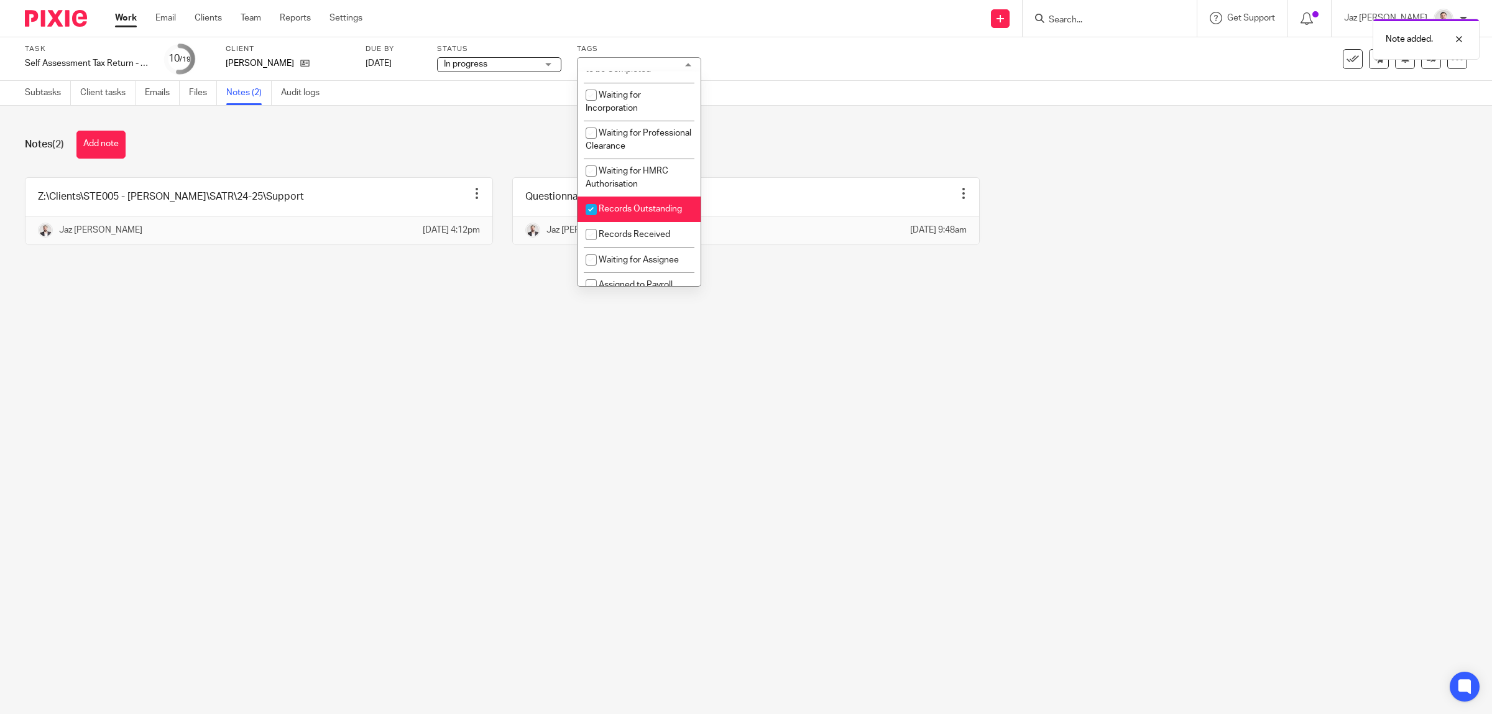
click at [651, 222] on li "Records Outstanding" at bounding box center [638, 208] width 123 height 25
checkbox input "false"
click at [646, 239] on span "Records Received" at bounding box center [634, 234] width 71 height 9
checkbox input "true"
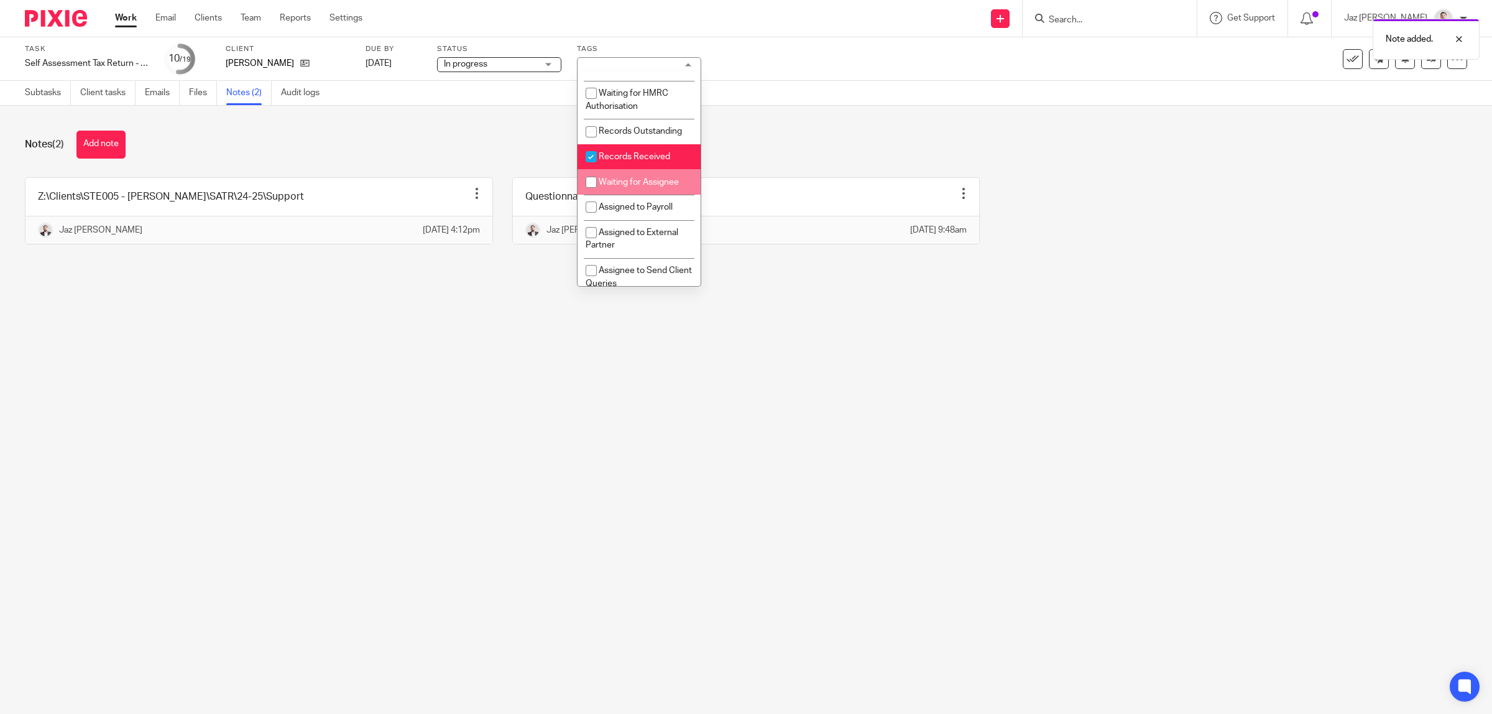
click at [638, 195] on li "Waiting for Assignee" at bounding box center [638, 181] width 123 height 25
checkbox input "true"
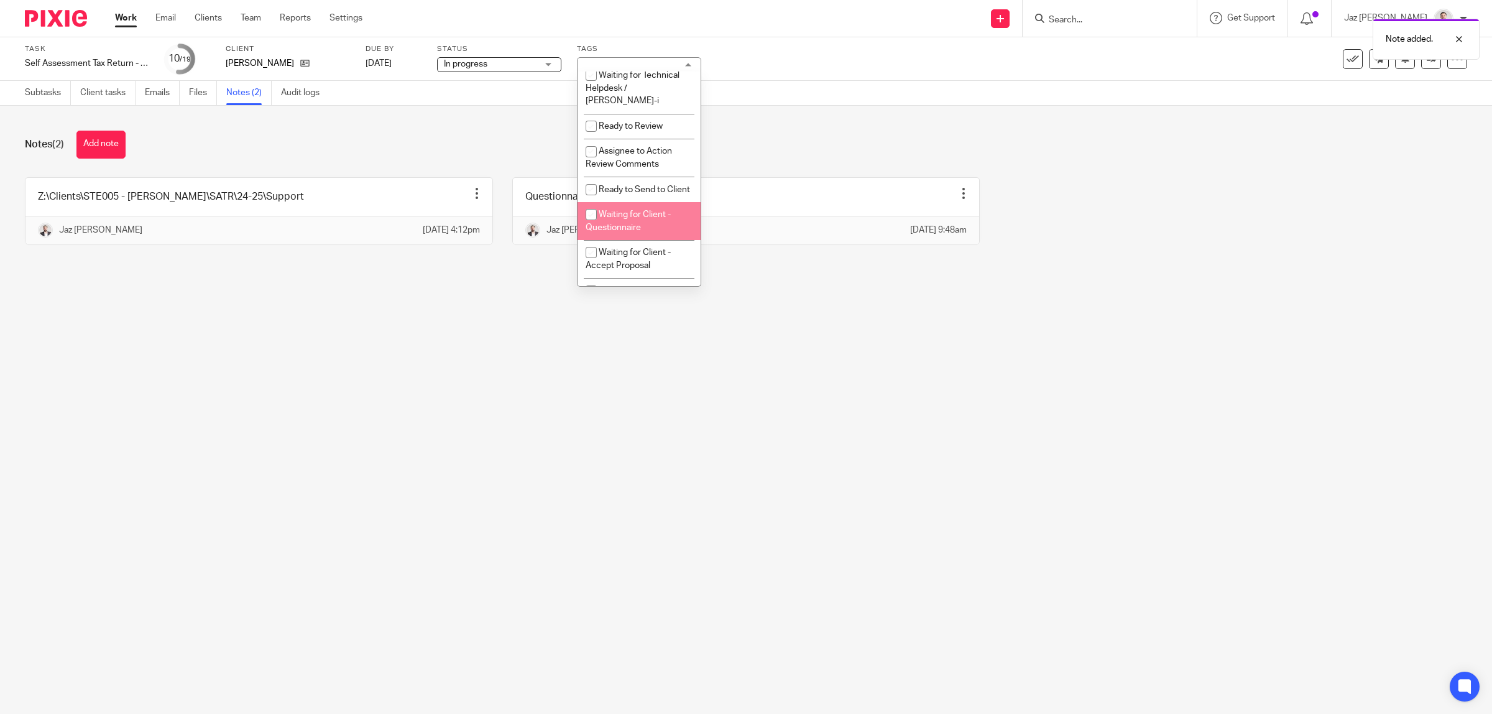
scroll to position [699, 0]
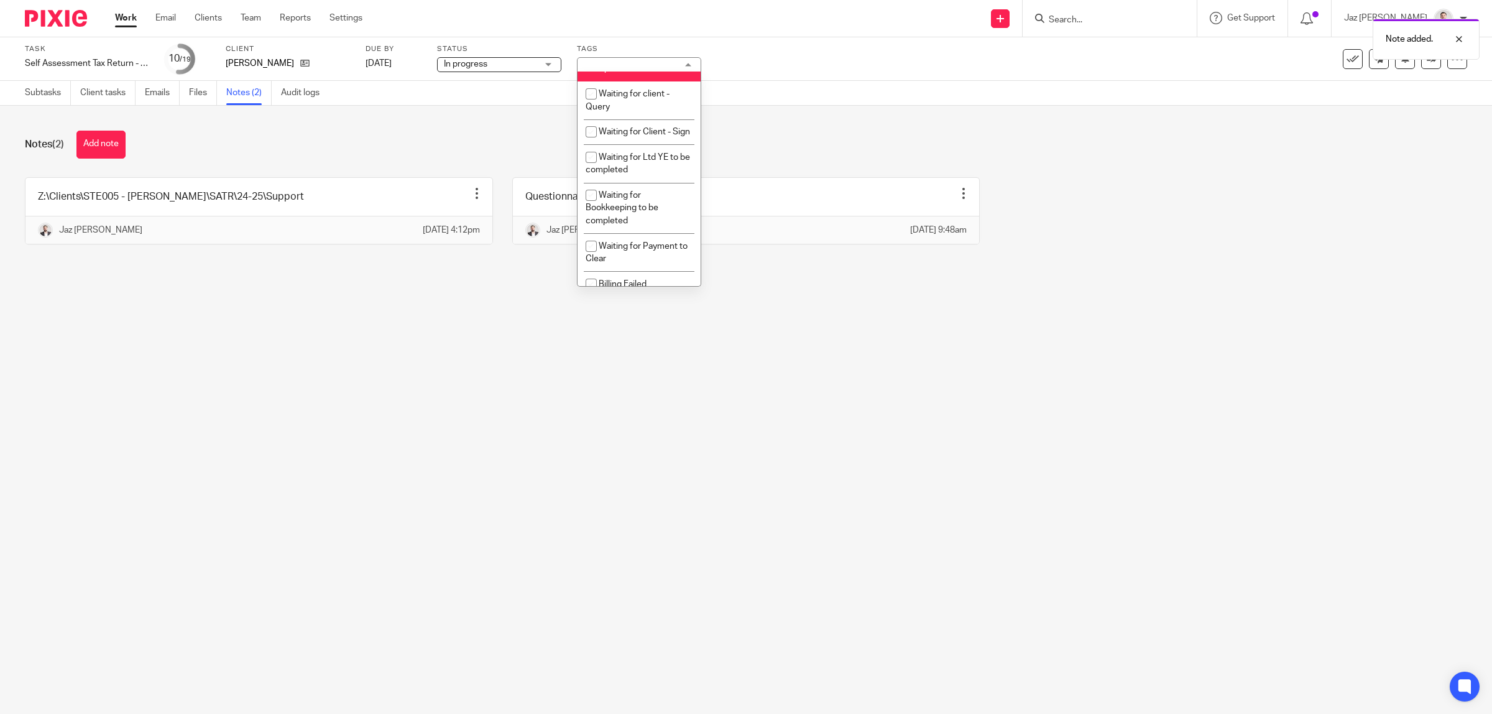
click at [638, 81] on li "Waiting for Client - Complete Task" at bounding box center [638, 63] width 123 height 38
checkbox input "false"
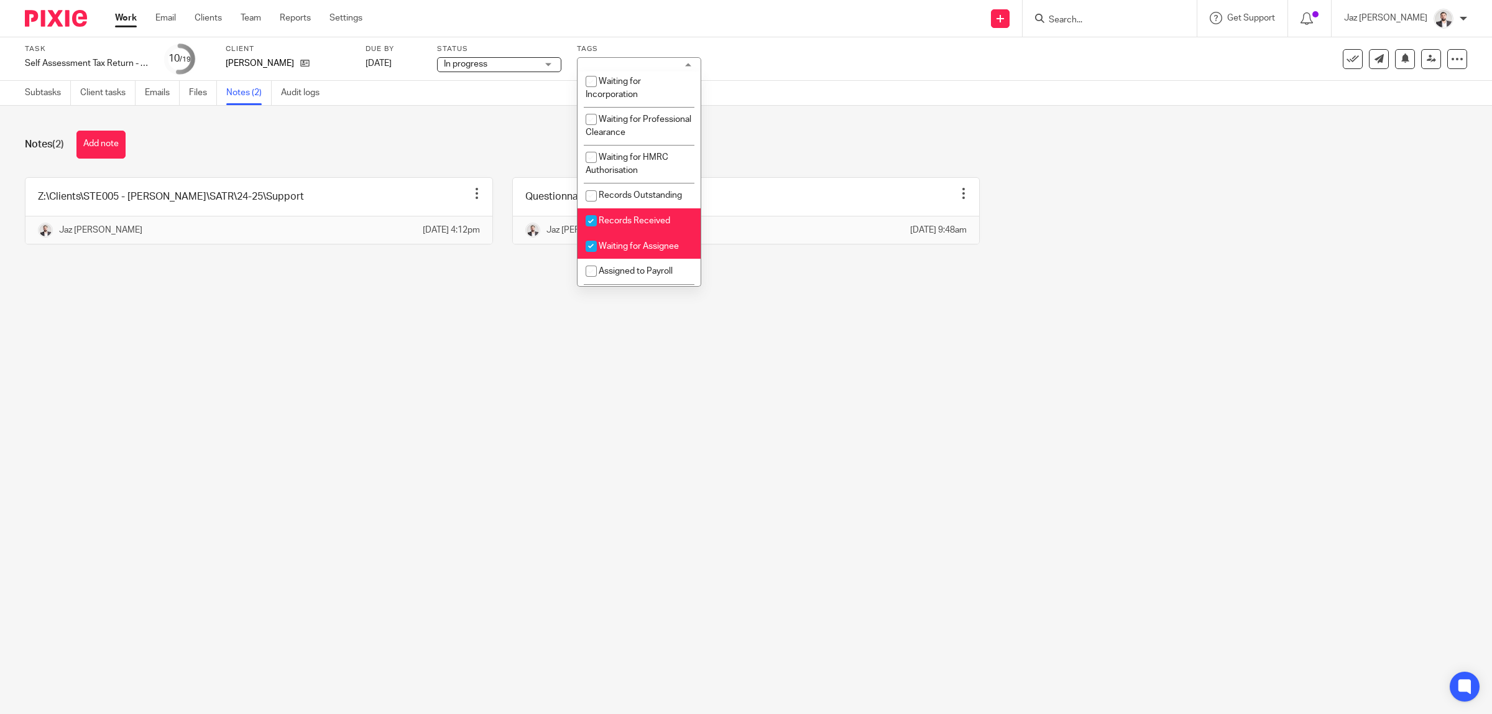
scroll to position [0, 0]
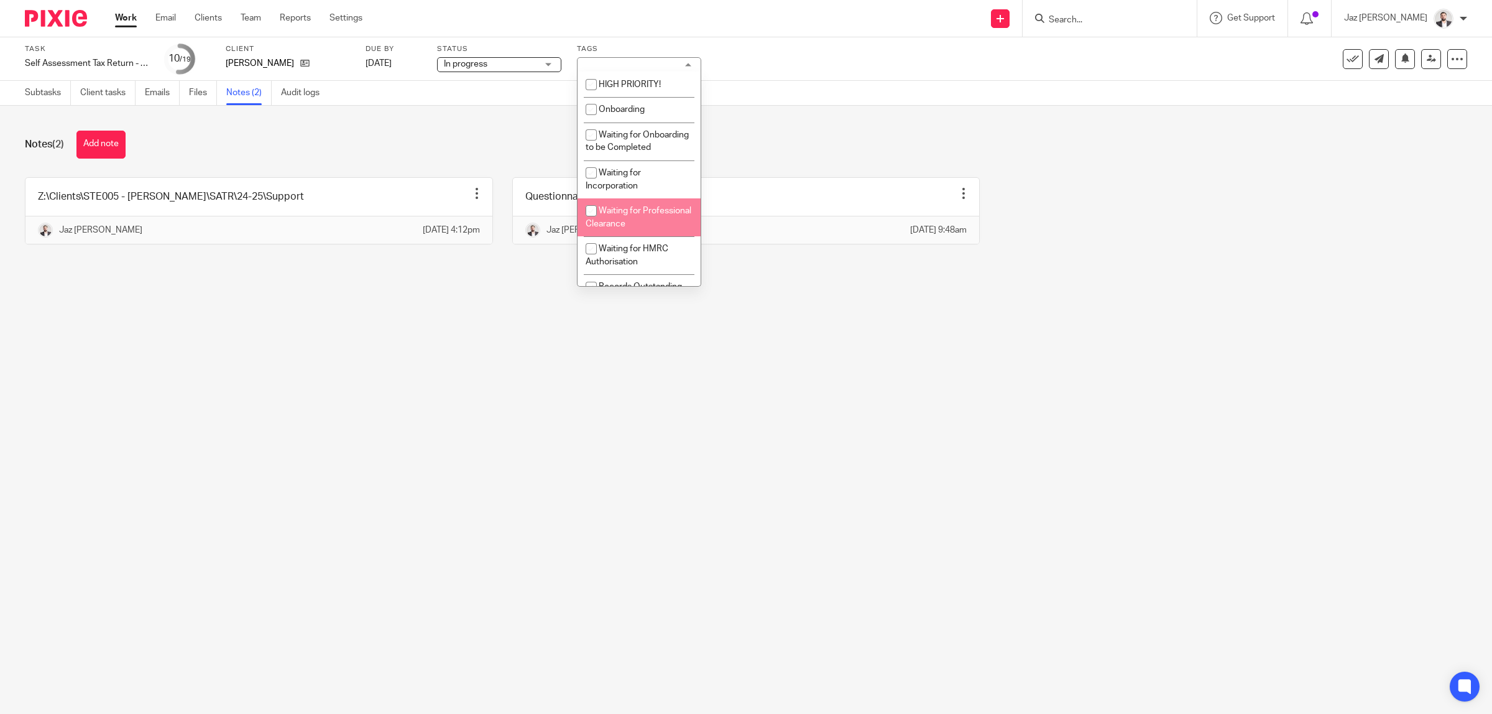
click at [834, 132] on div "Notes (2) Add note" at bounding box center [746, 145] width 1442 height 28
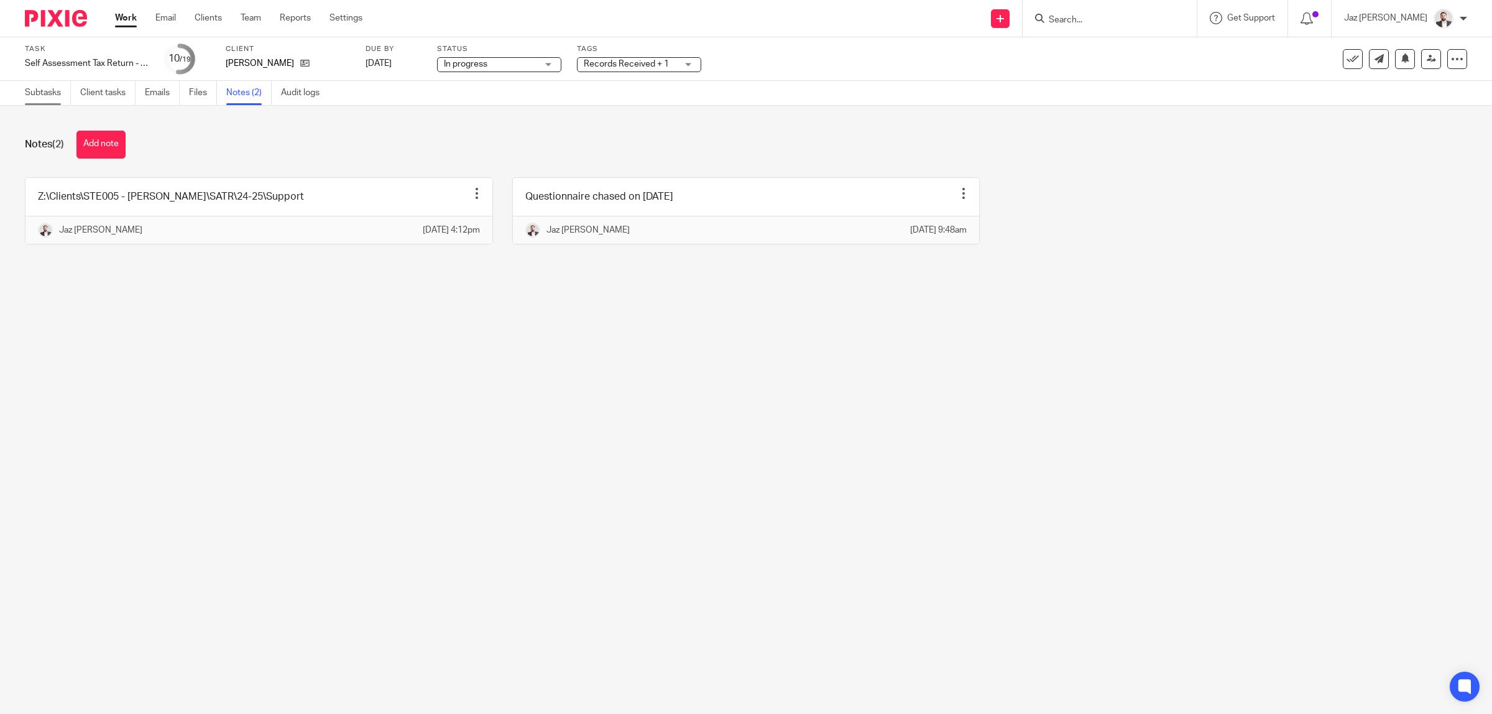
click at [52, 97] on link "Subtasks" at bounding box center [48, 93] width 46 height 24
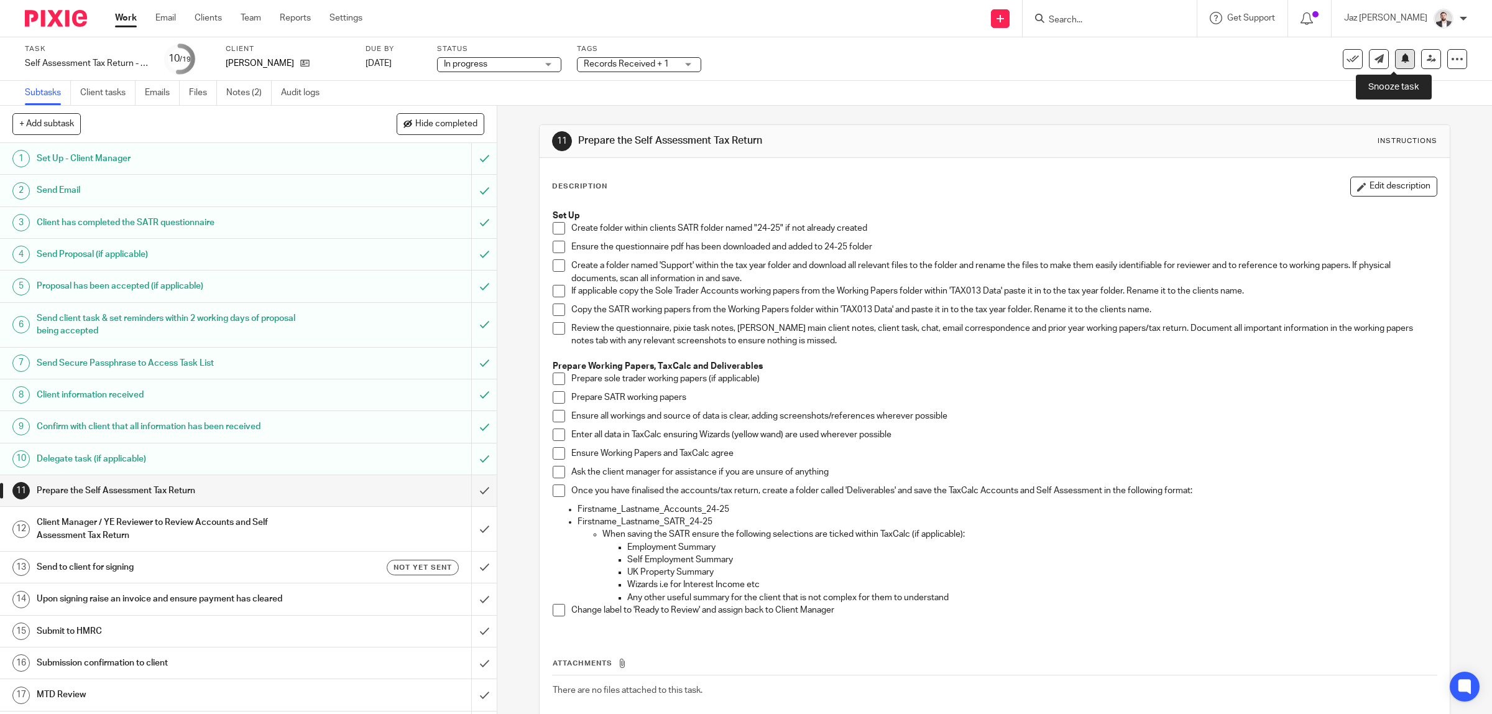
click at [1395, 62] on button at bounding box center [1405, 59] width 20 height 20
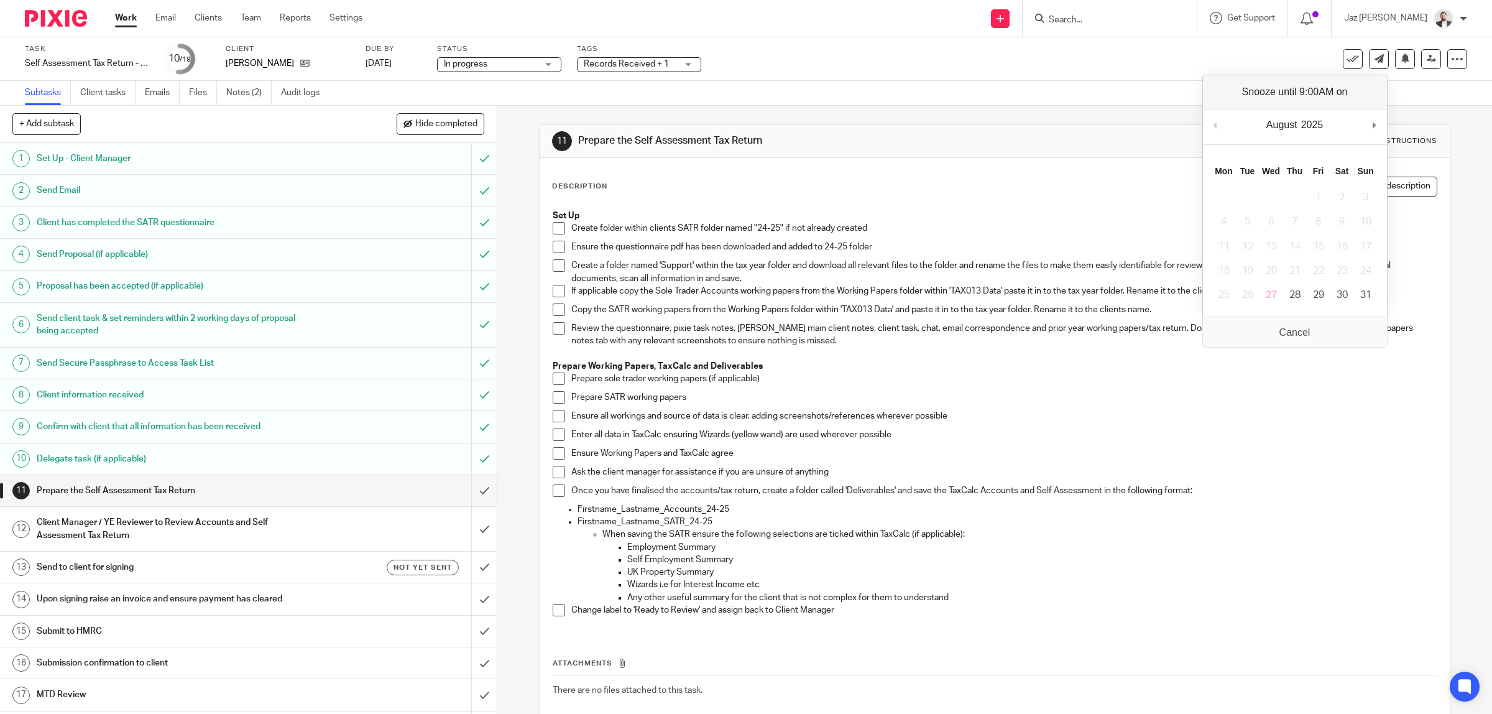
click at [1093, 72] on div "Task Self Assessment Tax Return - [DATE]-[DATE] Save Self Assessment Tax Return…" at bounding box center [625, 59] width 1201 height 30
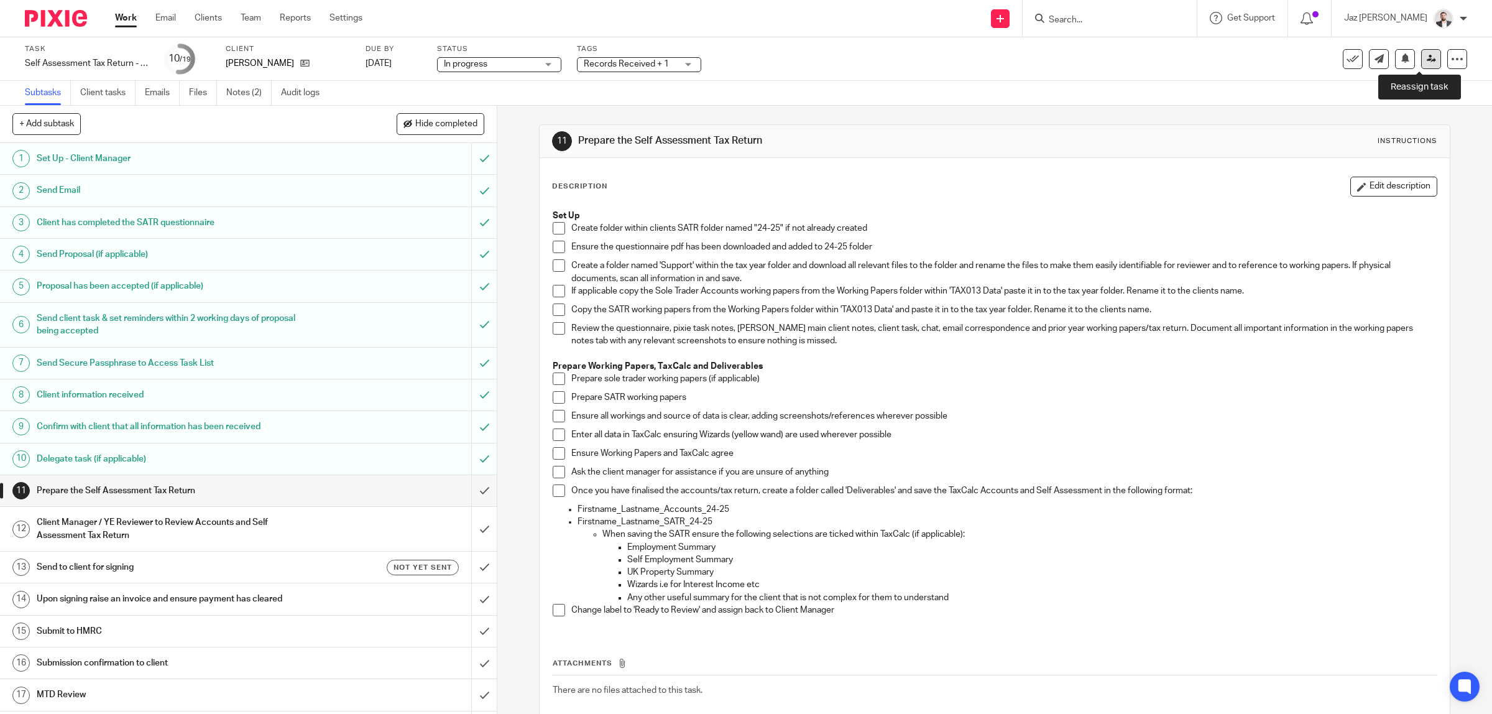
click at [1421, 60] on link at bounding box center [1431, 59] width 20 height 20
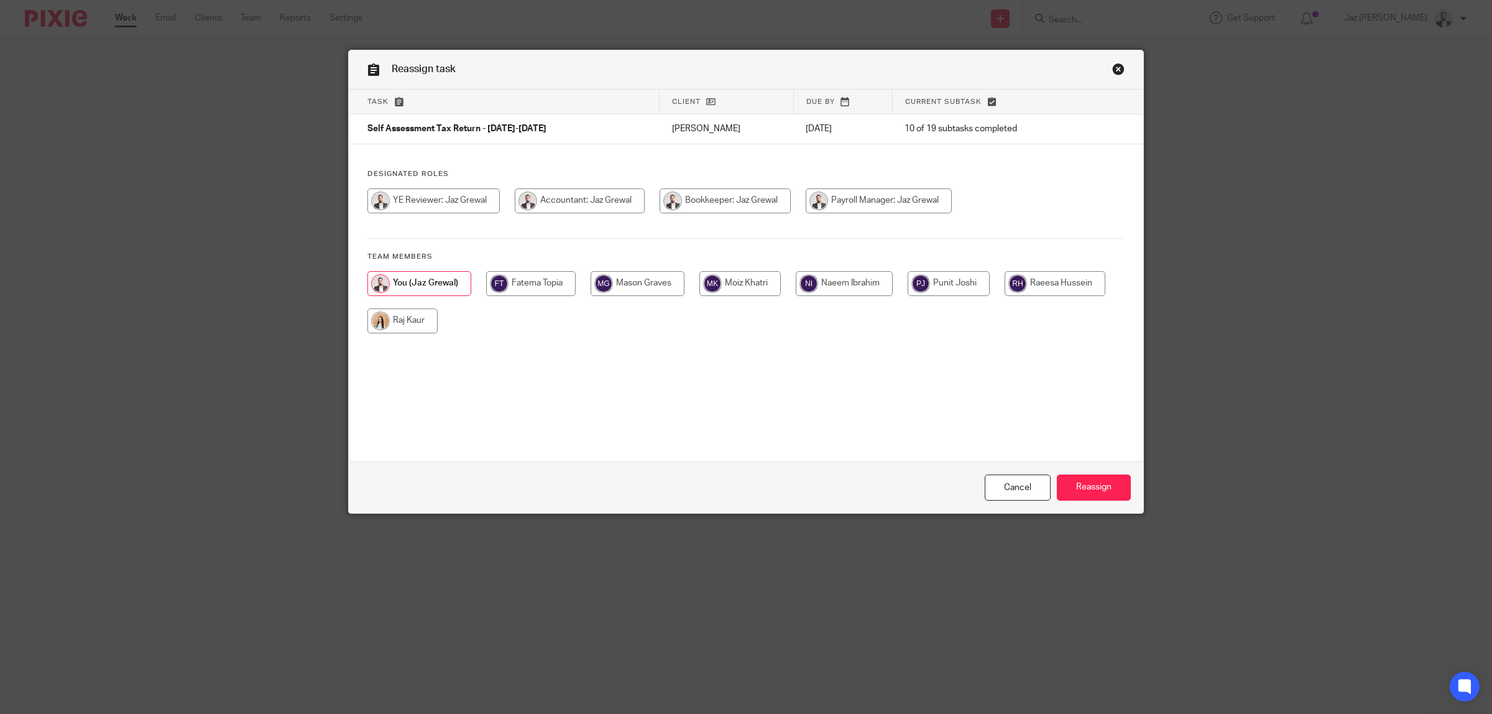
click at [520, 286] on input "radio" at bounding box center [531, 283] width 90 height 25
radio input "true"
click at [1085, 488] on input "Reassign" at bounding box center [1094, 487] width 74 height 27
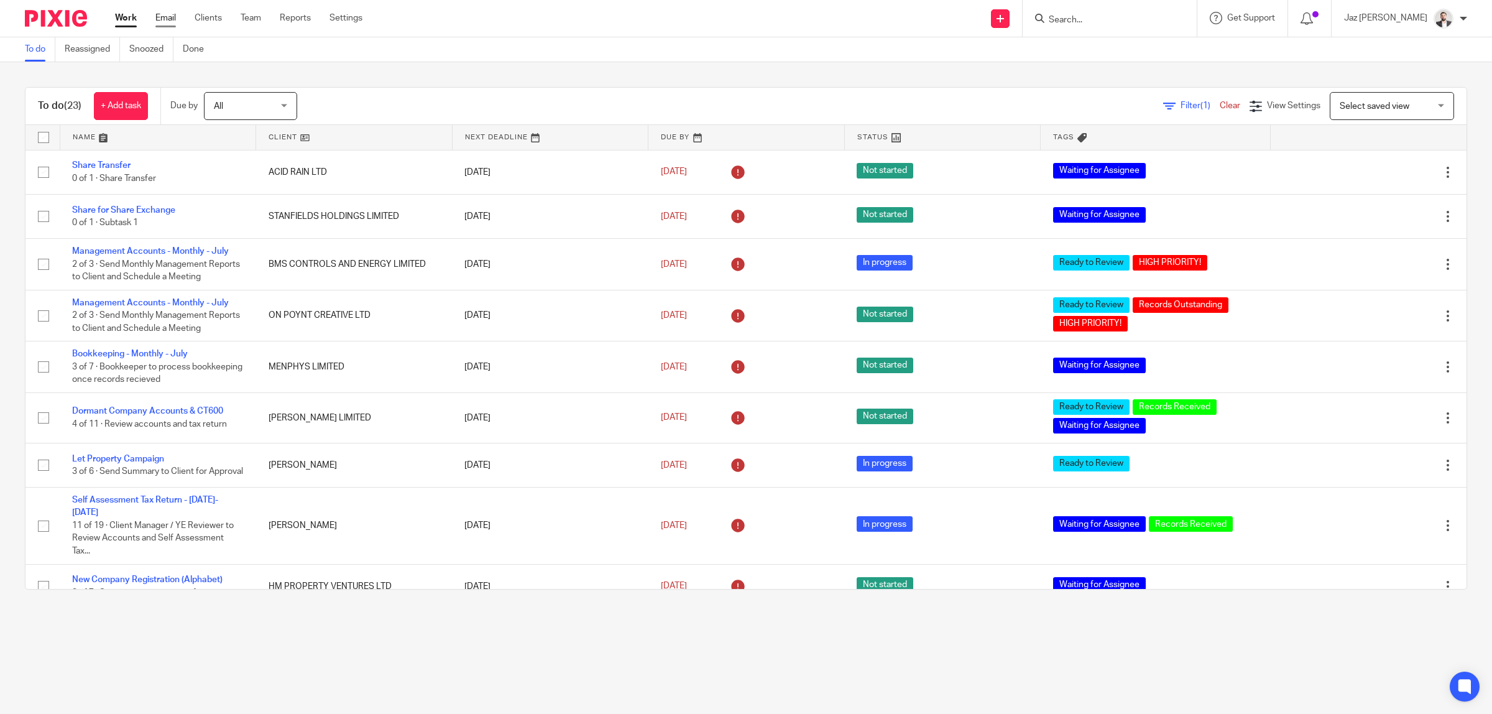
click at [168, 22] on link "Email" at bounding box center [165, 18] width 21 height 12
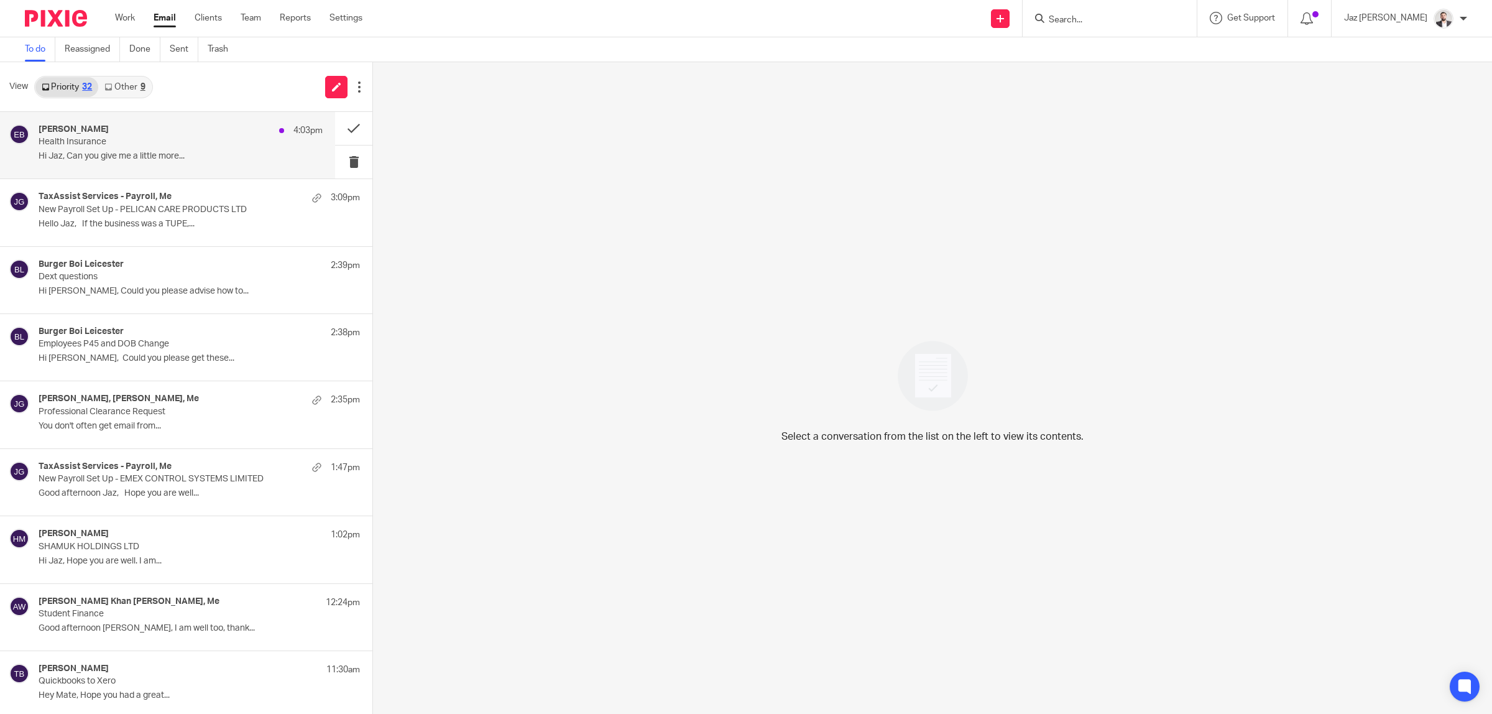
click at [137, 144] on p "Health Insurance" at bounding box center [152, 142] width 227 height 11
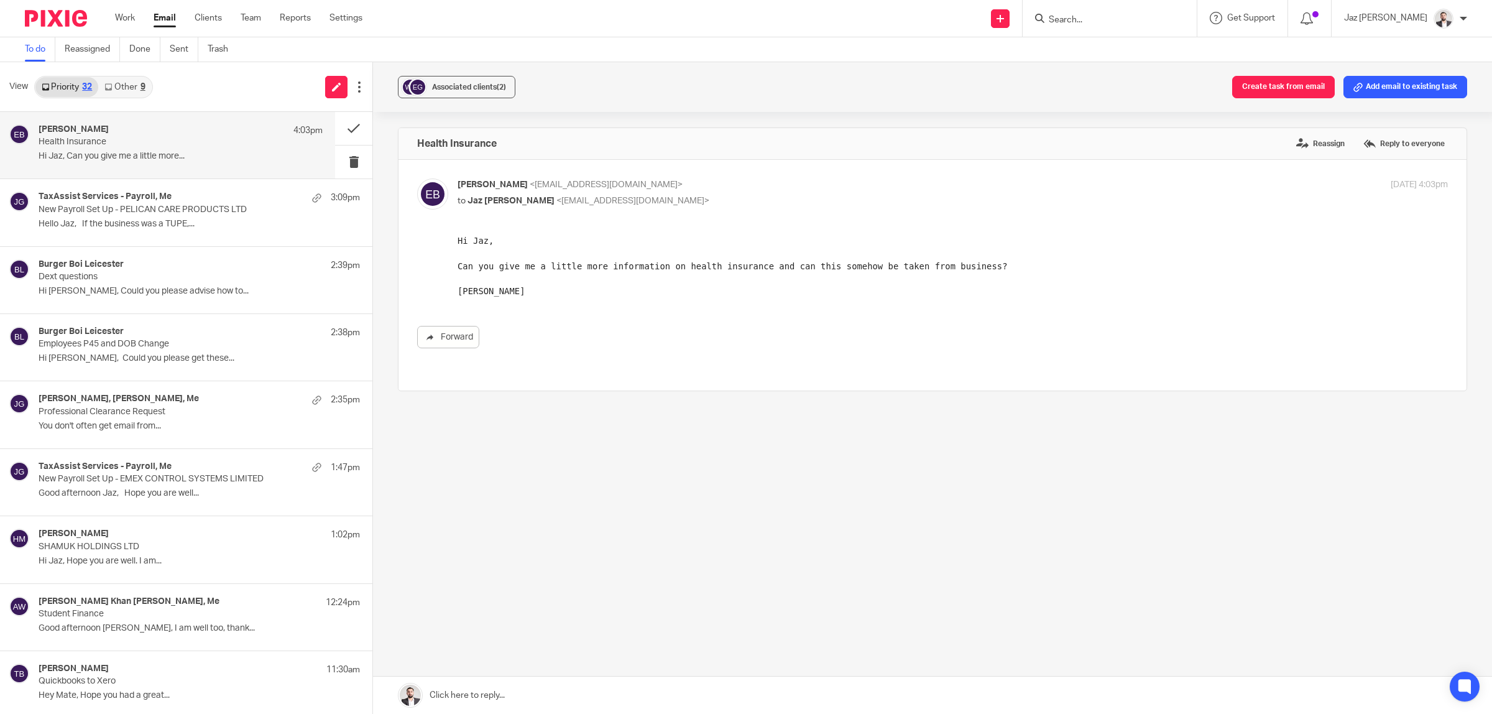
click at [121, 86] on link "Other 9" at bounding box center [124, 87] width 53 height 20
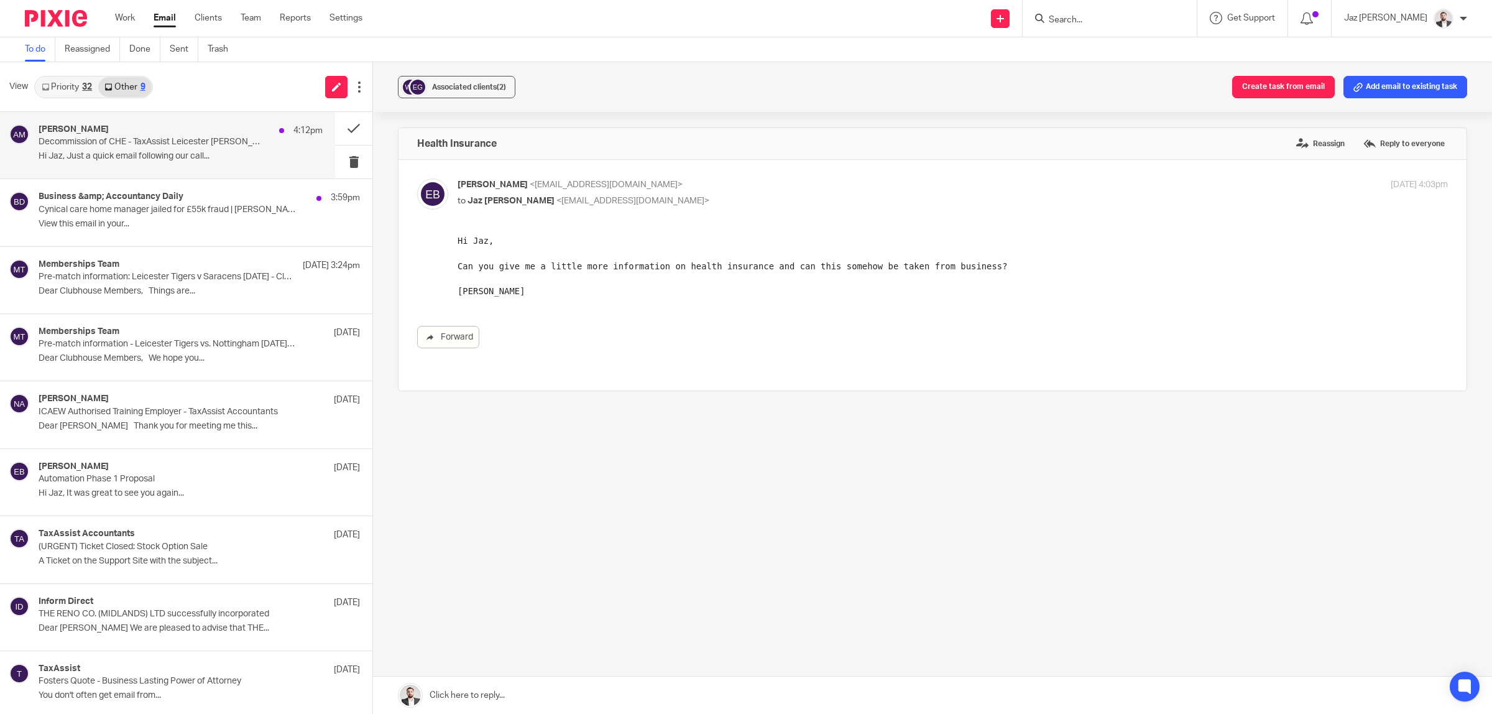
click at [147, 139] on p "Decommission of CHE - TaxAssist Leicester [PERSON_NAME] - 31/08[Case Number:CAS…" at bounding box center [152, 142] width 227 height 11
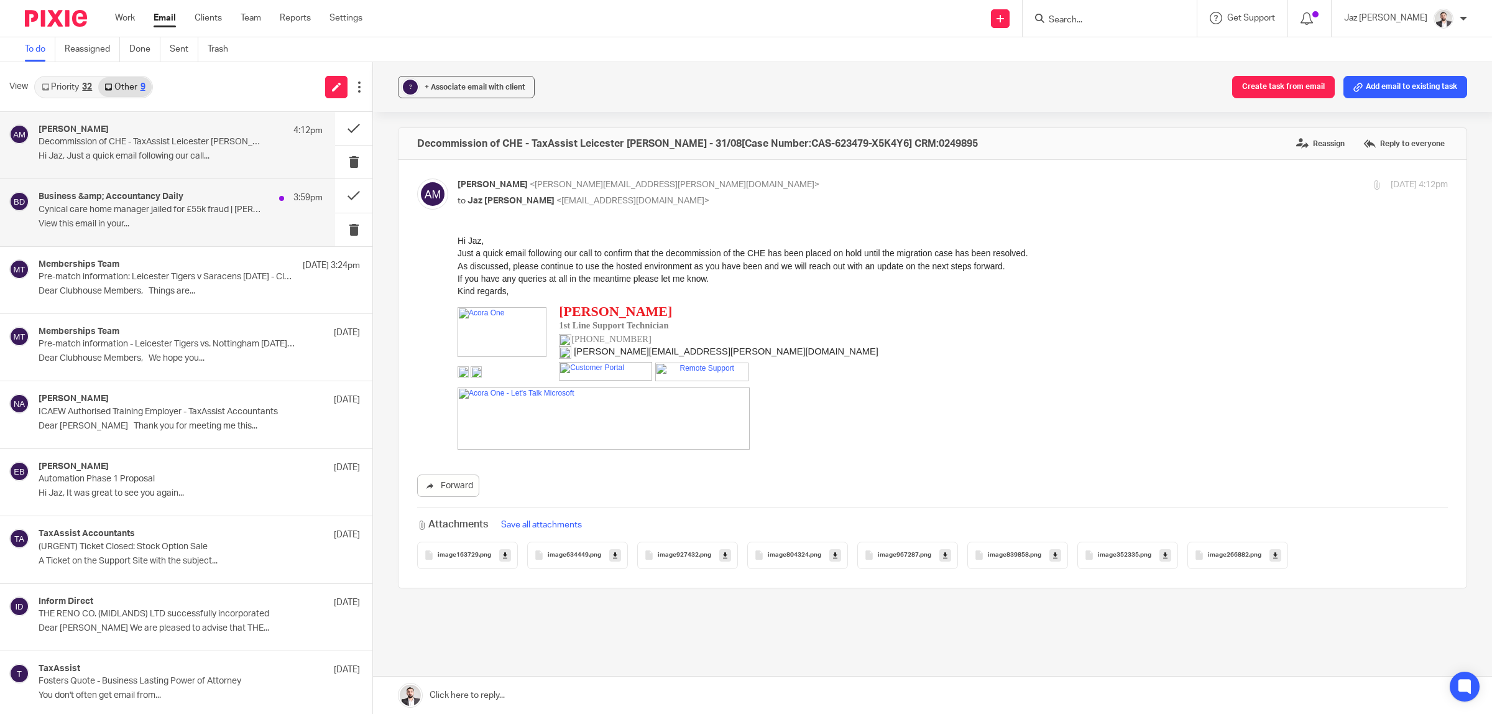
click at [148, 229] on p "View this email in your..." at bounding box center [181, 224] width 284 height 11
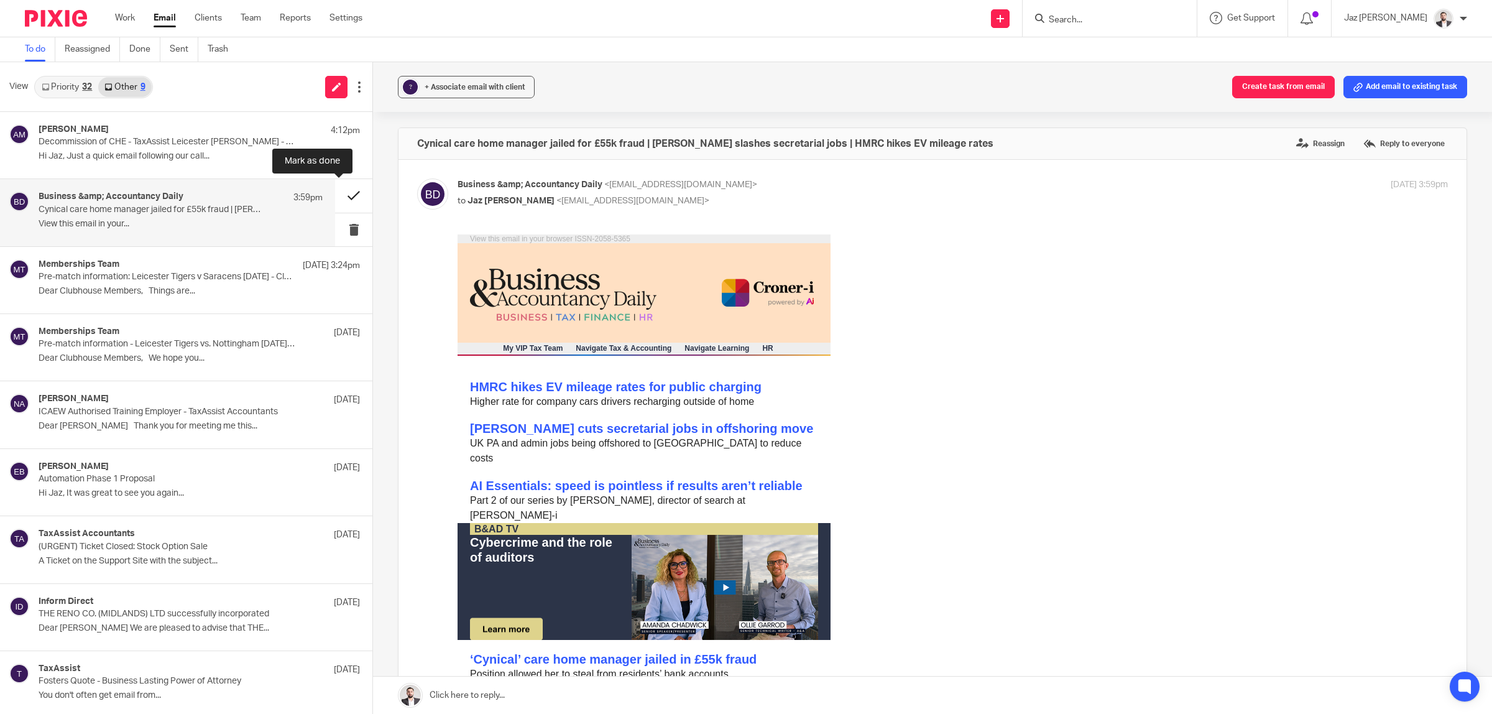
click at [340, 194] on button at bounding box center [353, 195] width 37 height 33
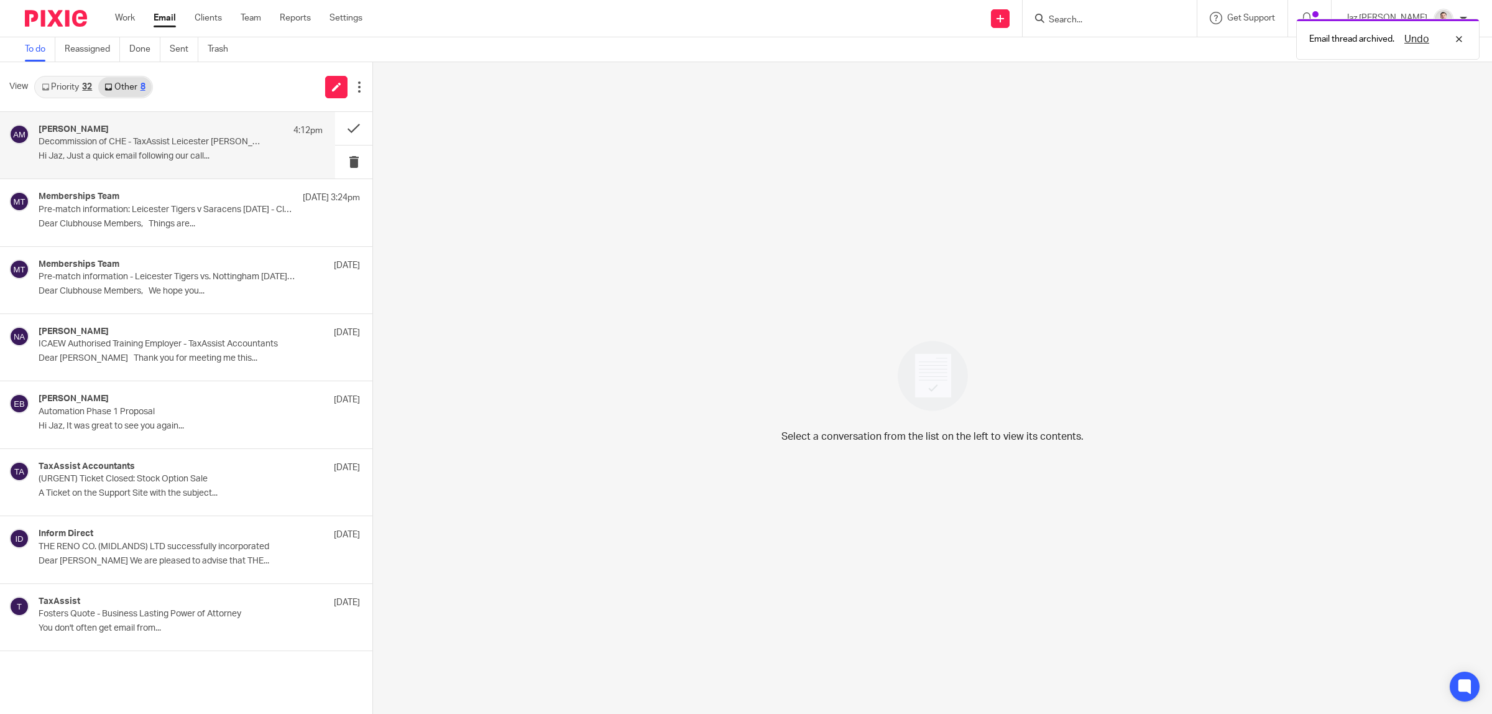
click at [207, 150] on div "[PERSON_NAME] 4:12pm Decommission of CHE - TaxAssist Leicester [PERSON_NAME] - …" at bounding box center [181, 145] width 284 height 42
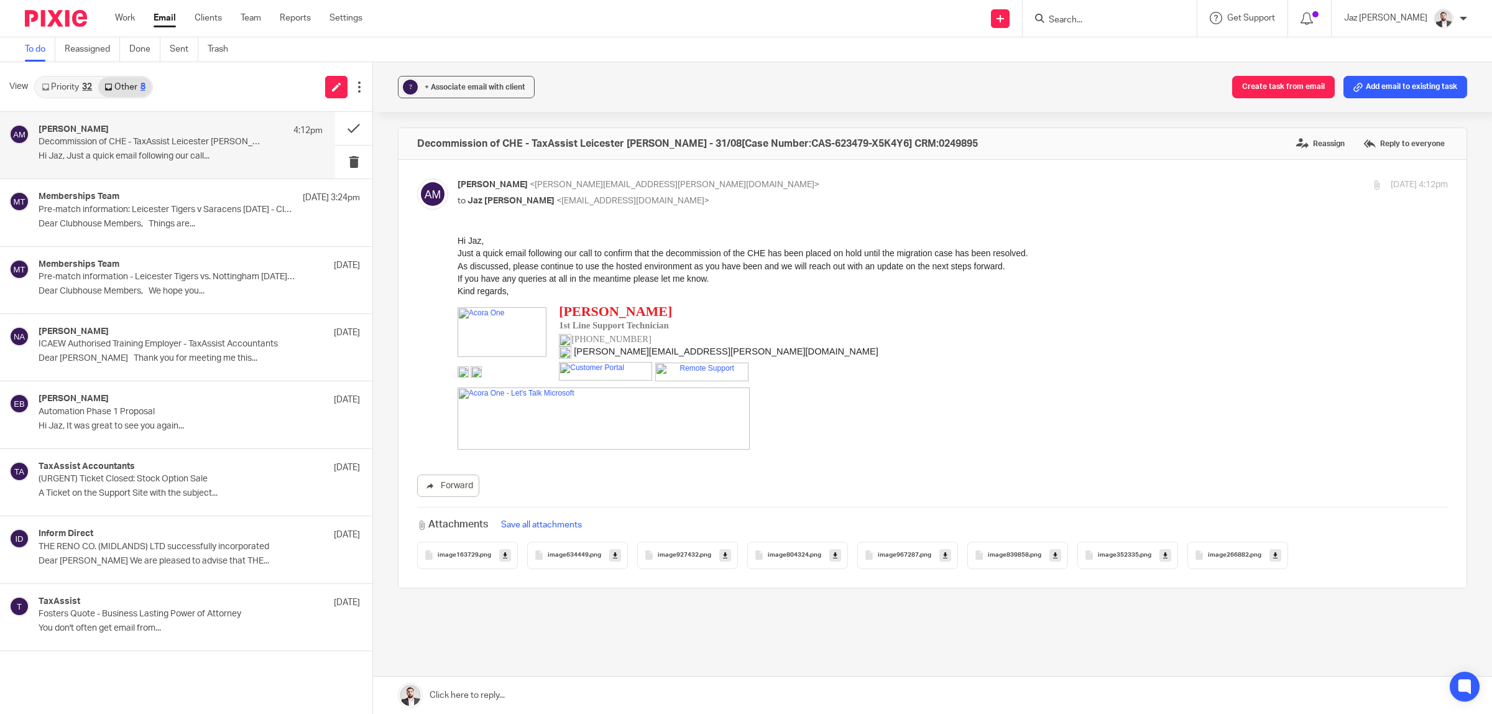
click at [906, 281] on p "If you have any queries at all in the meantime please let me know." at bounding box center [952, 278] width 990 height 12
click at [733, 695] on link at bounding box center [932, 694] width 1119 height 37
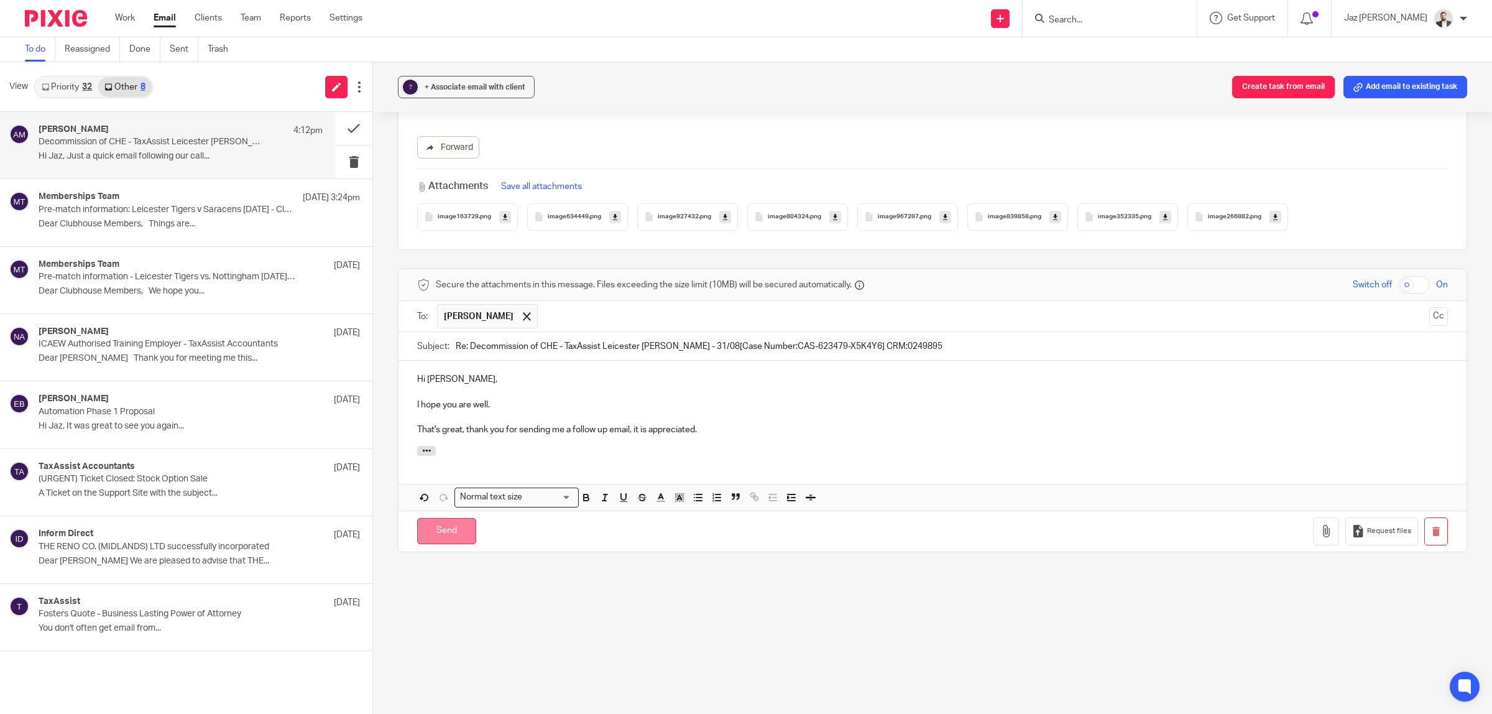
click at [443, 535] on input "Send" at bounding box center [446, 531] width 59 height 27
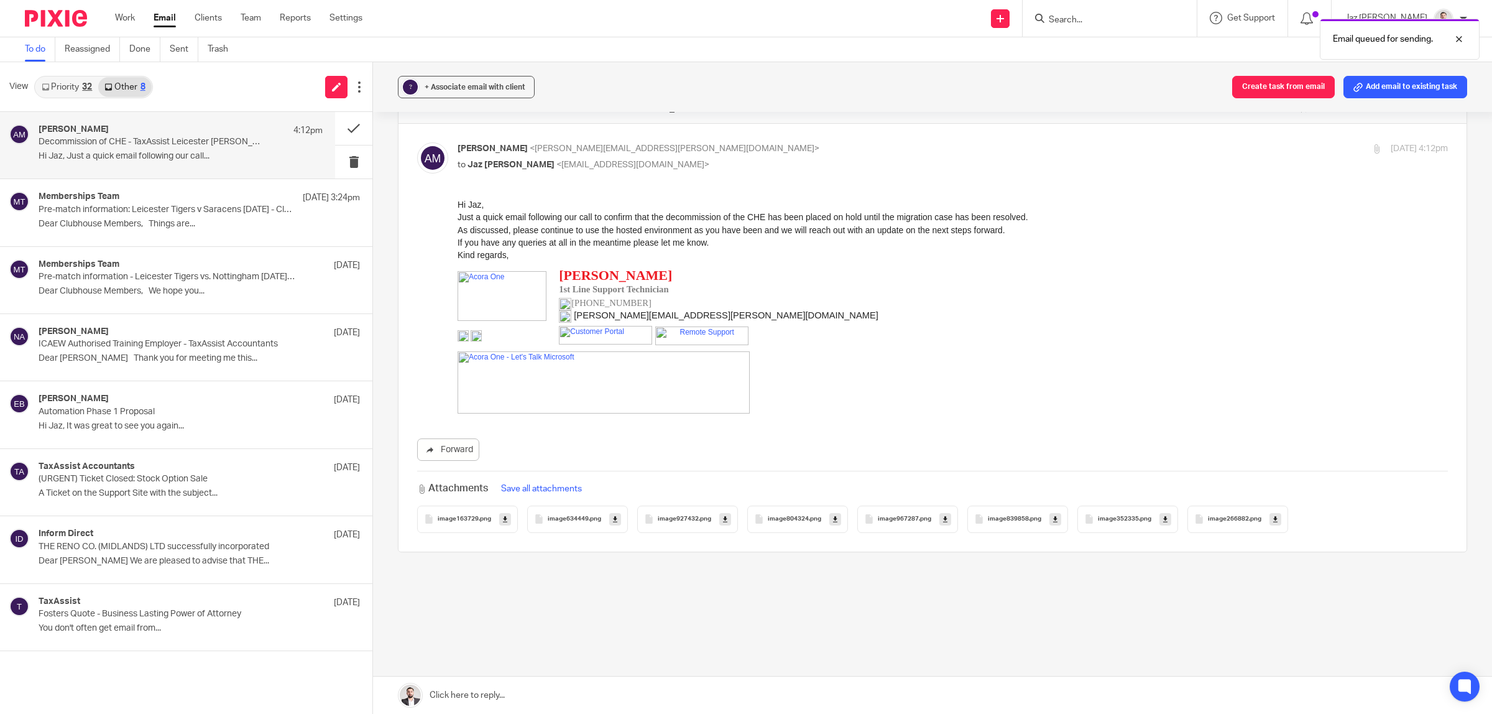
scroll to position [36, 0]
click at [154, 221] on p "Dear Clubhouse Members, Things are..." at bounding box center [181, 224] width 284 height 11
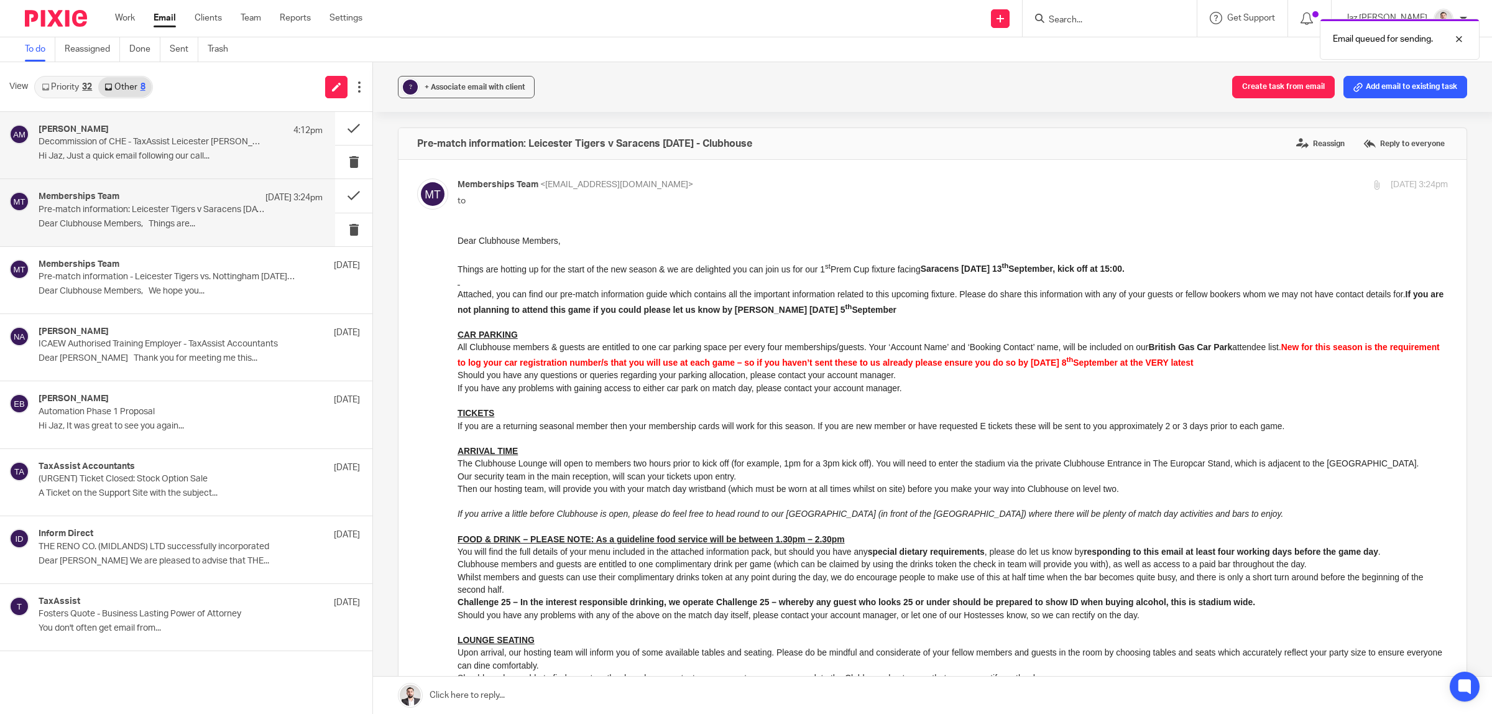
scroll to position [0, 0]
click at [147, 159] on p "Hi Jaz, Just a quick email following our call..." at bounding box center [181, 156] width 284 height 11
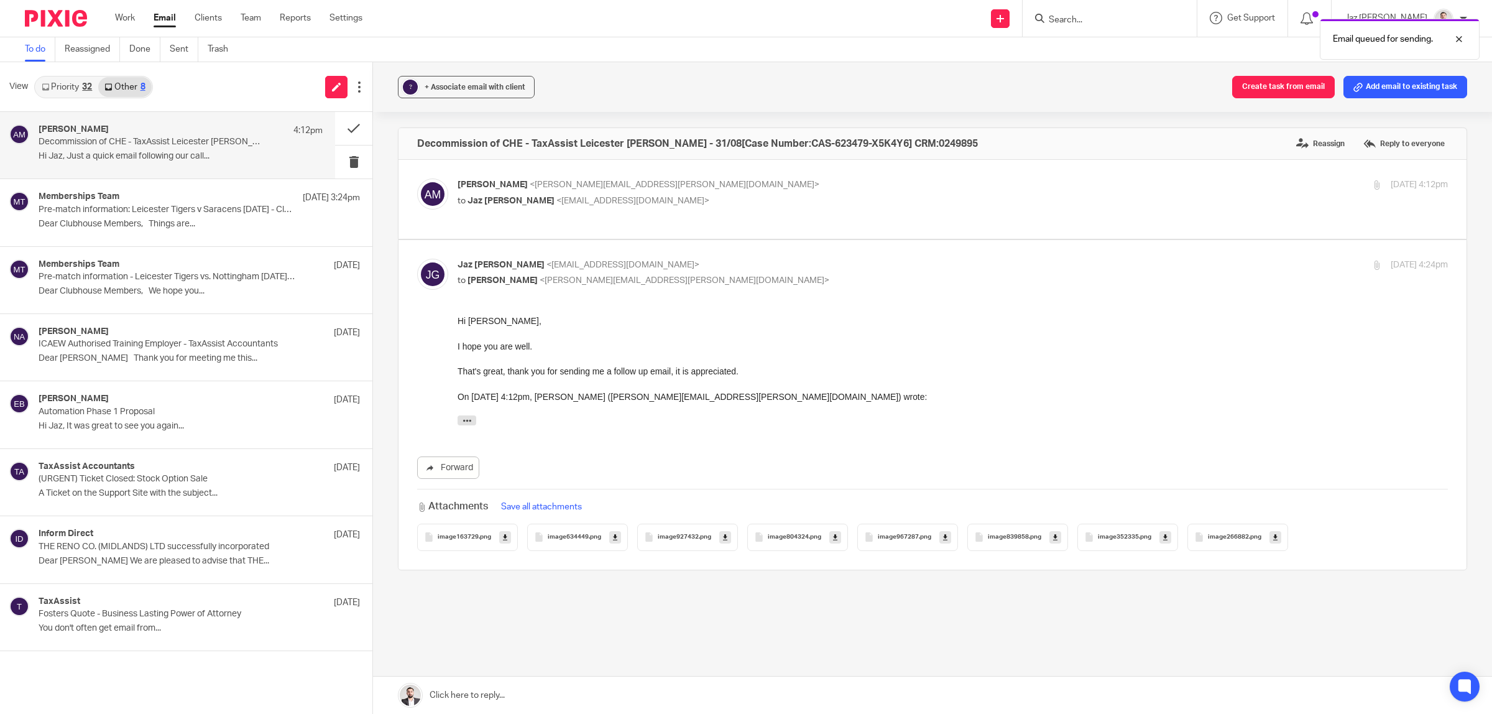
scroll to position [7, 0]
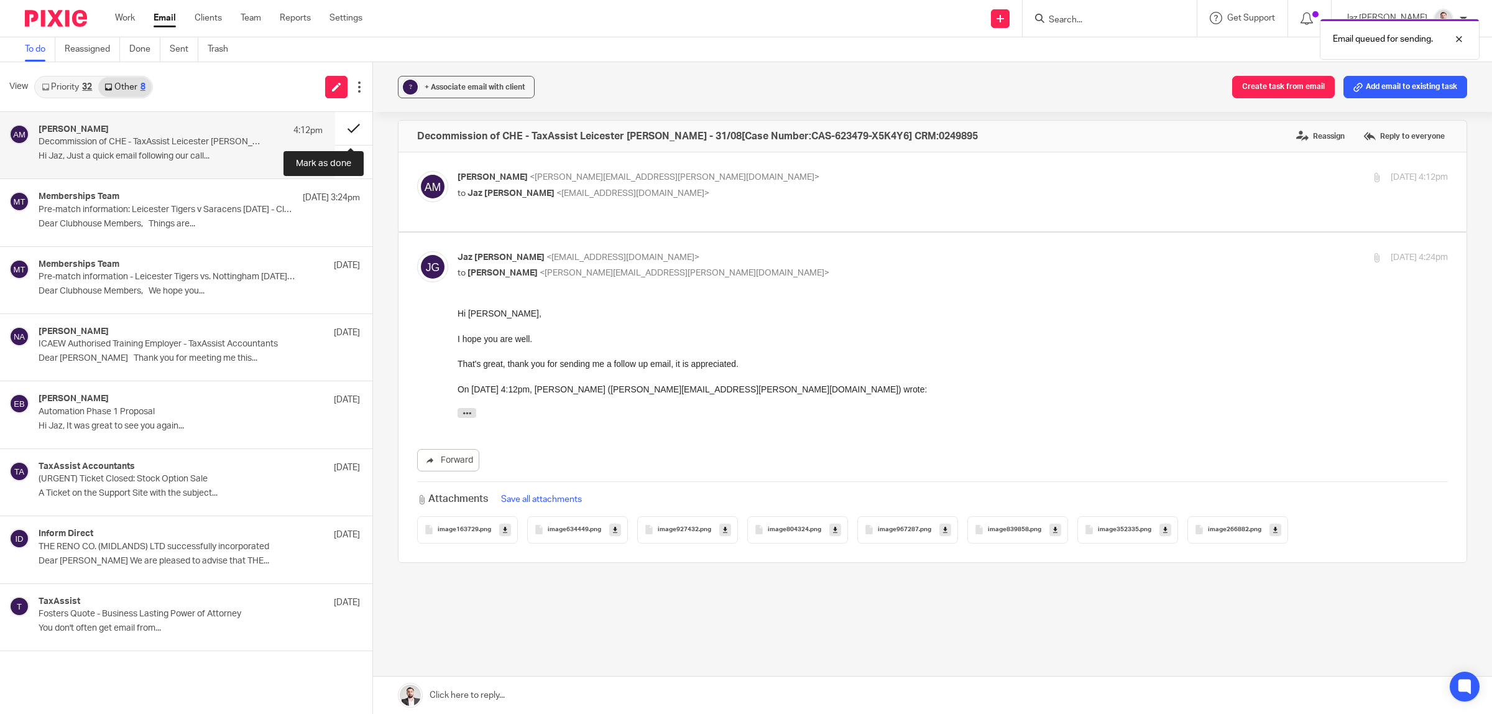
click at [356, 122] on button at bounding box center [353, 128] width 37 height 33
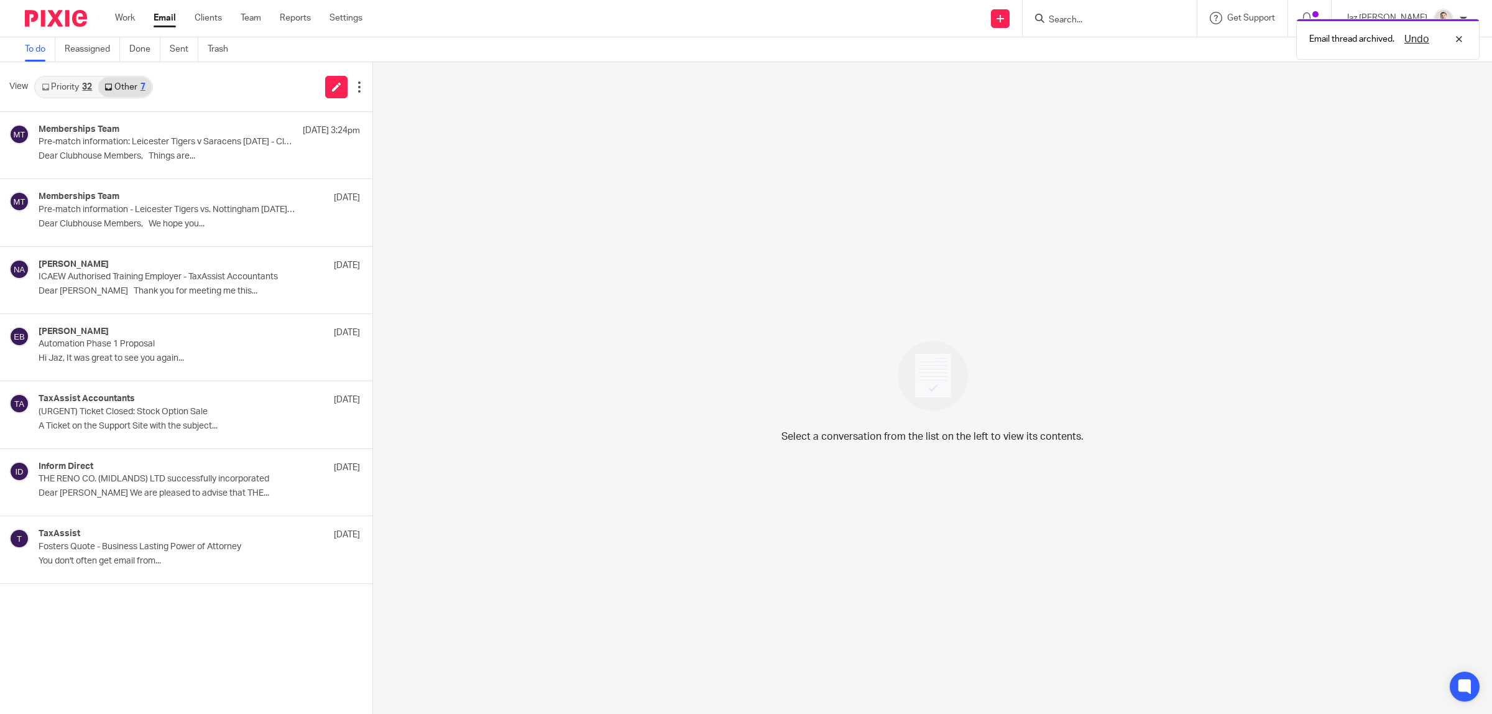
click at [63, 84] on link "Priority 32" at bounding box center [66, 87] width 63 height 20
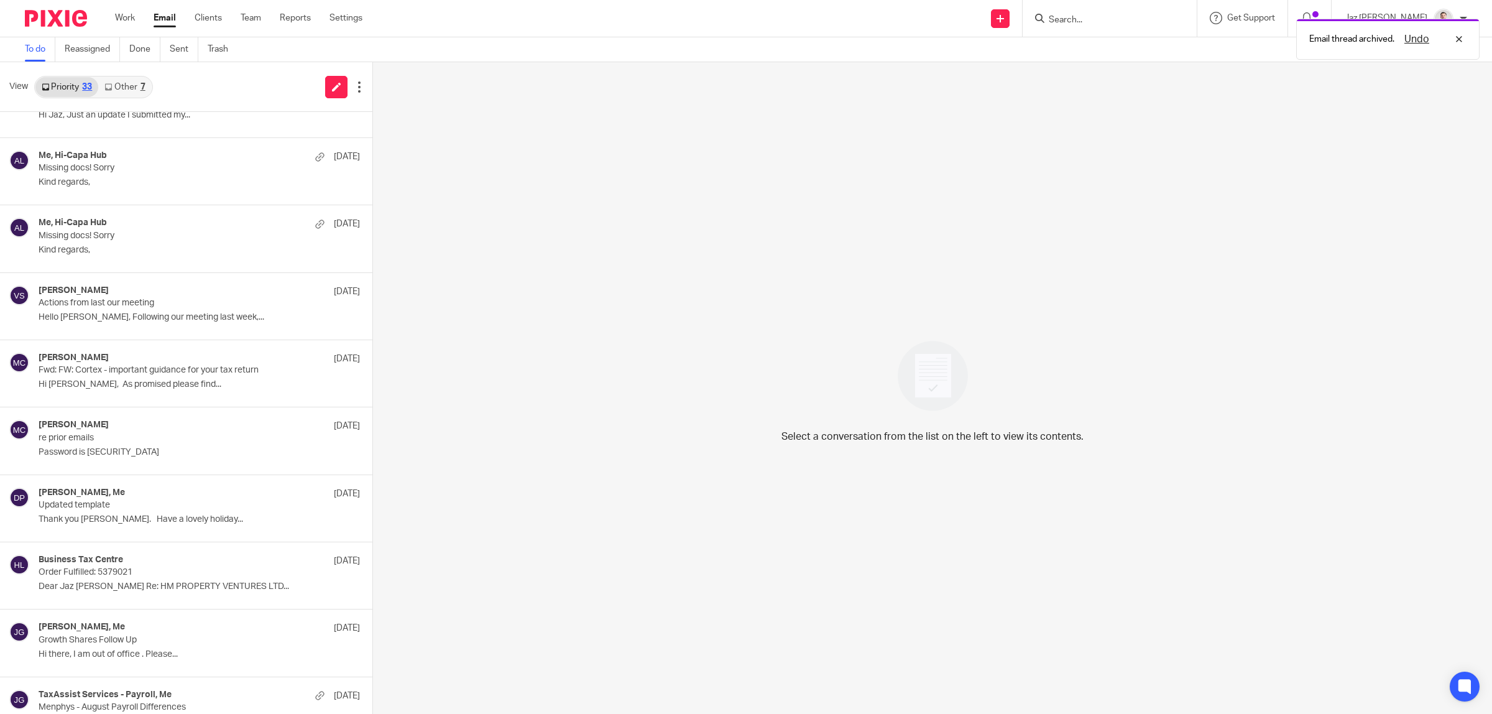
scroll to position [1625, 0]
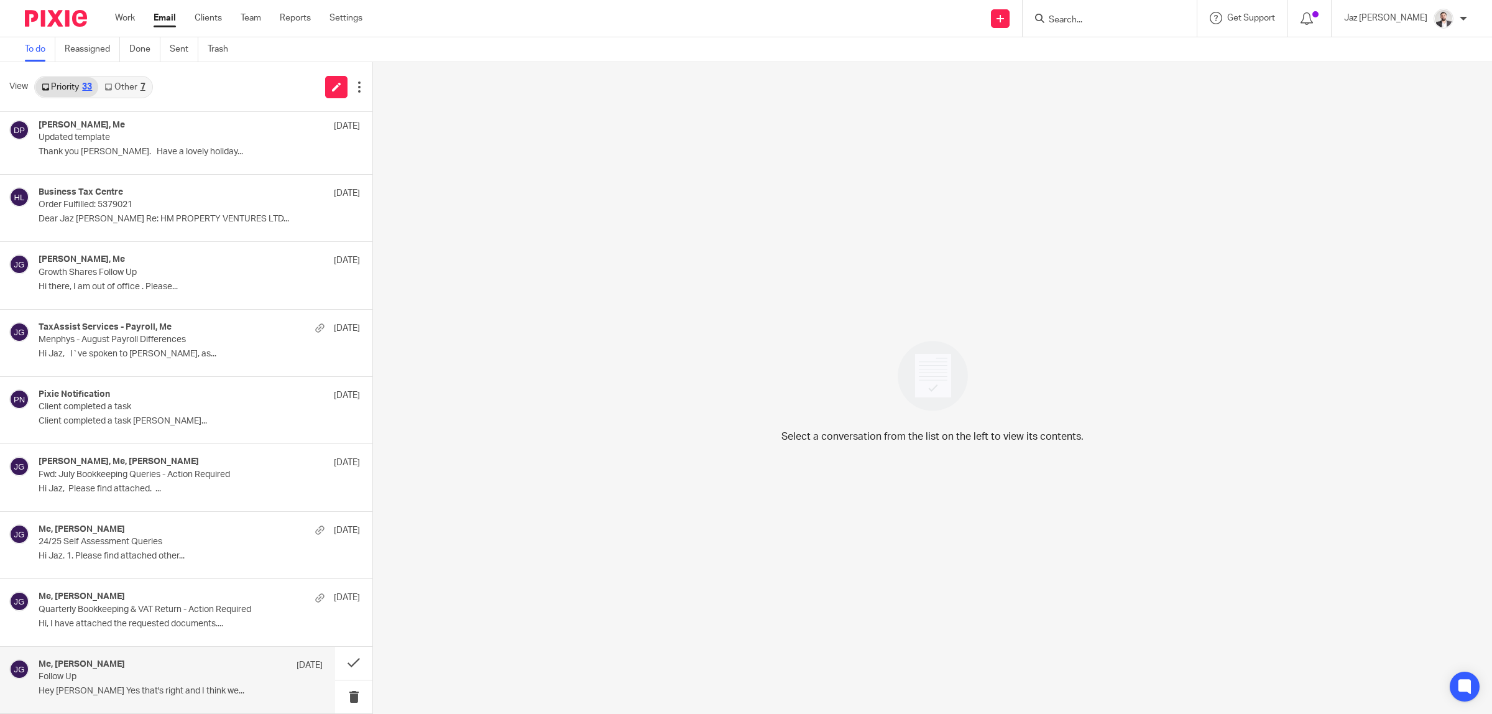
click at [144, 687] on p "Hey [PERSON_NAME] Yes that's right and I think we..." at bounding box center [181, 691] width 284 height 11
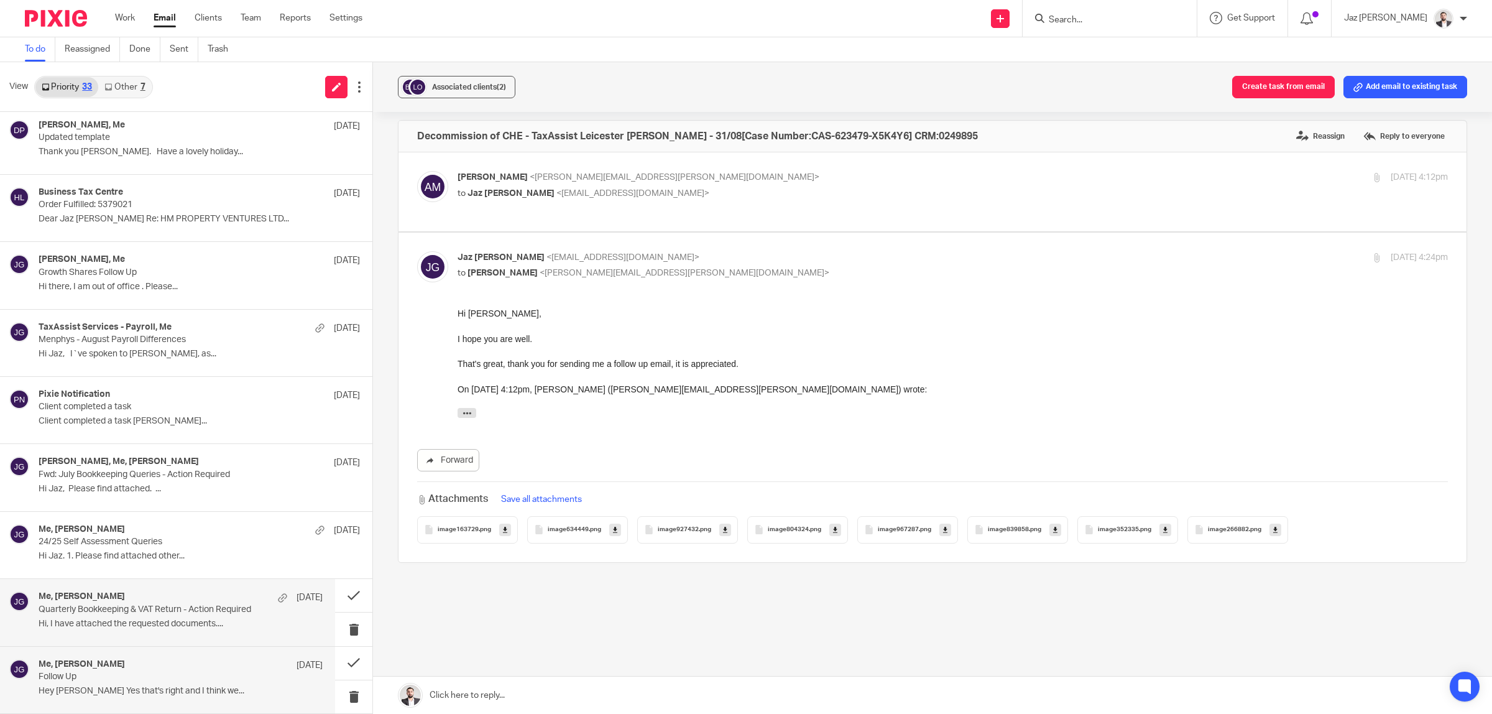
click at [121, 613] on p "Quarterly Bookkeeping & VAT Return - Action Required" at bounding box center [152, 609] width 227 height 11
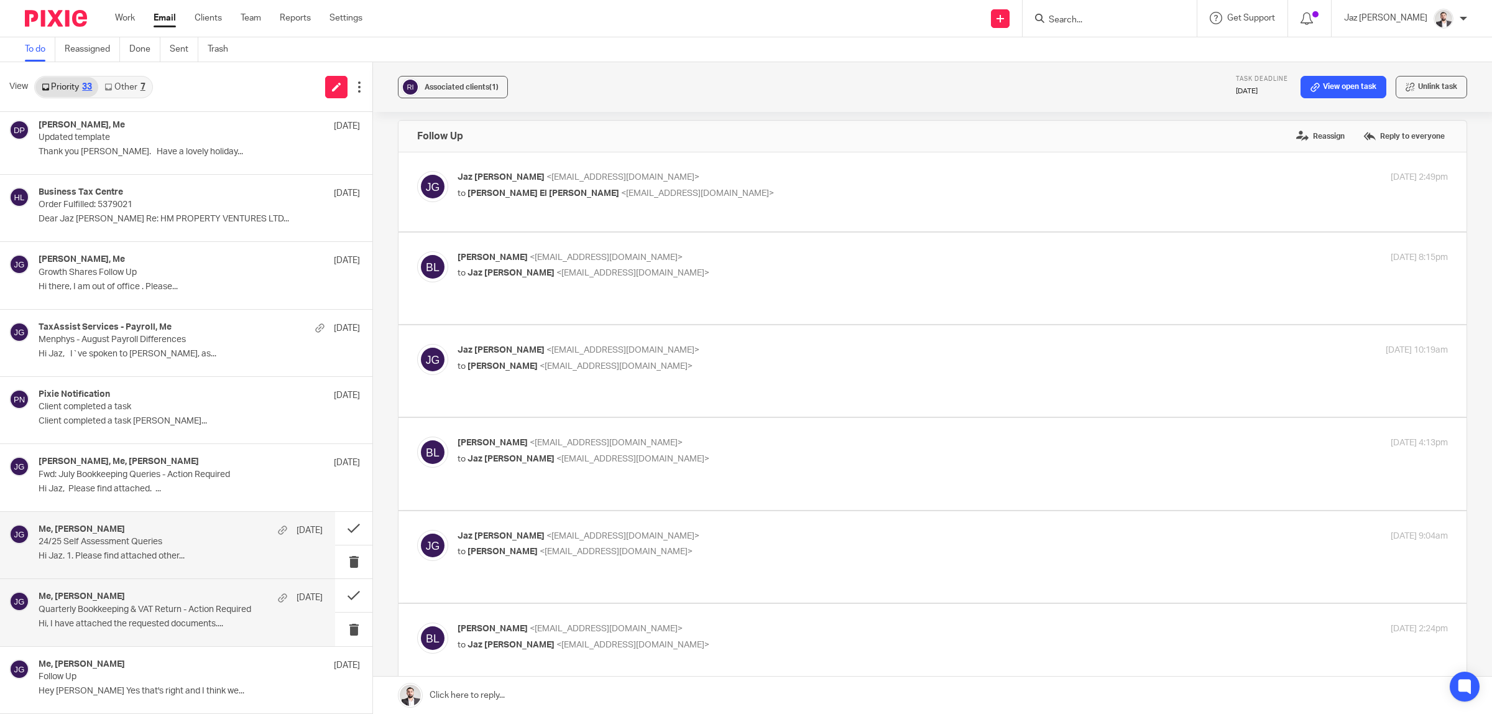
scroll to position [0, 0]
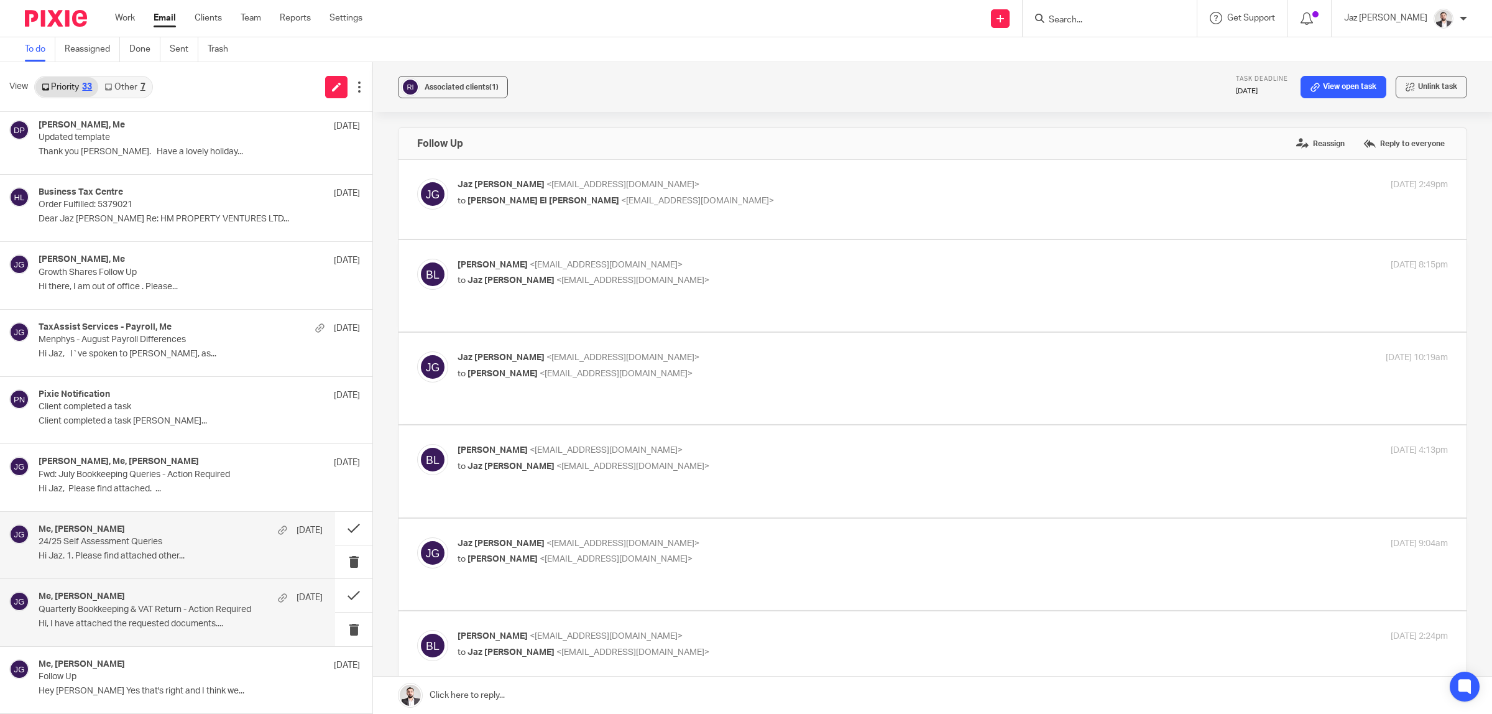
click at [115, 551] on p "Hi Jaz. 1. Please find attached other..." at bounding box center [181, 556] width 284 height 11
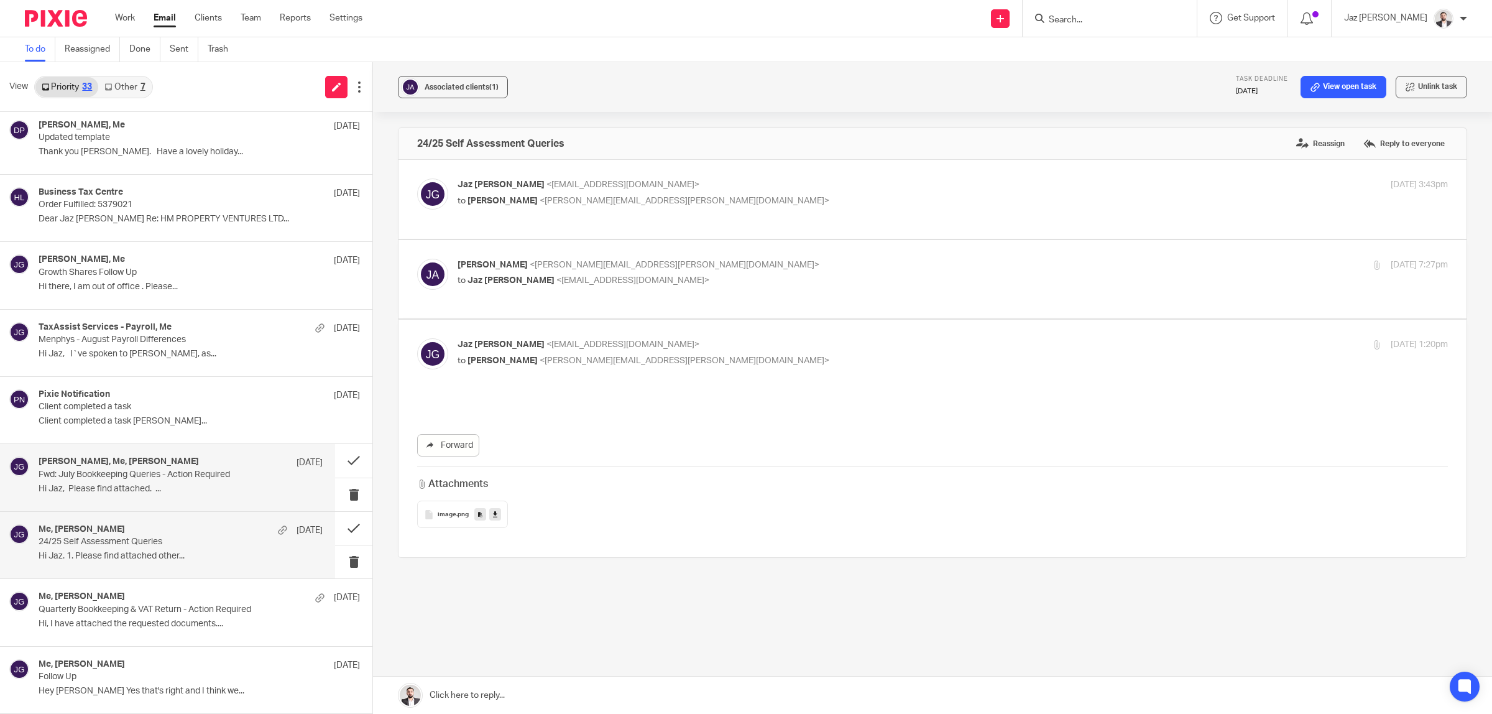
click at [113, 490] on p "Hi Jaz, Please find attached. ..." at bounding box center [181, 489] width 284 height 11
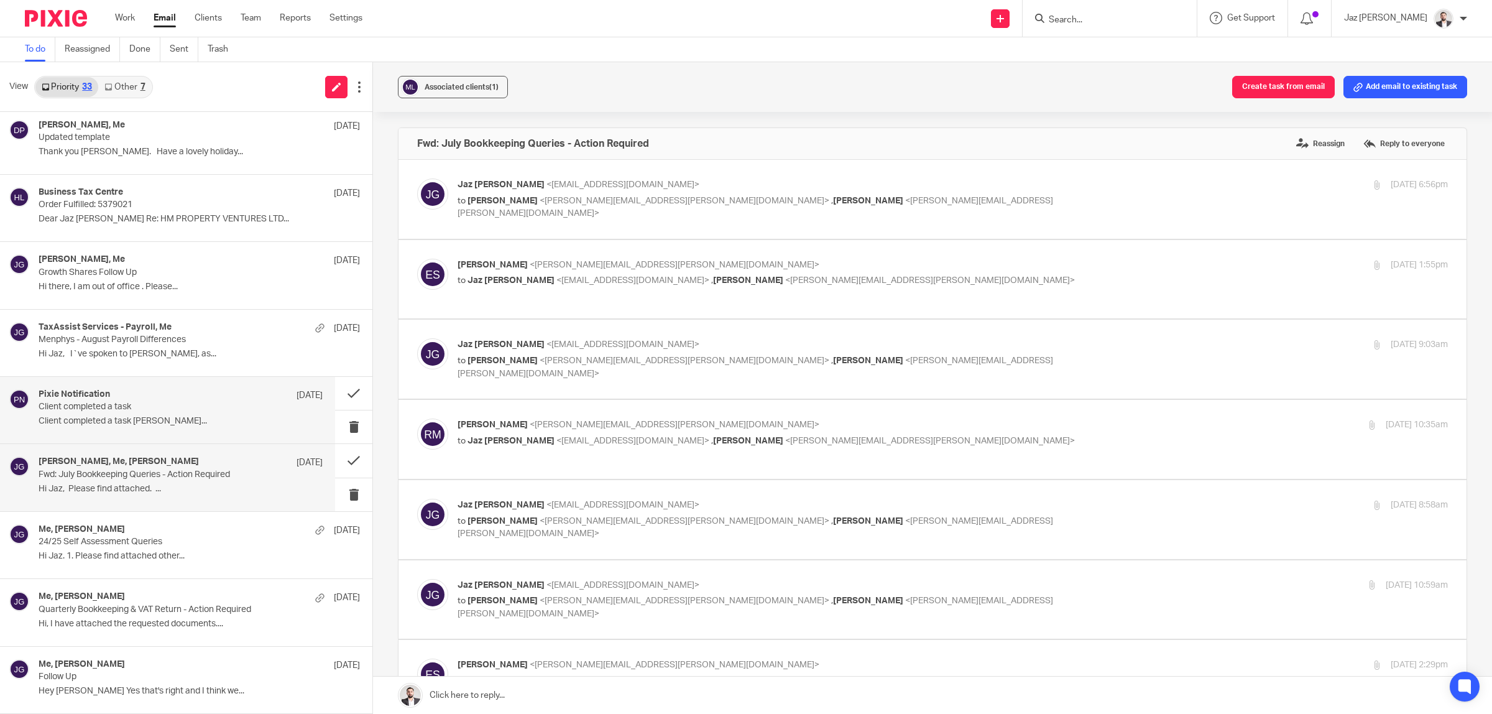
click at [116, 420] on p "Client completed a task [PERSON_NAME]..." at bounding box center [181, 421] width 284 height 11
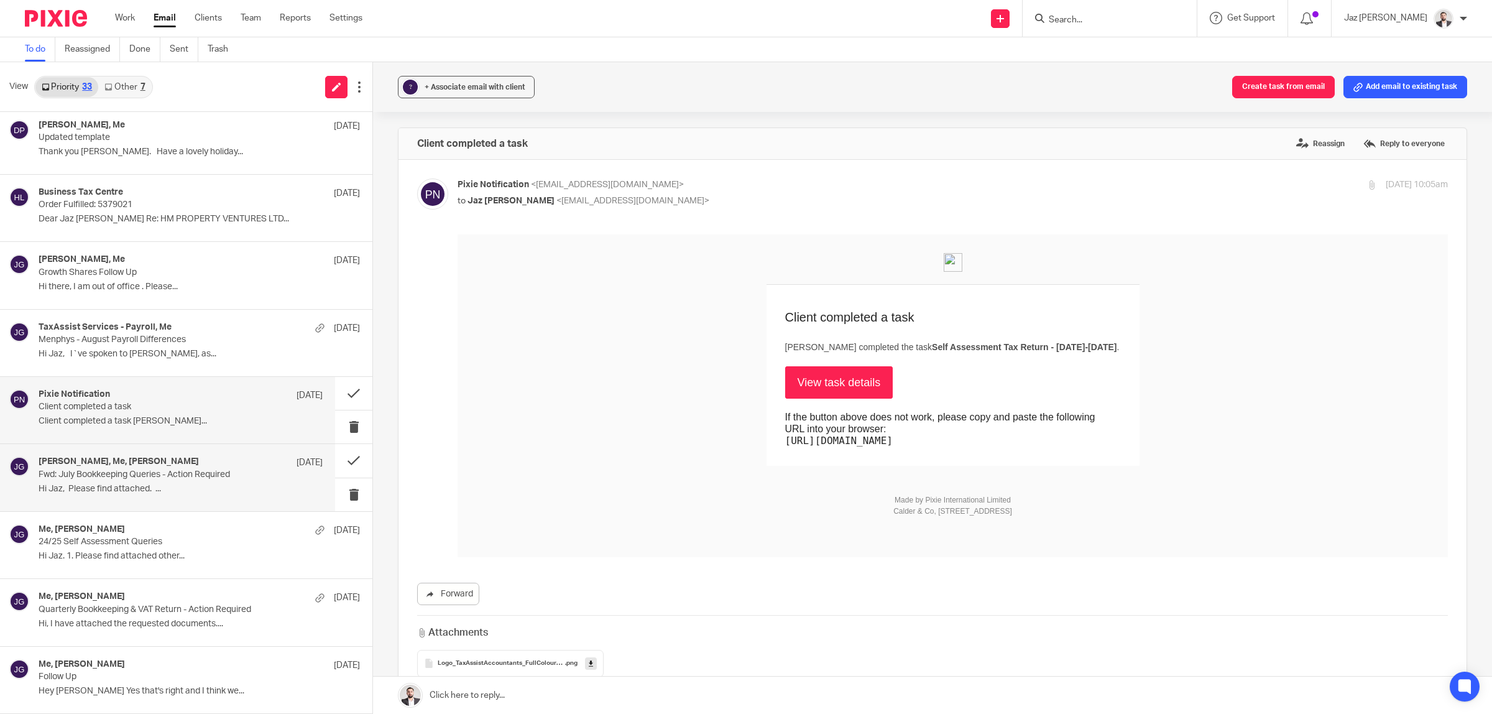
click at [134, 479] on p "Fwd: July Bookkeeping Queries - Action Required" at bounding box center [152, 474] width 227 height 11
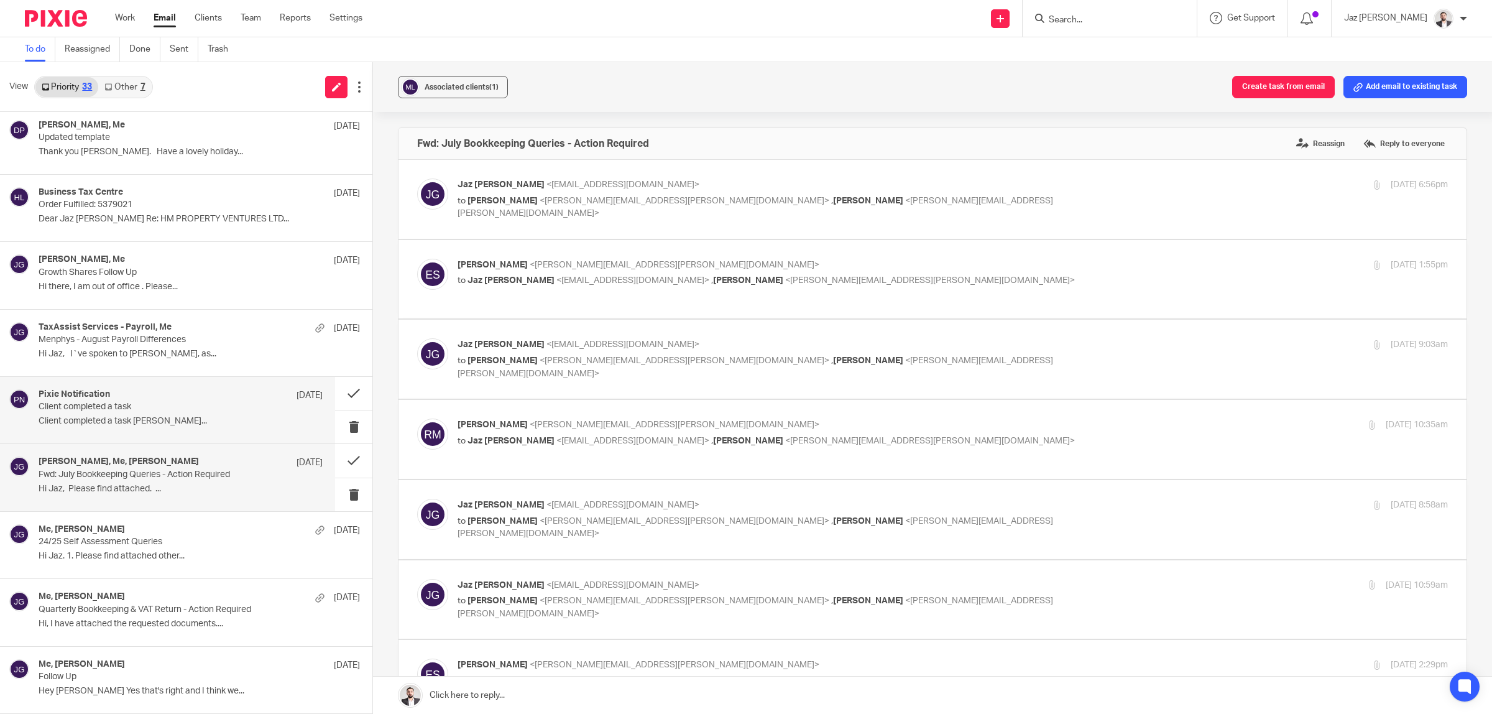
click at [137, 424] on p "Client completed a task [PERSON_NAME]..." at bounding box center [181, 421] width 284 height 11
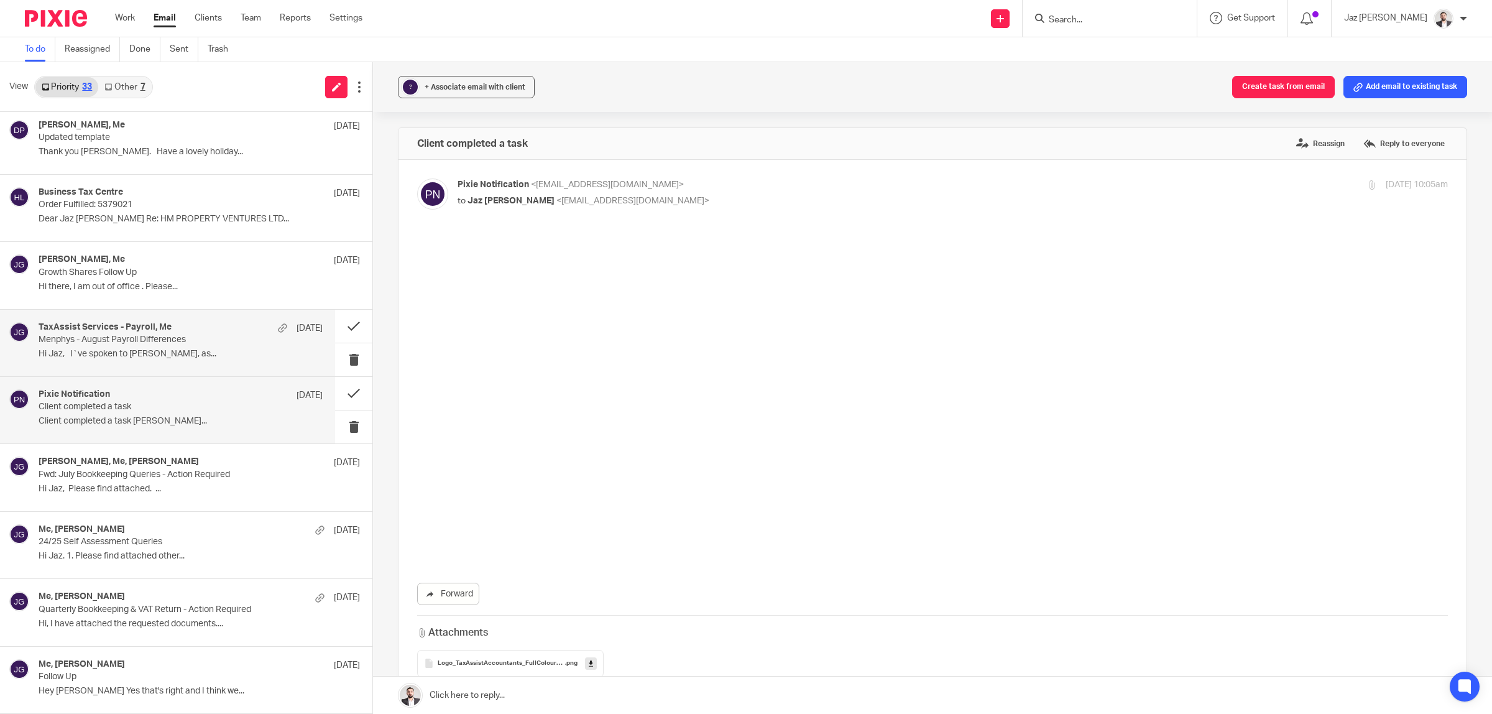
click at [134, 350] on p "Hi Jaz, I`ve spoken to [PERSON_NAME], as..." at bounding box center [181, 354] width 284 height 11
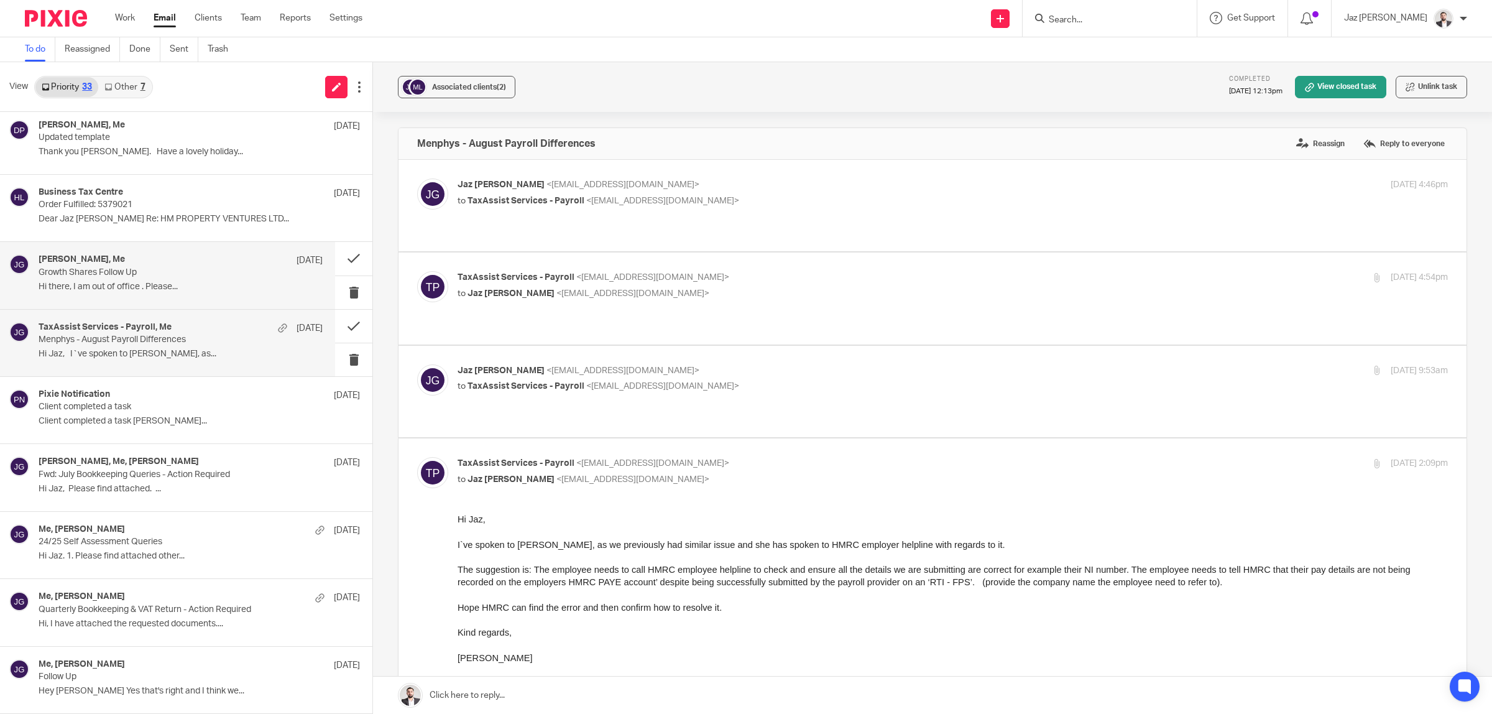
click at [150, 282] on p "Hi there, I am out of office . Please..." at bounding box center [181, 287] width 284 height 11
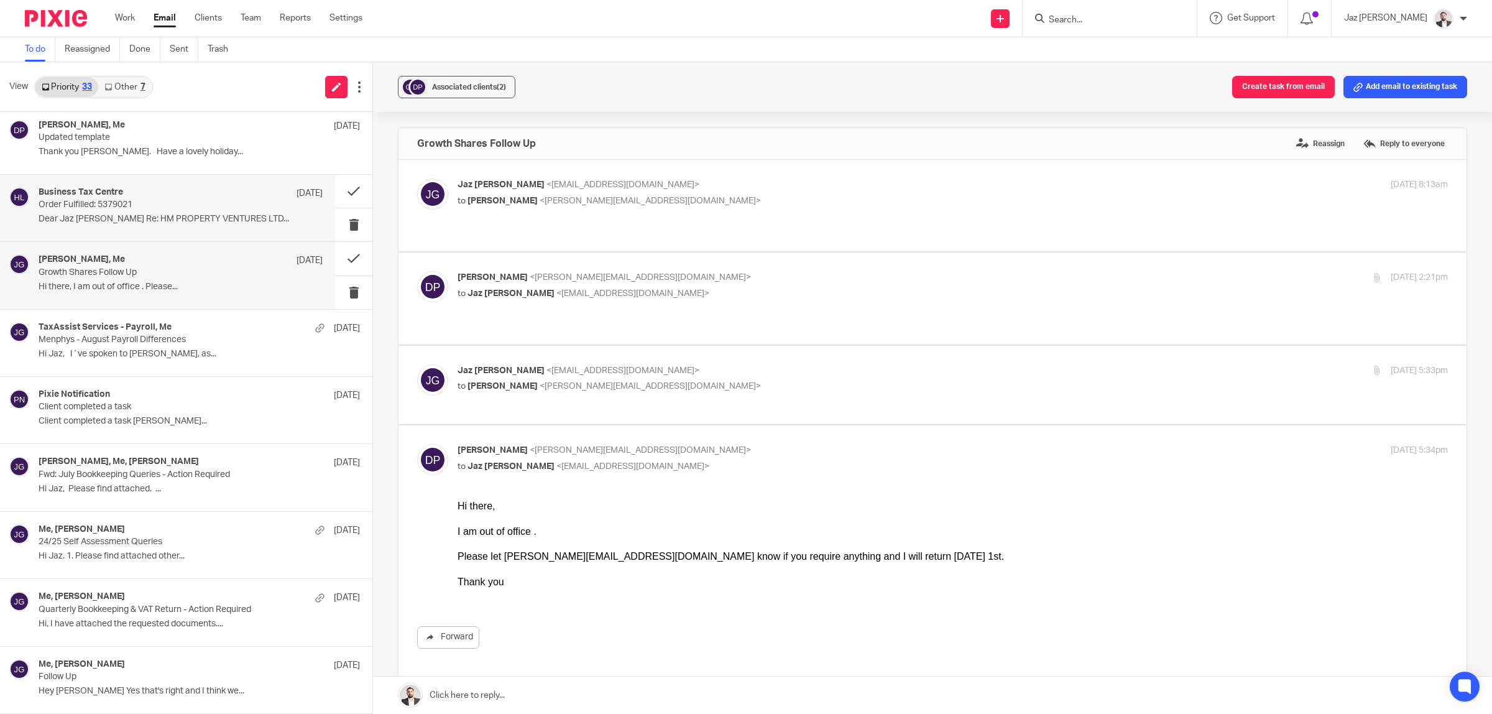
scroll to position [1548, 0]
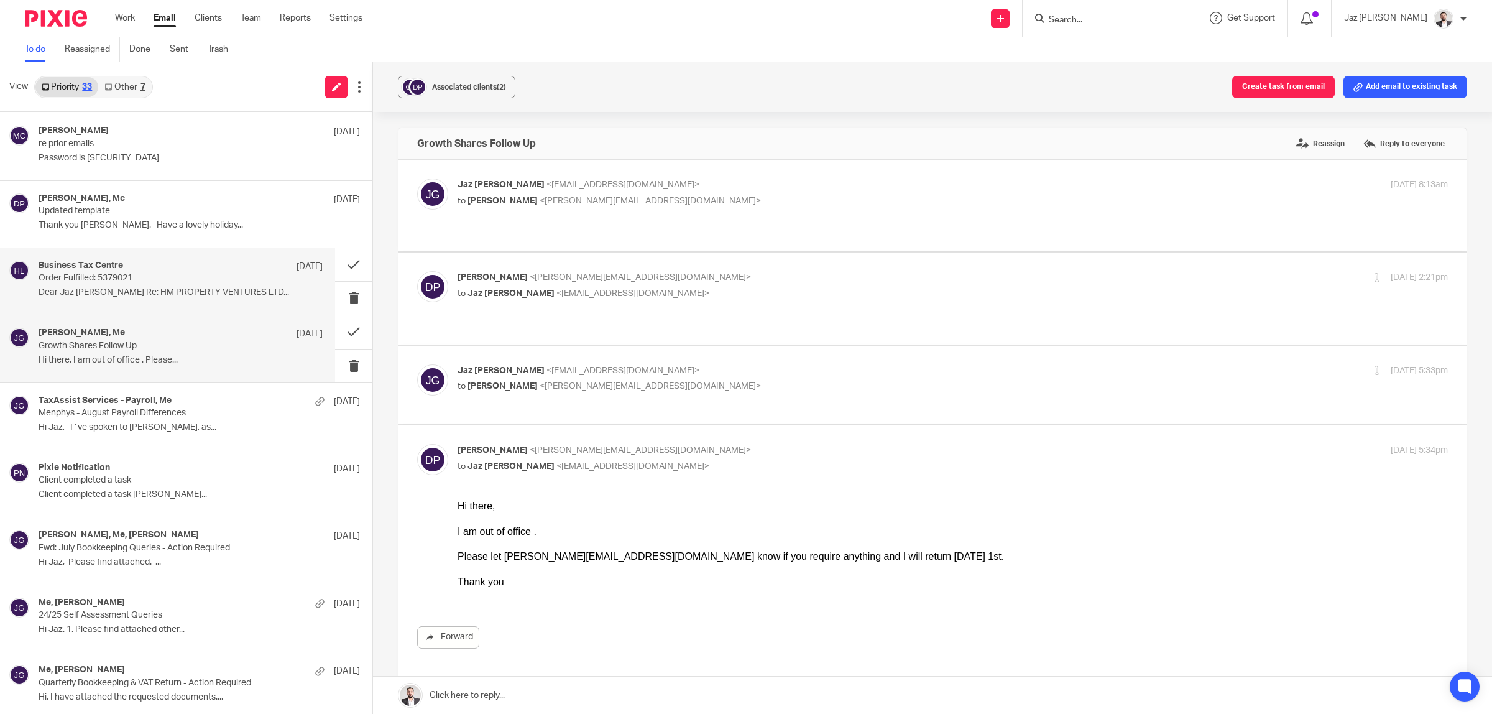
click at [146, 293] on p "Dear Jaz [PERSON_NAME] Re: HM PROPERTY VENTURES LTD..." at bounding box center [181, 292] width 284 height 11
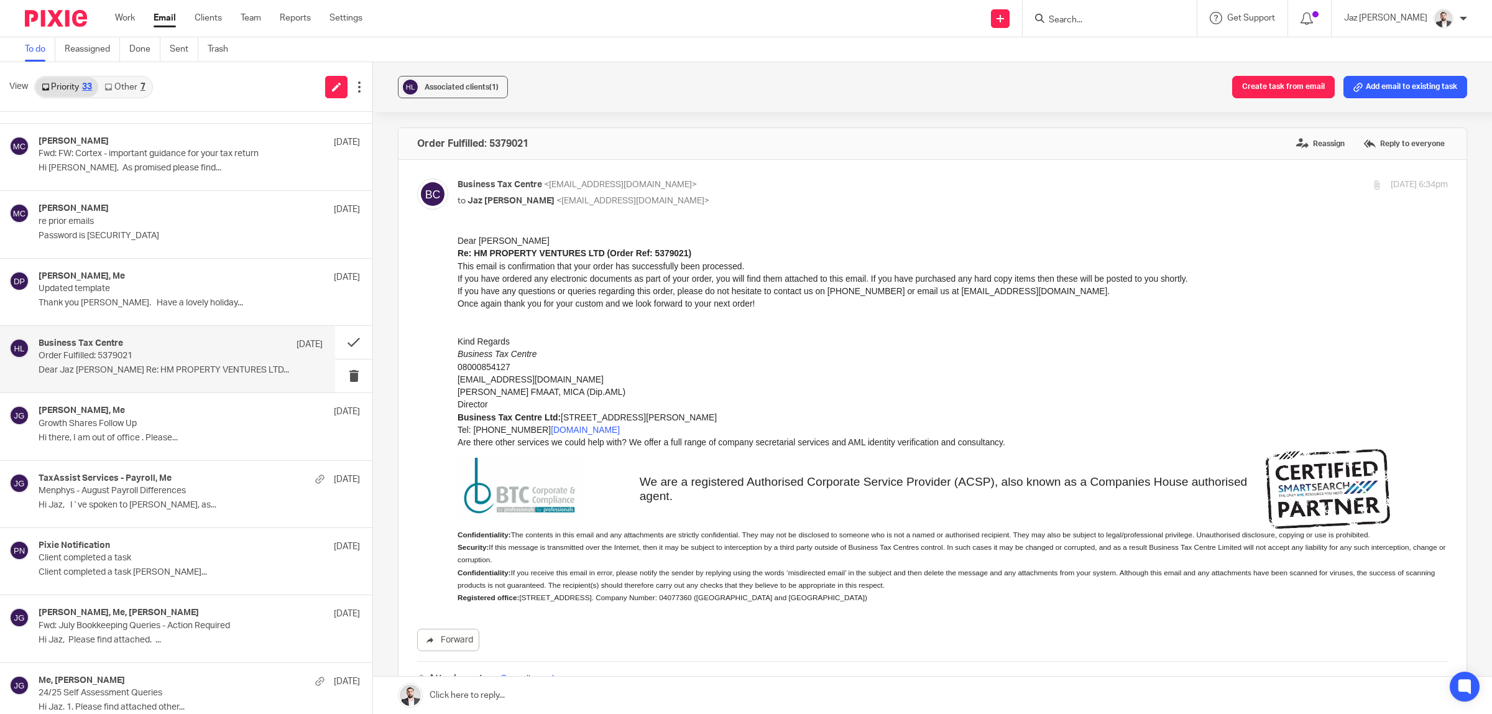
scroll to position [190, 0]
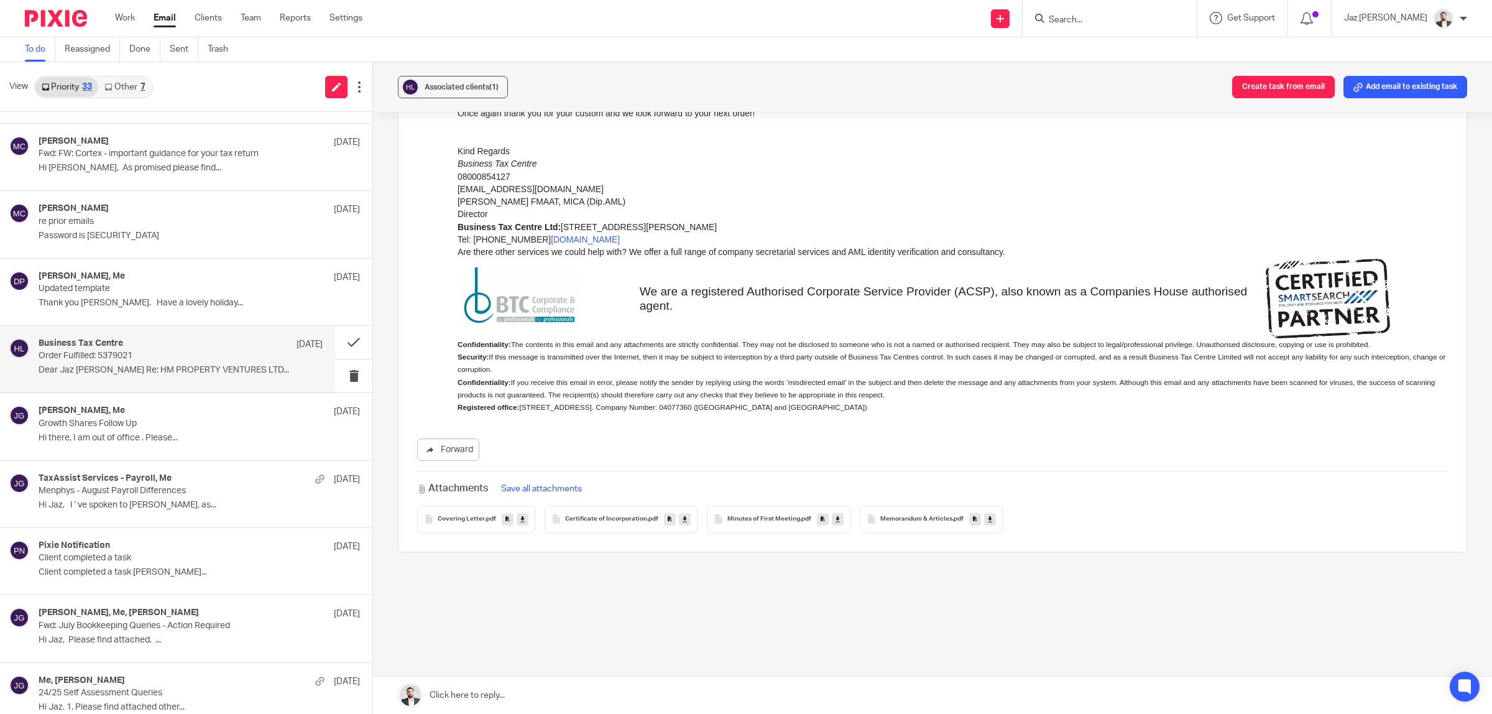
drag, startPoint x: 1387, startPoint y: 88, endPoint x: 1362, endPoint y: 94, distance: 25.0
click at [1387, 88] on button "Add email to existing task" at bounding box center [1405, 87] width 124 height 22
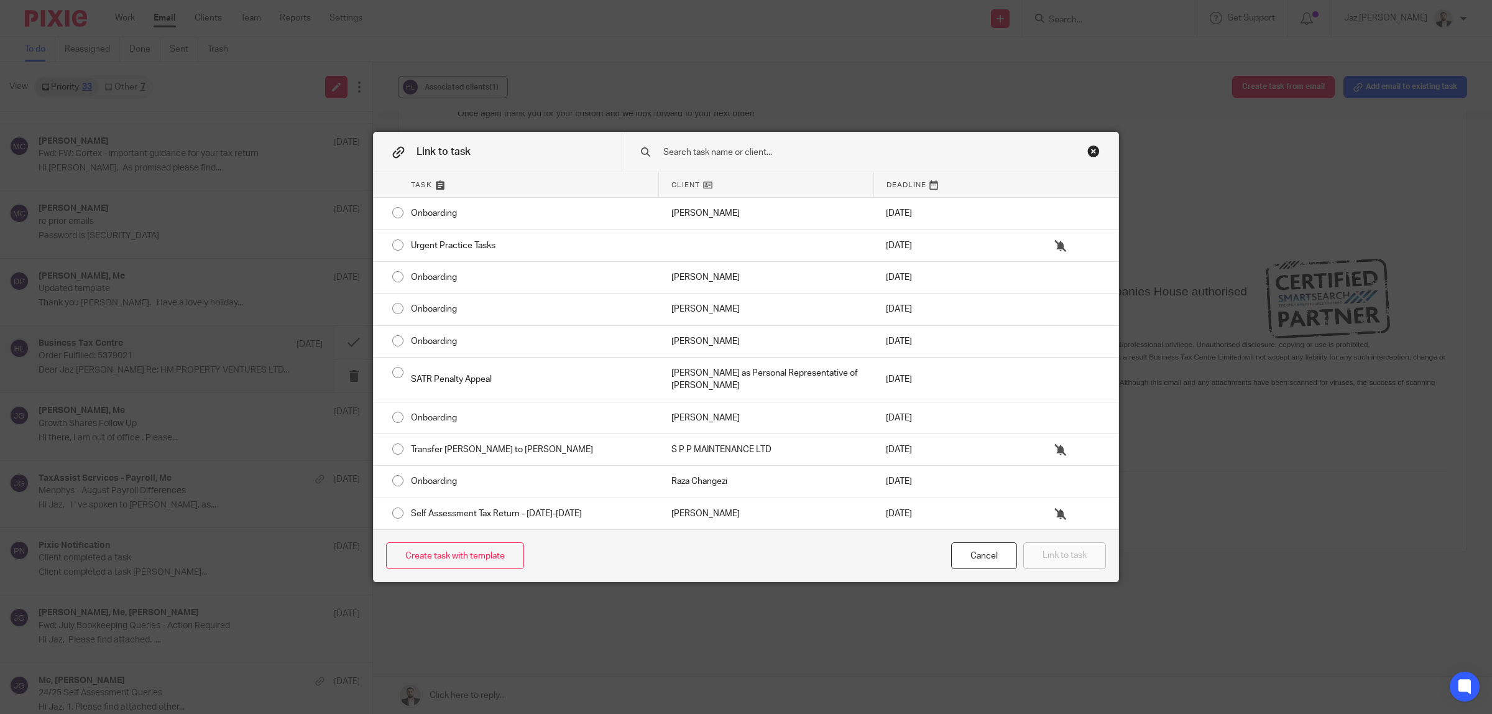
click at [880, 152] on input "text" at bounding box center [853, 152] width 382 height 14
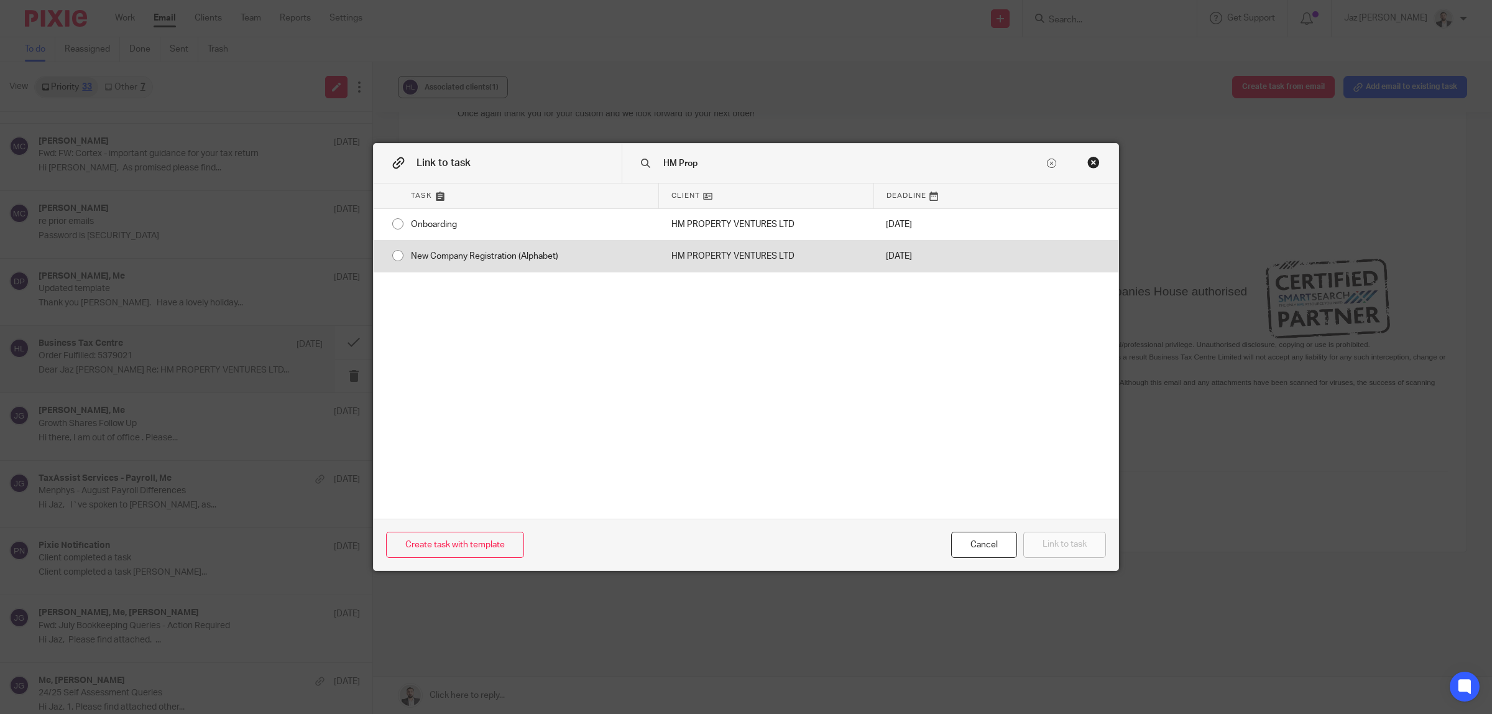
type input "HM Prop"
click at [669, 257] on div "HM PROPERTY VENTURES LTD" at bounding box center [766, 256] width 214 height 31
radio input "true"
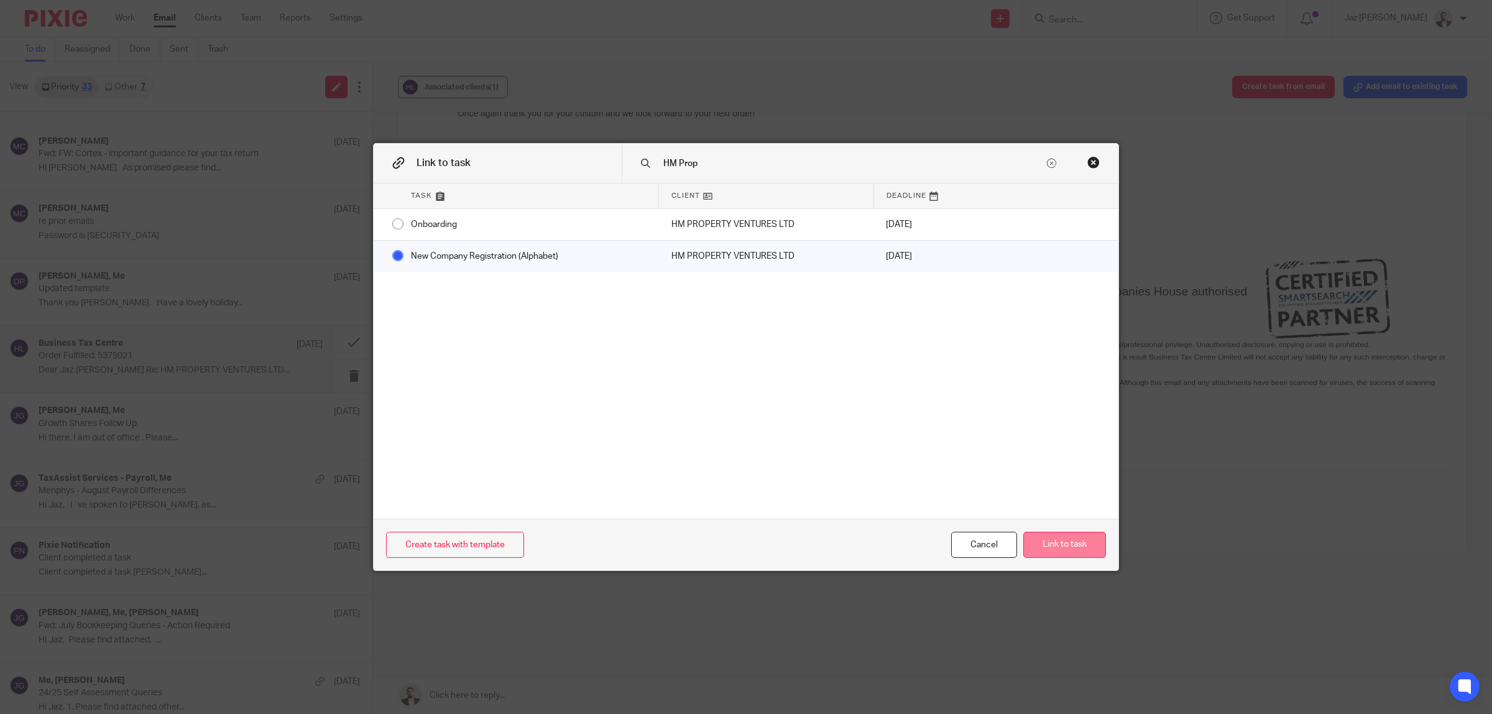
click at [1064, 550] on button "Link to task" at bounding box center [1064, 544] width 83 height 27
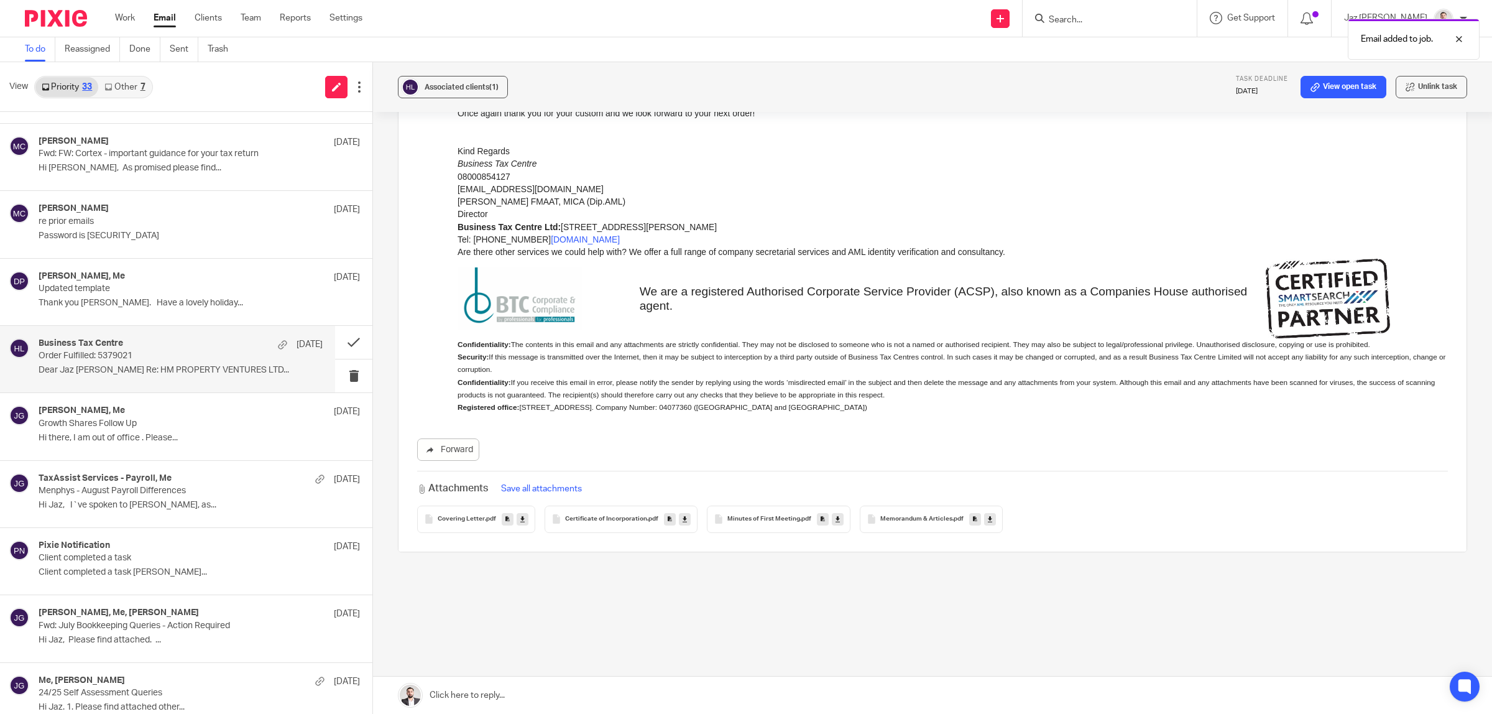
scroll to position [0, 0]
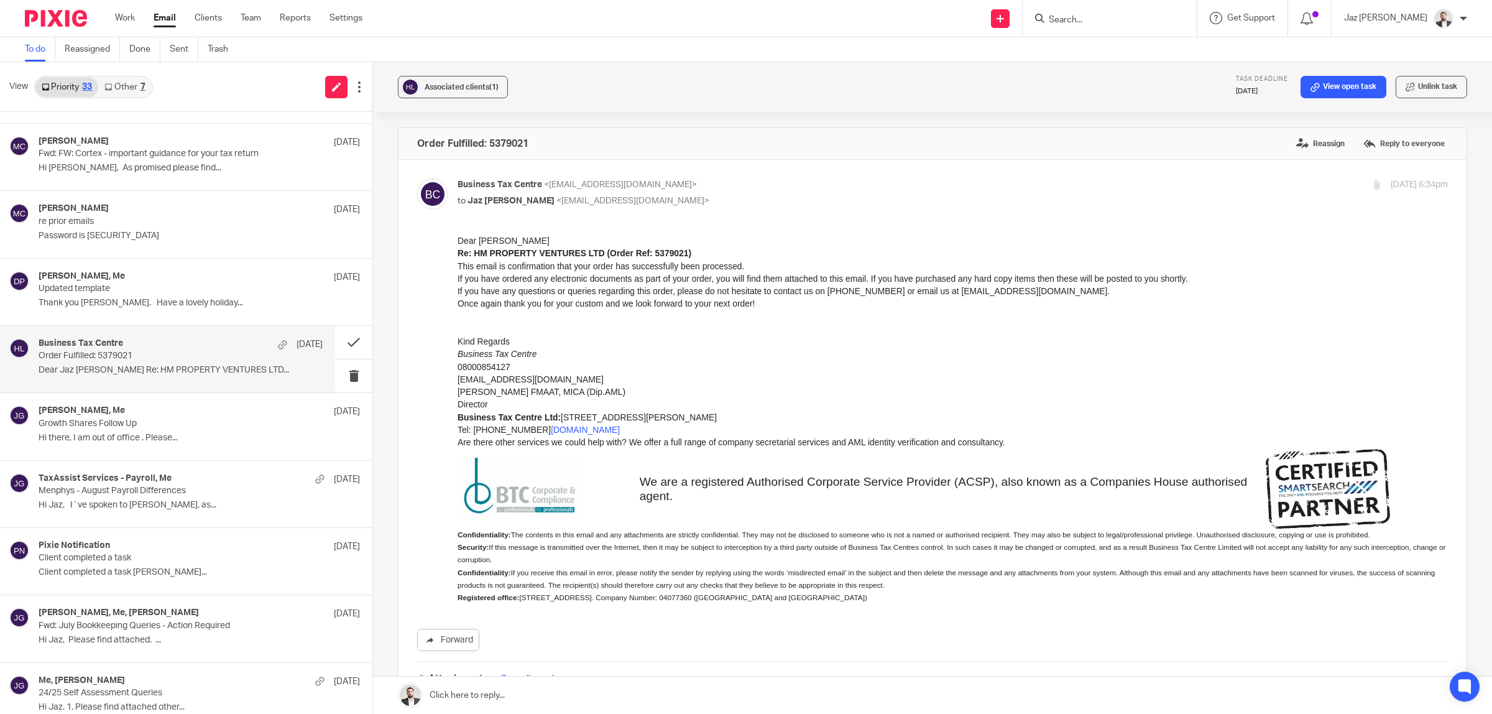
click at [708, 536] on p "Confidentiality: The contents in this email and any attachments are strictly co…" at bounding box center [952, 534] width 990 height 12
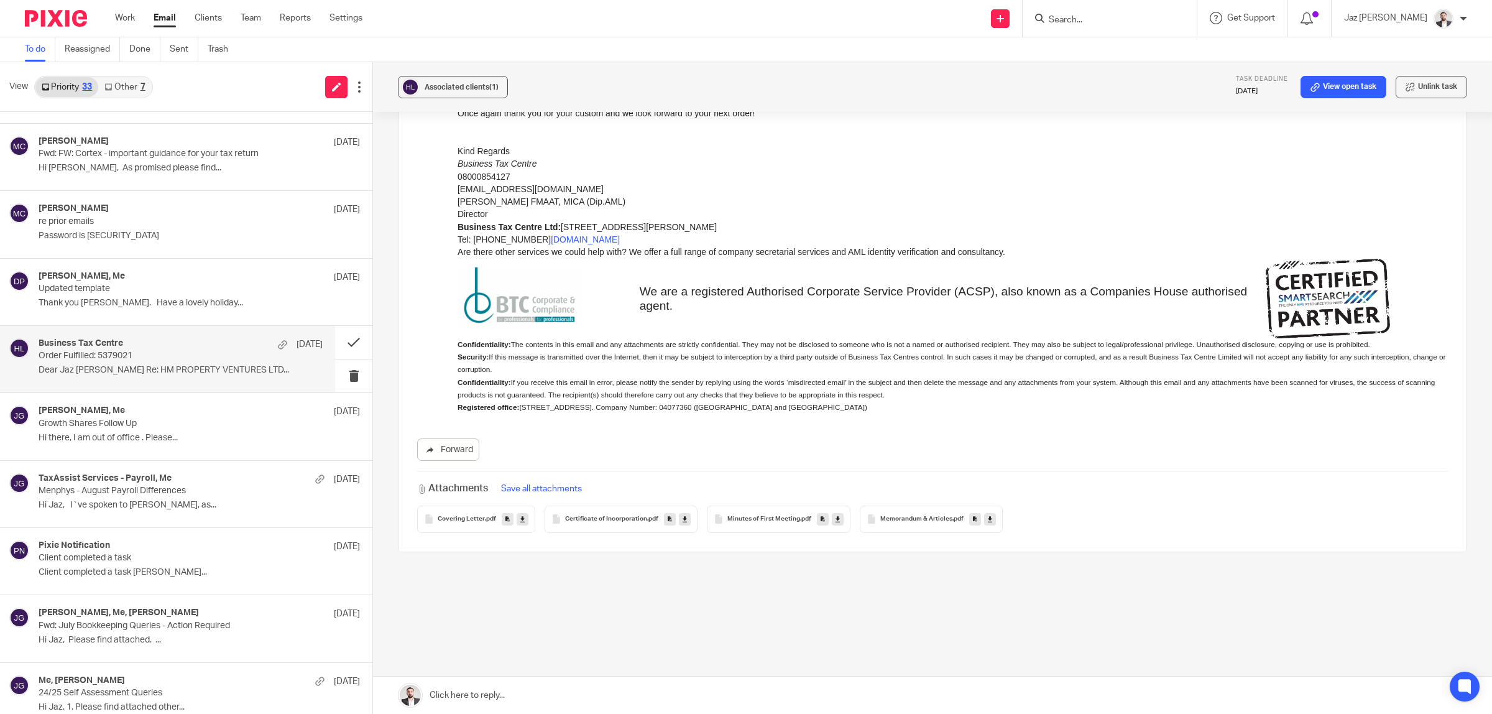
click at [520, 519] on icon at bounding box center [522, 518] width 4 height 9
click at [682, 522] on icon at bounding box center [684, 518] width 4 height 9
click at [835, 520] on icon at bounding box center [837, 518] width 4 height 9
click at [1221, 606] on div "Order Fulfilled: 5379021 Reassign Reply to everyone Business Tax Centre <[EMAIL…" at bounding box center [932, 288] width 1069 height 702
click at [986, 573] on div "Order Fulfilled: 5379021 Reassign Reply to everyone Business Tax Centre <[EMAIL…" at bounding box center [932, 288] width 1069 height 702
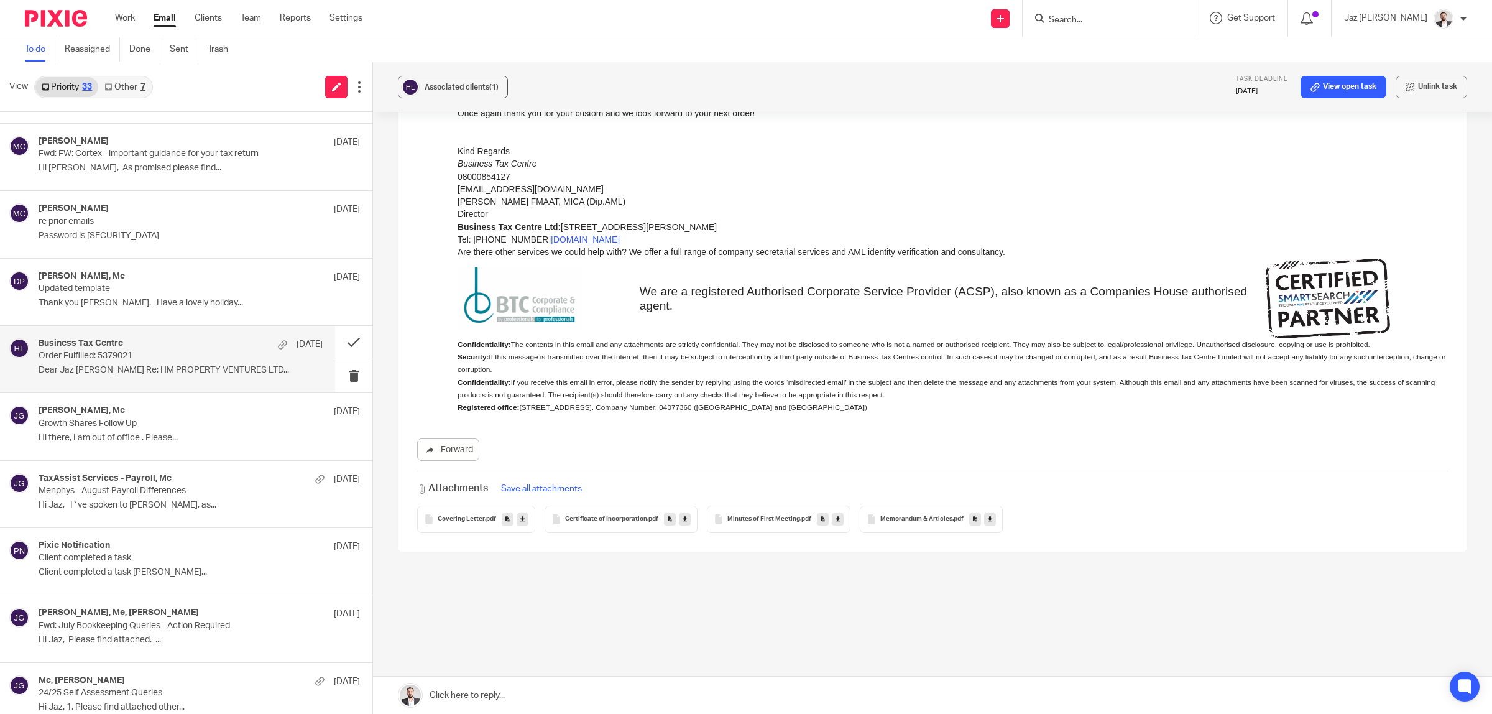
click at [988, 520] on icon at bounding box center [990, 518] width 4 height 9
click at [799, 376] on p "Confidentiality: If you receive this email in error, please notify the sender b…" at bounding box center [952, 388] width 990 height 25
click at [337, 346] on button at bounding box center [353, 342] width 37 height 33
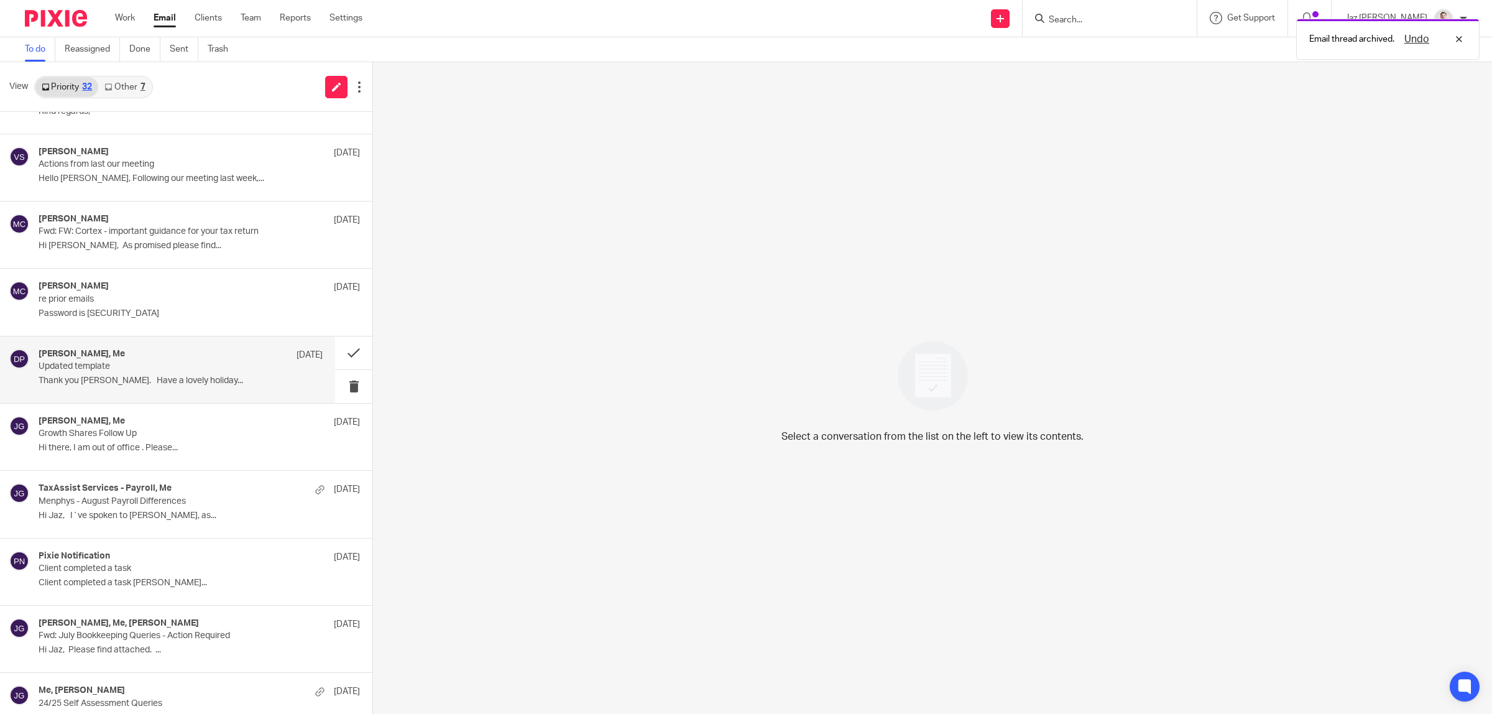
scroll to position [1315, 0]
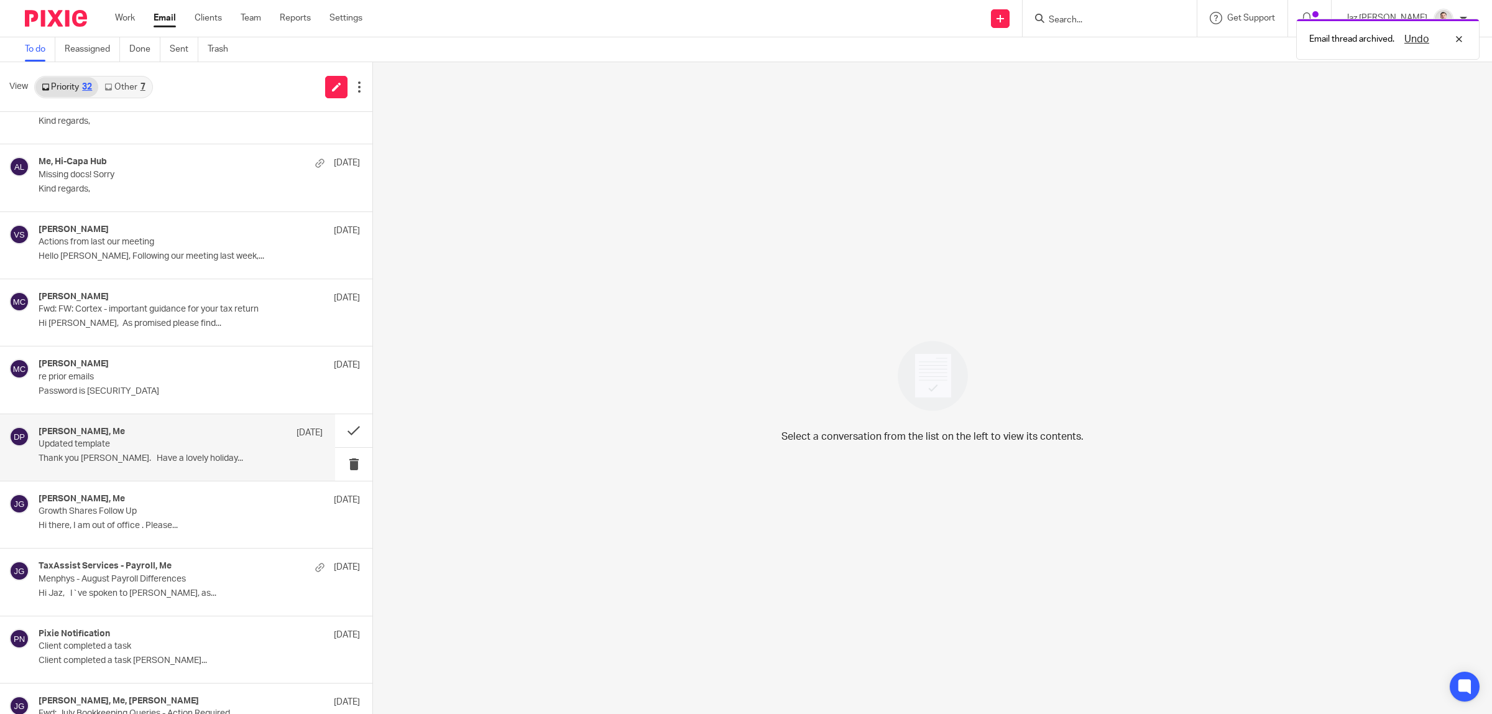
click at [165, 468] on div "[PERSON_NAME], Me [DATE] Updated template Thank you Jaz. Have a lovely holiday.…" at bounding box center [181, 447] width 284 height 42
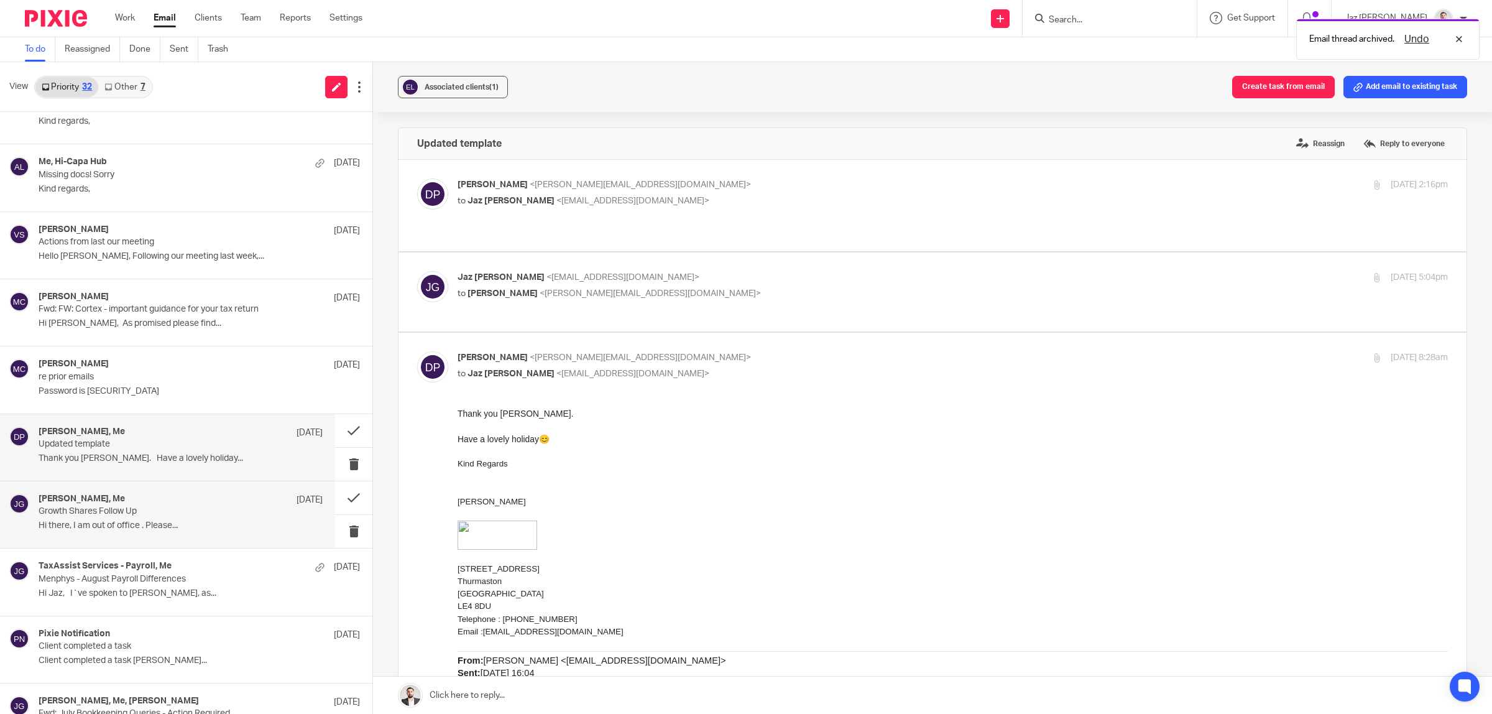
scroll to position [0, 0]
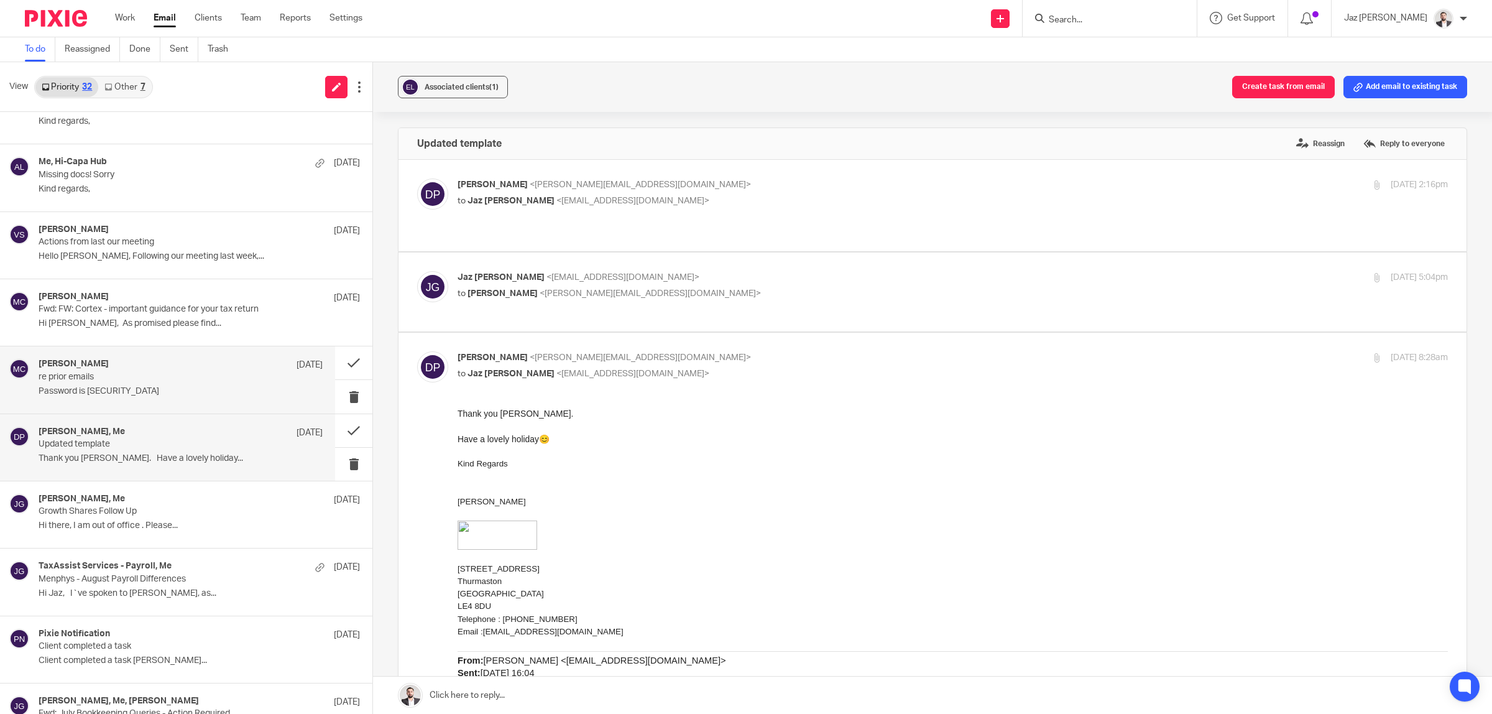
click at [112, 371] on div "[PERSON_NAME] [DATE]" at bounding box center [181, 365] width 284 height 12
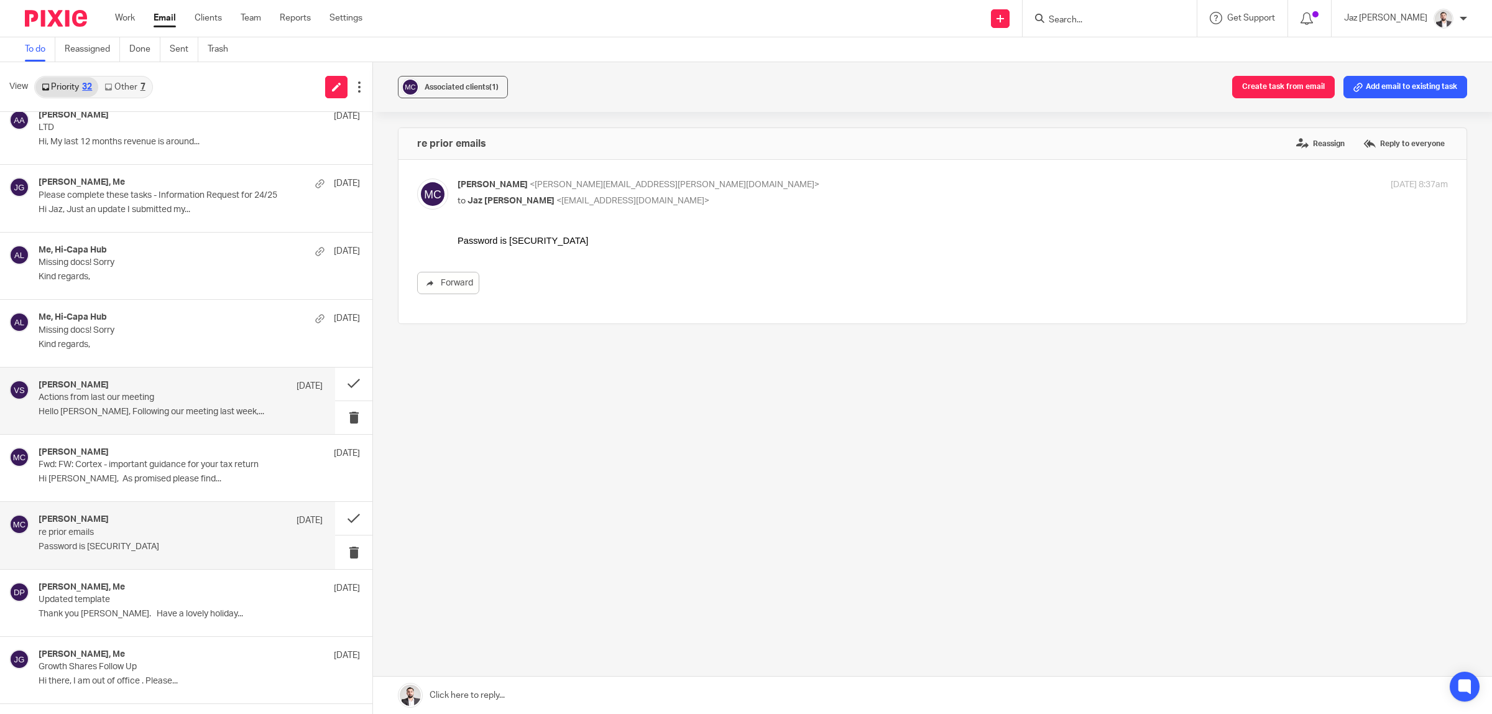
scroll to position [1082, 0]
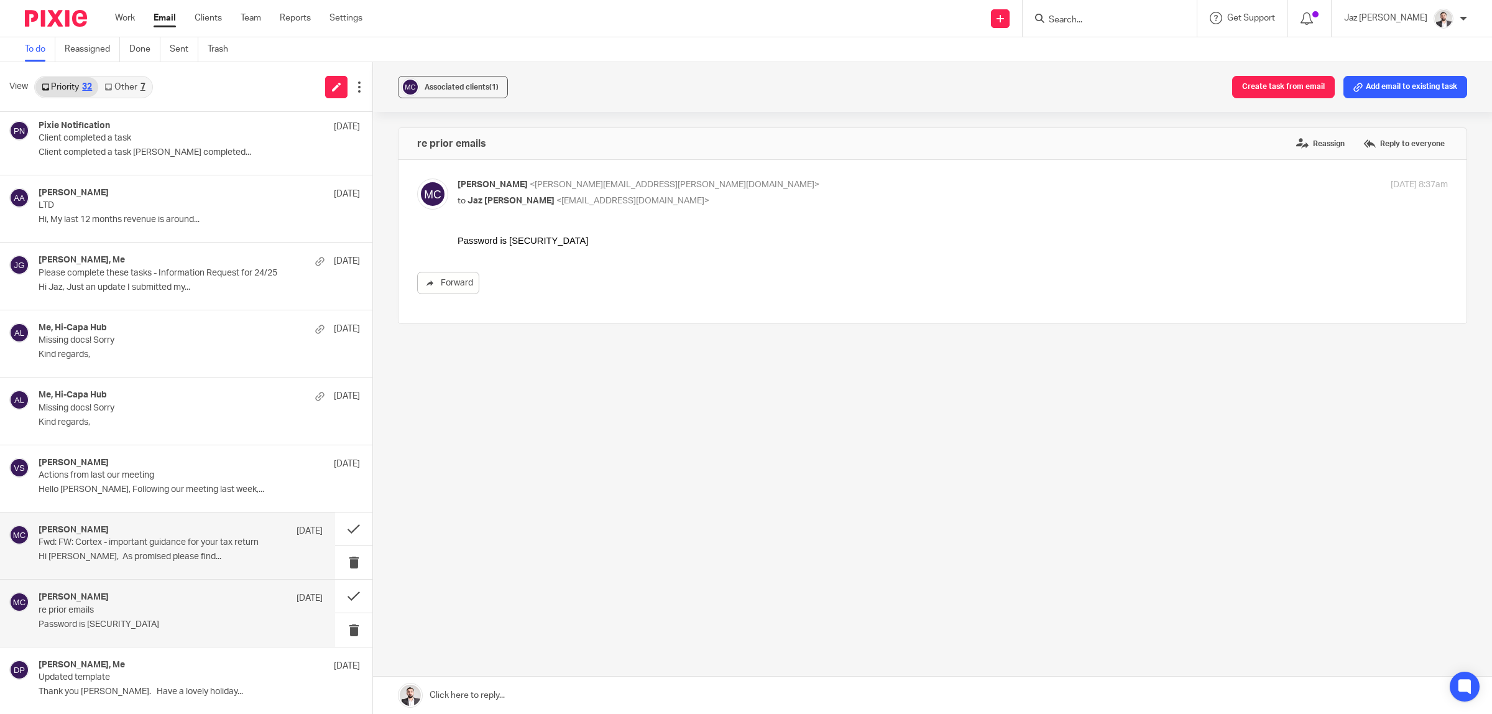
click at [147, 548] on p "Fwd: FW: Cortex - important guidance for your tax return" at bounding box center [152, 542] width 227 height 11
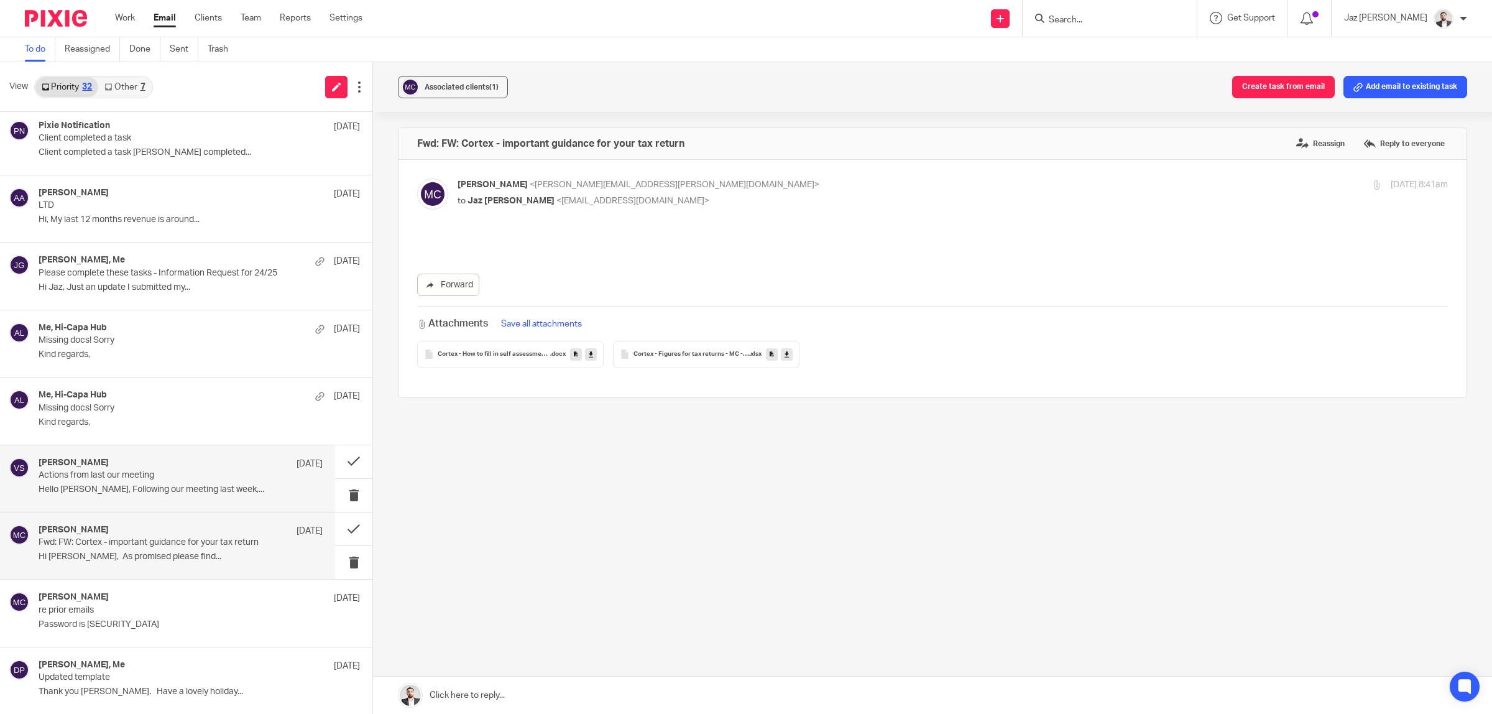
click at [145, 495] on p "Hello [PERSON_NAME], Following our meeting last week,..." at bounding box center [181, 489] width 284 height 11
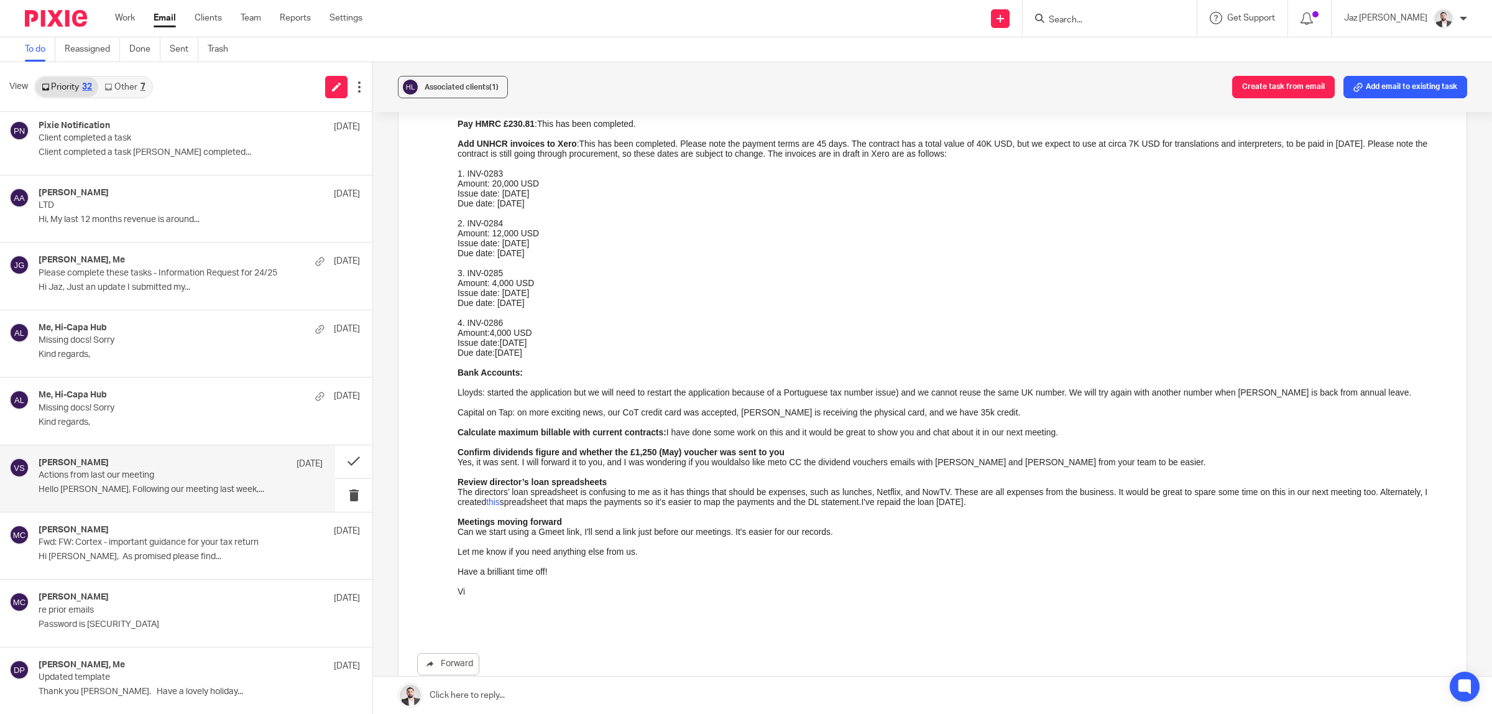
scroll to position [233, 0]
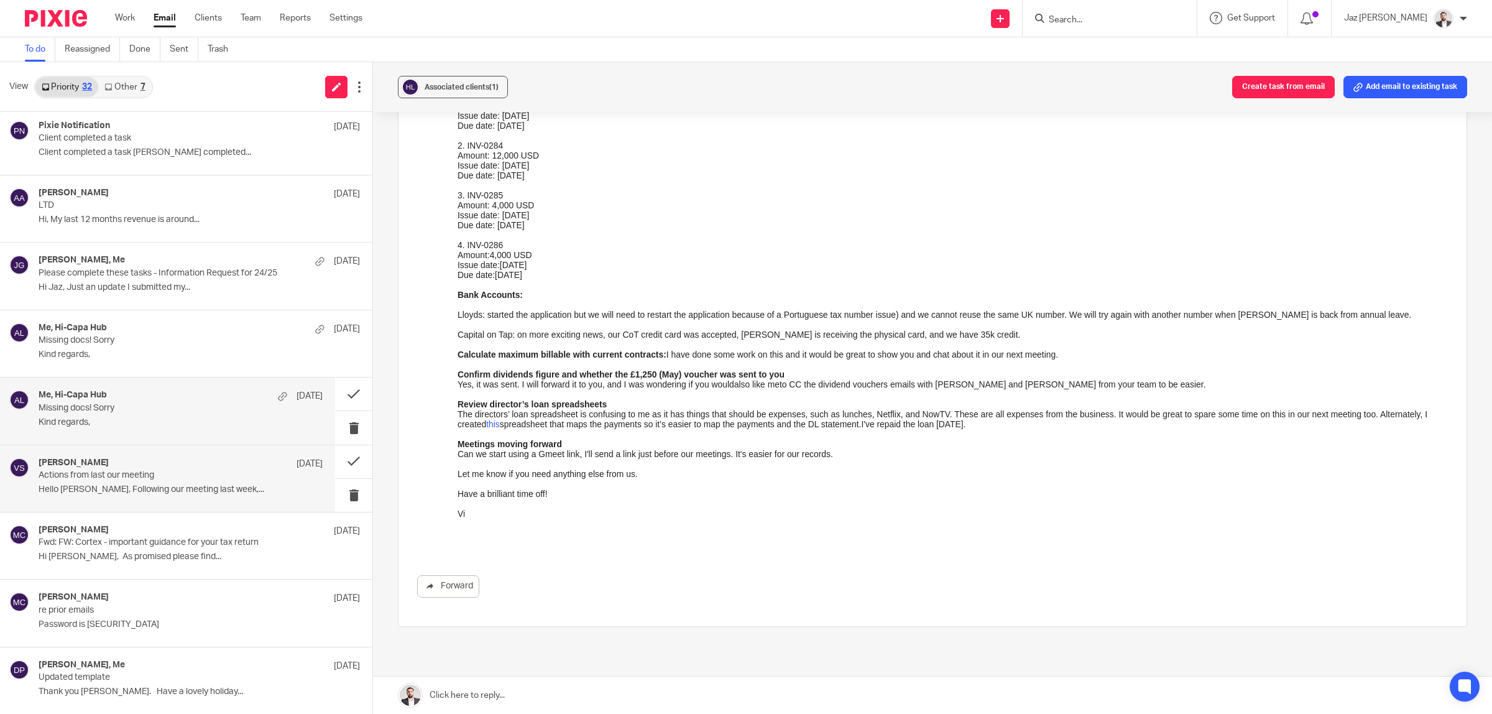
click at [207, 360] on p "Kind regards," at bounding box center [199, 354] width 321 height 11
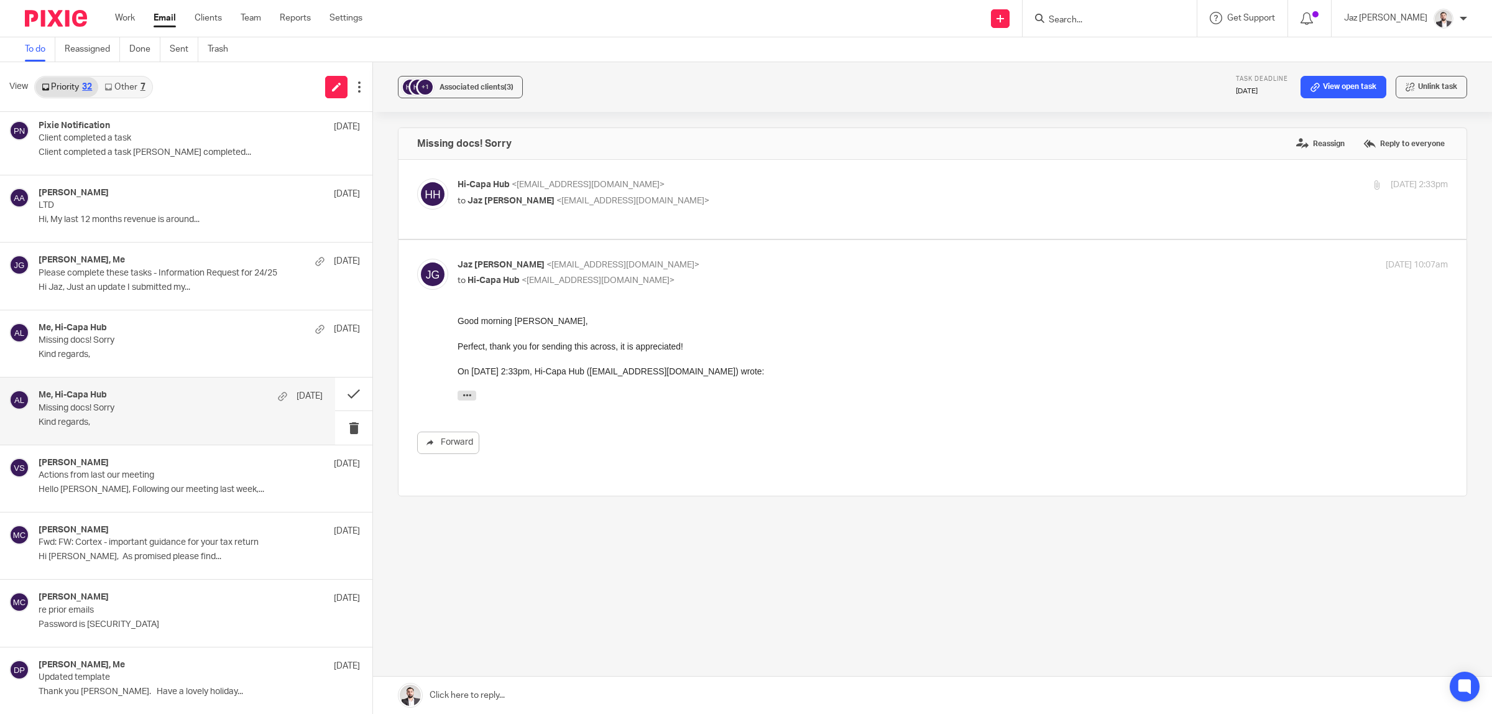
scroll to position [0, 0]
click at [183, 360] on p "Kind regards," at bounding box center [181, 354] width 284 height 11
click at [179, 360] on p "Kind regards," at bounding box center [181, 354] width 284 height 11
